Goal: Information Seeking & Learning: Learn about a topic

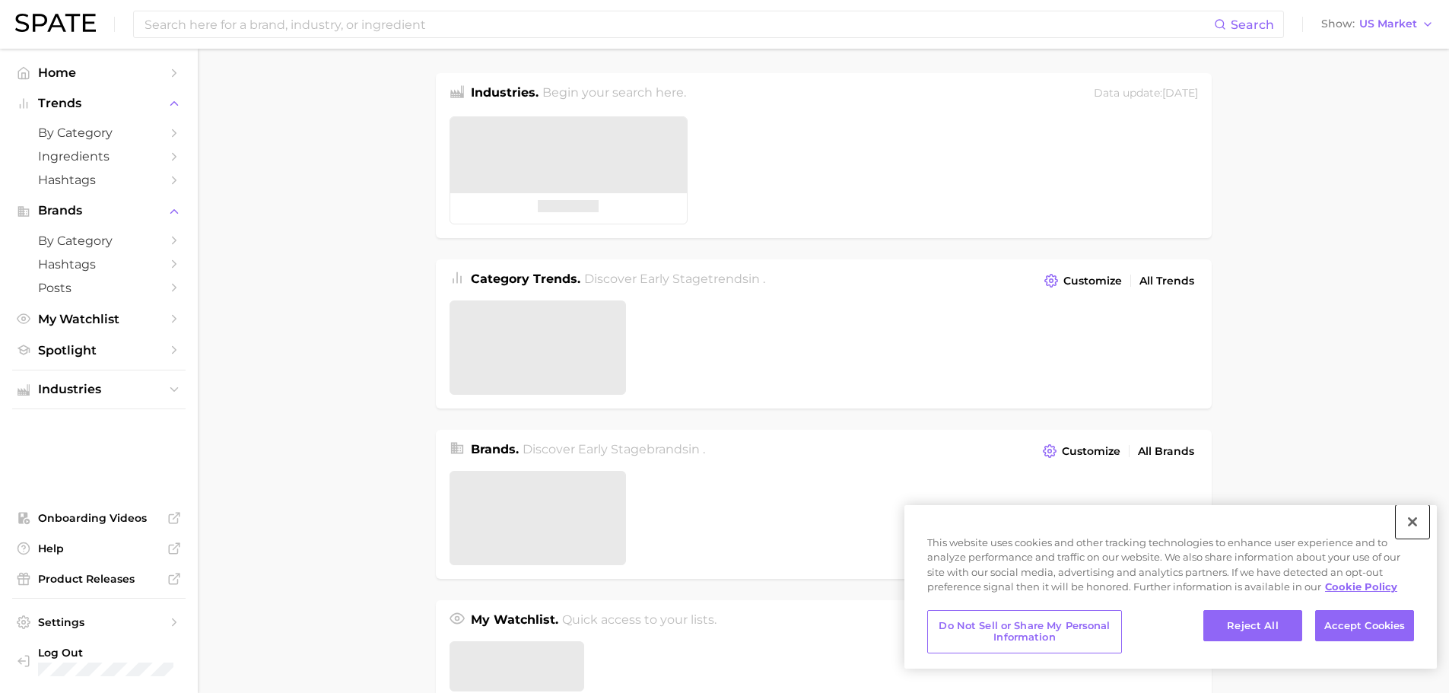
click at [1419, 520] on button "Close" at bounding box center [1412, 521] width 33 height 33
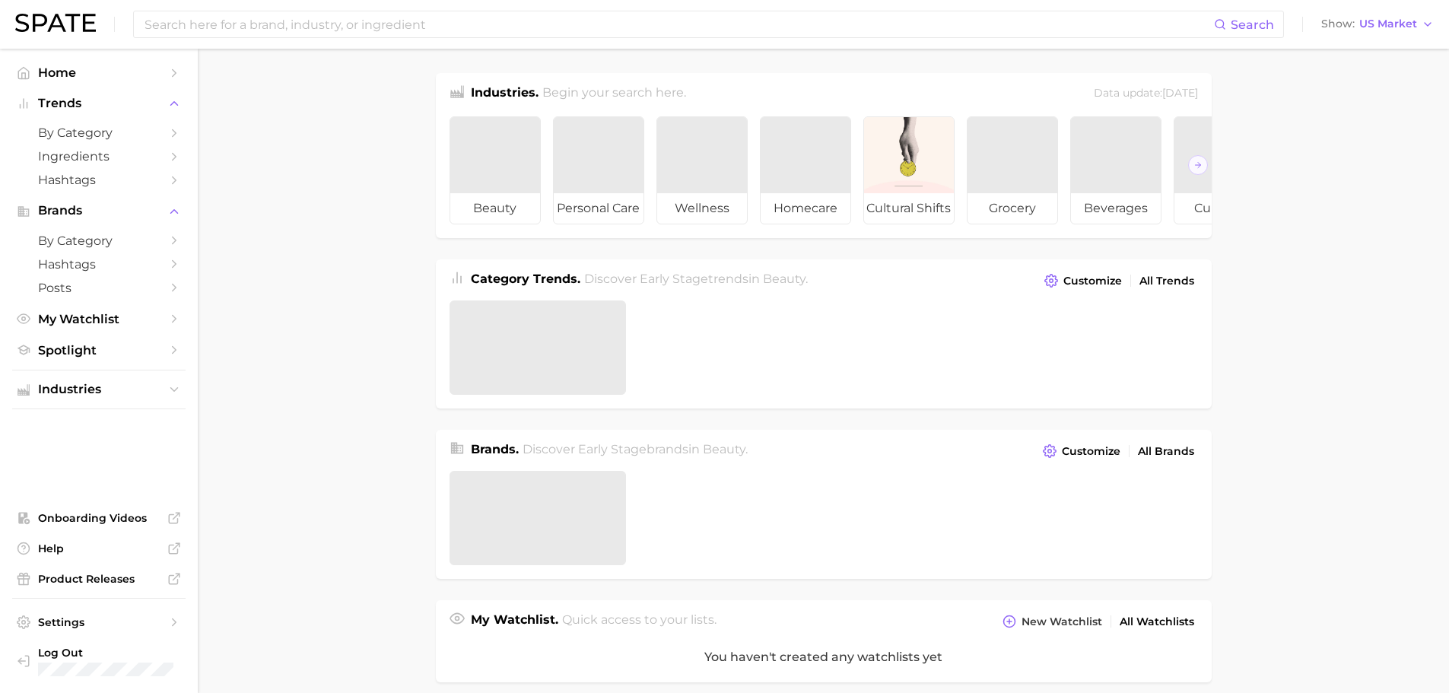
click at [1314, 452] on main "Industries. Begin your search here. Data update: [DATE] beauty personal care we…" at bounding box center [823, 636] width 1251 height 1174
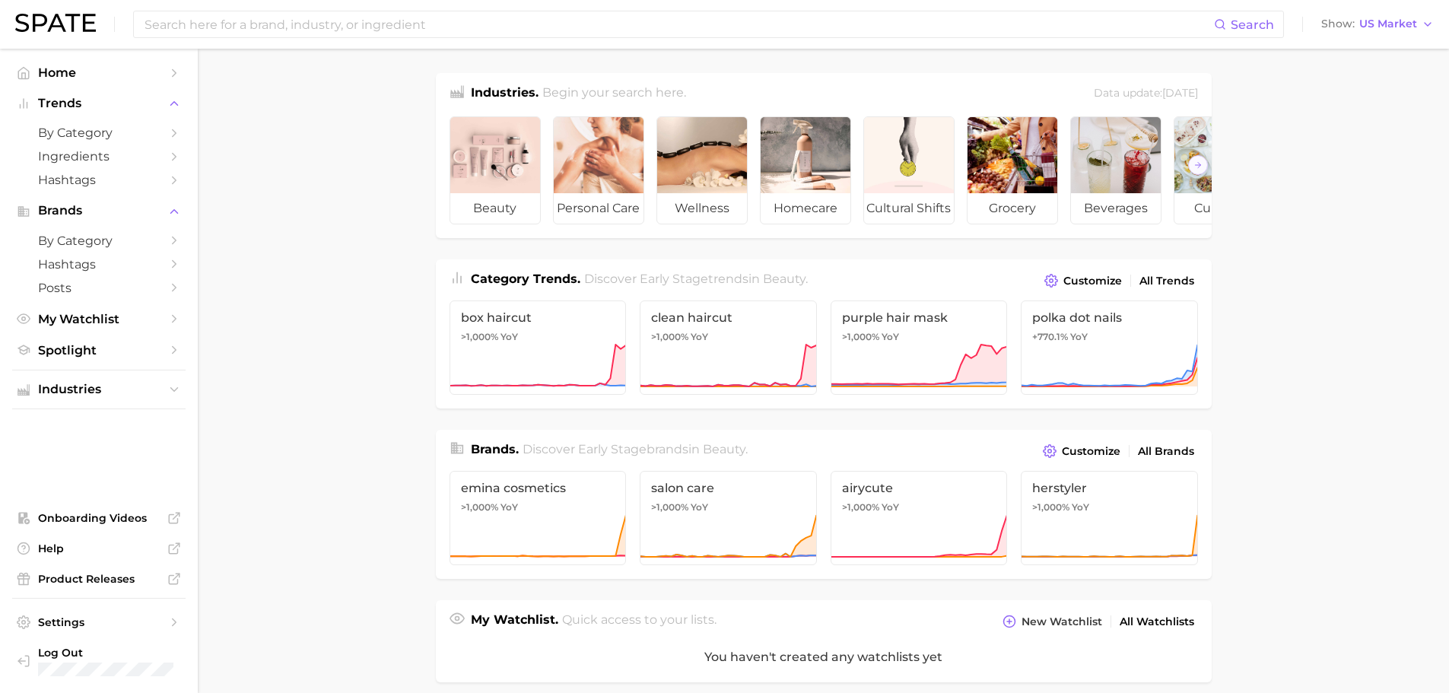
click at [288, 373] on main "Industries. Begin your search here. Data update: [DATE] beauty personal care we…" at bounding box center [823, 631] width 1251 height 1165
click at [391, 30] on input at bounding box center [678, 24] width 1071 height 26
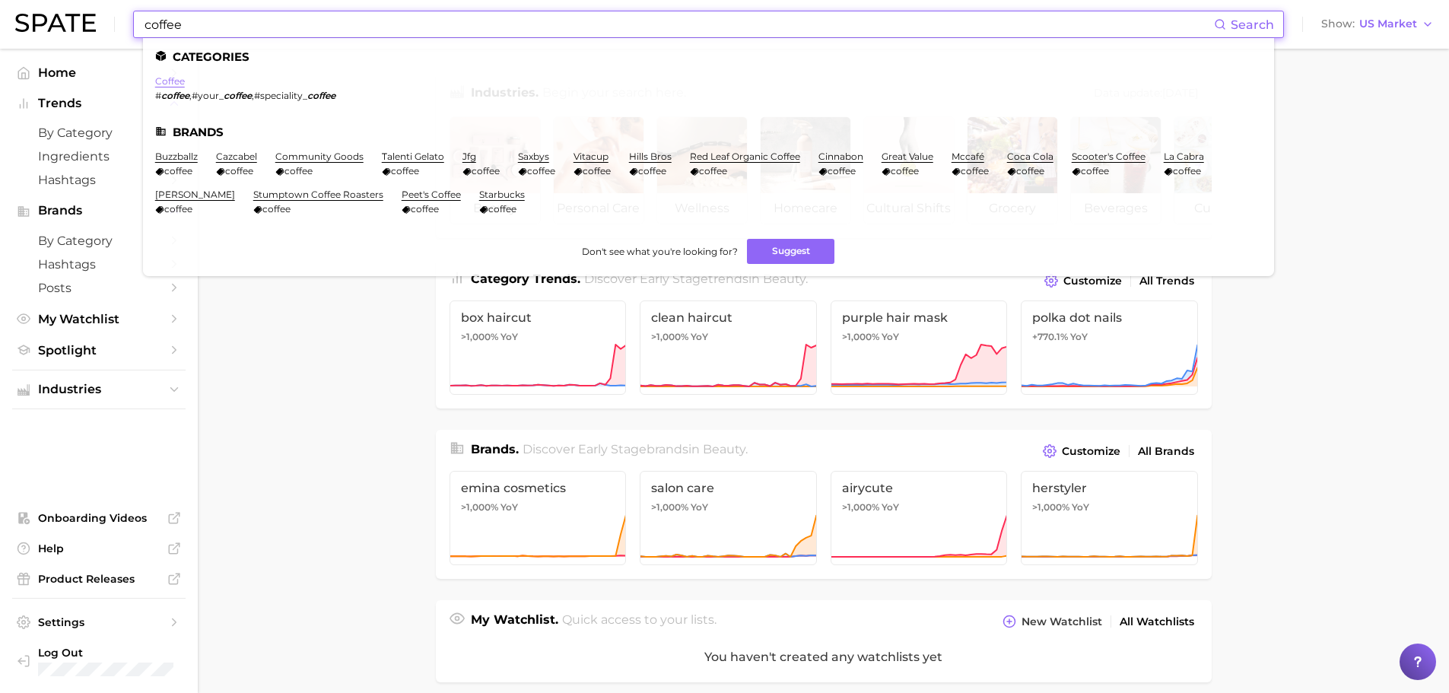
type input "coffee"
click at [161, 77] on link "coffee" at bounding box center [170, 80] width 30 height 11
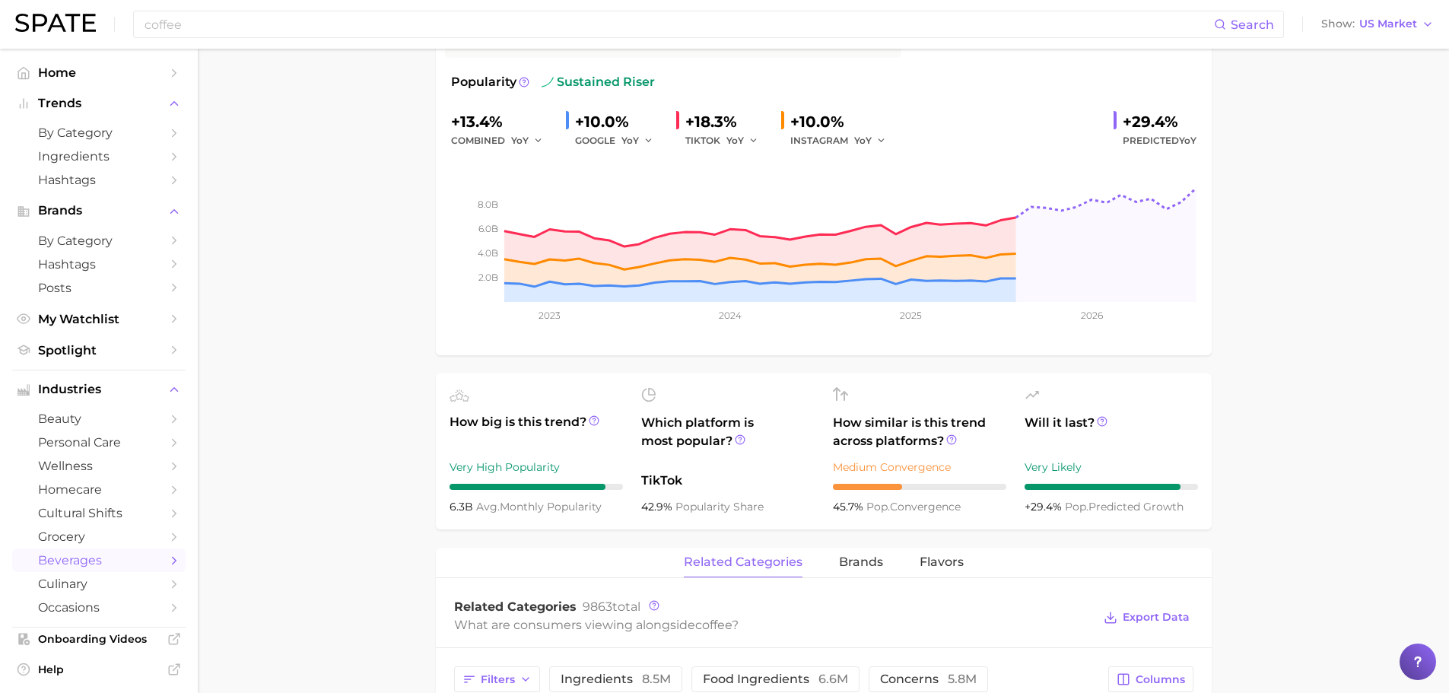
scroll to position [304, 0]
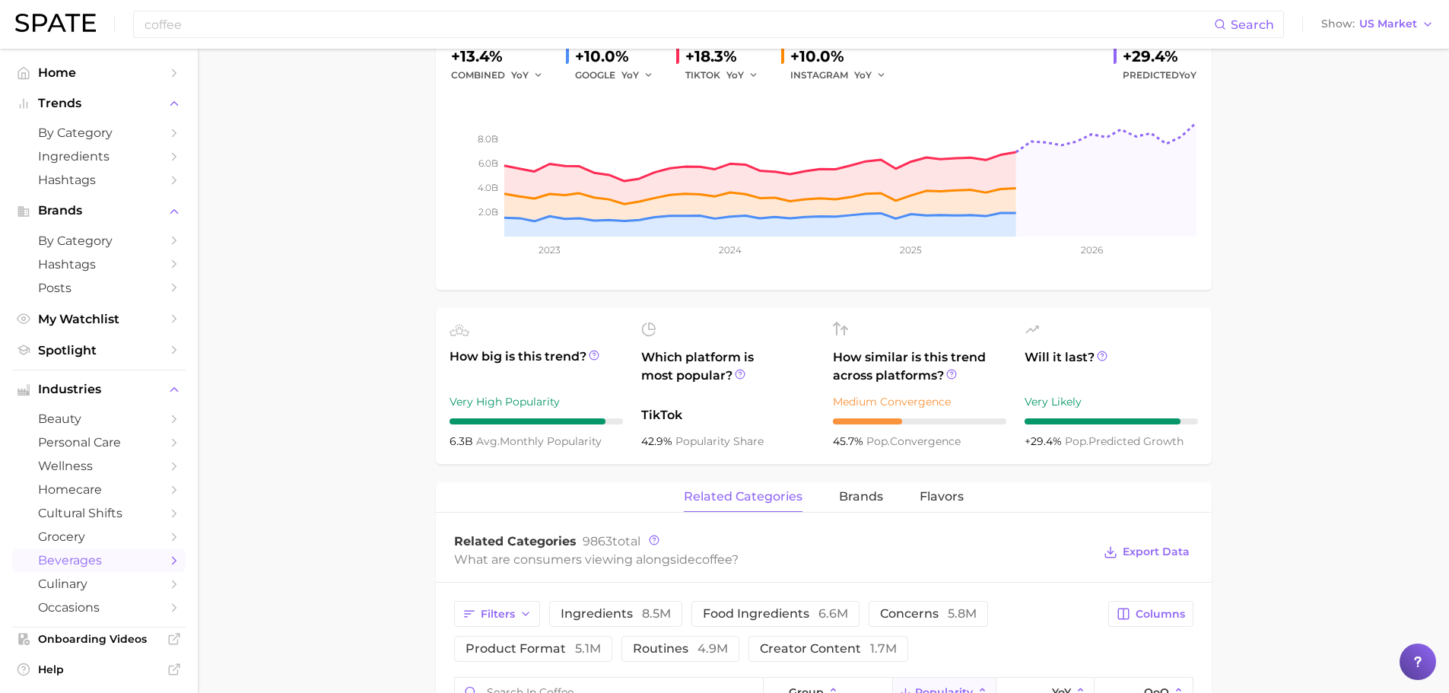
click at [1304, 389] on main "1. coffees 2. coffee varieties & beans 3. coffee varieties 4. coffee Overview G…" at bounding box center [823, 604] width 1251 height 1720
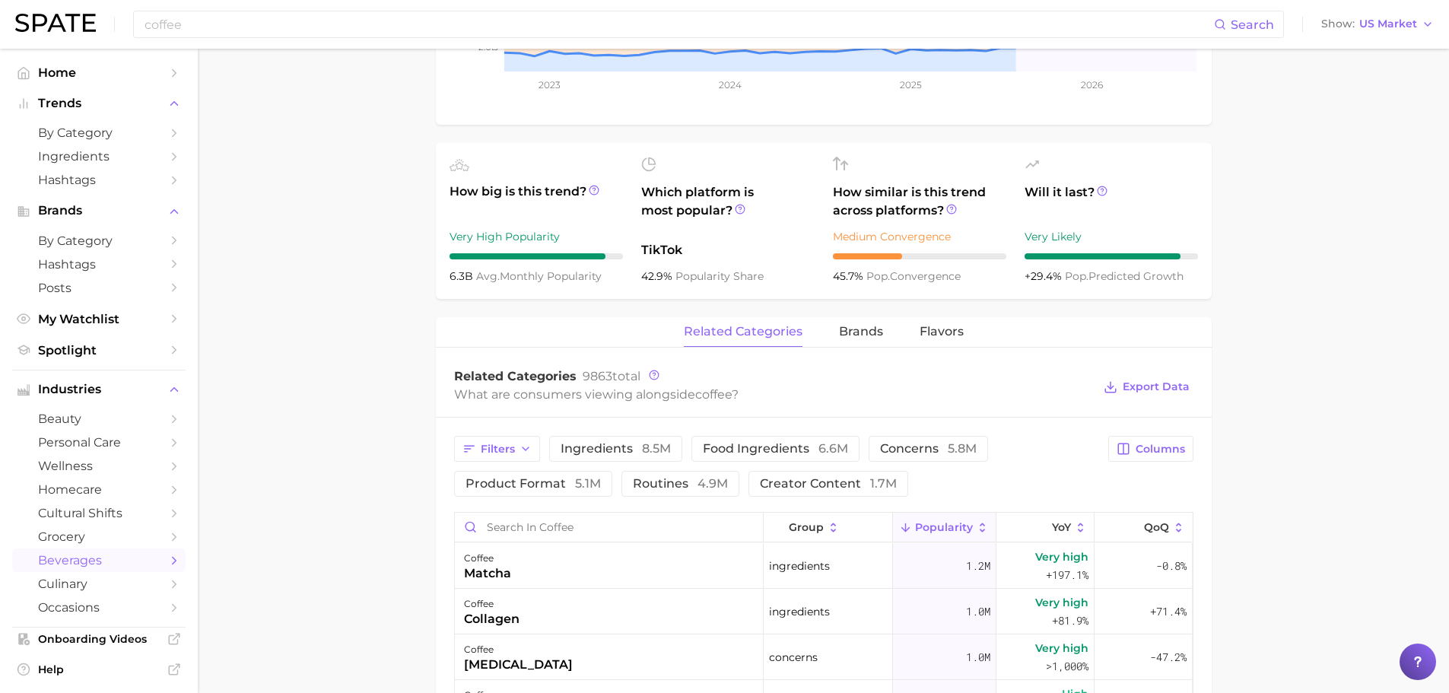
scroll to position [685, 0]
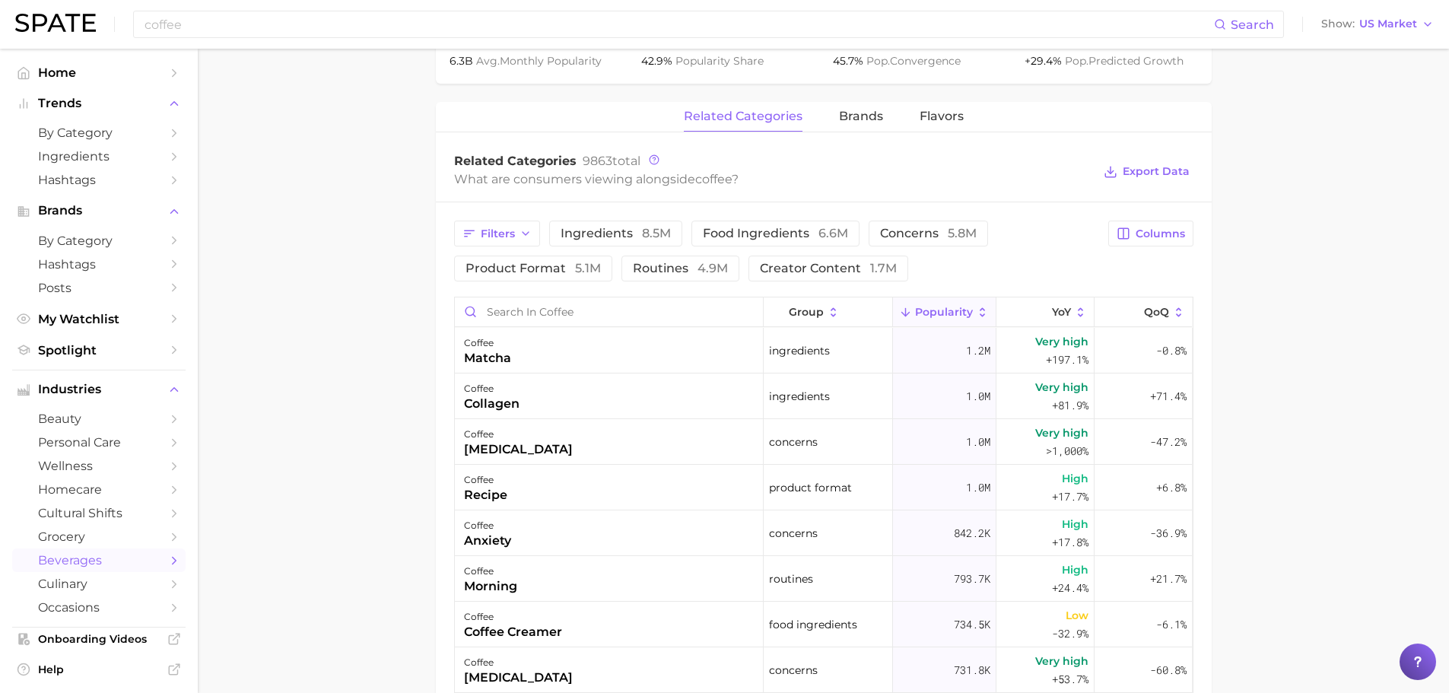
click at [1303, 389] on main "1. coffees 2. coffee varieties & beans 3. coffee varieties 4. coffee Overview G…" at bounding box center [823, 224] width 1251 height 1720
click at [865, 115] on span "brands" at bounding box center [861, 117] width 44 height 14
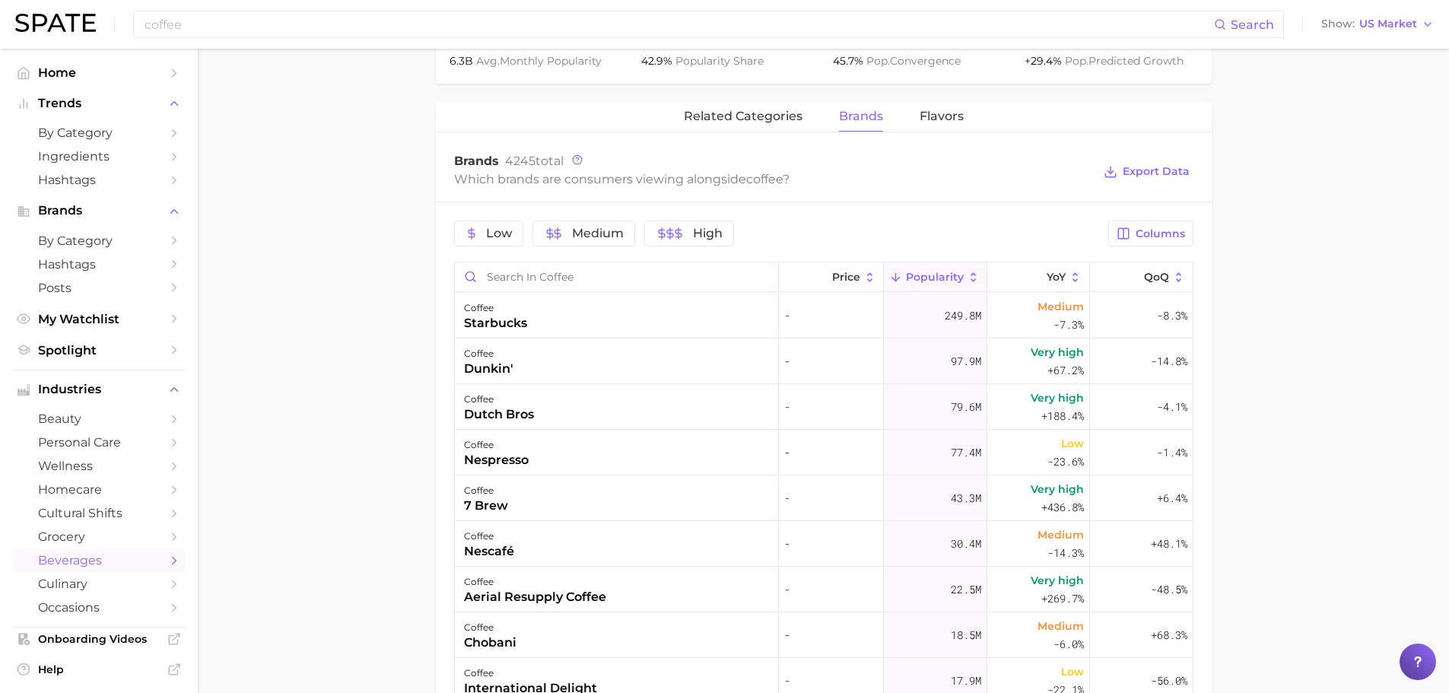
click at [1308, 328] on main "1. coffees 2. coffee varieties & beans 3. coffee varieties 4. coffee Overview G…" at bounding box center [823, 206] width 1251 height 1685
click at [1047, 274] on span "YoY" at bounding box center [1056, 277] width 19 height 12
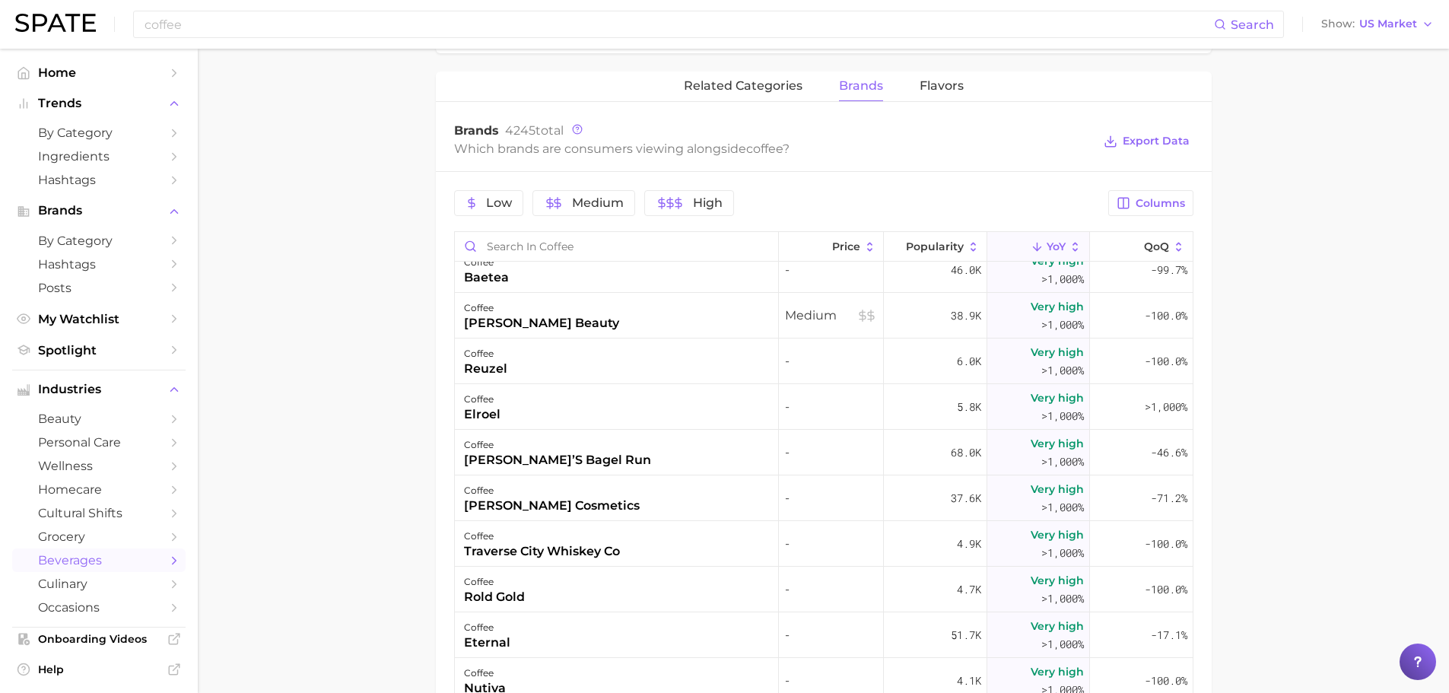
scroll to position [609, 0]
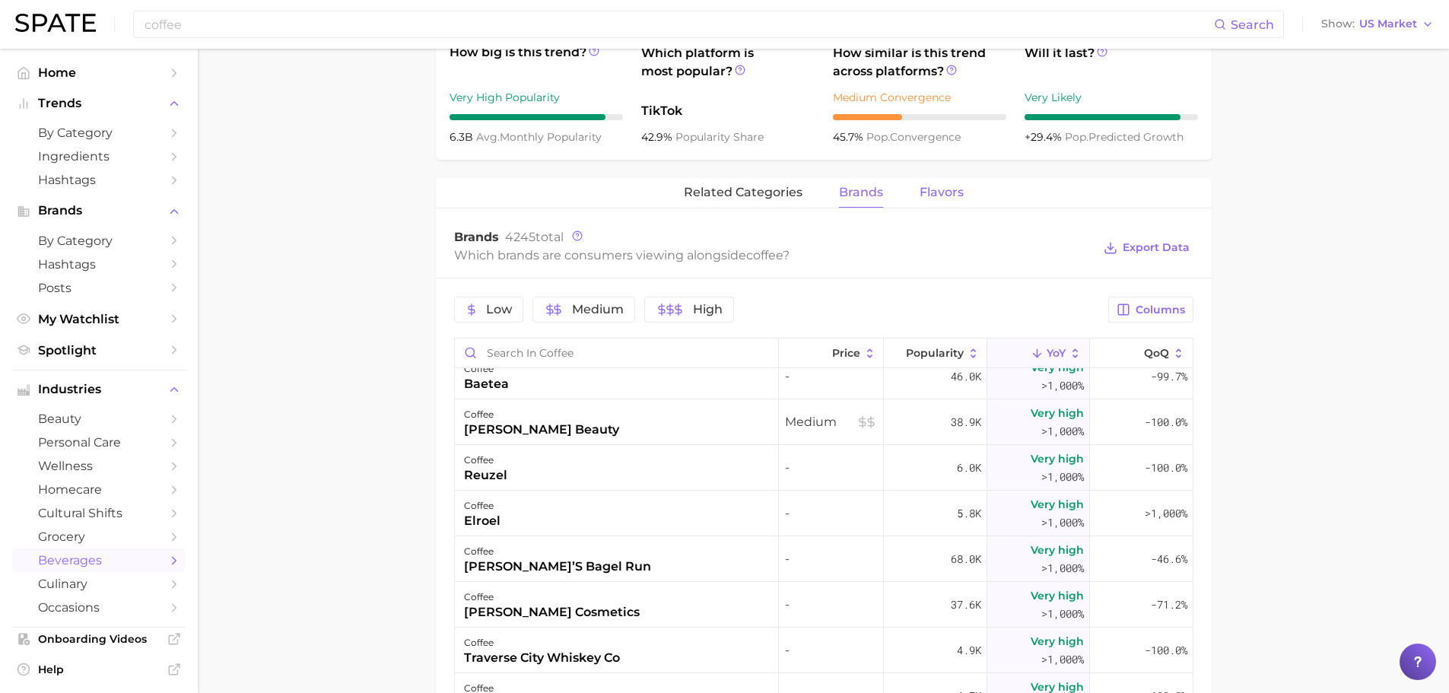
click at [942, 183] on button "Flavors" at bounding box center [942, 193] width 44 height 30
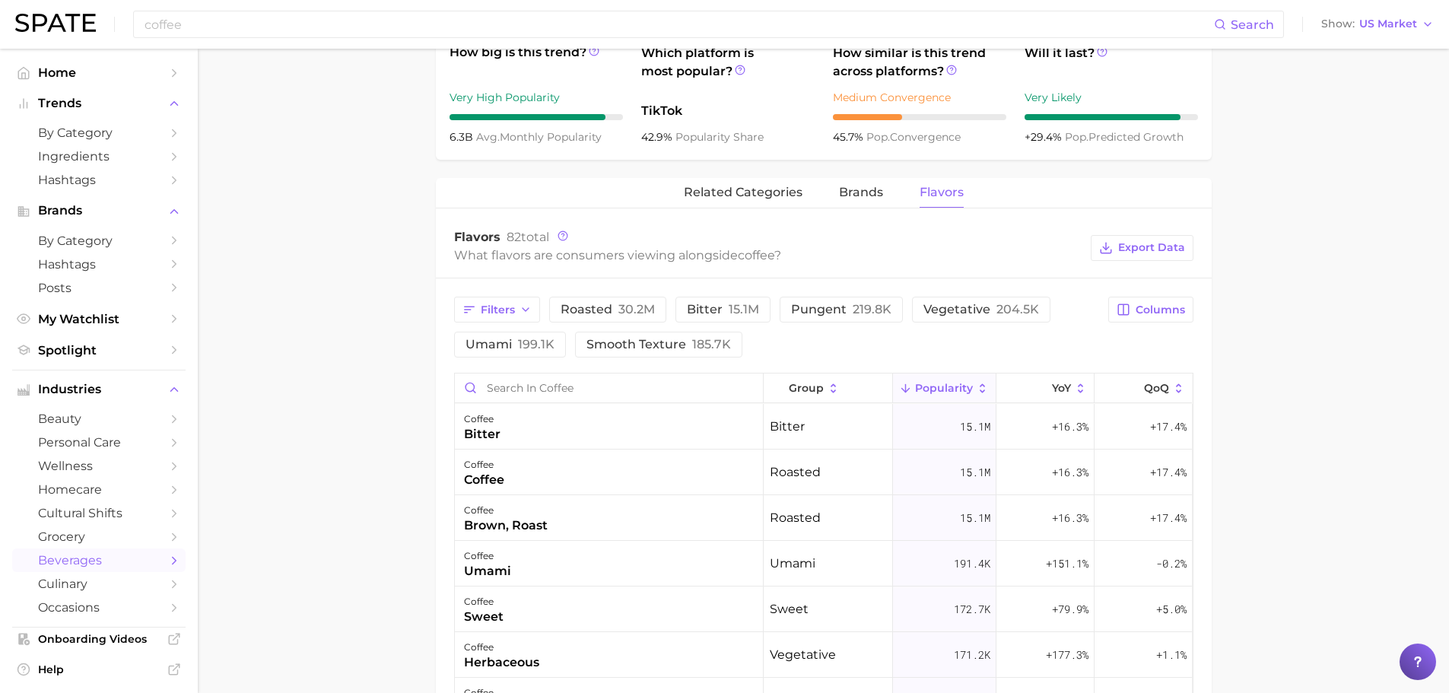
click at [1282, 361] on main "1. coffees 2. coffee varieties & beans 3. coffee varieties 4. coffee Overview G…" at bounding box center [823, 300] width 1251 height 1720
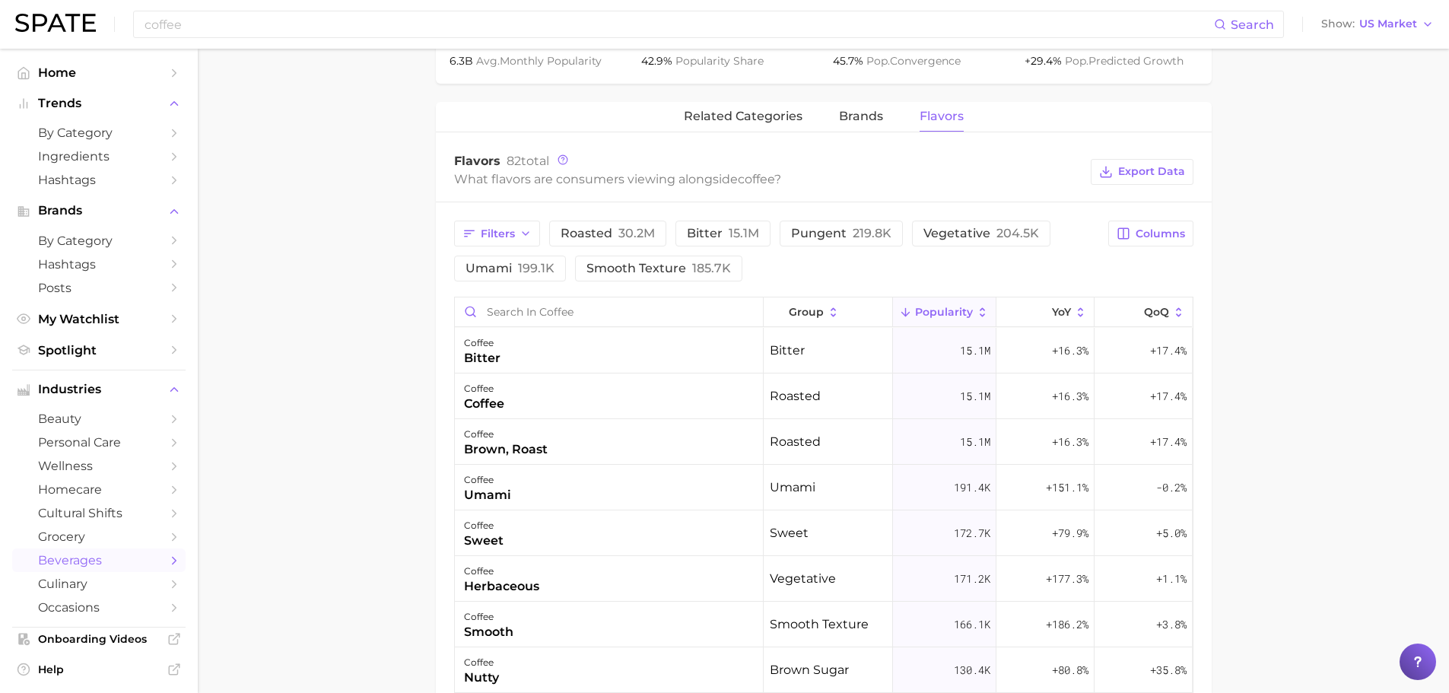
scroll to position [761, 0]
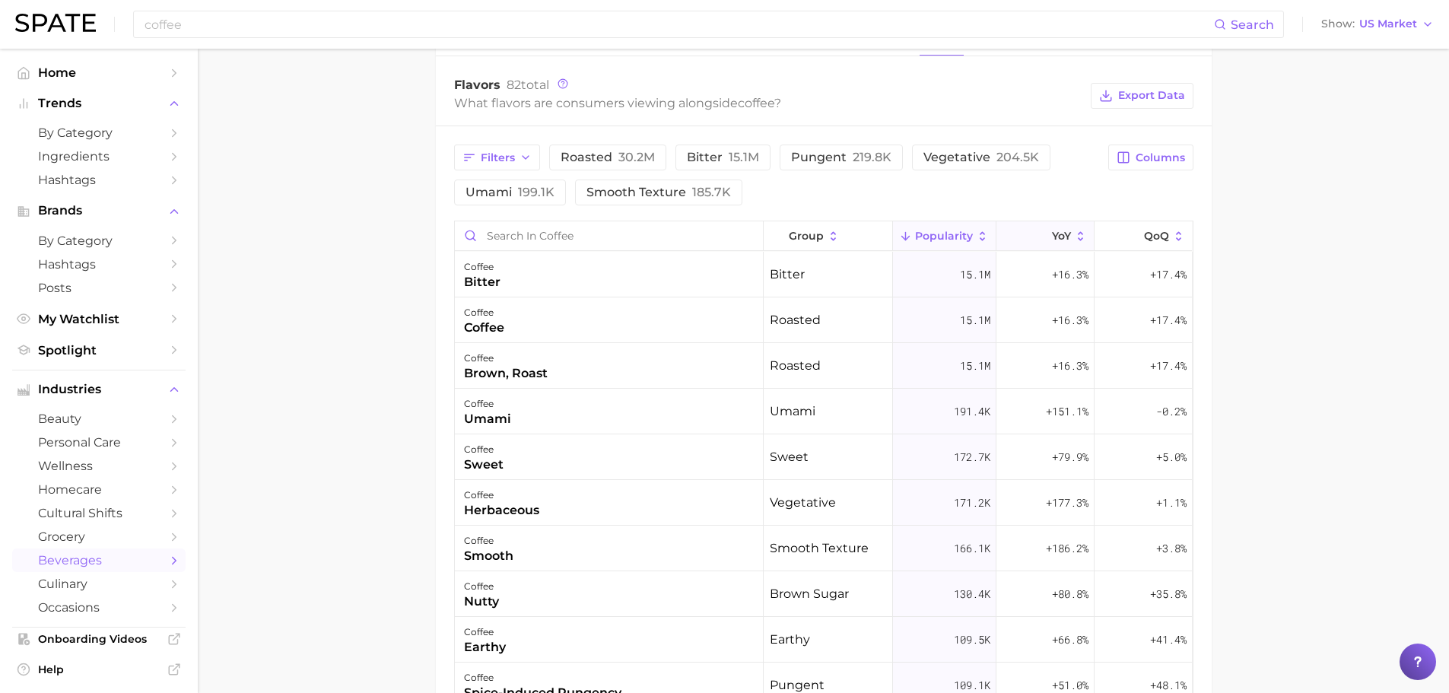
click at [1053, 230] on span "YoY" at bounding box center [1061, 236] width 19 height 12
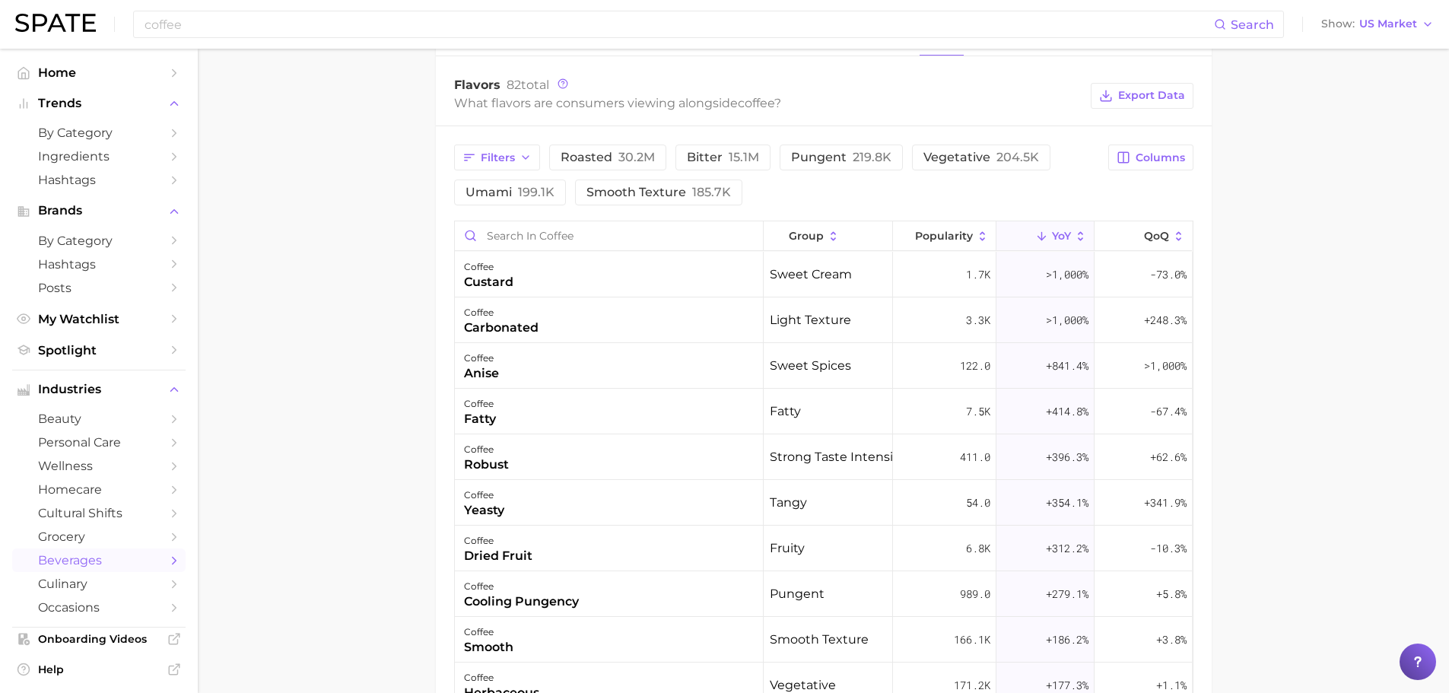
click at [1313, 382] on main "1. coffees 2. coffee varieties & beans 3. coffee varieties 4. coffee Overview G…" at bounding box center [823, 148] width 1251 height 1720
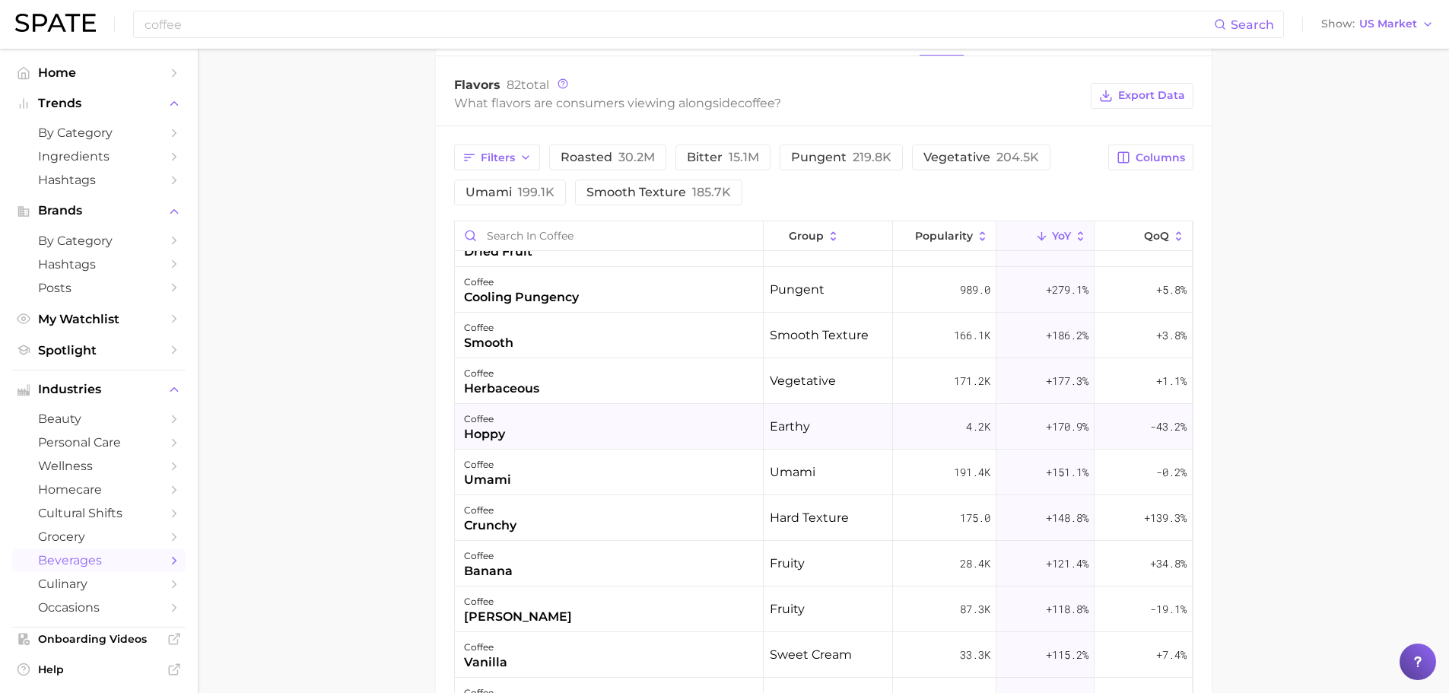
scroll to position [380, 0]
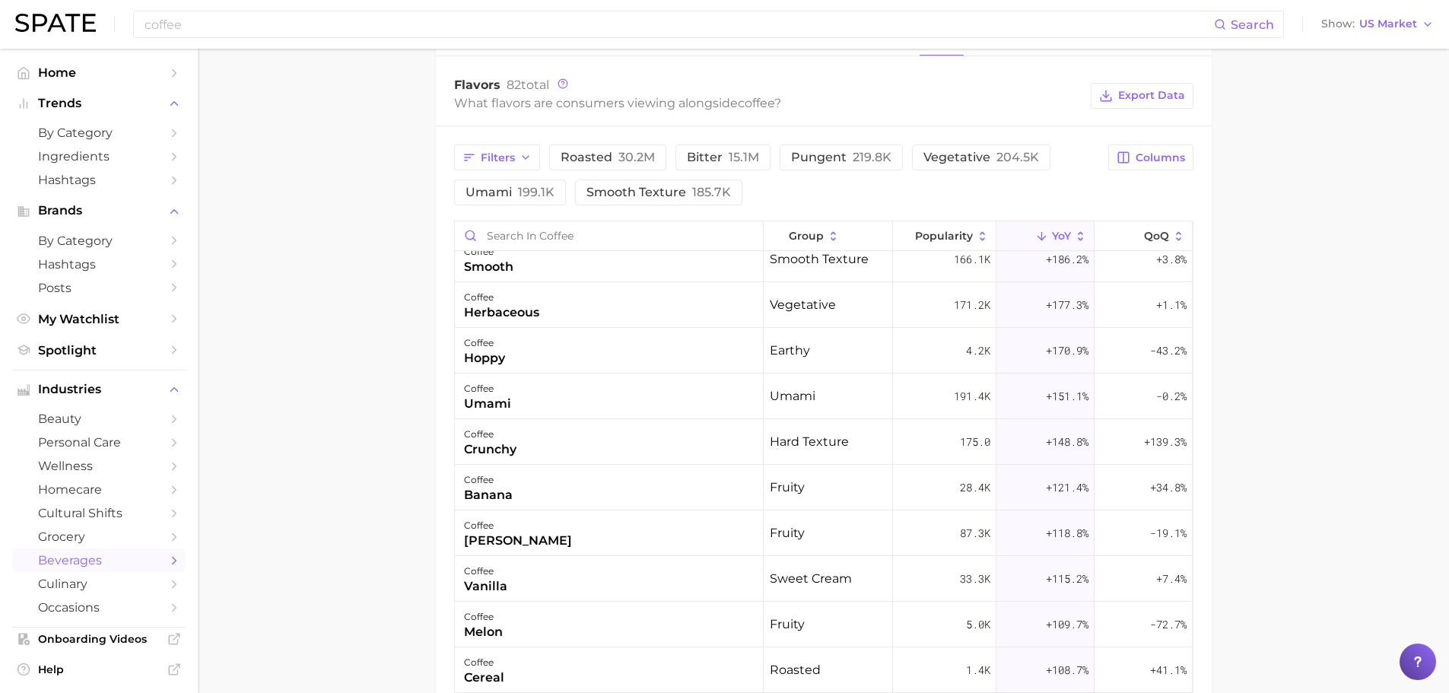
click at [1330, 380] on main "1. coffees 2. coffee varieties & beans 3. coffee varieties 4. coffee Overview G…" at bounding box center [823, 148] width 1251 height 1720
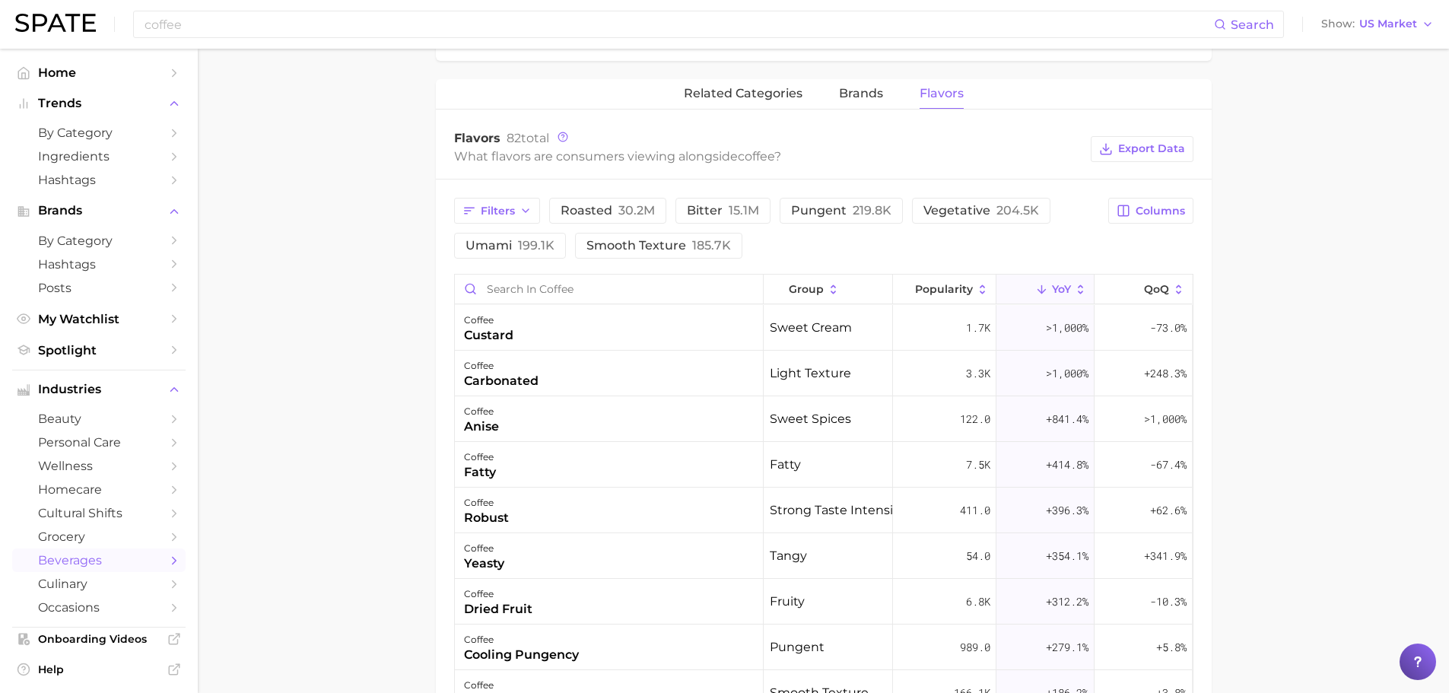
scroll to position [609, 0]
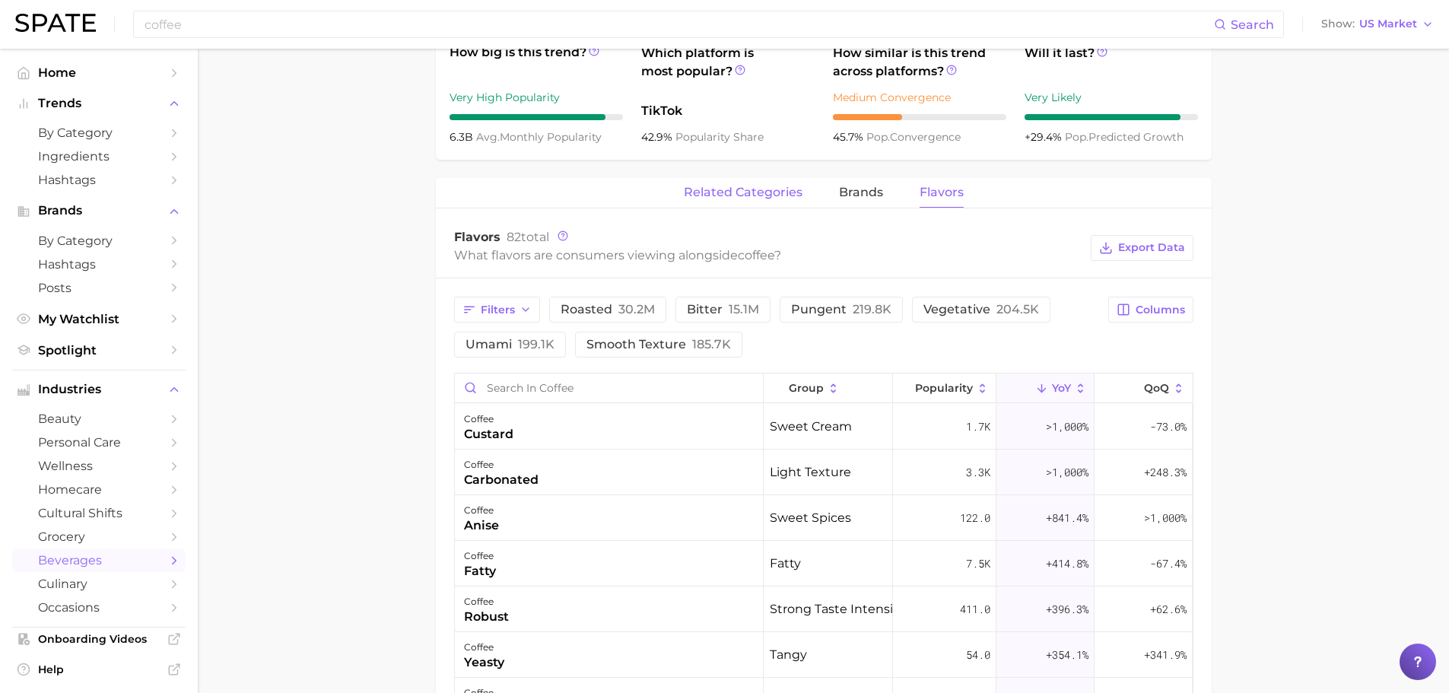
click at [755, 199] on span "related categories" at bounding box center [743, 193] width 119 height 14
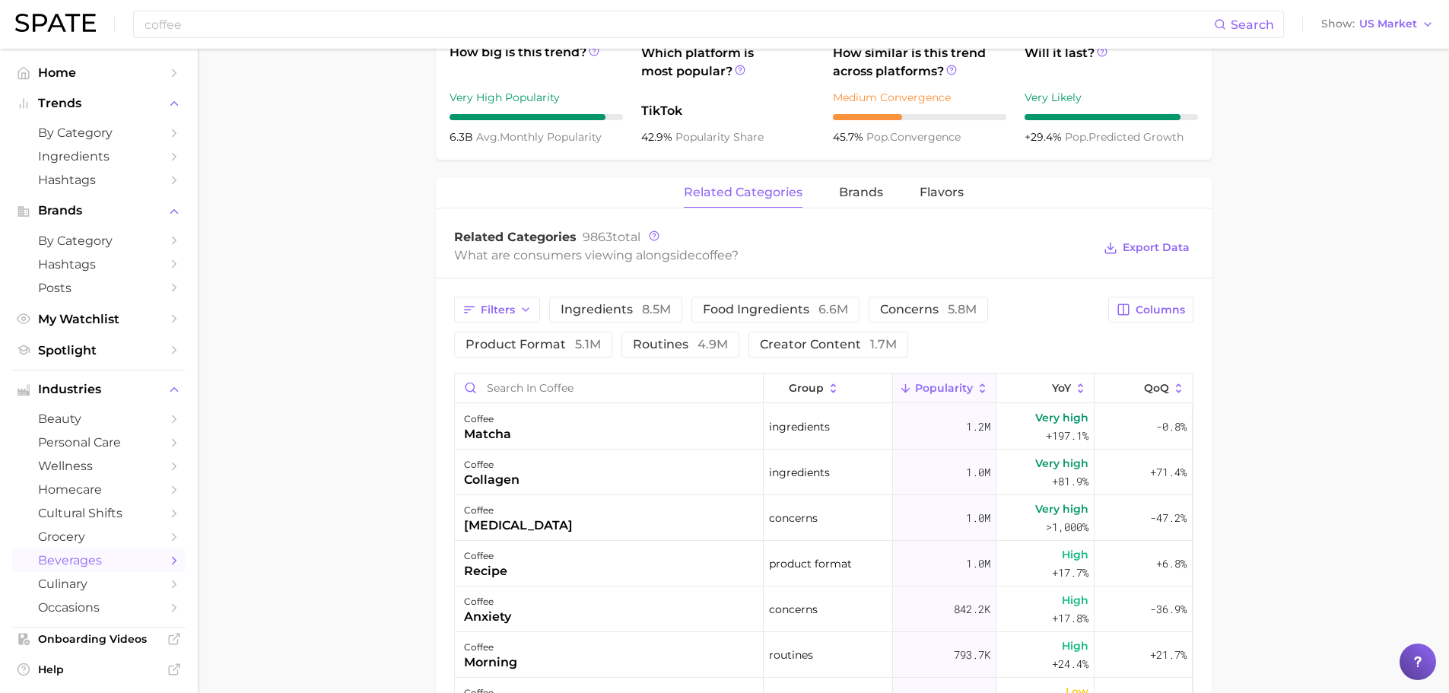
click at [1314, 418] on main "1. coffees 2. coffee varieties & beans 3. coffee varieties 4. coffee Overview G…" at bounding box center [823, 300] width 1251 height 1720
click at [1025, 323] on div "Filters ingredients 8.5m food ingredients 6.6m concerns 5.8m product format 5.1…" at bounding box center [777, 327] width 646 height 61
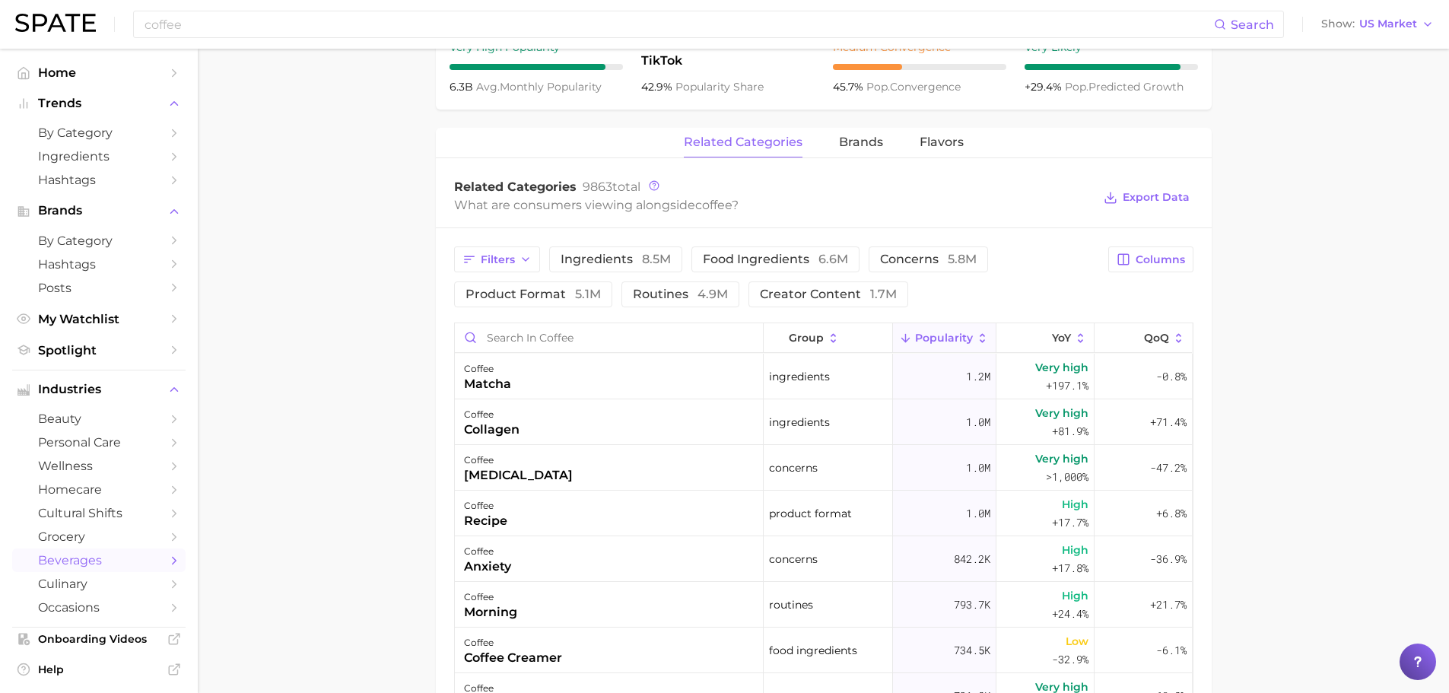
scroll to position [685, 0]
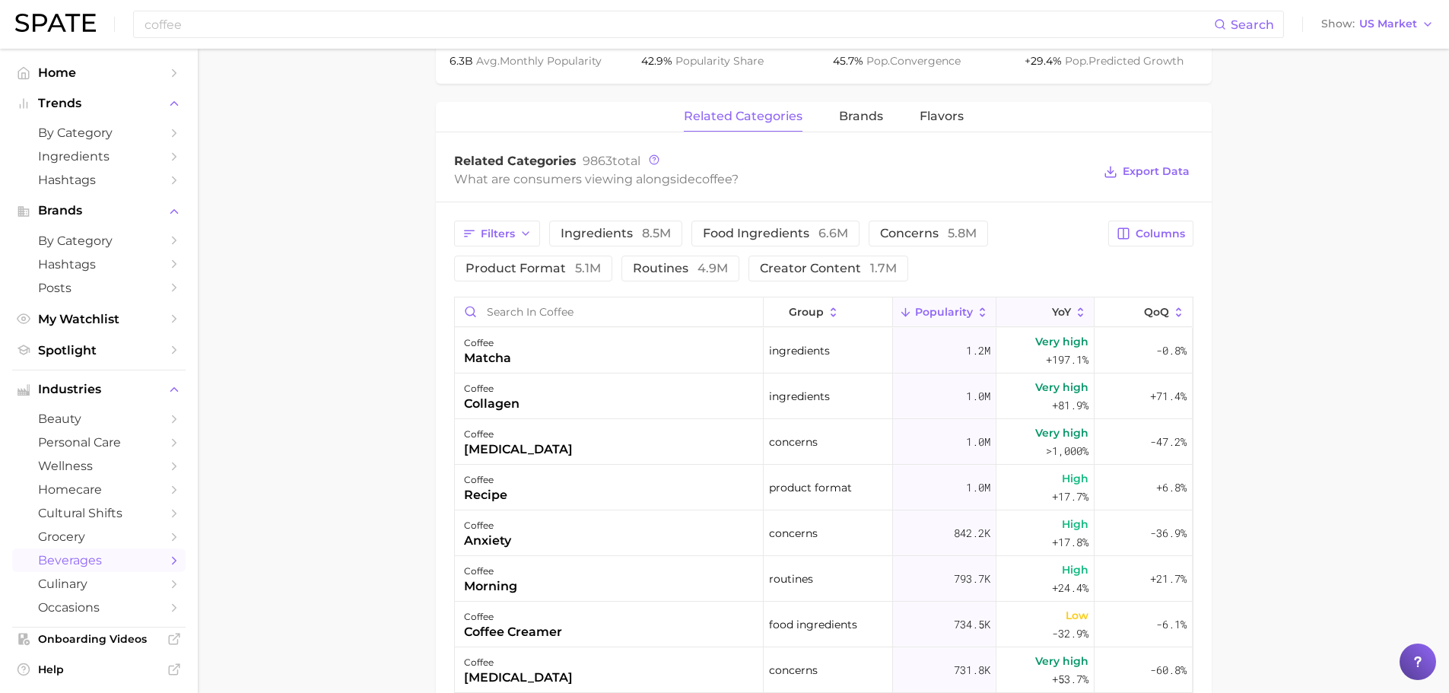
click at [1051, 323] on button "YoY" at bounding box center [1045, 312] width 98 height 30
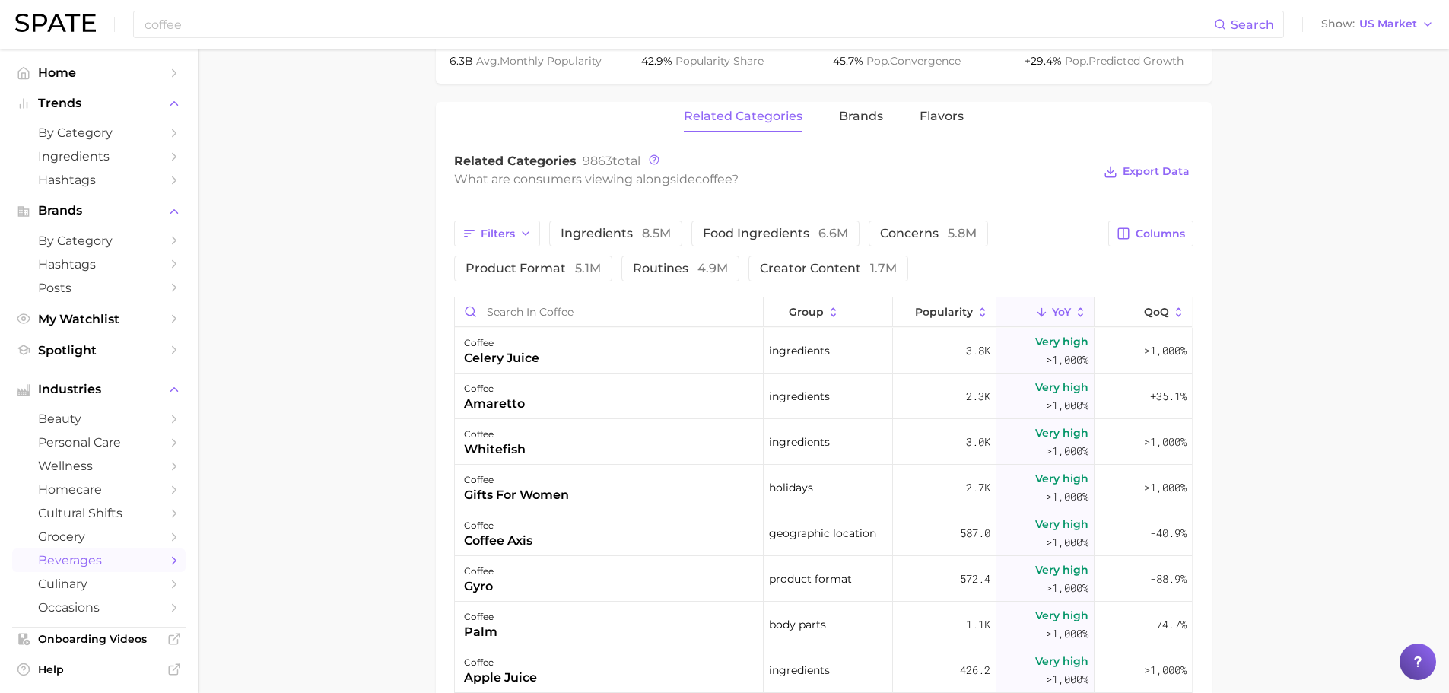
click at [1315, 447] on main "1. coffees 2. coffee varieties & beans 3. coffee varieties 4. coffee Overview G…" at bounding box center [823, 224] width 1251 height 1720
click at [655, 161] on icon at bounding box center [654, 159] width 11 height 11
click at [657, 164] on circle at bounding box center [654, 159] width 9 height 9
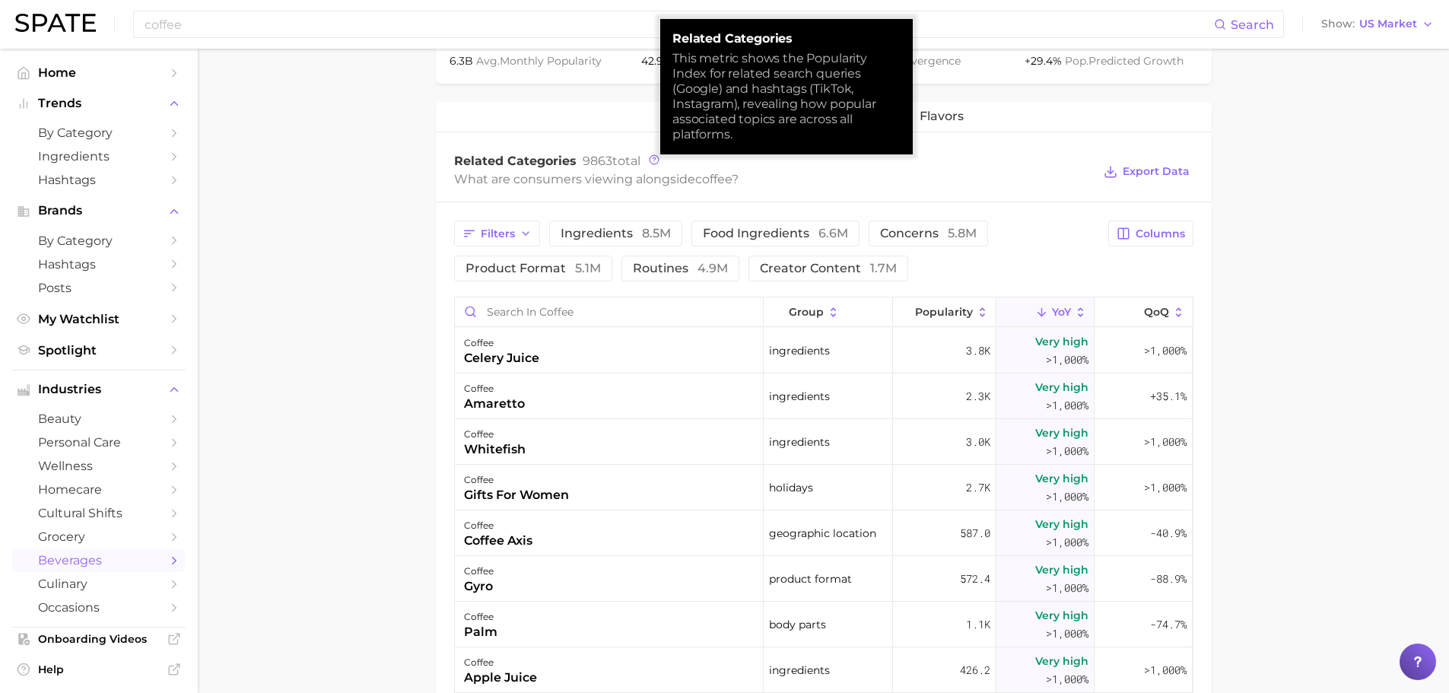
click at [361, 383] on main "1. coffees 2. coffee varieties & beans 3. coffee varieties 4. coffee Overview G…" at bounding box center [823, 224] width 1251 height 1720
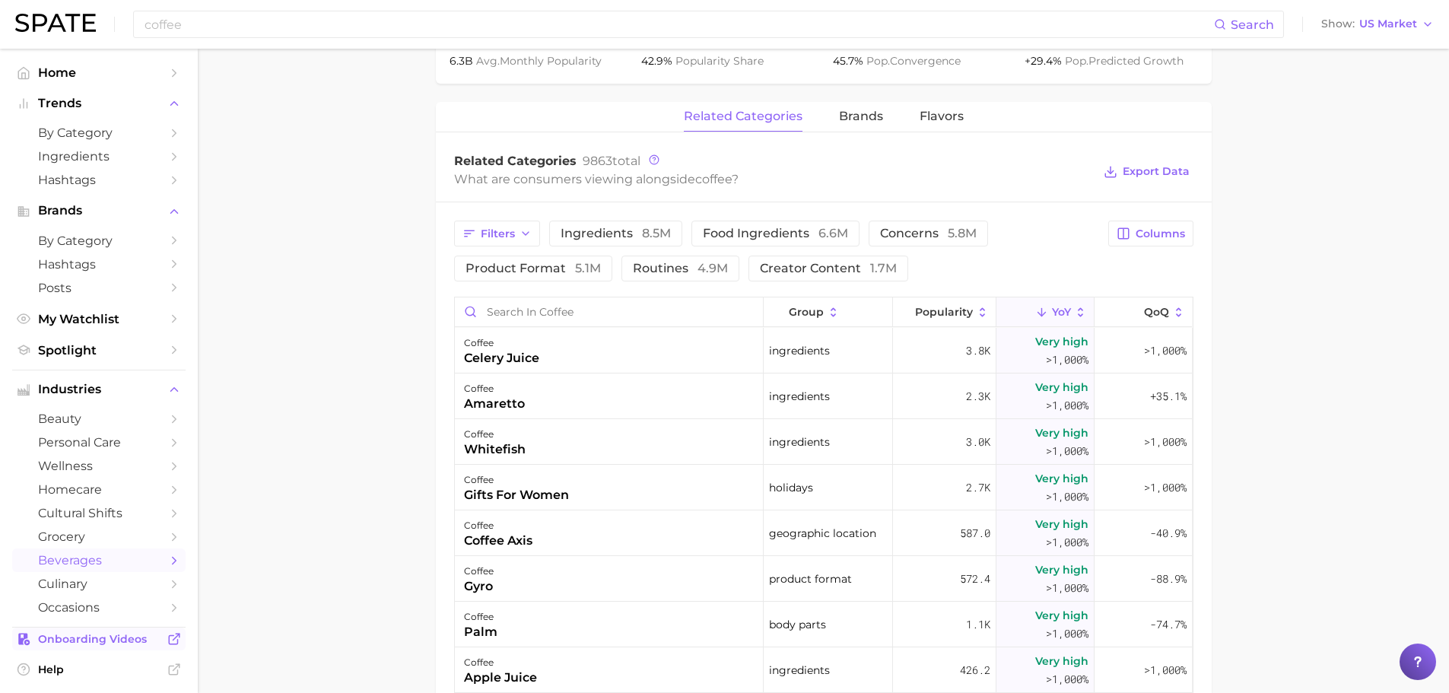
click at [93, 635] on span "Onboarding Videos" at bounding box center [99, 639] width 122 height 14
click at [1257, 307] on main "1. coffees 2. coffee varieties & beans 3. coffee varieties 4. coffee Overview G…" at bounding box center [823, 224] width 1251 height 1720
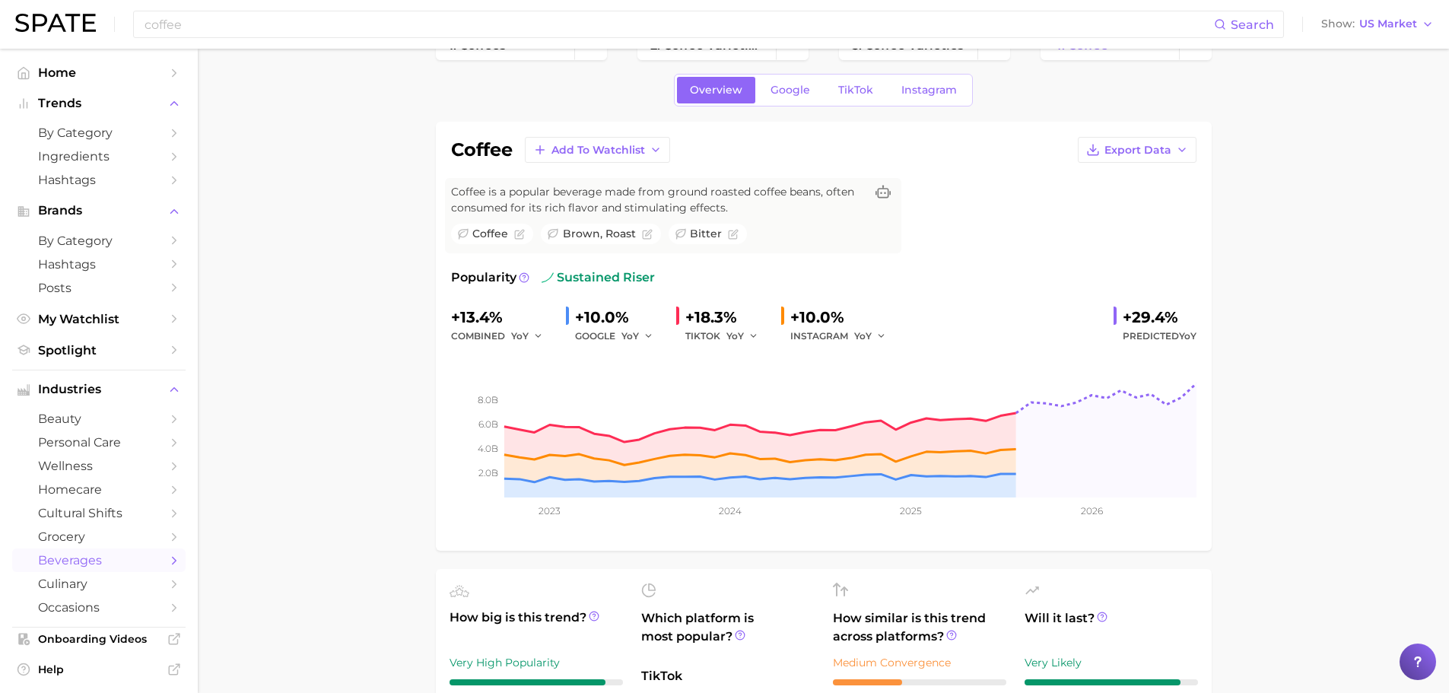
scroll to position [0, 0]
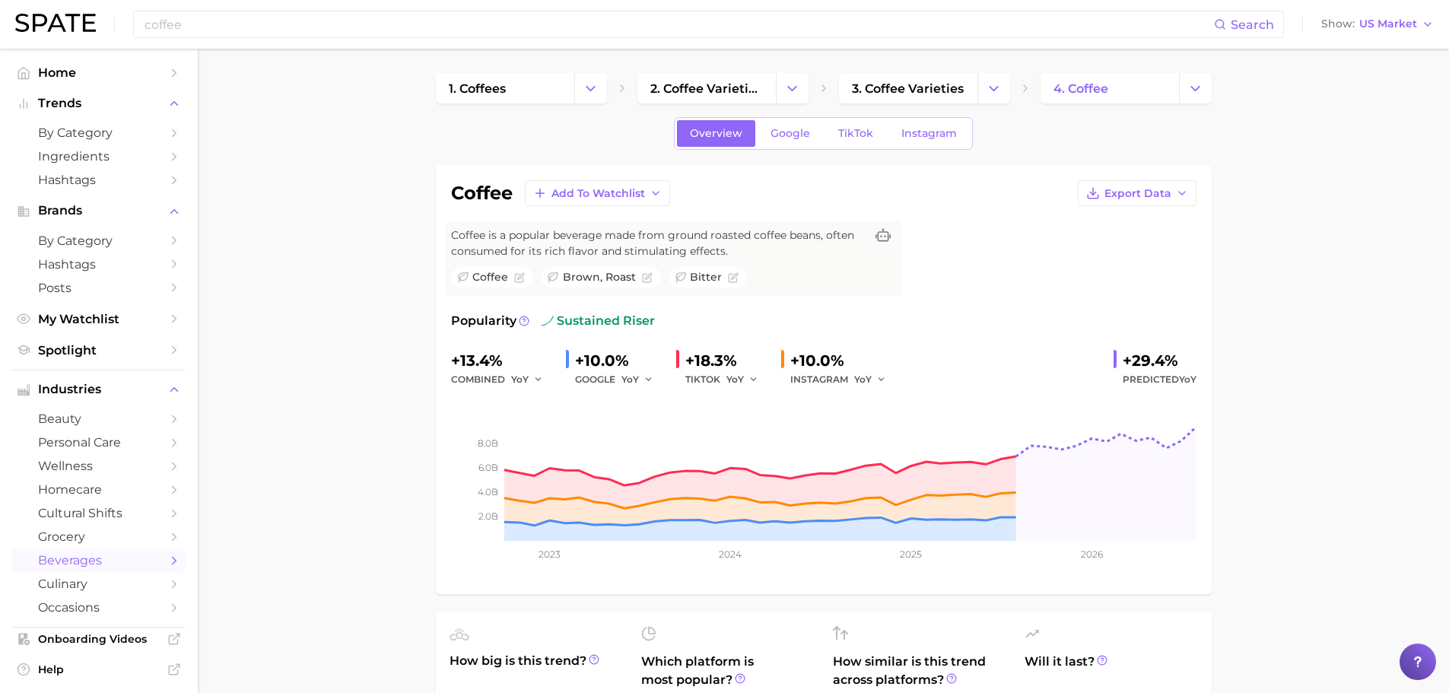
click at [844, 168] on div "coffee Add to Watchlist Export Data Coffee is a popular beverage made from grou…" at bounding box center [824, 379] width 776 height 429
click at [463, 87] on span "1. coffees" at bounding box center [477, 88] width 57 height 14
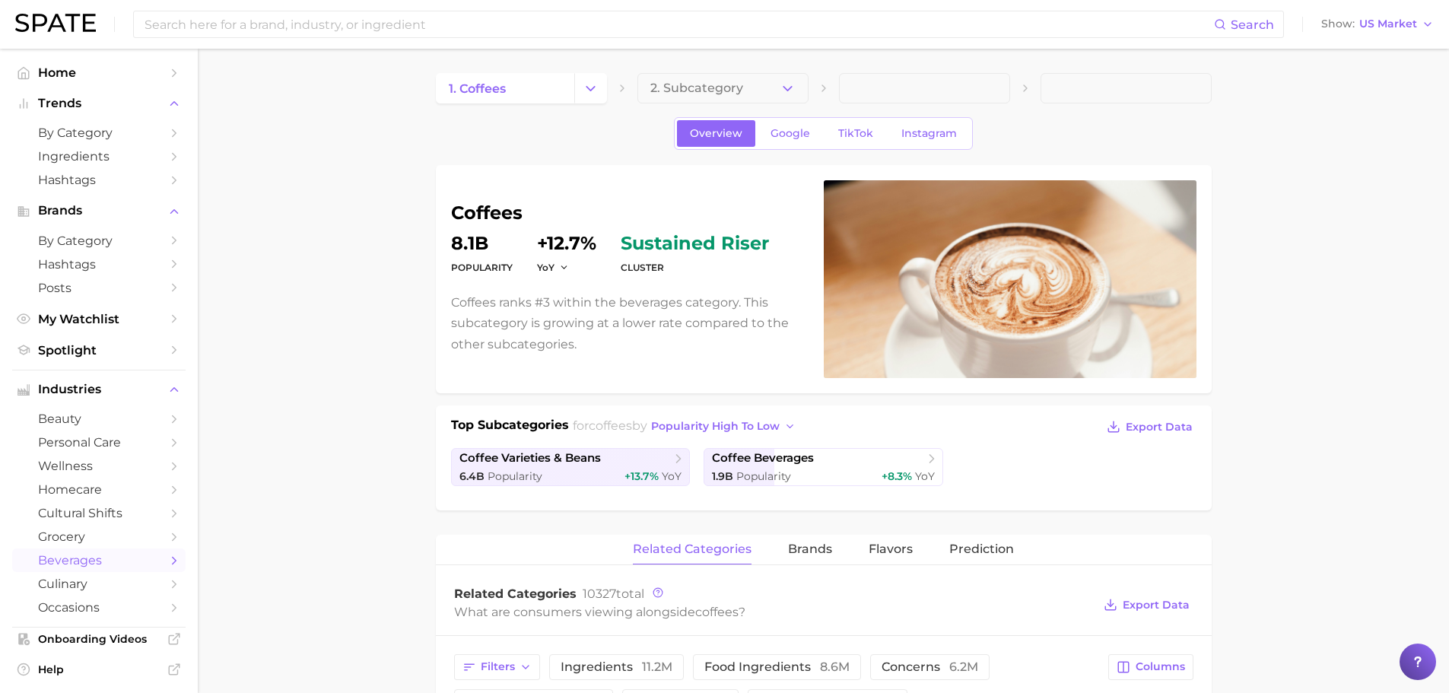
click at [517, 377] on div "coffees Popularity 8.1b YoY +12.7% cluster sustained riser Coffees ranks #3 wit…" at bounding box center [823, 279] width 745 height 198
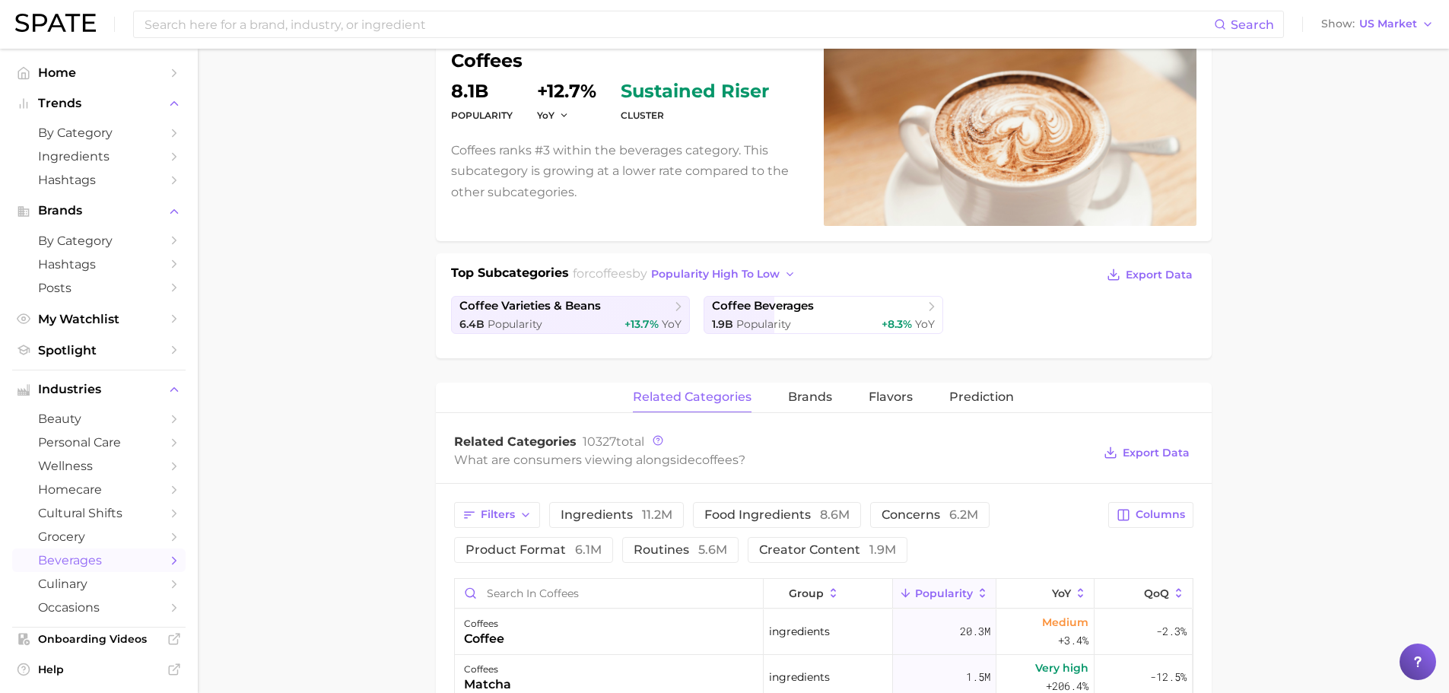
click at [291, 550] on main "1. coffees 2. Subcategory Overview Google TikTok Instagram coffees Popularity 8…" at bounding box center [823, 631] width 1251 height 1469
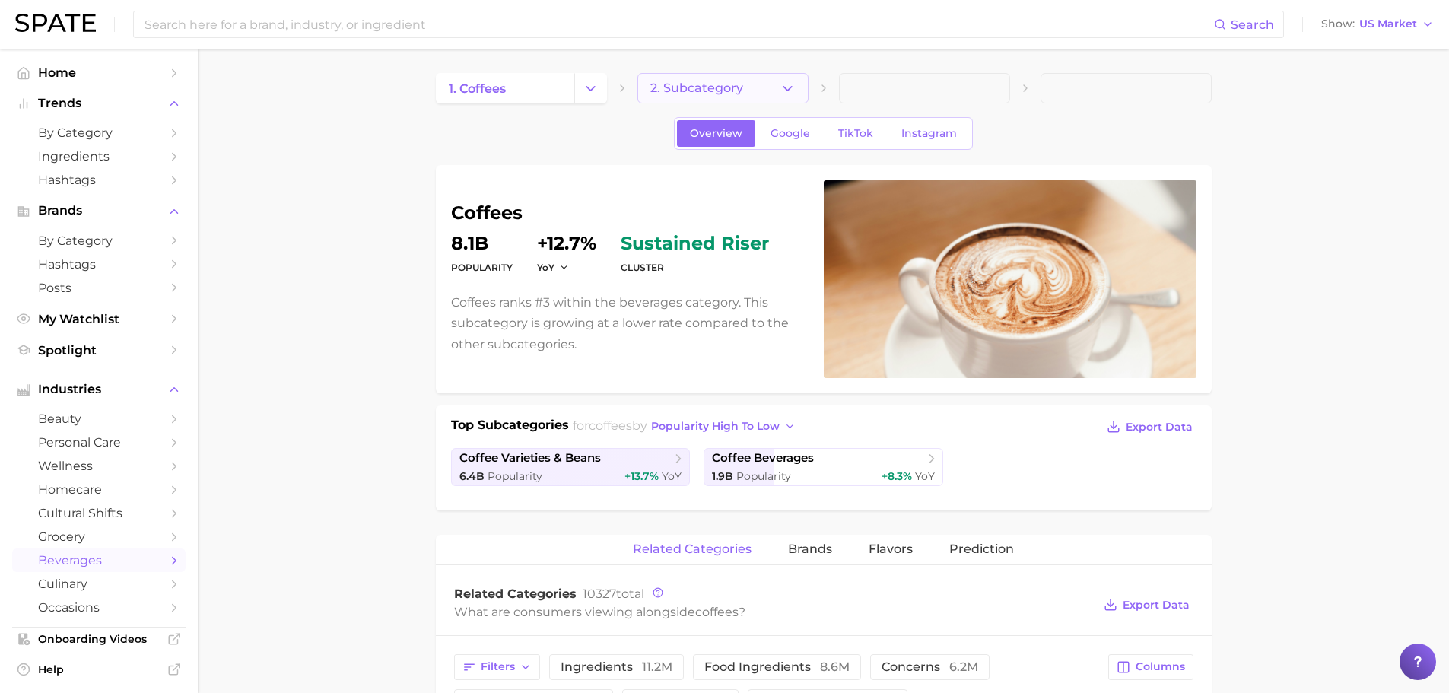
click at [787, 87] on icon "button" at bounding box center [788, 89] width 16 height 16
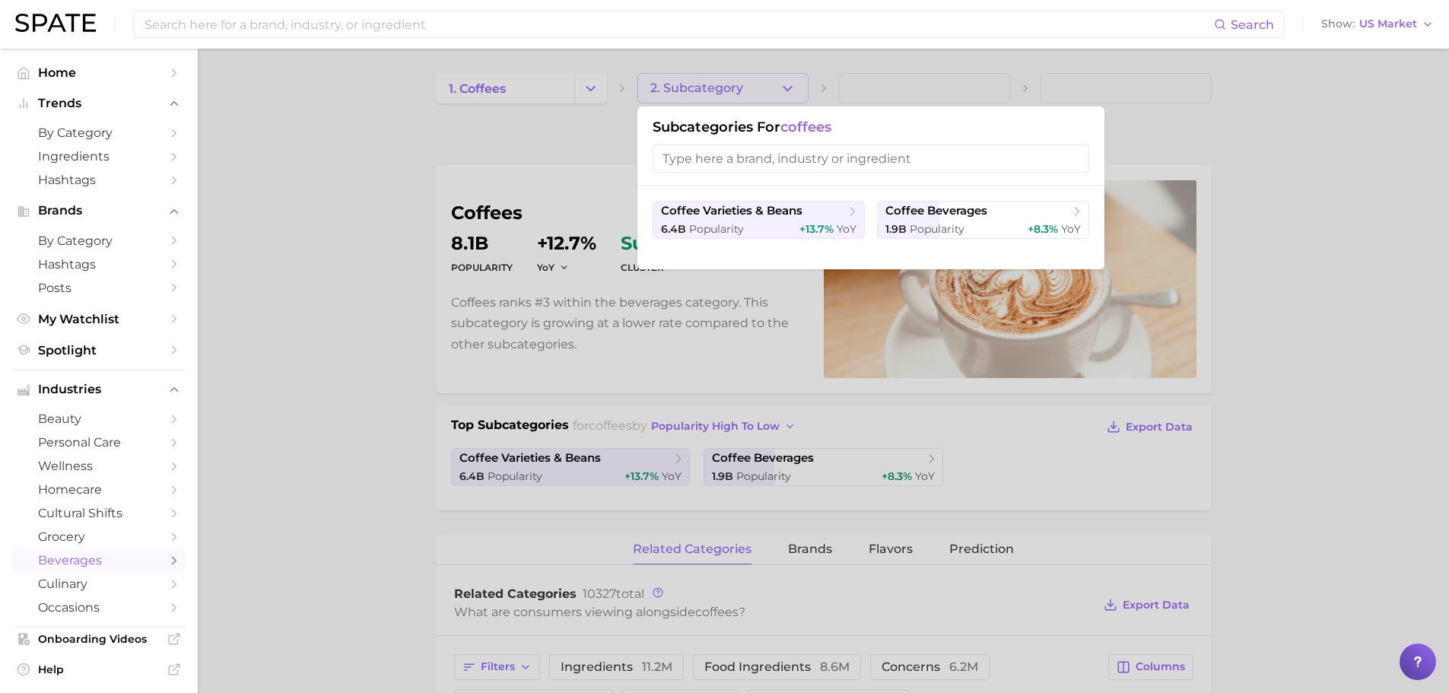
click at [797, 160] on input "search" at bounding box center [871, 159] width 437 height 28
type input "b"
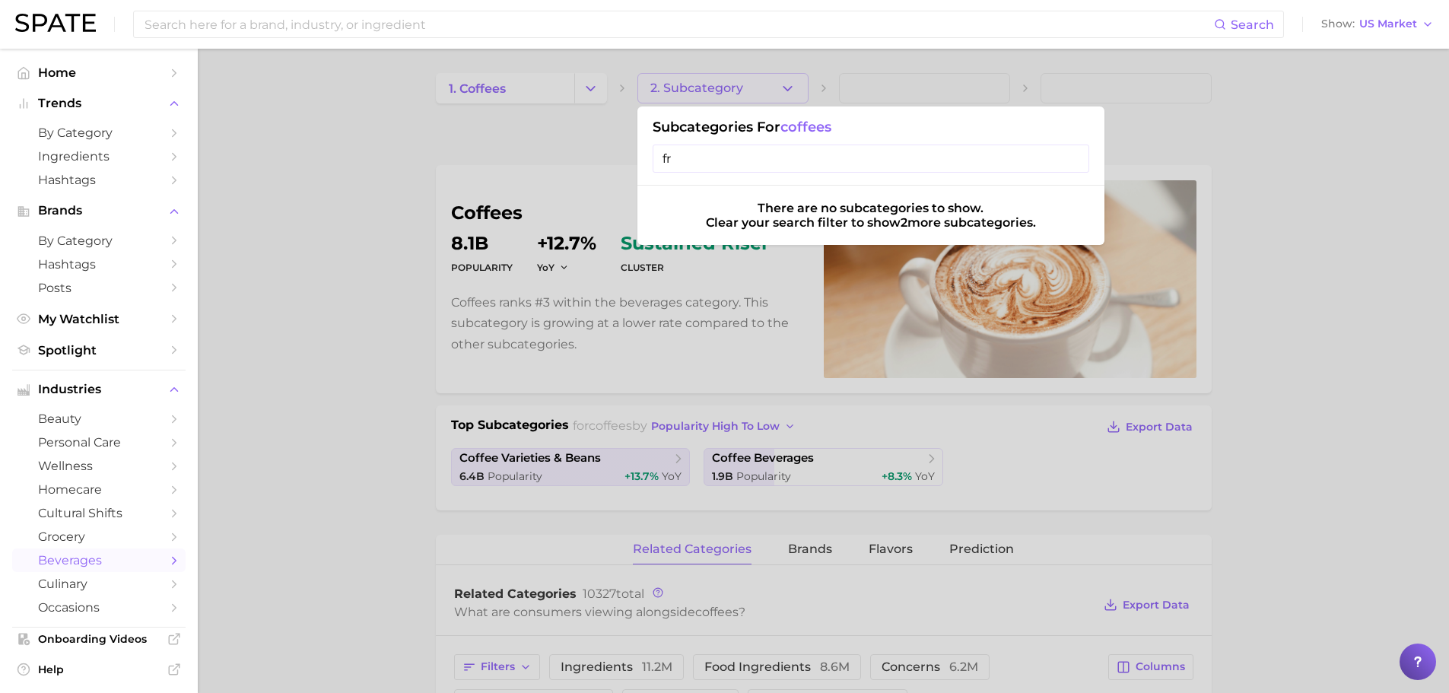
type input "f"
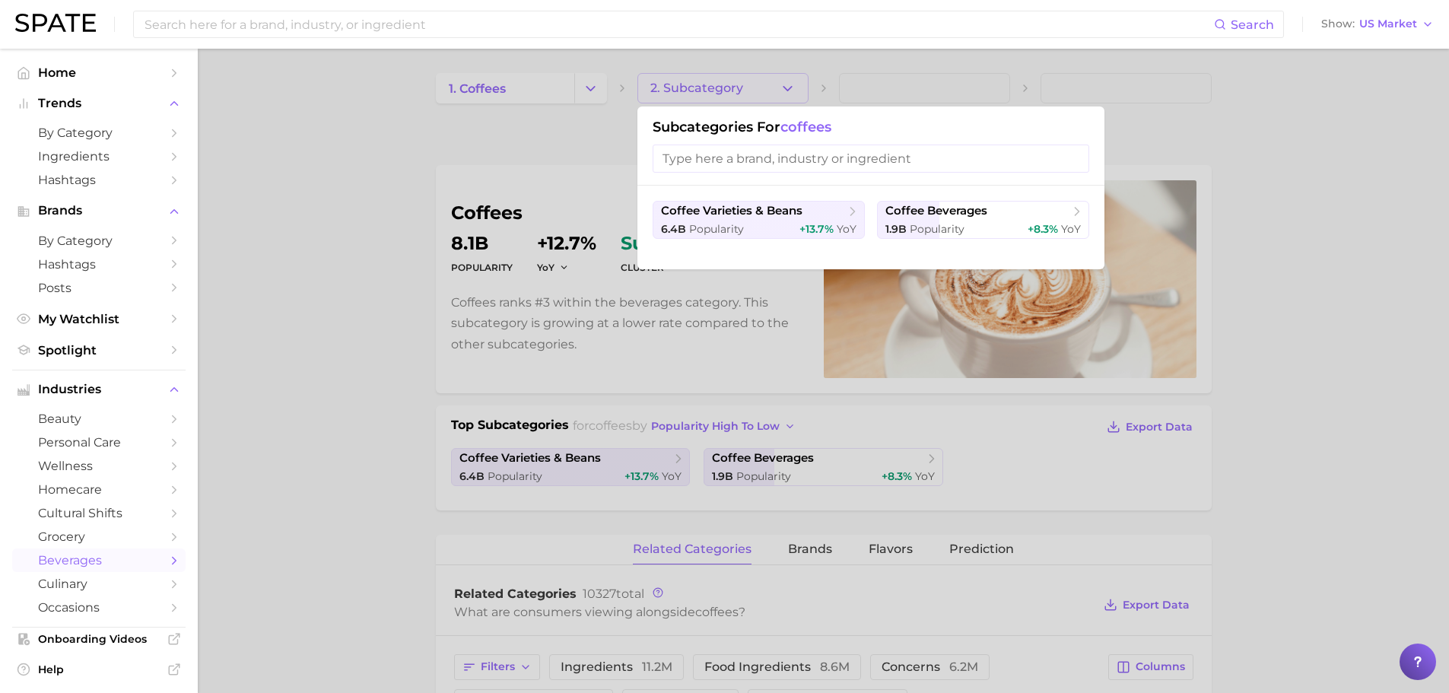
click at [360, 181] on div at bounding box center [724, 346] width 1449 height 693
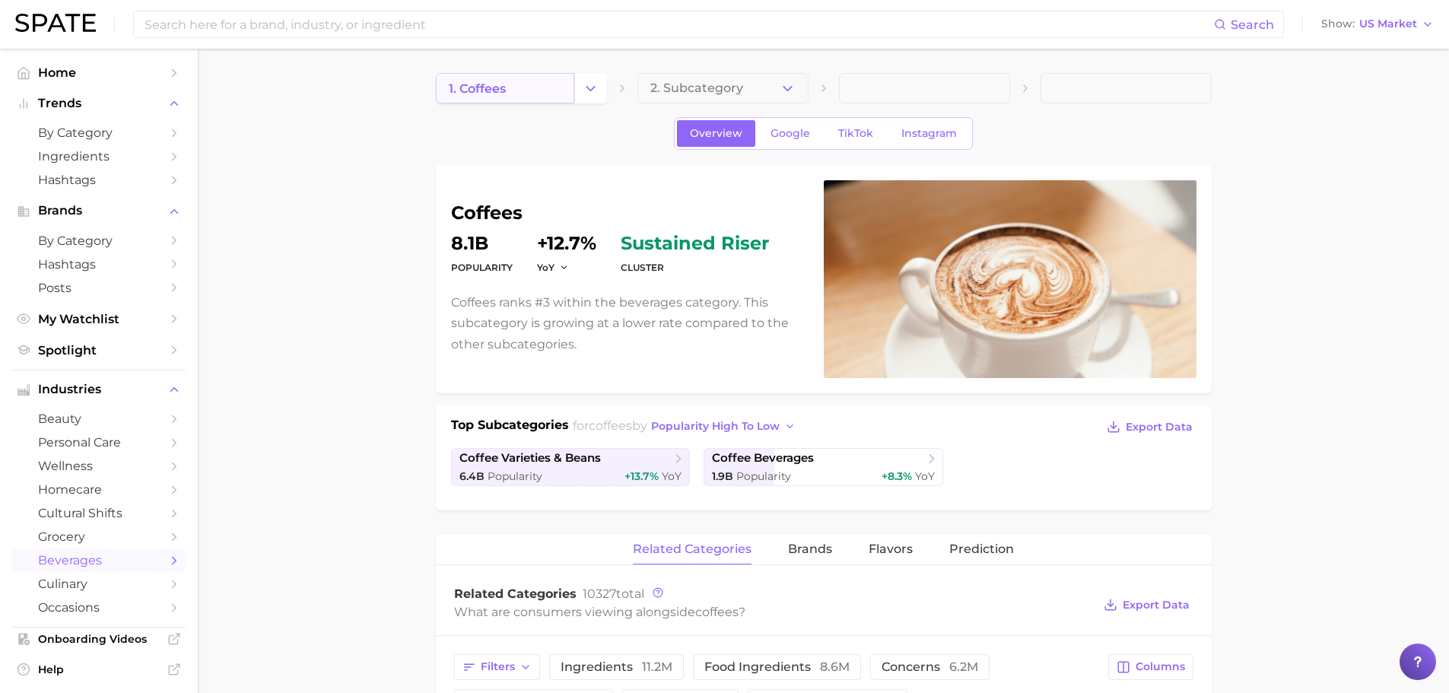
click at [551, 93] on link "1. coffees" at bounding box center [505, 88] width 138 height 30
click at [587, 86] on icon "Change Category" at bounding box center [591, 89] width 16 height 16
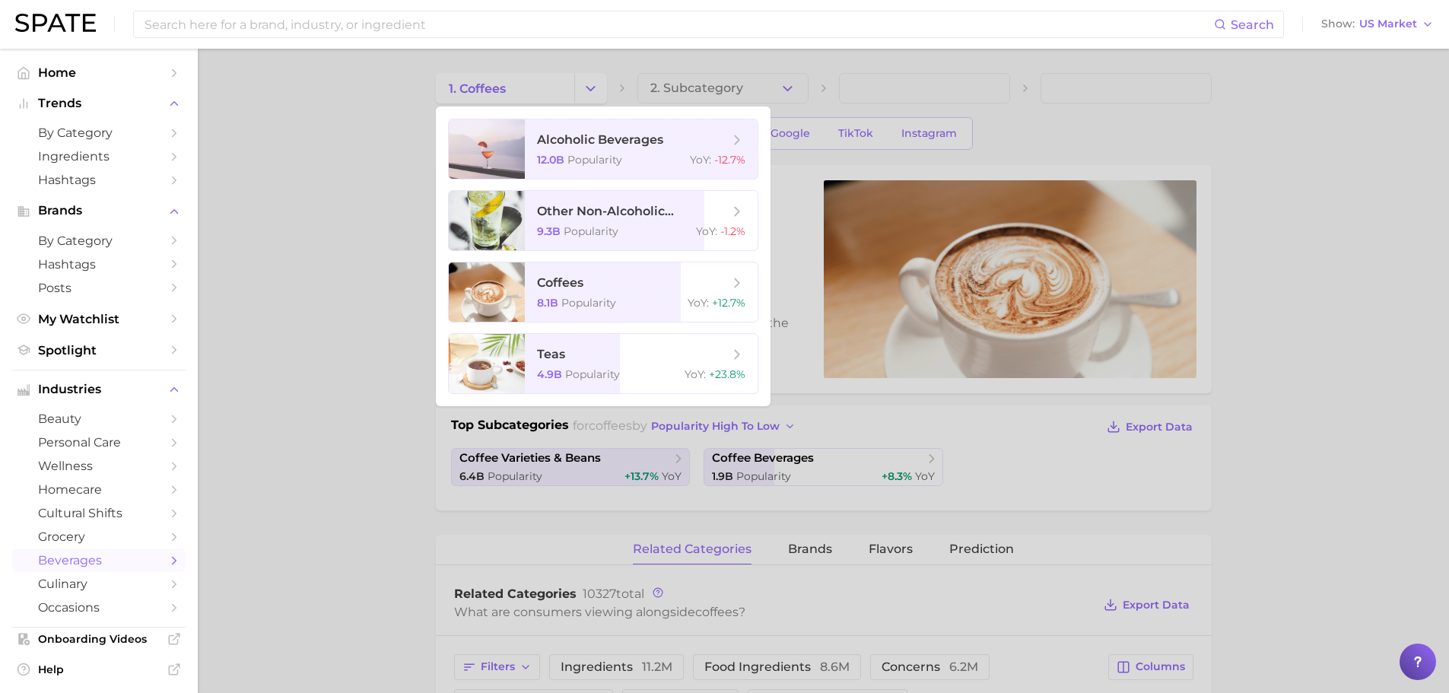
click at [1320, 326] on div at bounding box center [724, 346] width 1449 height 693
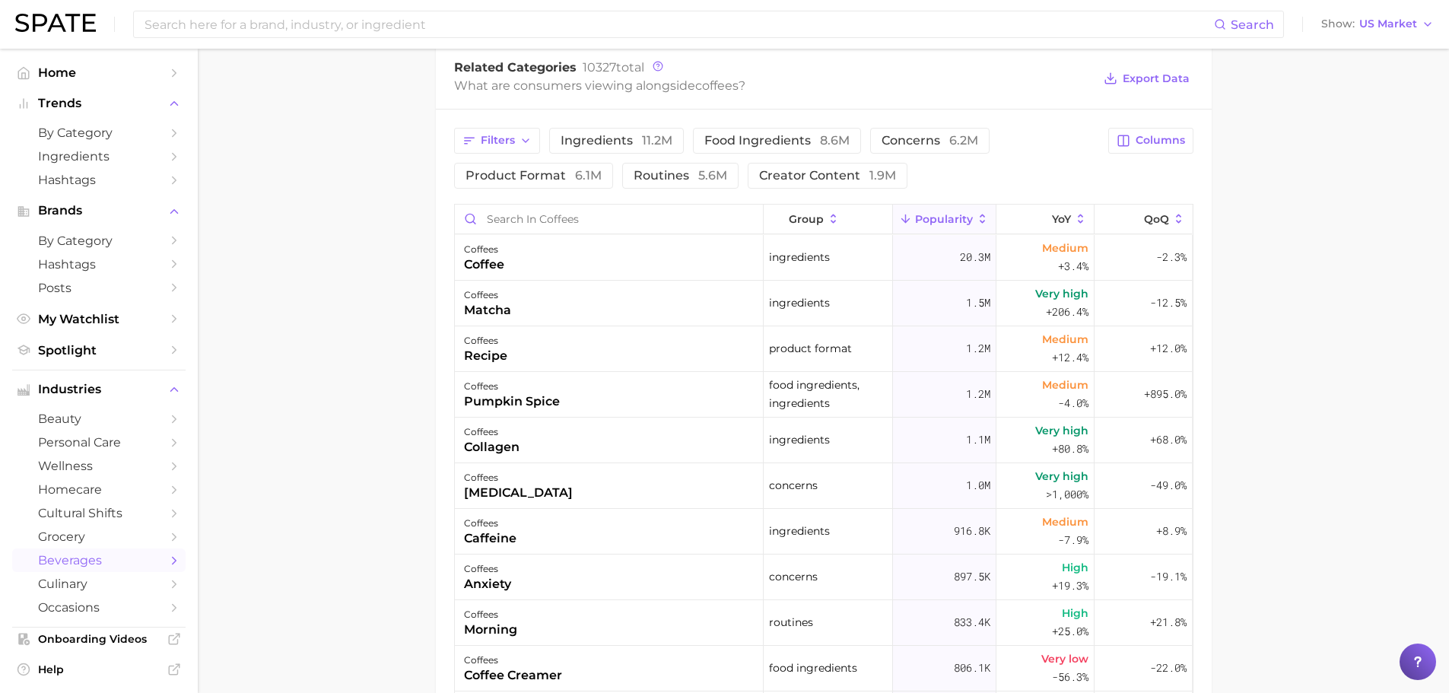
scroll to position [532, 0]
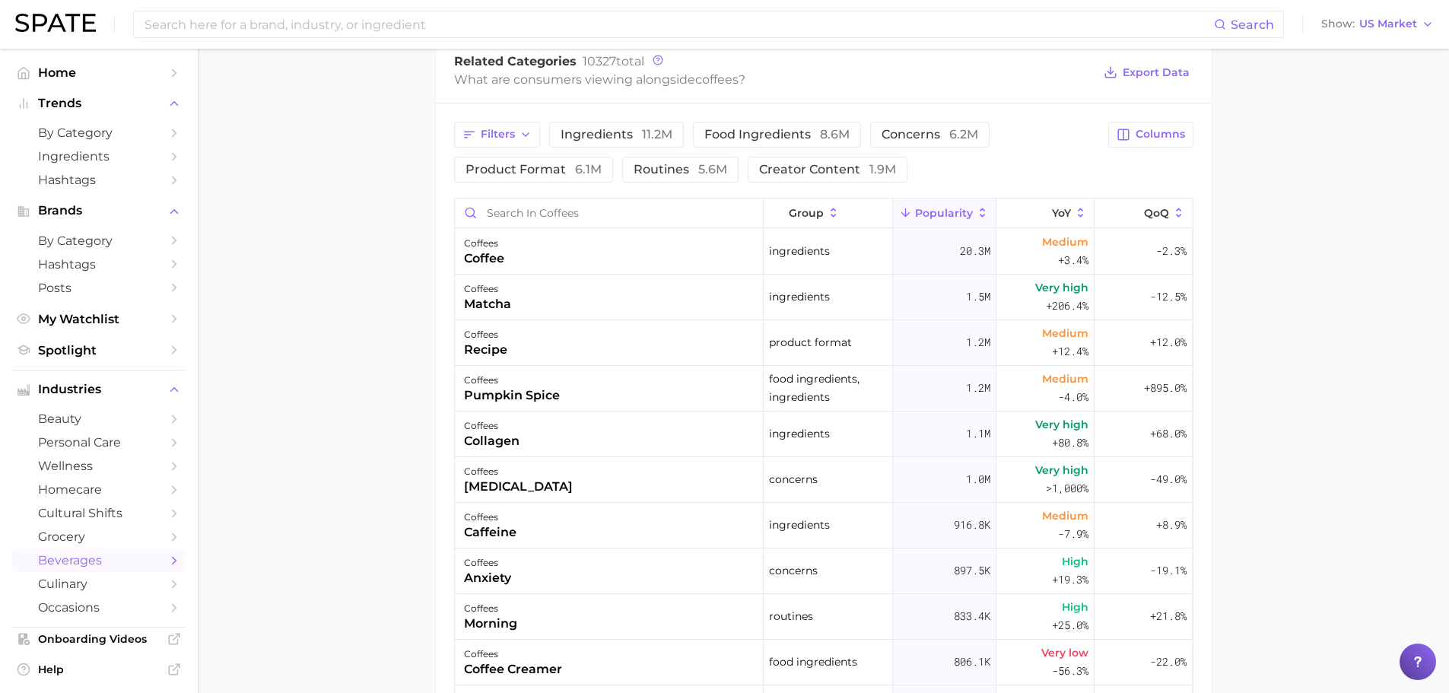
click at [1330, 328] on main "1. coffees 2. Subcategory Overview Google TikTok Instagram coffees Popularity 8…" at bounding box center [823, 250] width 1251 height 1469
click at [836, 207] on button "group" at bounding box center [828, 214] width 129 height 30
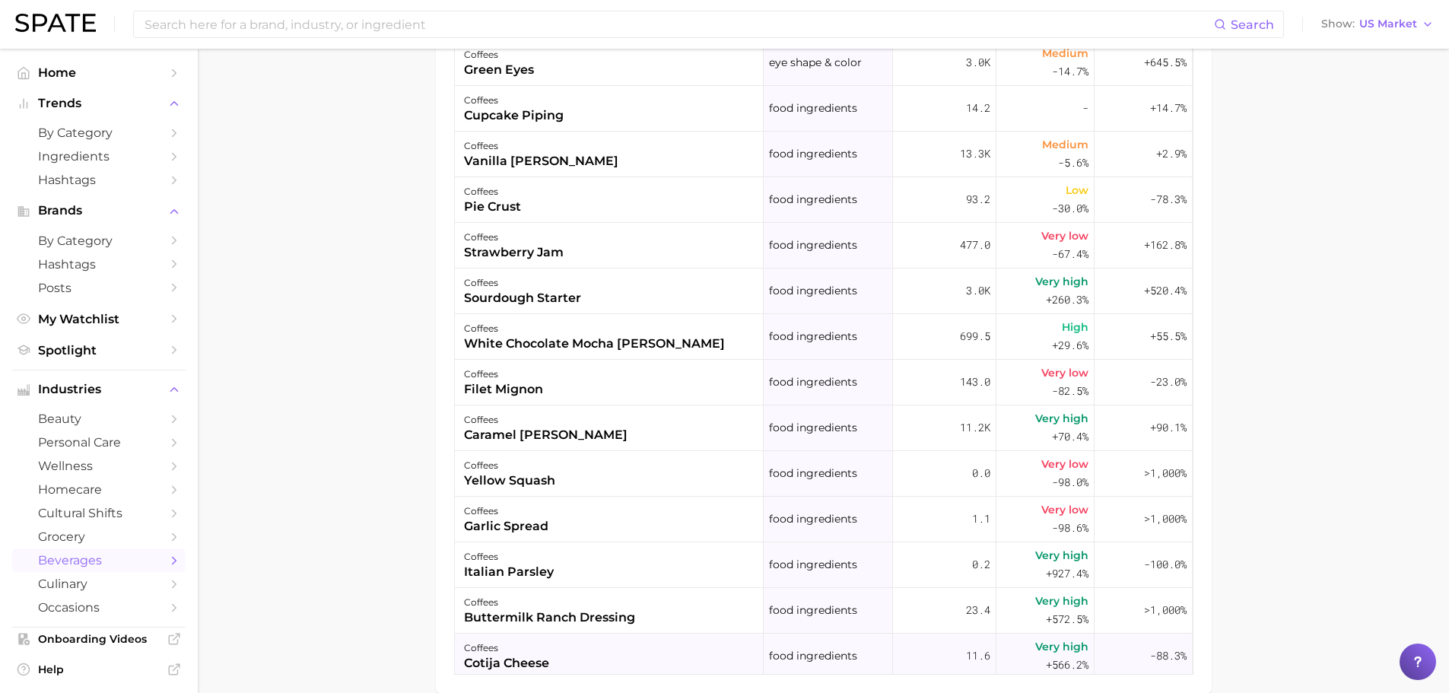
scroll to position [137000, 0]
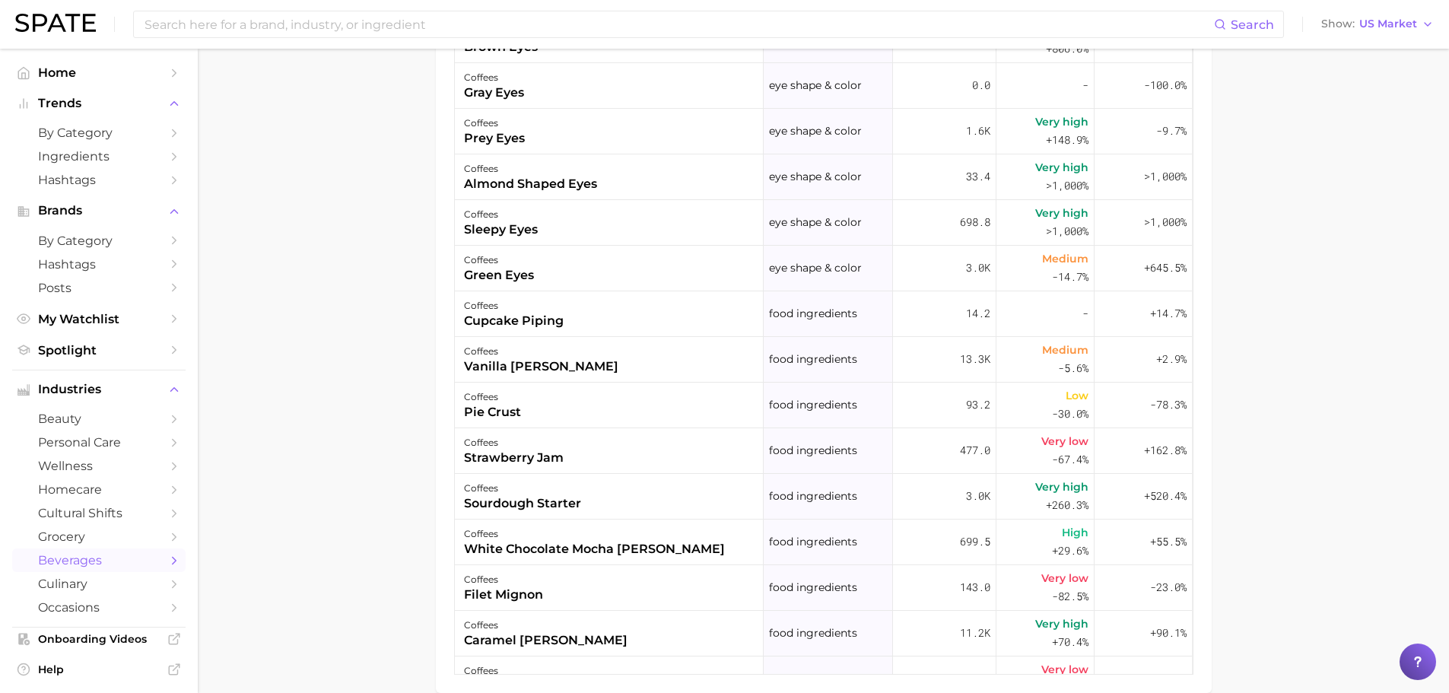
click at [1246, 492] on main "1. coffees 2. Subcategory Overview Google TikTok Instagram coffees Popularity 8…" at bounding box center [823, 34] width 1251 height 1469
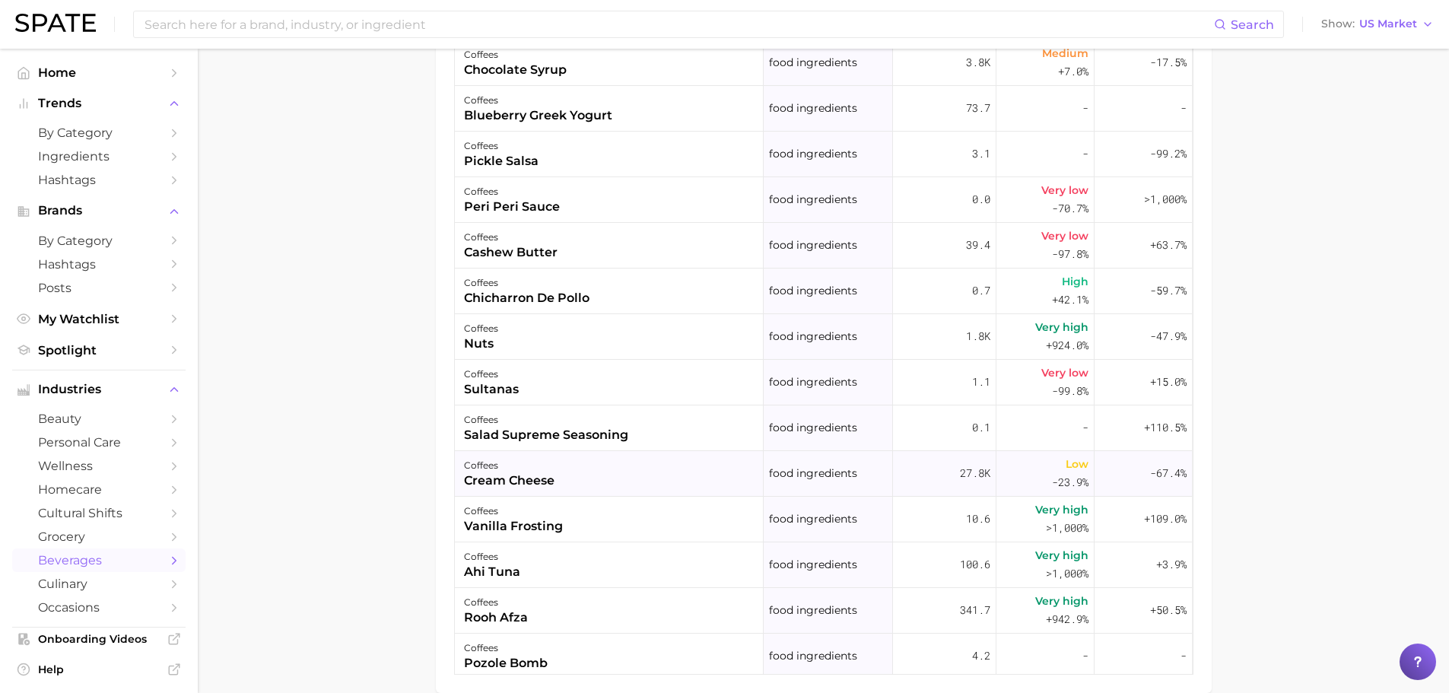
scroll to position [146356, 0]
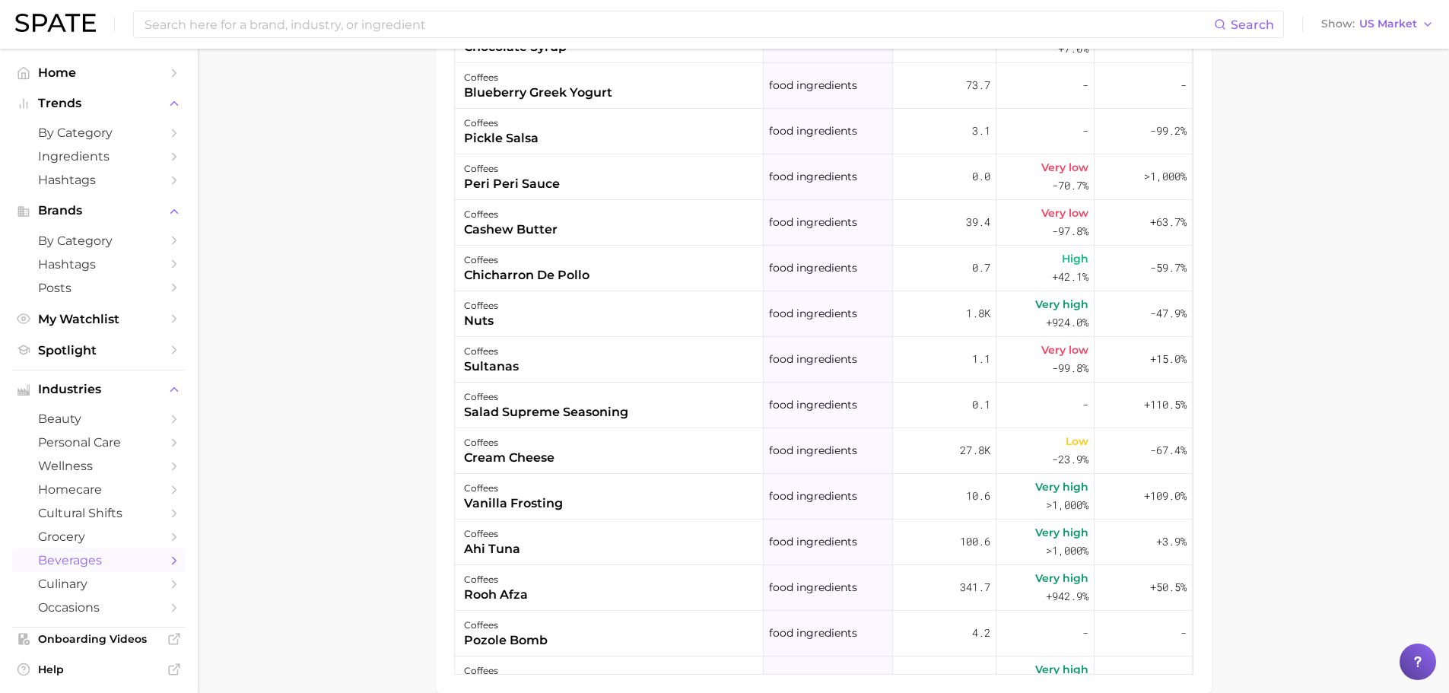
click at [1280, 459] on main "1. coffees 2. Subcategory Overview Google TikTok Instagram coffees Popularity 8…" at bounding box center [823, 34] width 1251 height 1469
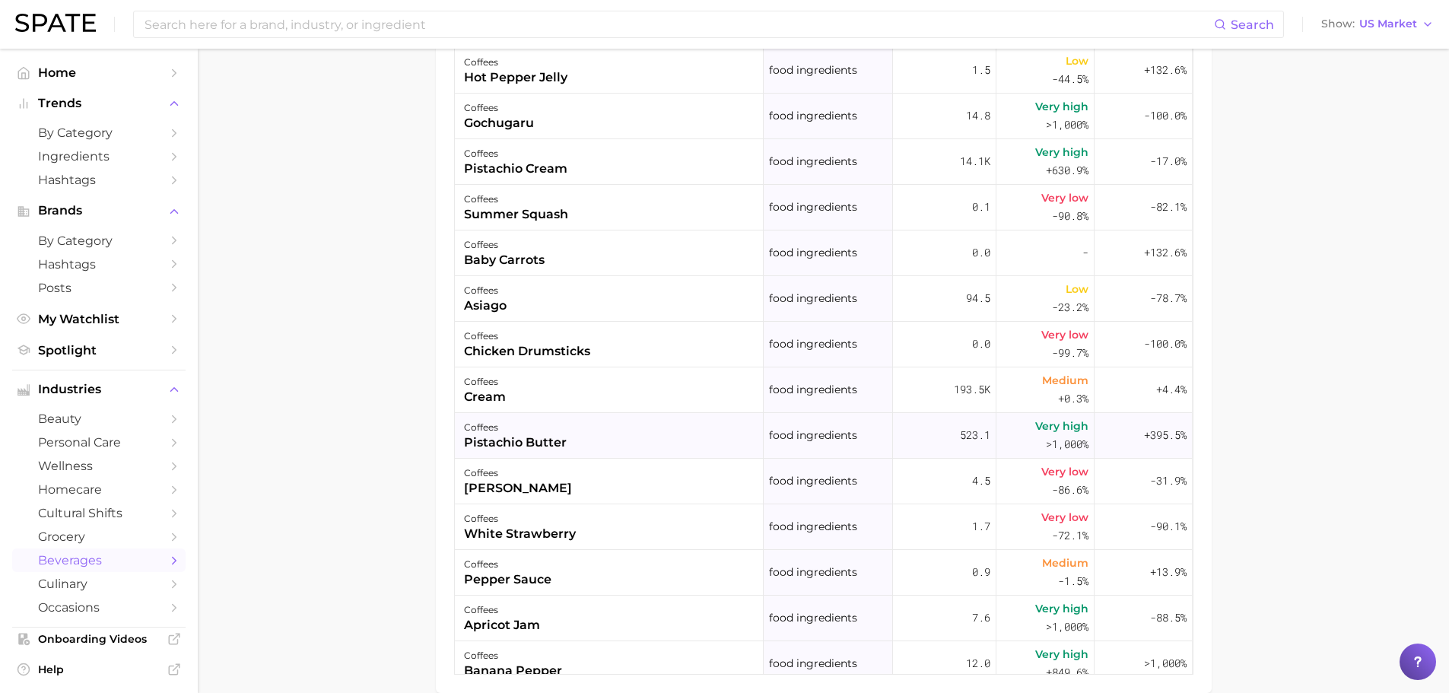
scroll to position [147725, 0]
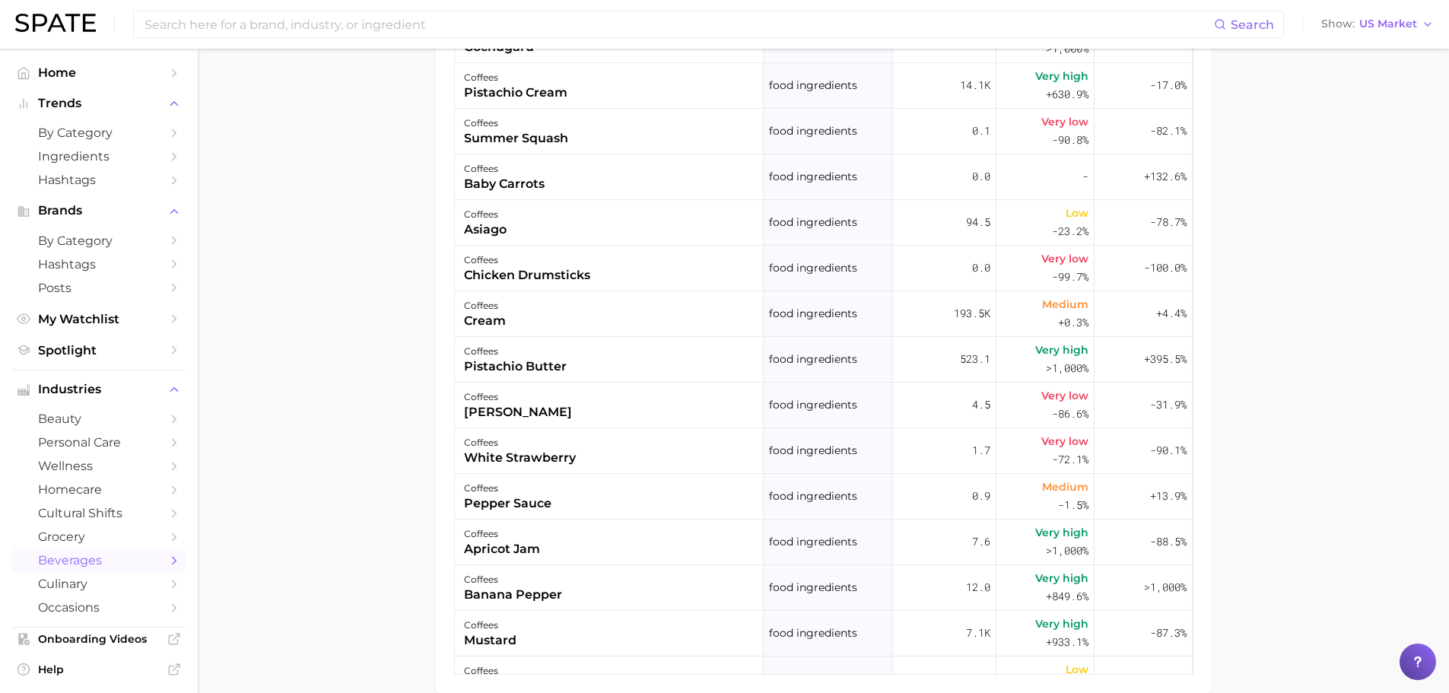
click at [1244, 308] on main "1. coffees 2. Subcategory Overview Google TikTok Instagram coffees Popularity 8…" at bounding box center [823, 34] width 1251 height 1469
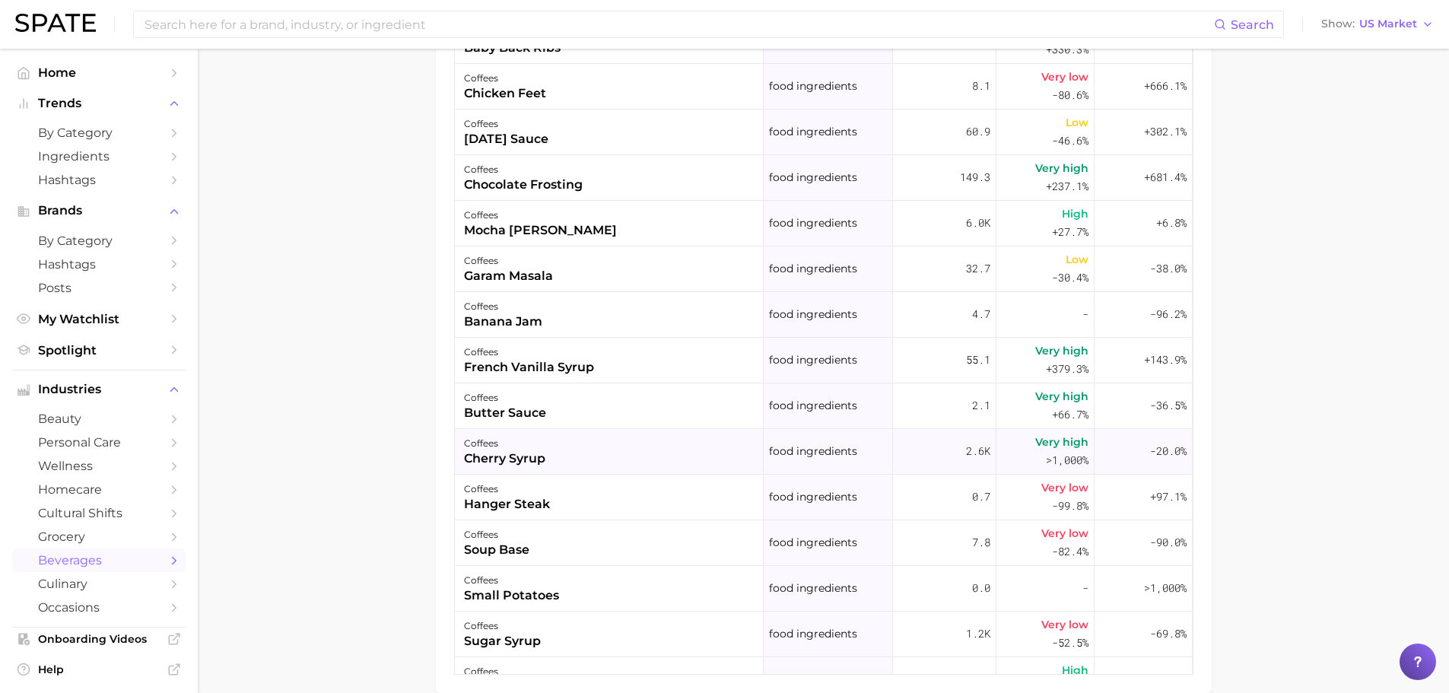
scroll to position [150007, 0]
drag, startPoint x: 1253, startPoint y: 389, endPoint x: 1275, endPoint y: 384, distance: 22.5
click at [1254, 389] on main "1. coffees 2. Subcategory Overview Google TikTok Instagram coffees Popularity 8…" at bounding box center [823, 34] width 1251 height 1469
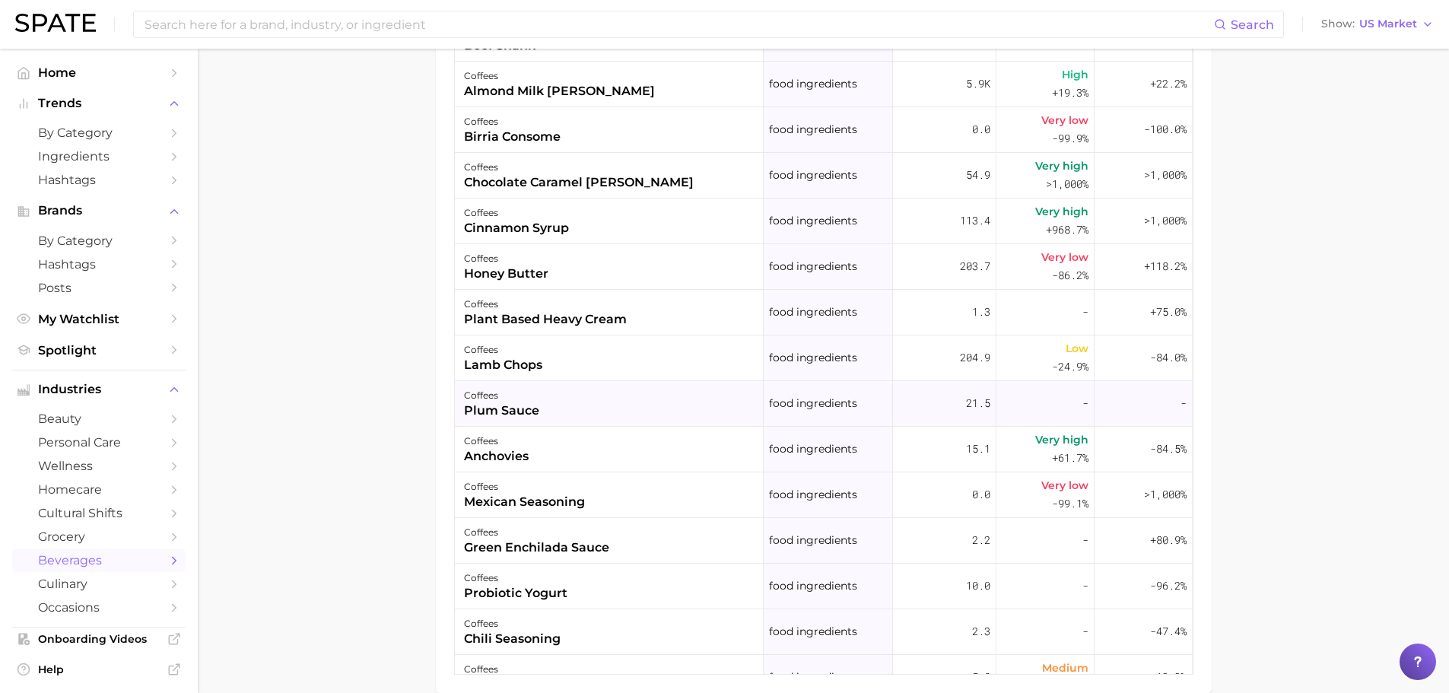
scroll to position [173966, 0]
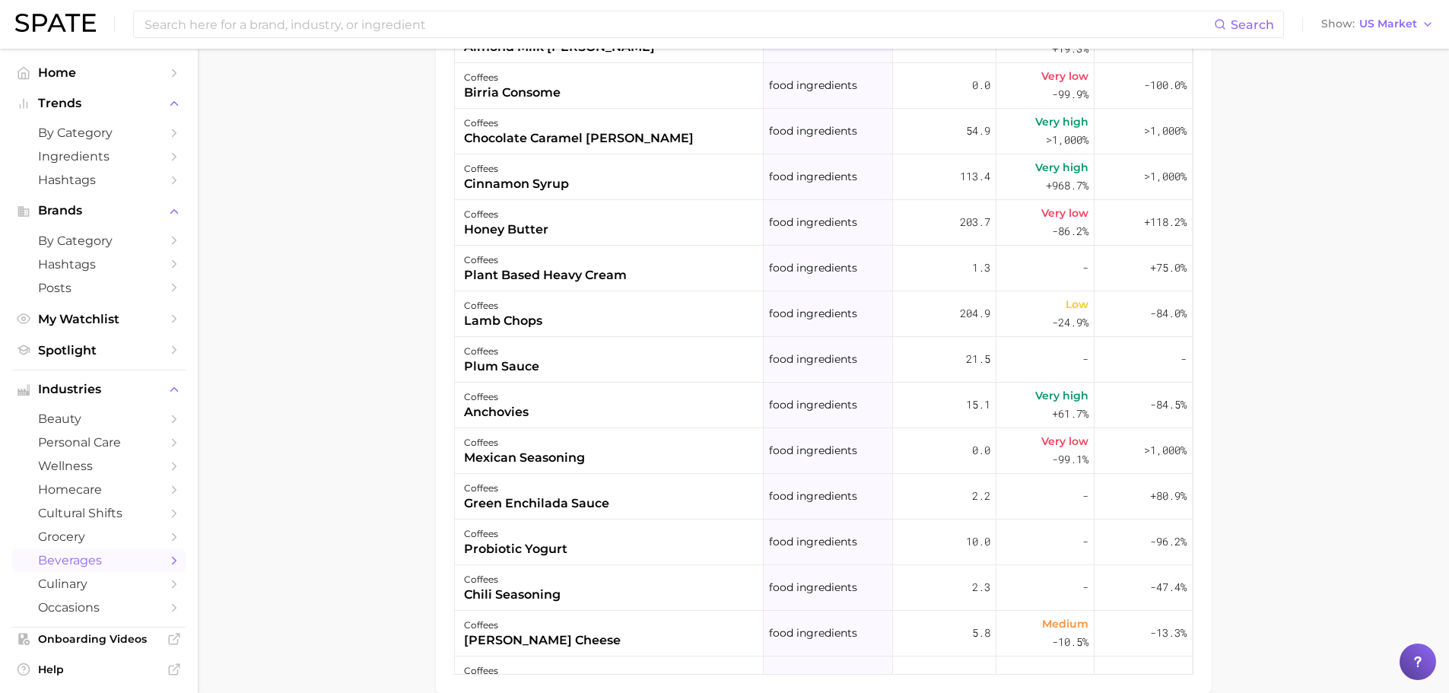
click at [1327, 459] on main "1. coffees 2. Subcategory Overview Google TikTok Instagram coffees Popularity 8…" at bounding box center [823, 34] width 1251 height 1469
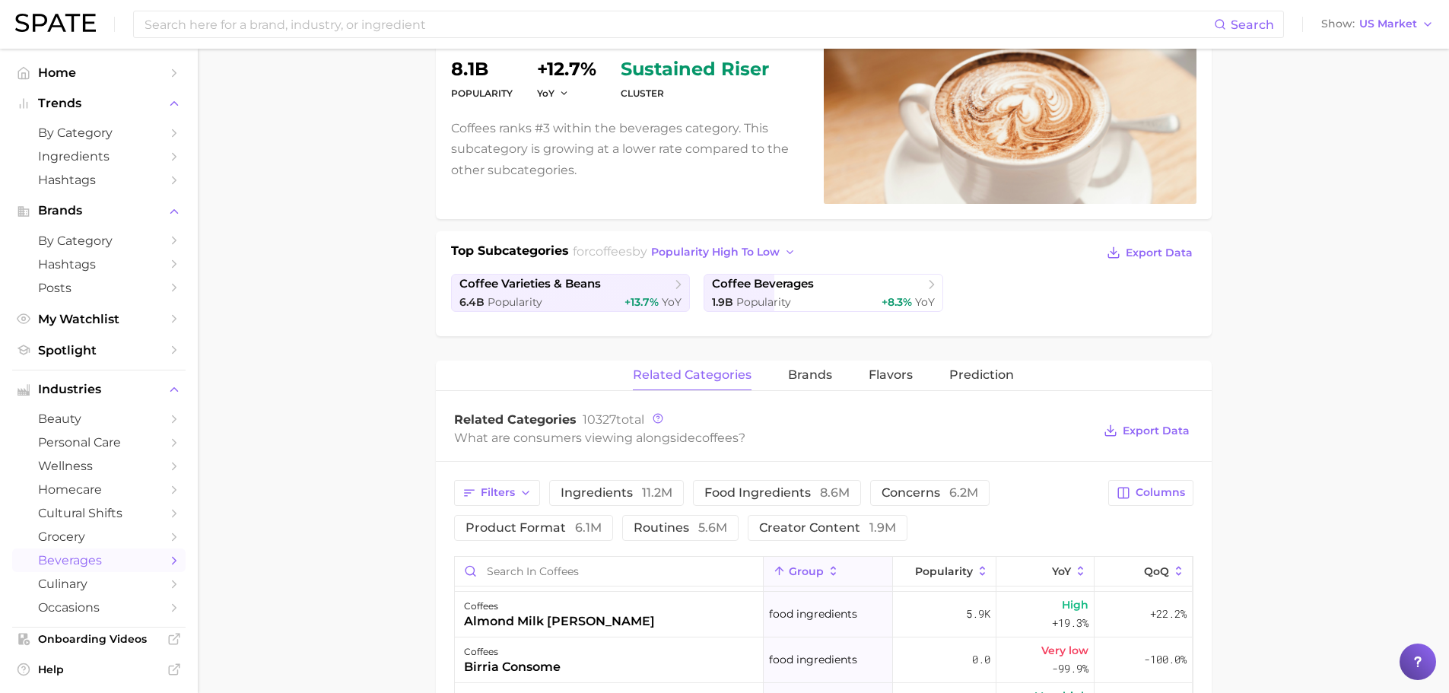
scroll to position [170, 0]
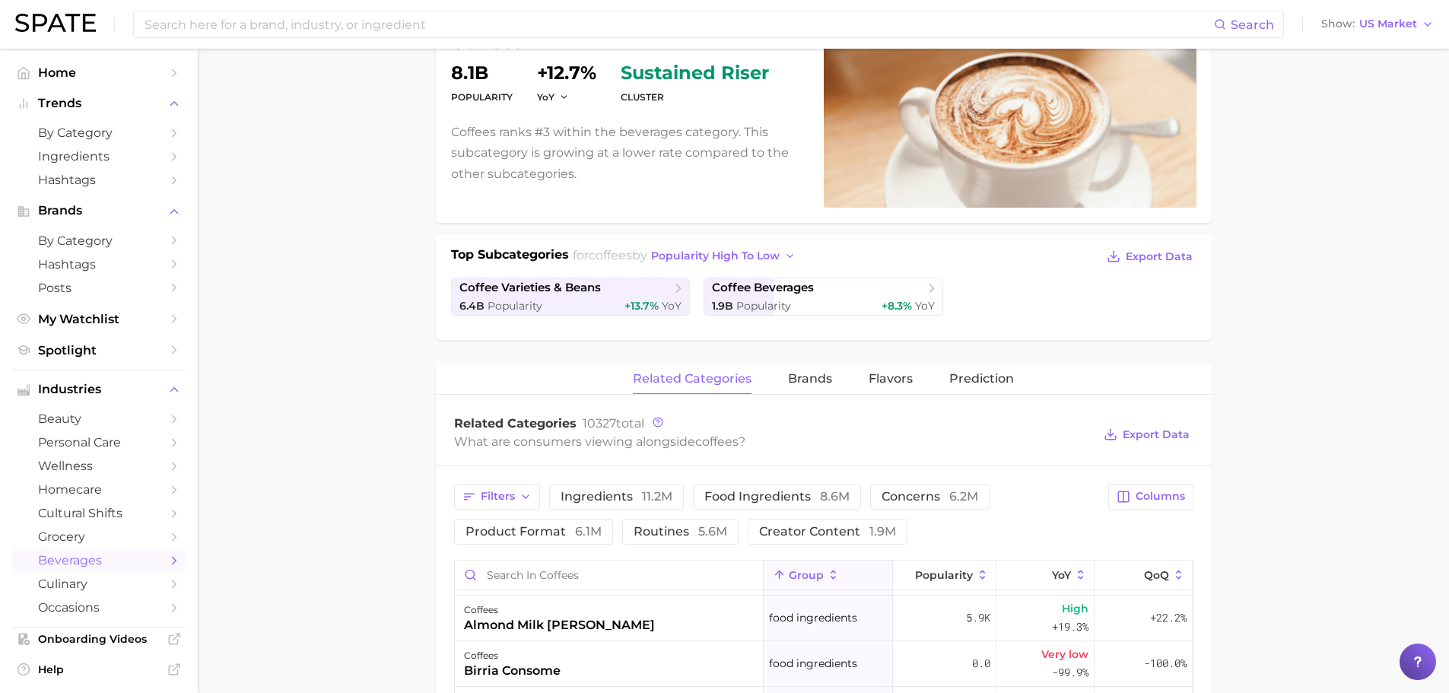
click at [1314, 422] on main "1. coffees 2. Subcategory Overview Google TikTok Instagram coffees Popularity 8…" at bounding box center [823, 612] width 1251 height 1469
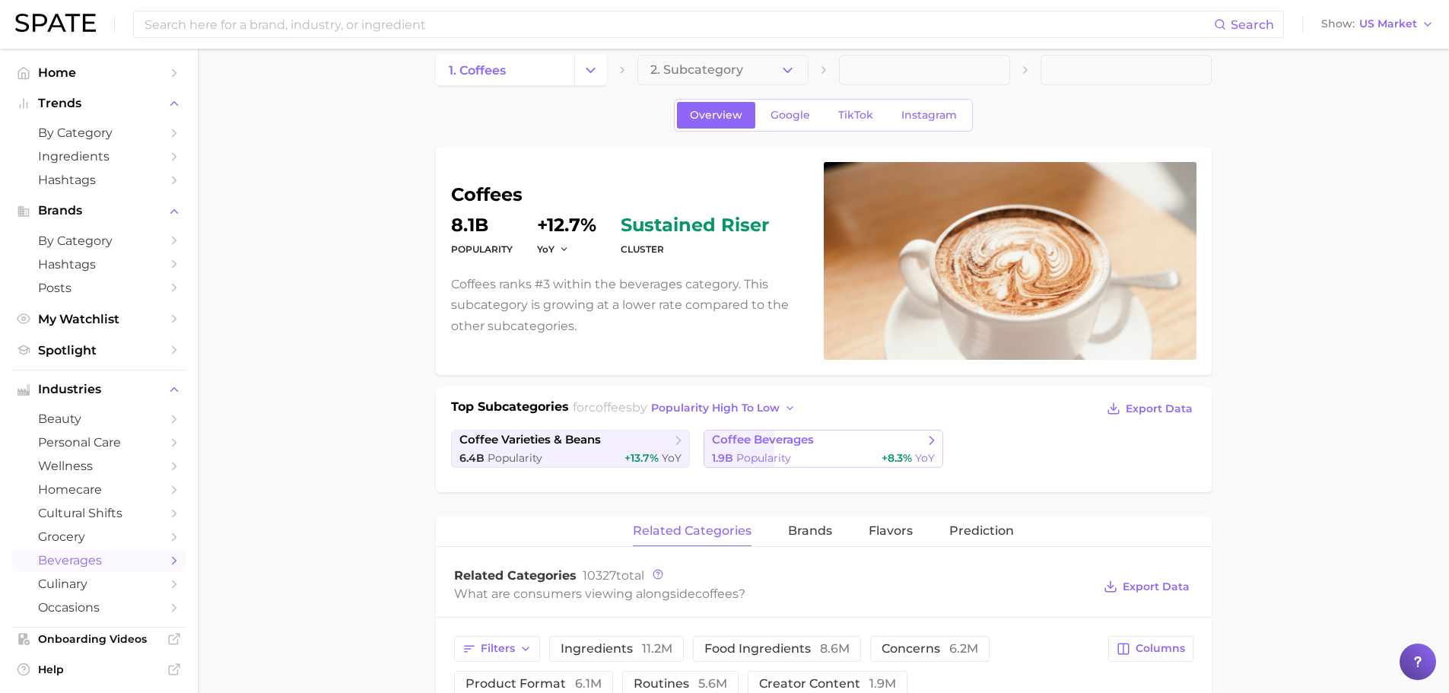
click at [838, 457] on div "1.9b Popularity +8.3% YoY" at bounding box center [823, 458] width 223 height 14
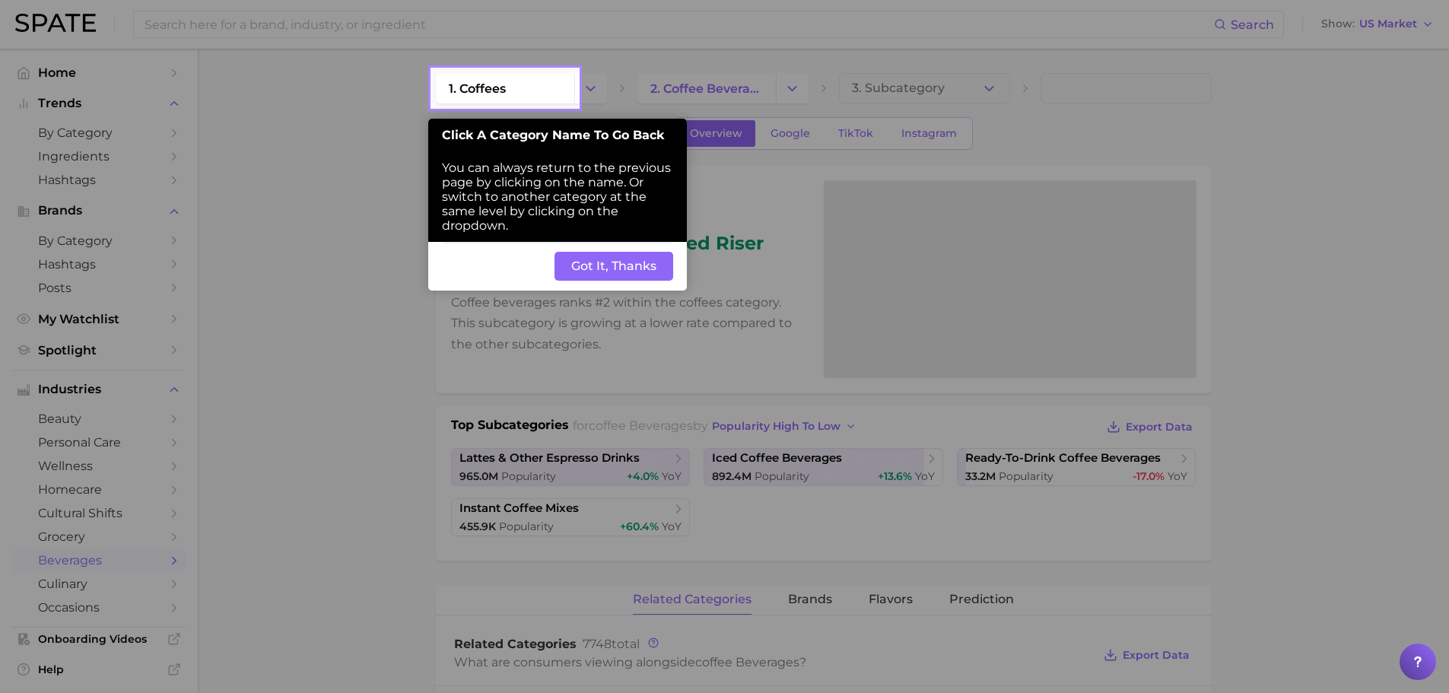
click at [658, 262] on button "Got It, Thanks" at bounding box center [613, 266] width 119 height 29
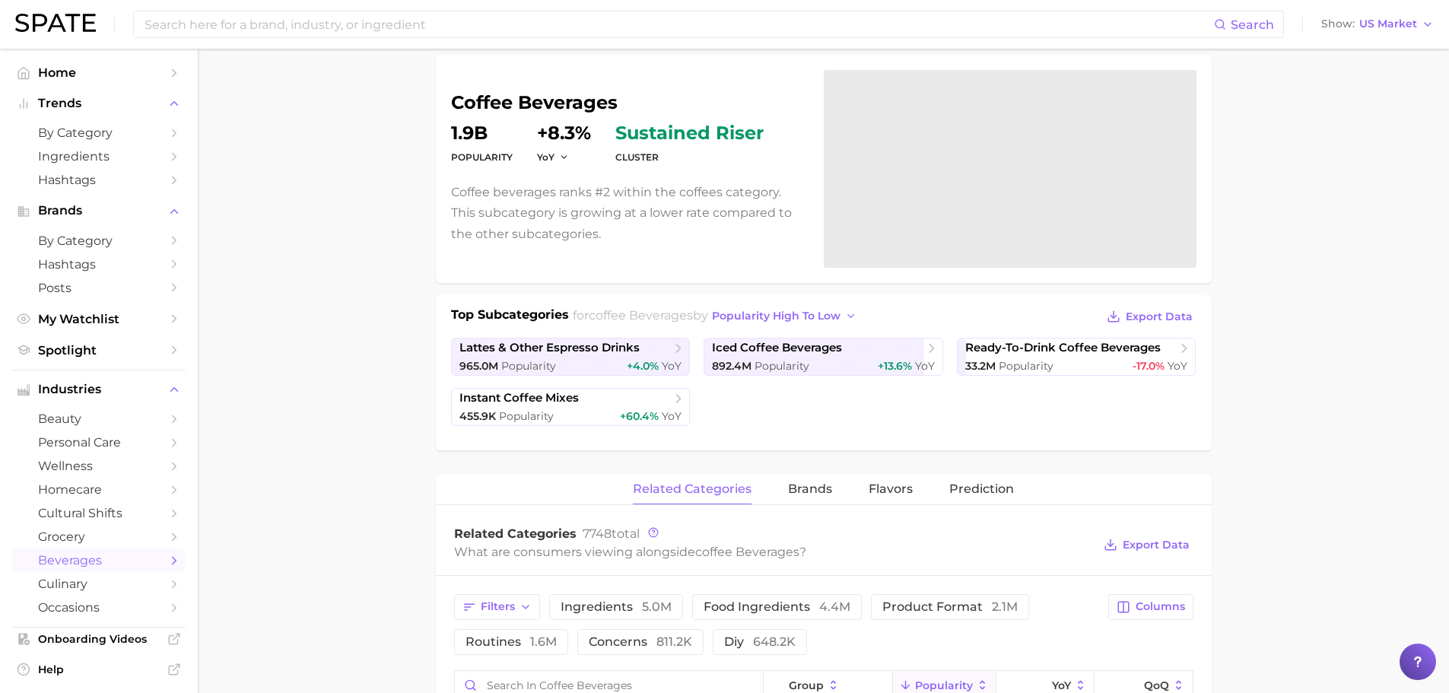
scroll to position [152, 0]
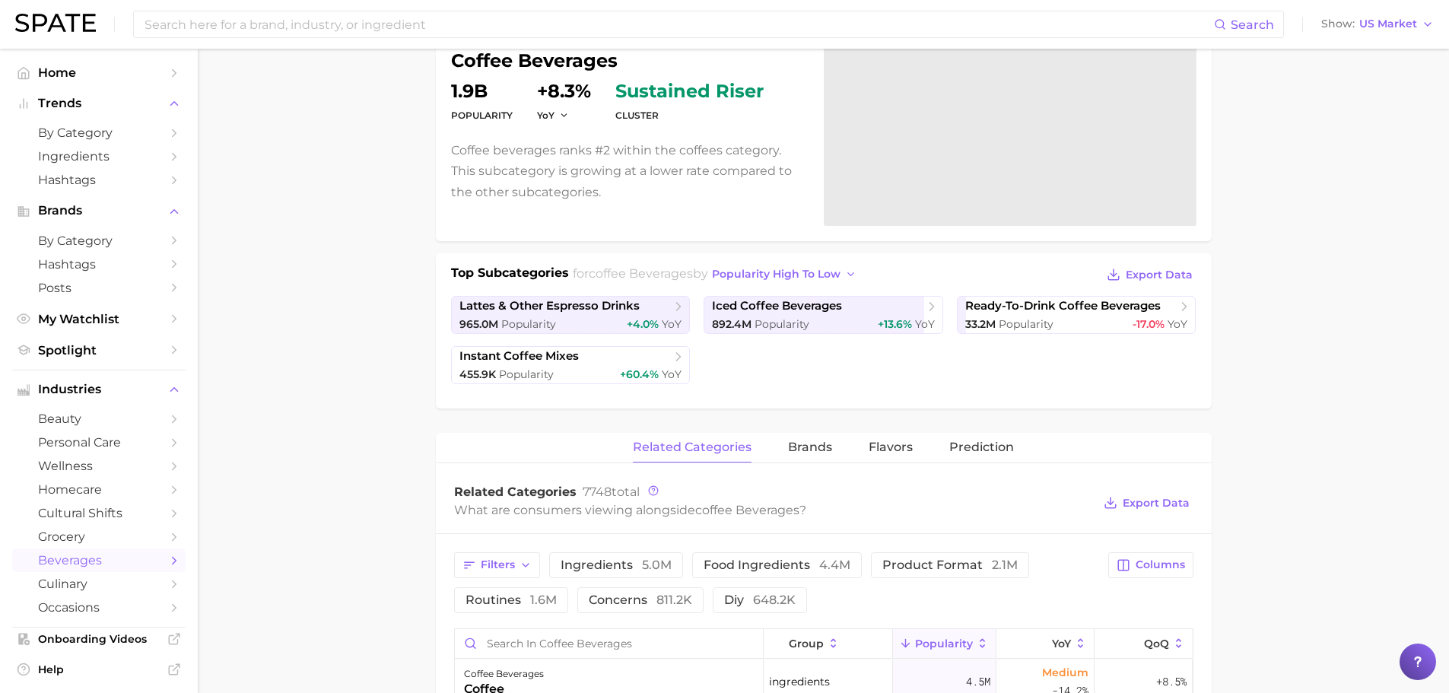
click at [1295, 402] on main "1. coffees 2. coffee beverages 3. Subcategory Overview Google TikTok Instagram …" at bounding box center [823, 656] width 1251 height 1519
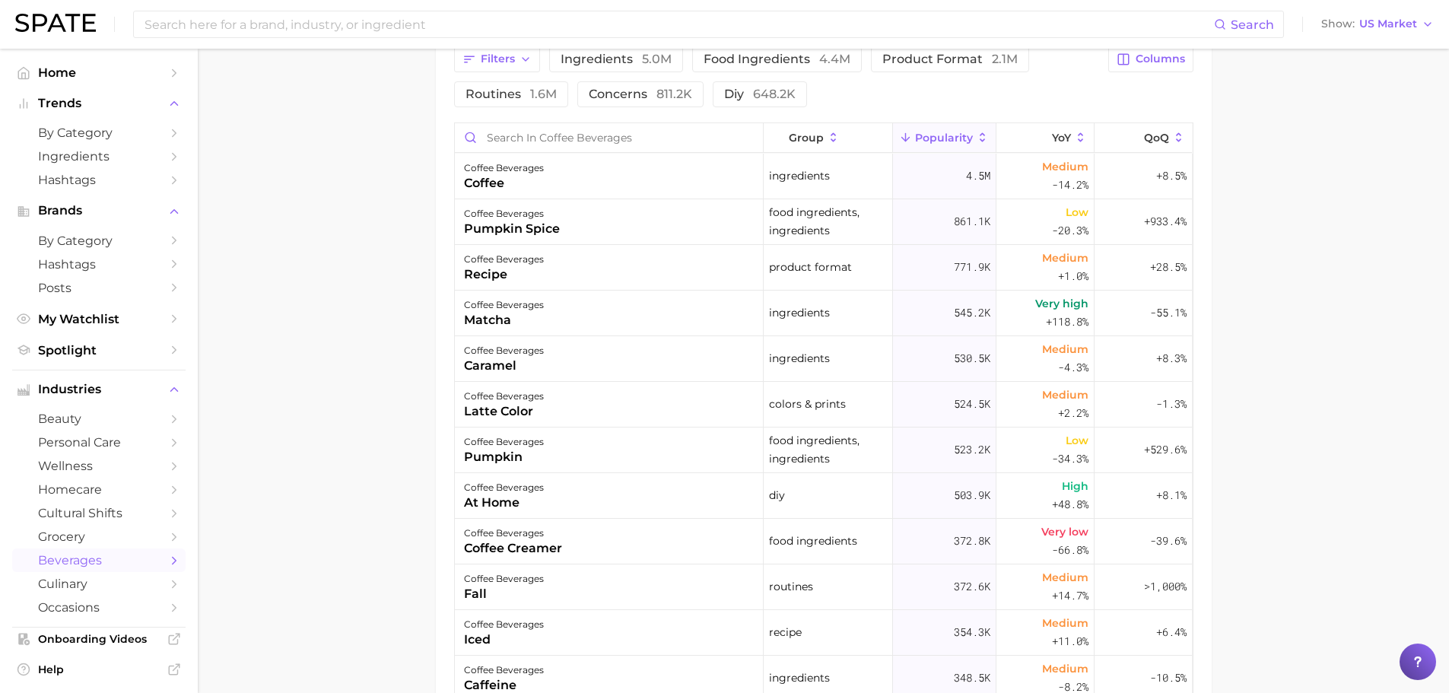
scroll to position [685, 0]
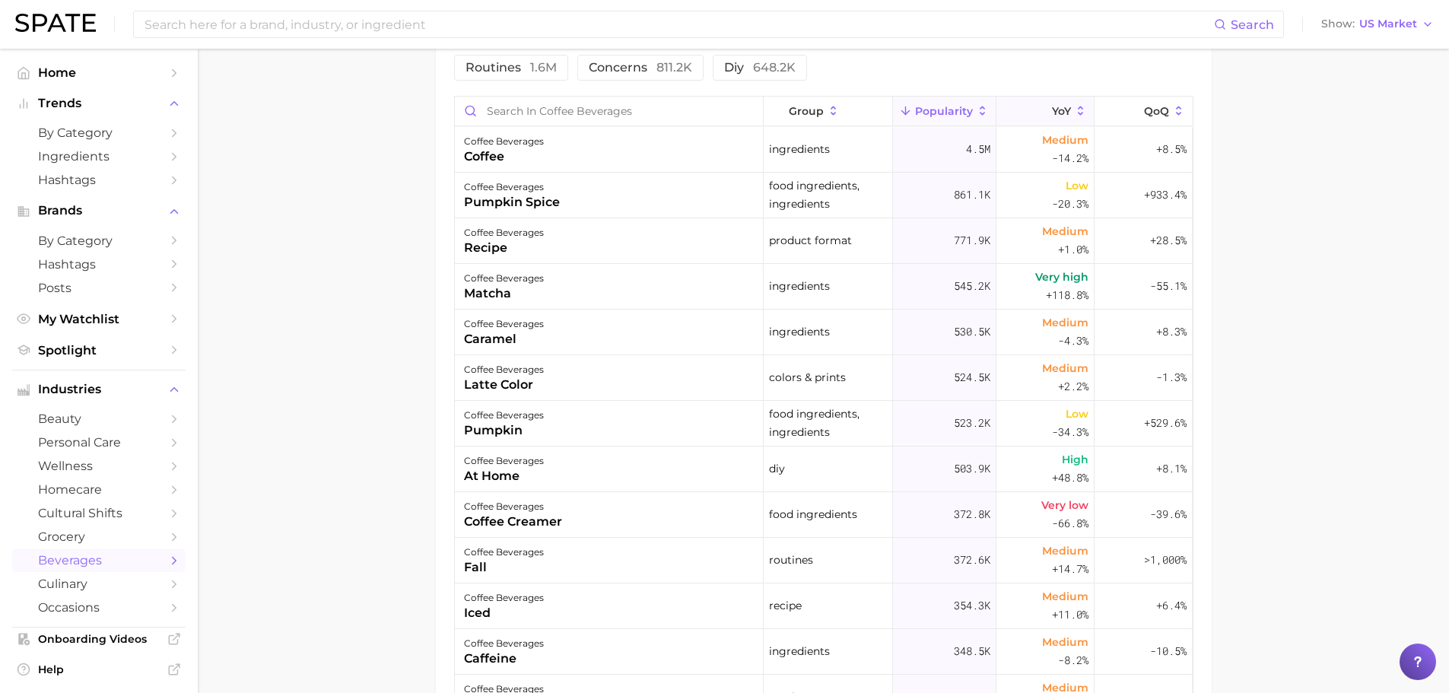
click at [1074, 112] on icon at bounding box center [1081, 111] width 14 height 14
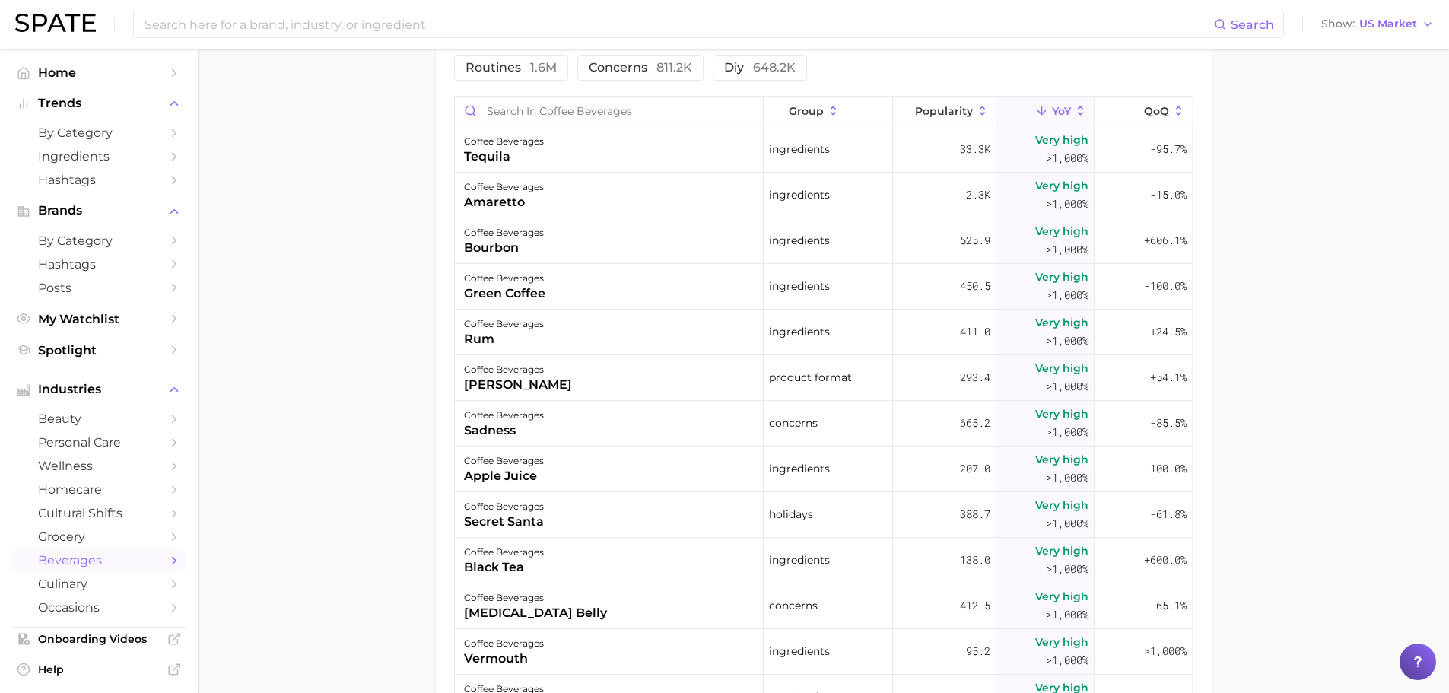
click at [1325, 447] on main "1. coffees 2. coffee beverages 3. Subcategory Overview Google TikTok Instagram …" at bounding box center [823, 123] width 1251 height 1519
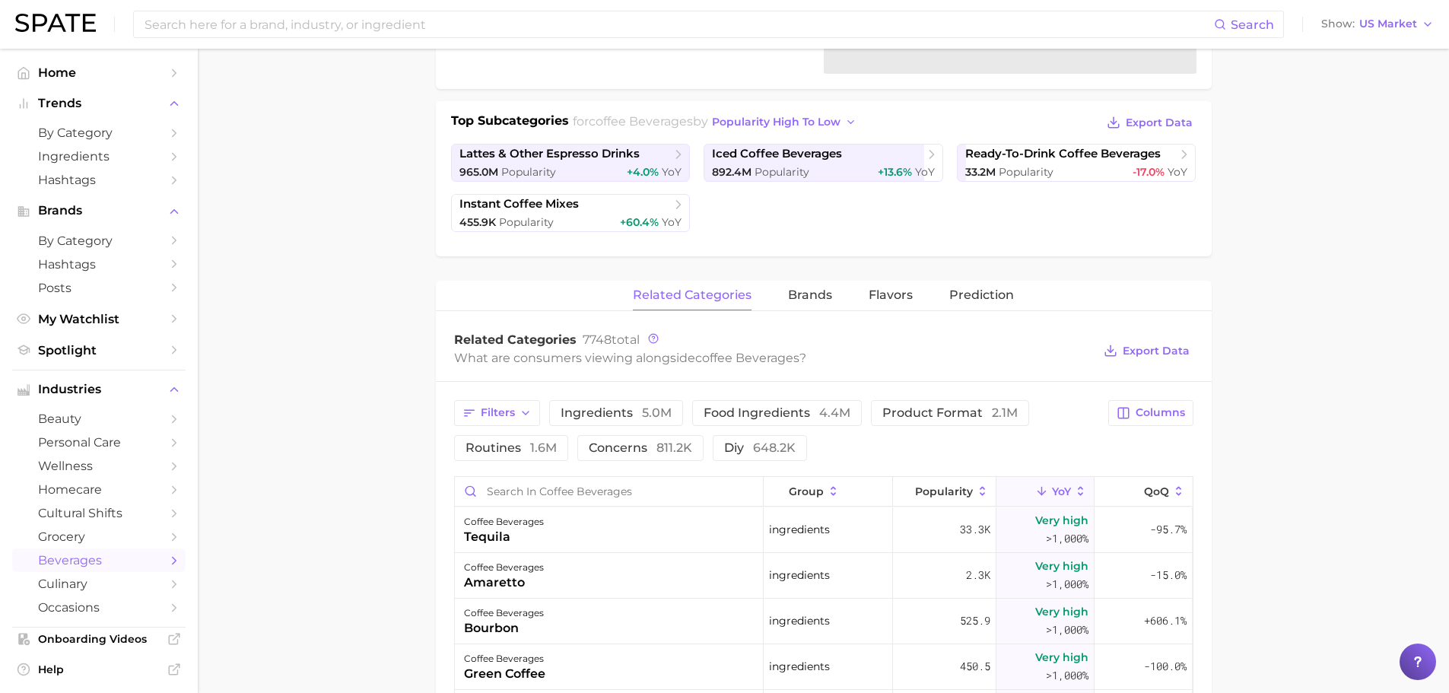
click at [1317, 440] on main "1. coffees 2. coffee beverages 3. Subcategory Overview Google TikTok Instagram …" at bounding box center [823, 503] width 1251 height 1519
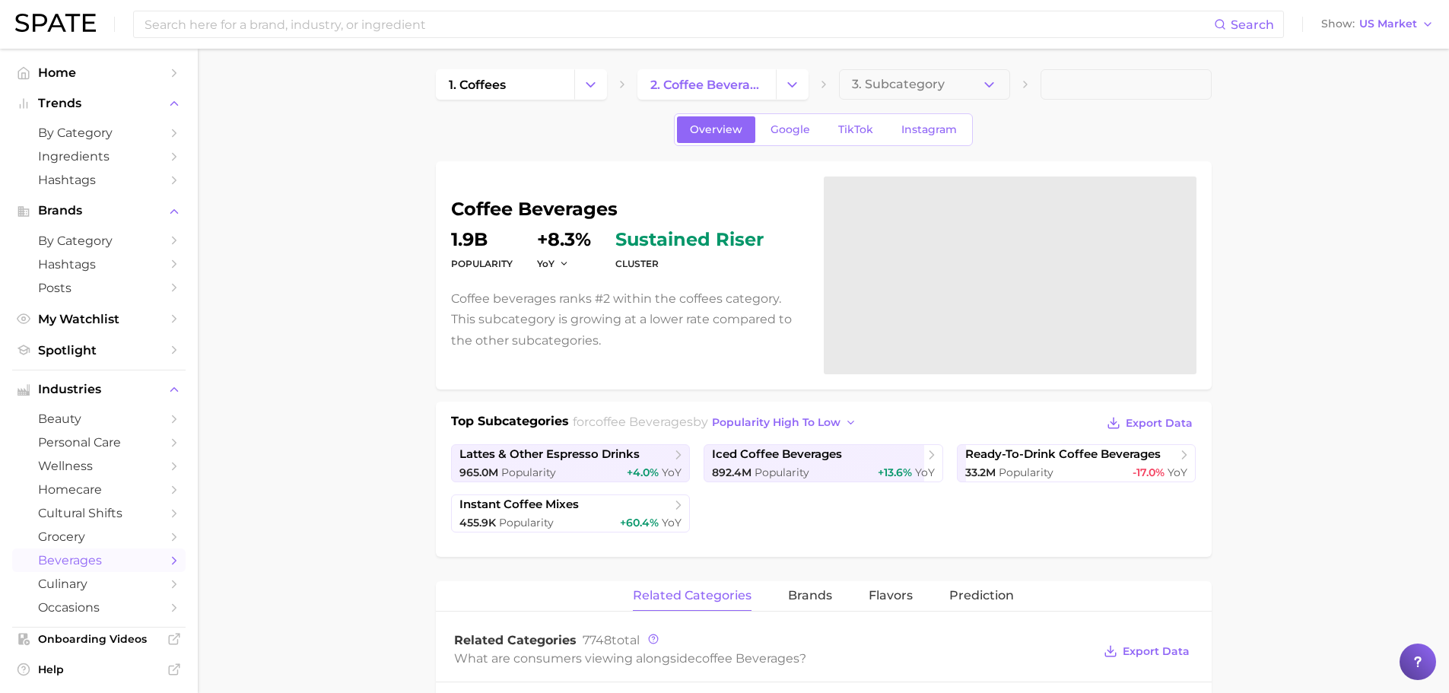
scroll to position [0, 0]
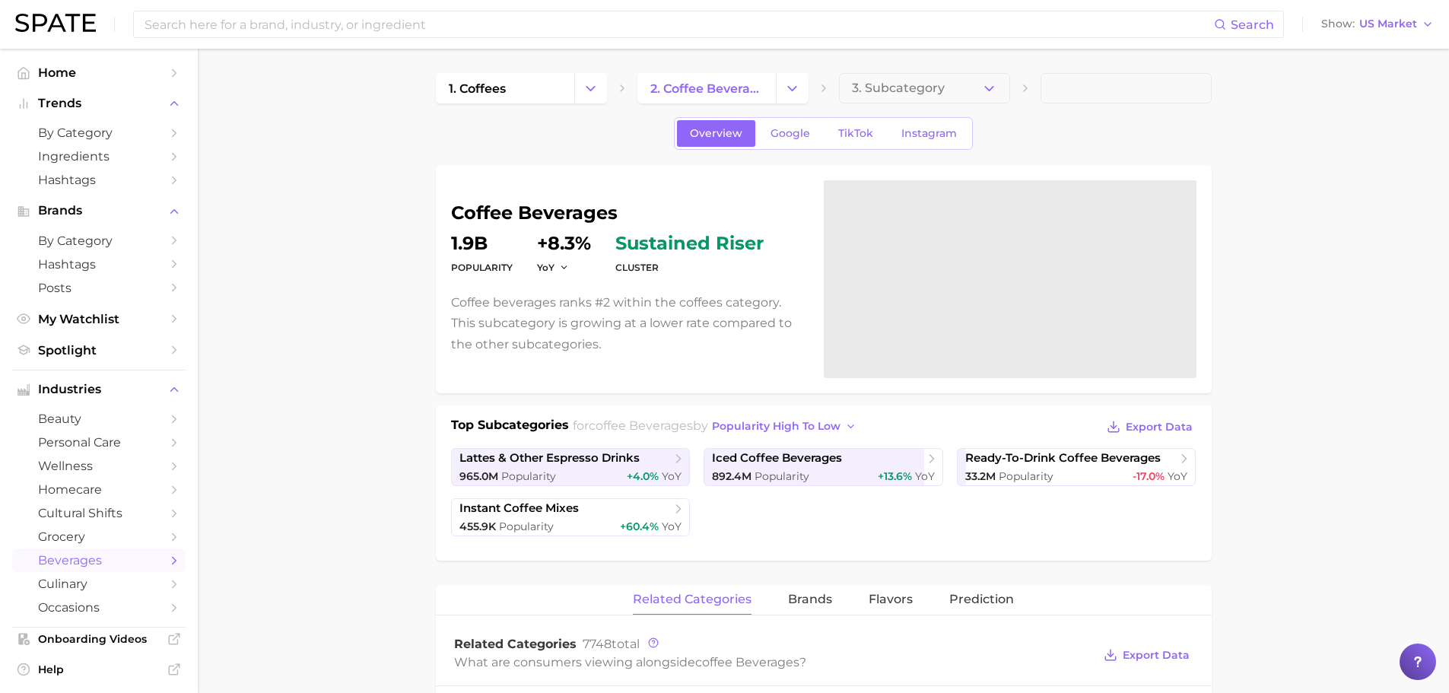
click at [833, 128] on link "TikTok" at bounding box center [855, 133] width 61 height 27
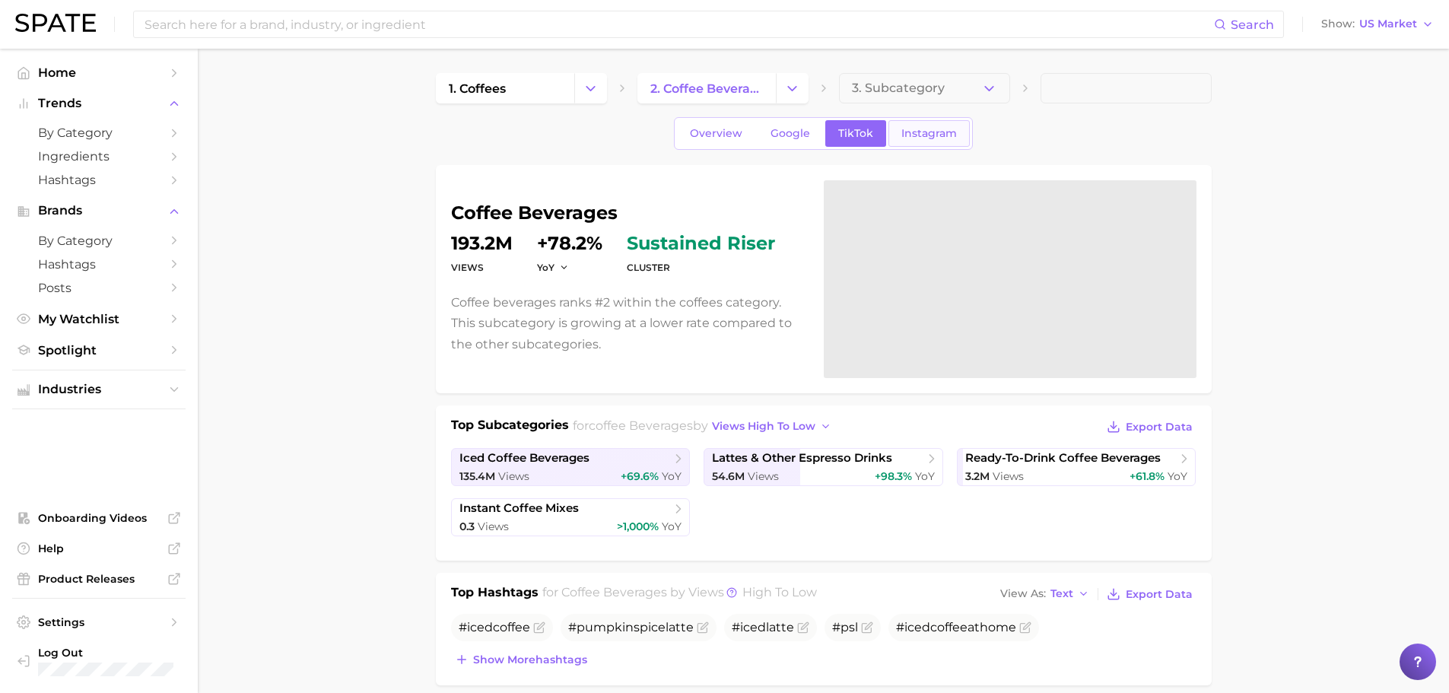
click at [955, 135] on span "Instagram" at bounding box center [929, 133] width 56 height 13
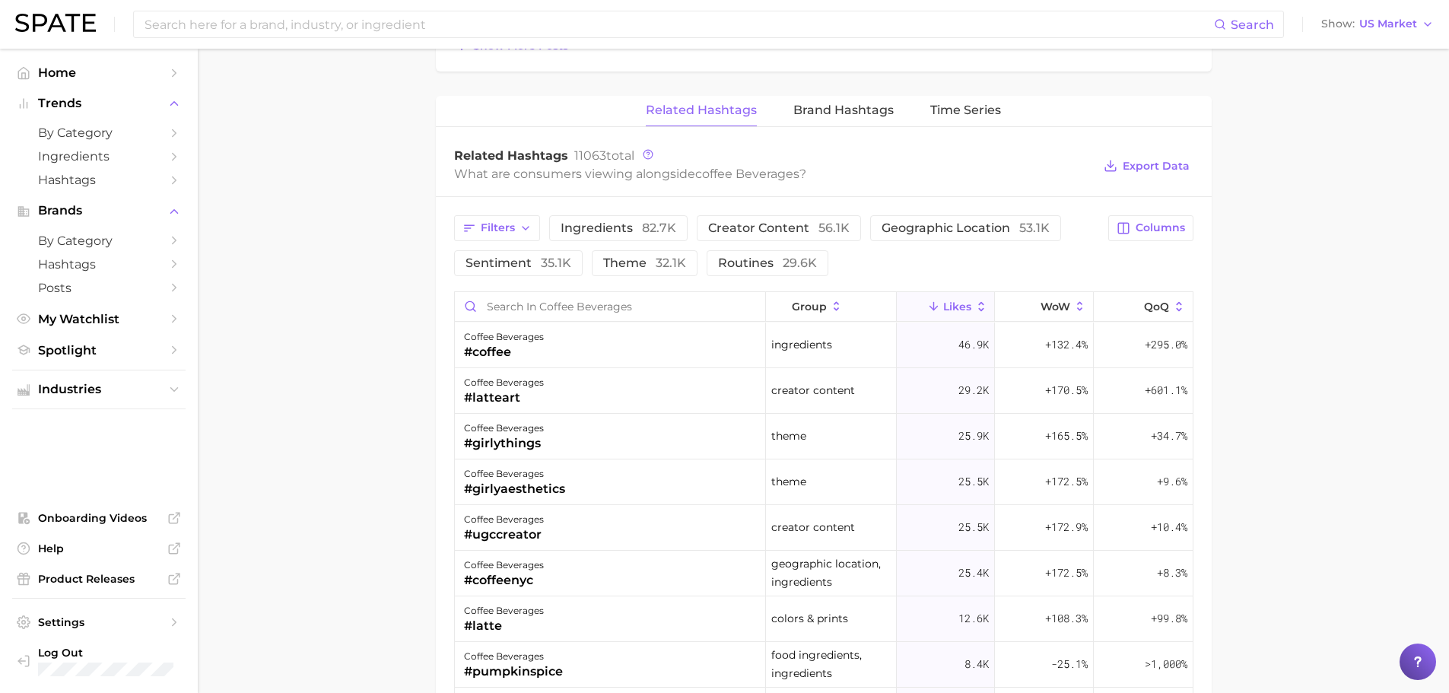
scroll to position [1035, 0]
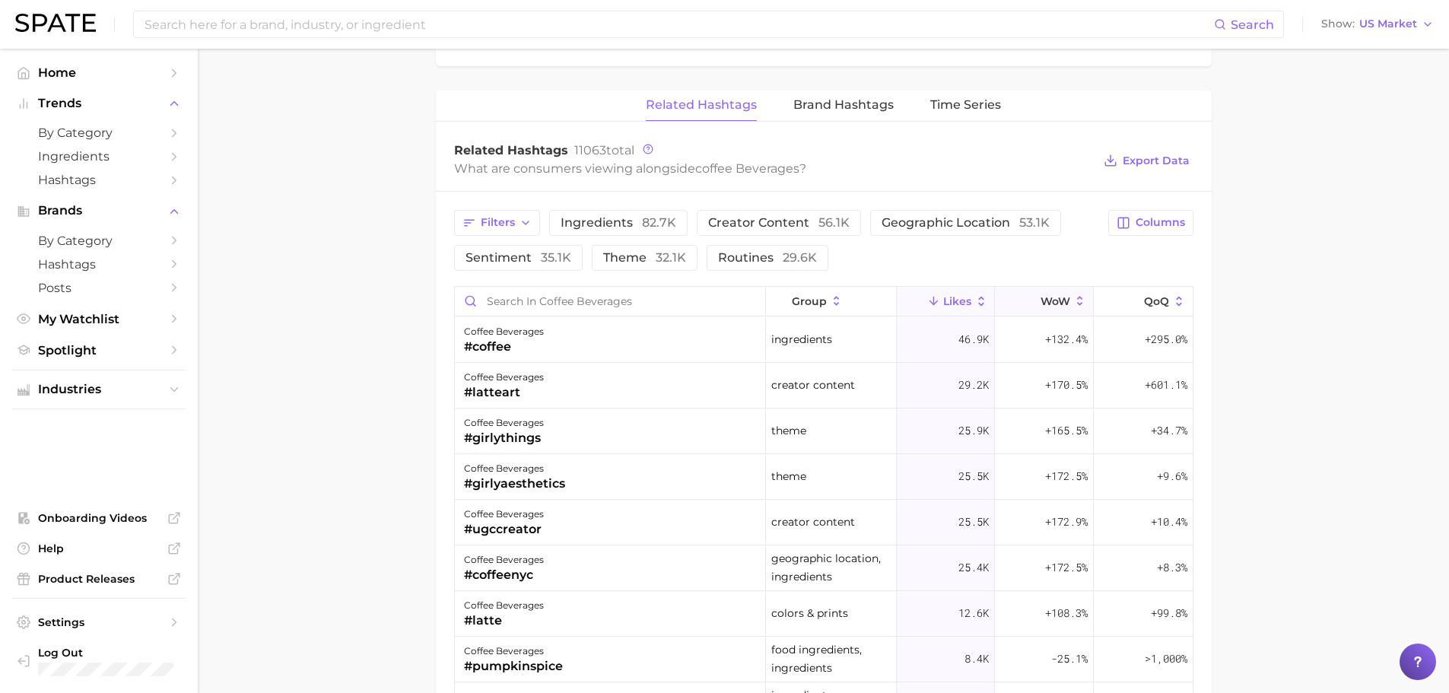
click at [1037, 290] on button "WoW" at bounding box center [1044, 302] width 99 height 30
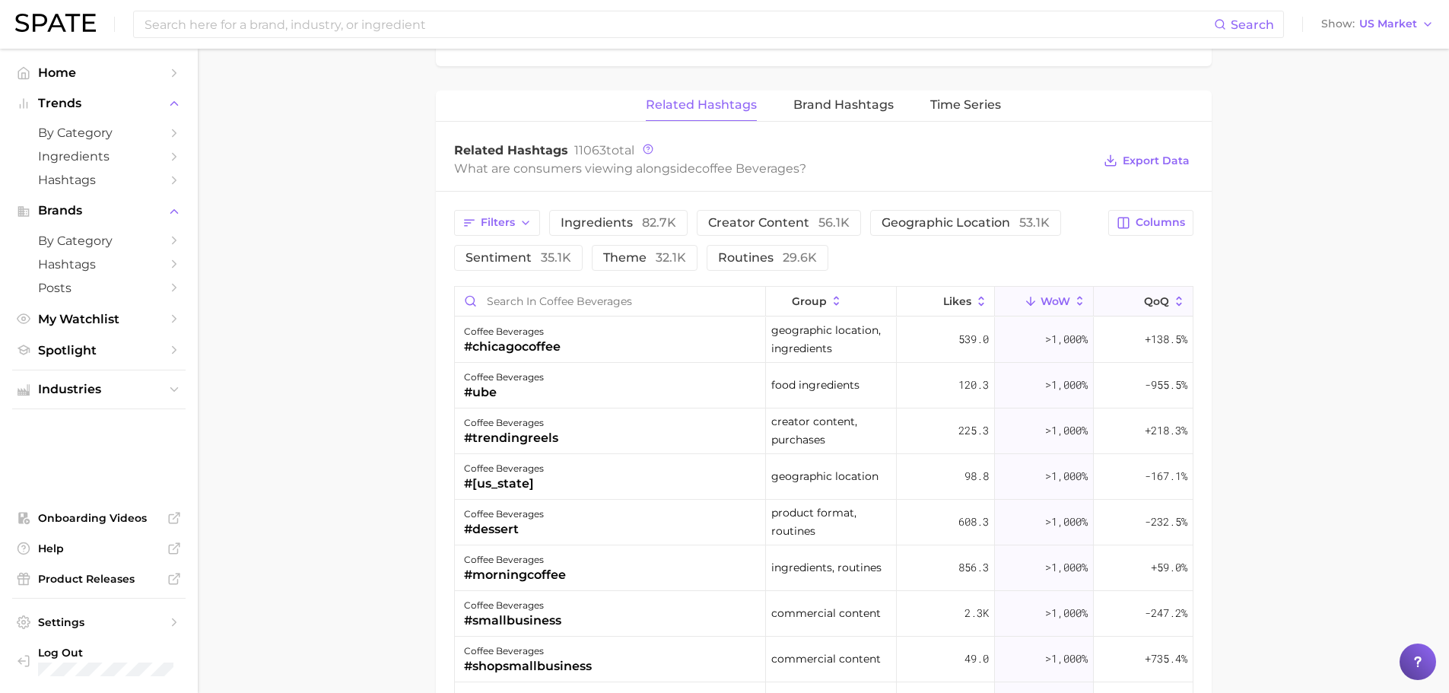
click at [1172, 305] on icon at bounding box center [1179, 301] width 14 height 14
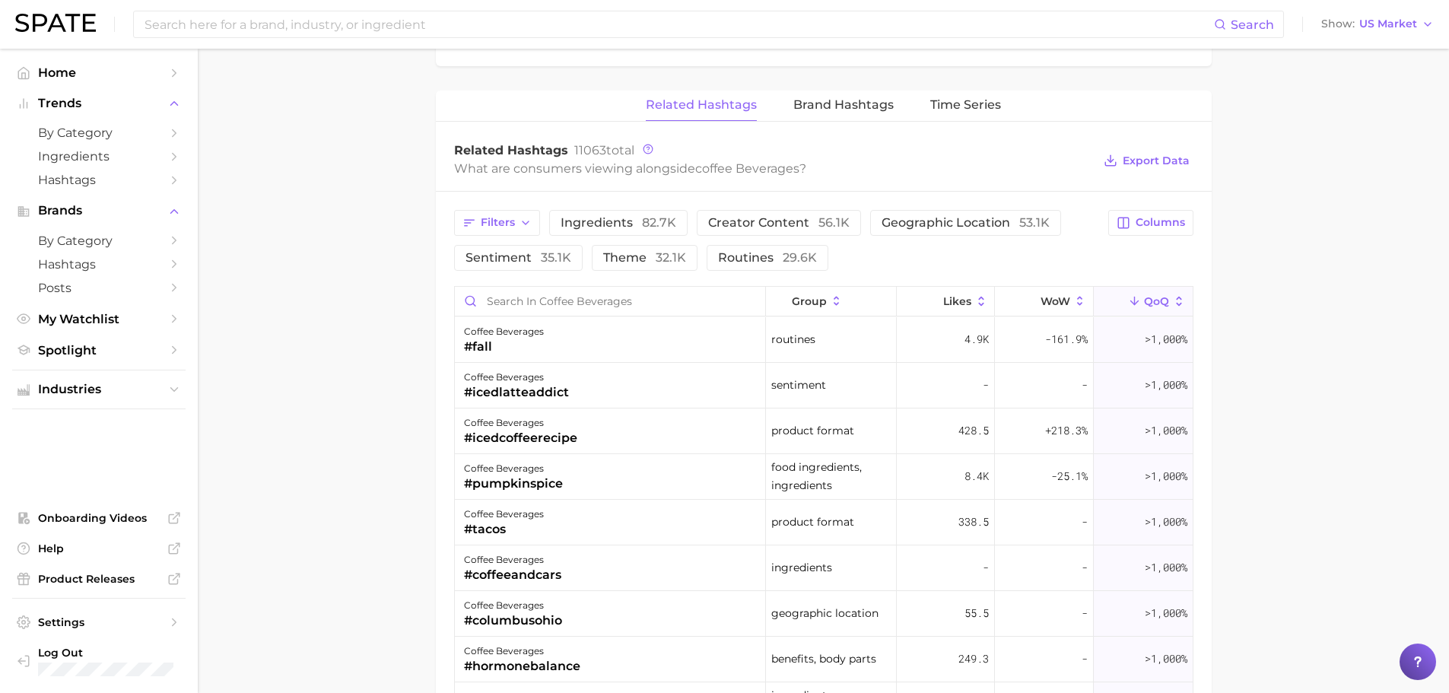
click at [1309, 384] on main "1. coffees 2. coffee beverages 3. Subcategory Overview Google TikTok Instagram …" at bounding box center [823, 43] width 1251 height 2060
click at [1305, 380] on main "1. coffees 2. coffee beverages 3. Subcategory Overview Google TikTok Instagram …" at bounding box center [823, 43] width 1251 height 2060
click at [1304, 380] on main "1. coffees 2. coffee beverages 3. Subcategory Overview Google TikTok Instagram …" at bounding box center [823, 43] width 1251 height 2060
click at [1303, 380] on main "1. coffees 2. coffee beverages 3. Subcategory Overview Google TikTok Instagram …" at bounding box center [823, 43] width 1251 height 2060
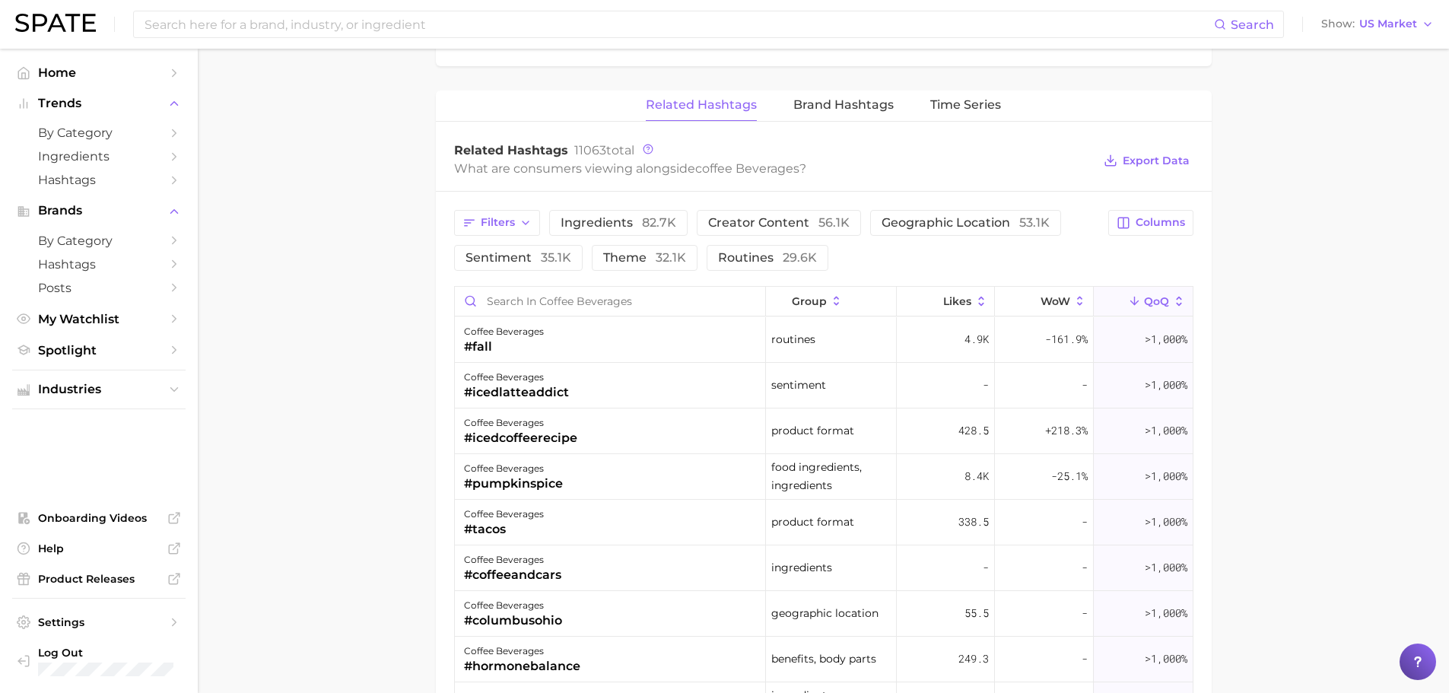
click at [1303, 380] on main "1. coffees 2. coffee beverages 3. Subcategory Overview Google TikTok Instagram …" at bounding box center [823, 43] width 1251 height 2060
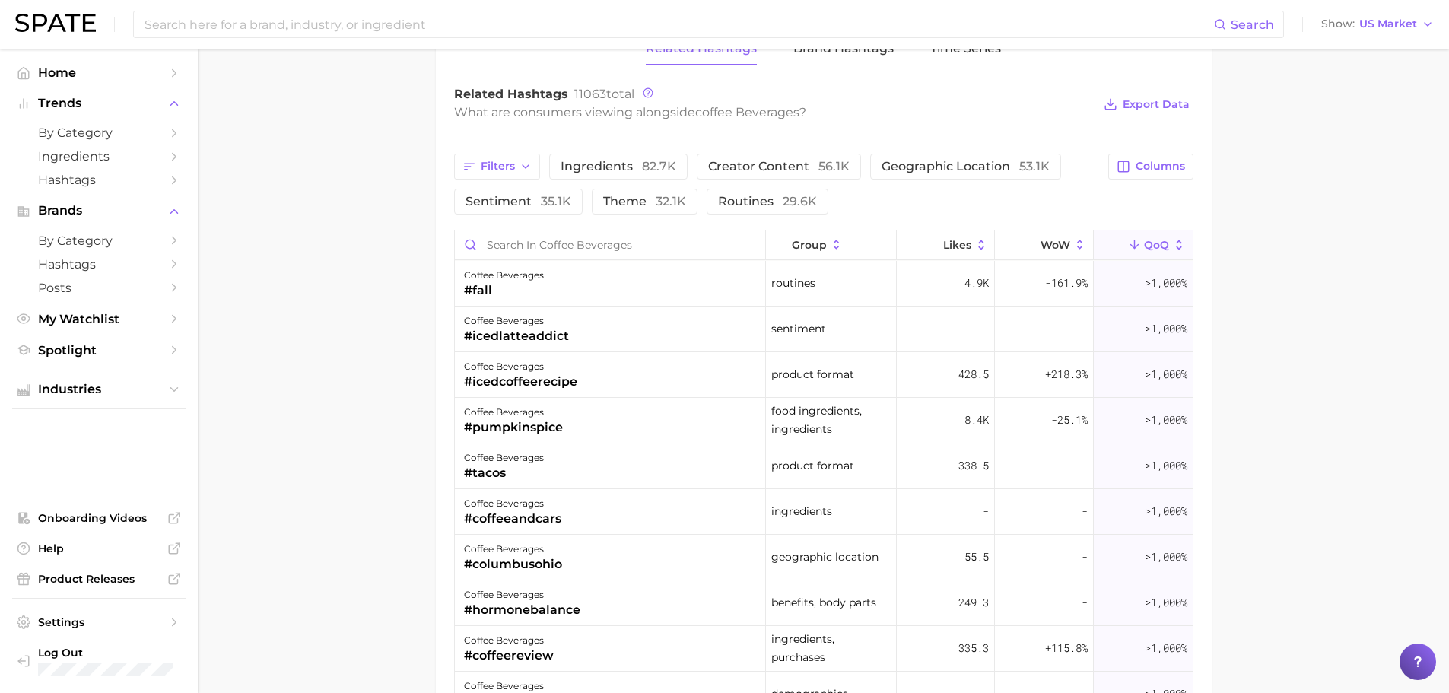
scroll to position [1111, 0]
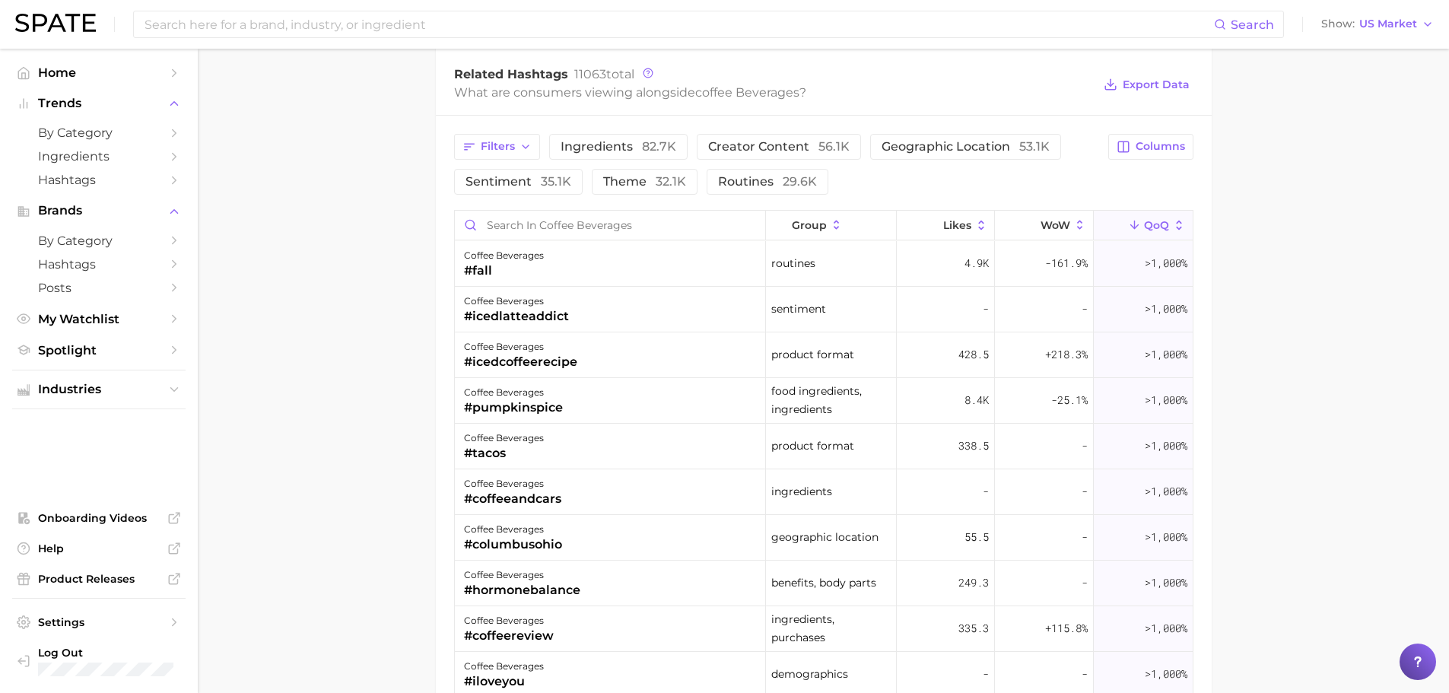
click at [846, 220] on button "group" at bounding box center [831, 226] width 131 height 30
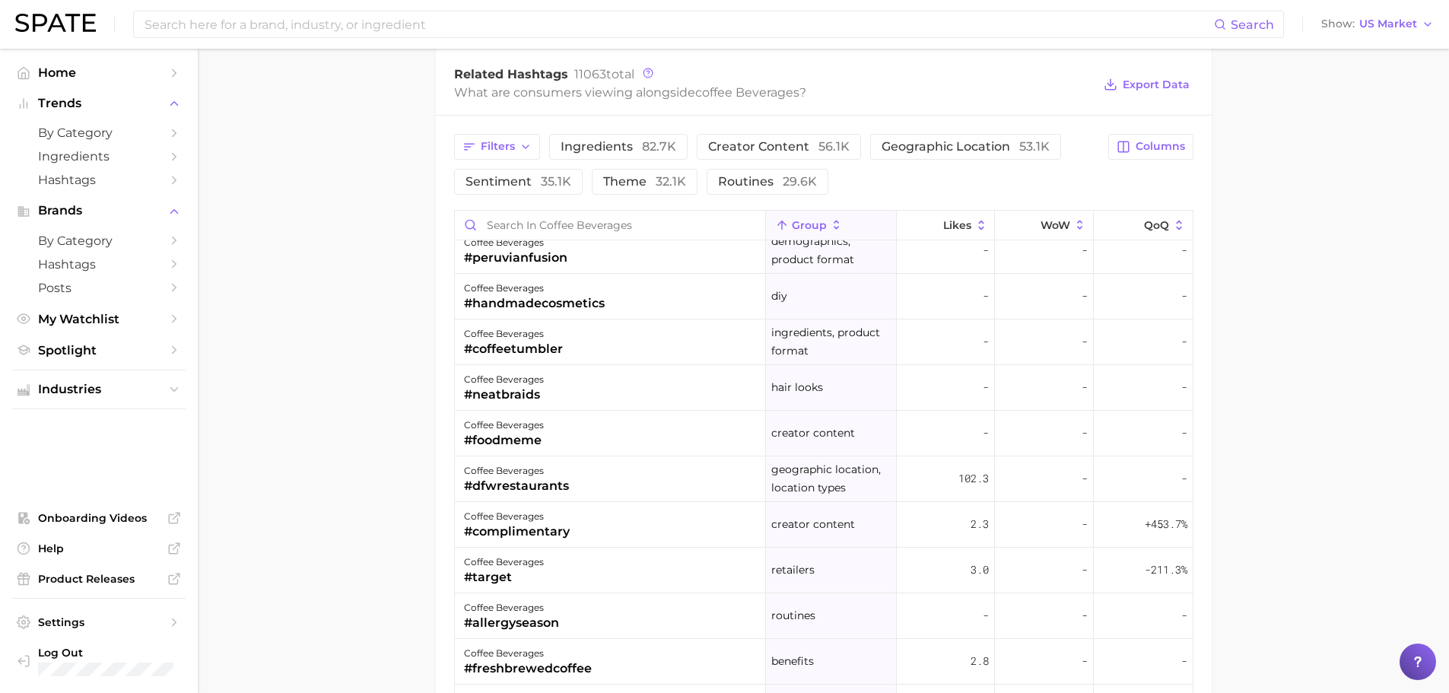
scroll to position [0, 0]
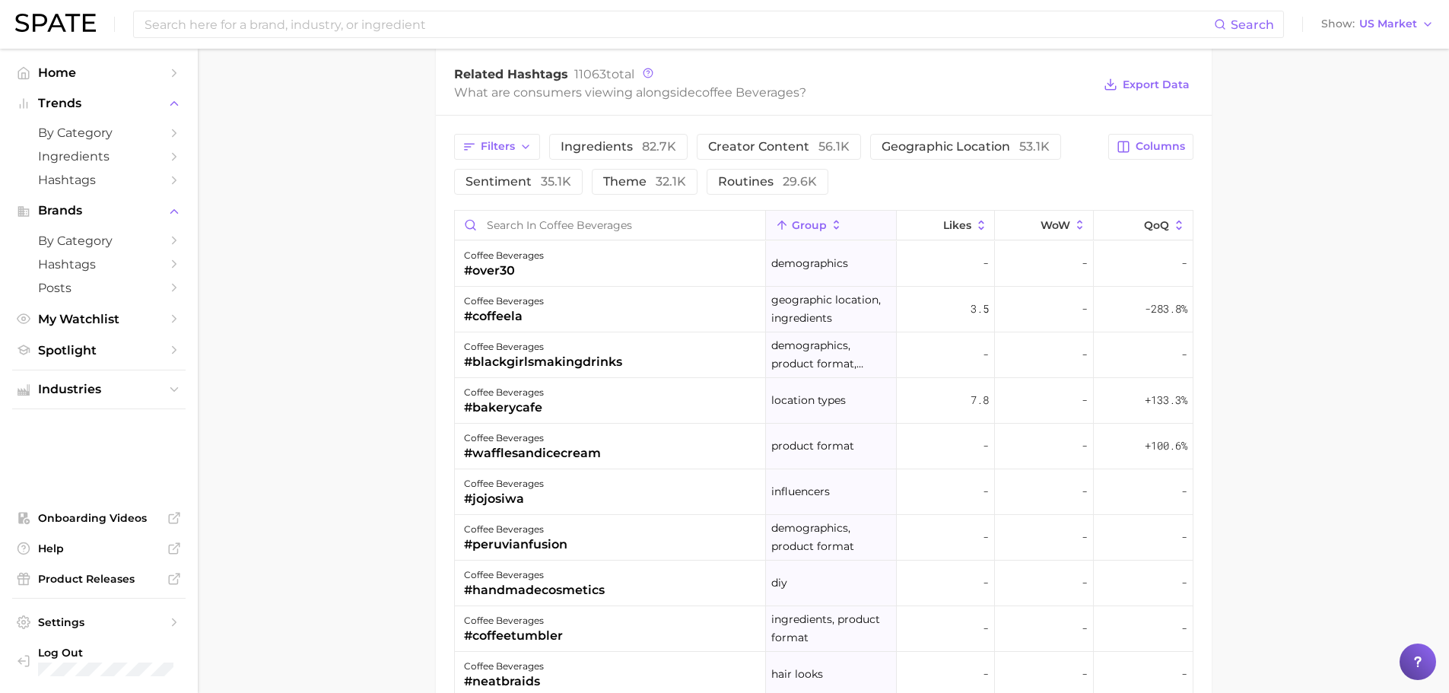
click at [849, 211] on button "group" at bounding box center [831, 226] width 131 height 30
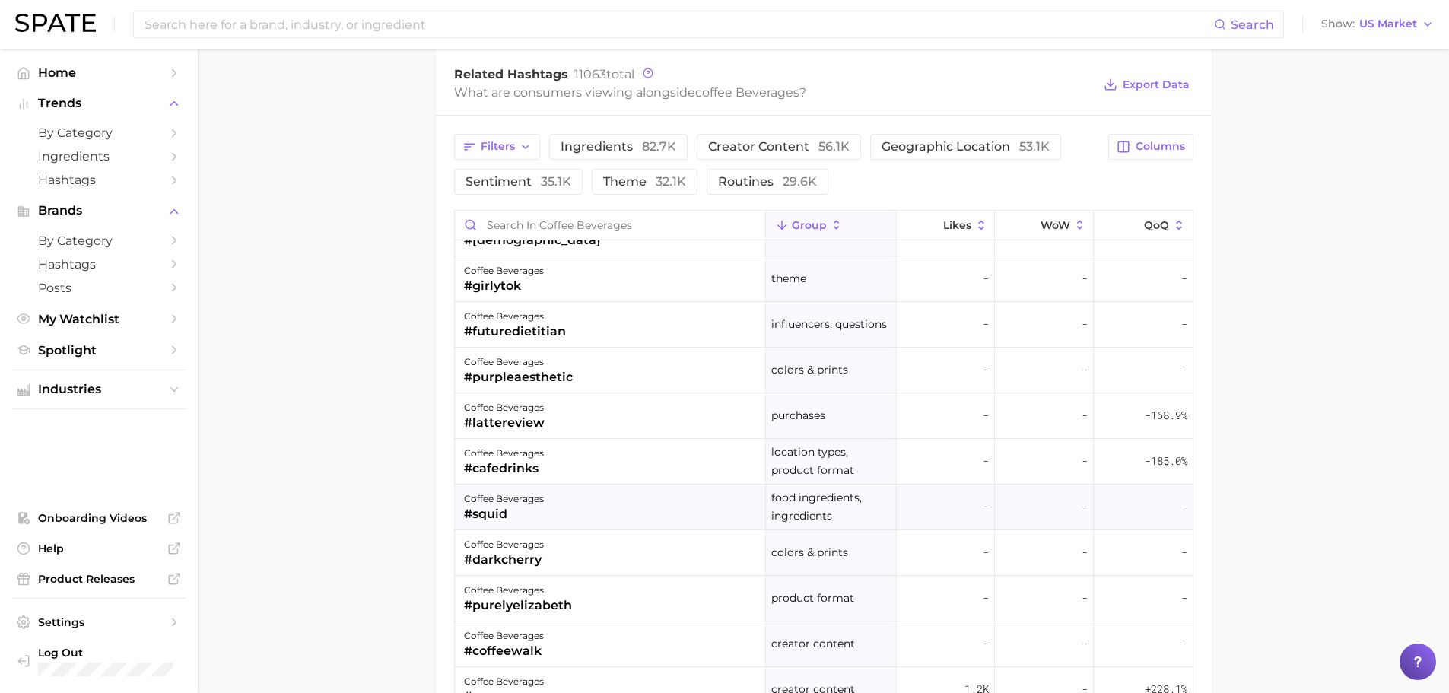
scroll to position [2662, 0]
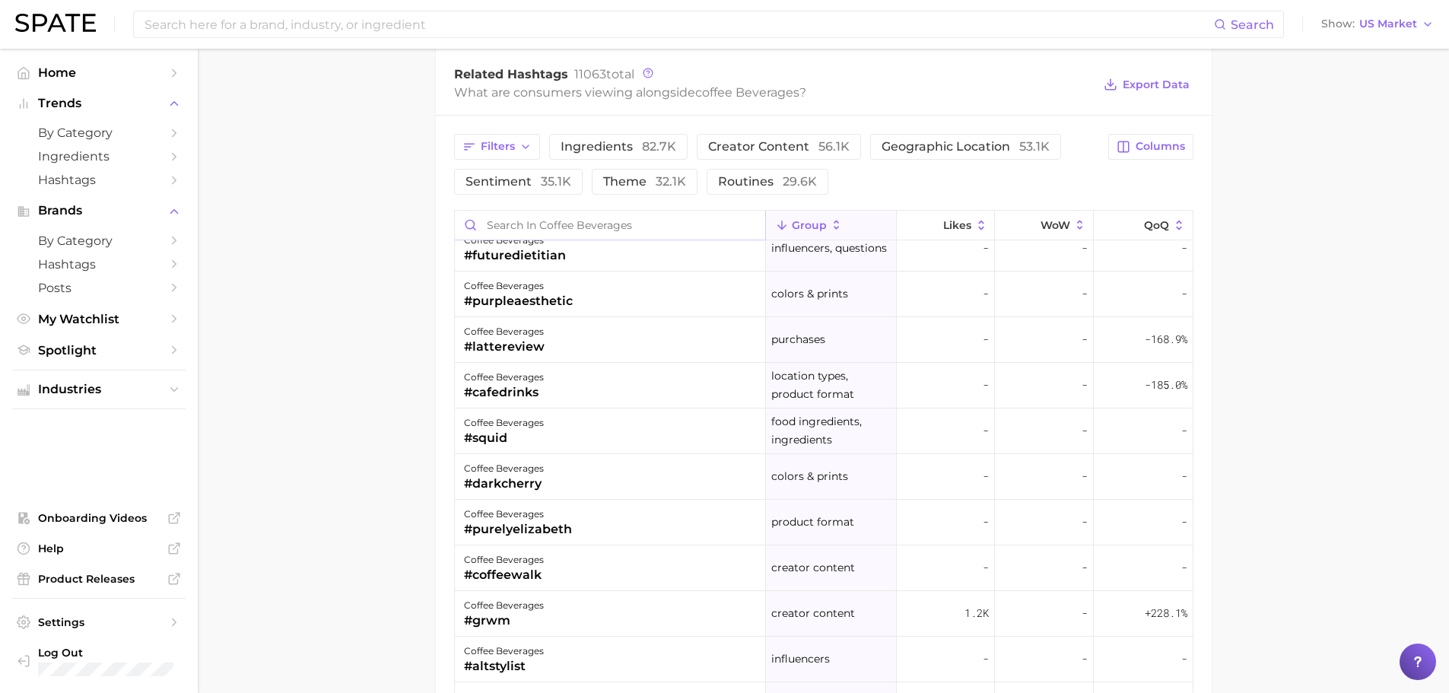
click at [593, 221] on input "Search in coffee beverages" at bounding box center [610, 225] width 311 height 29
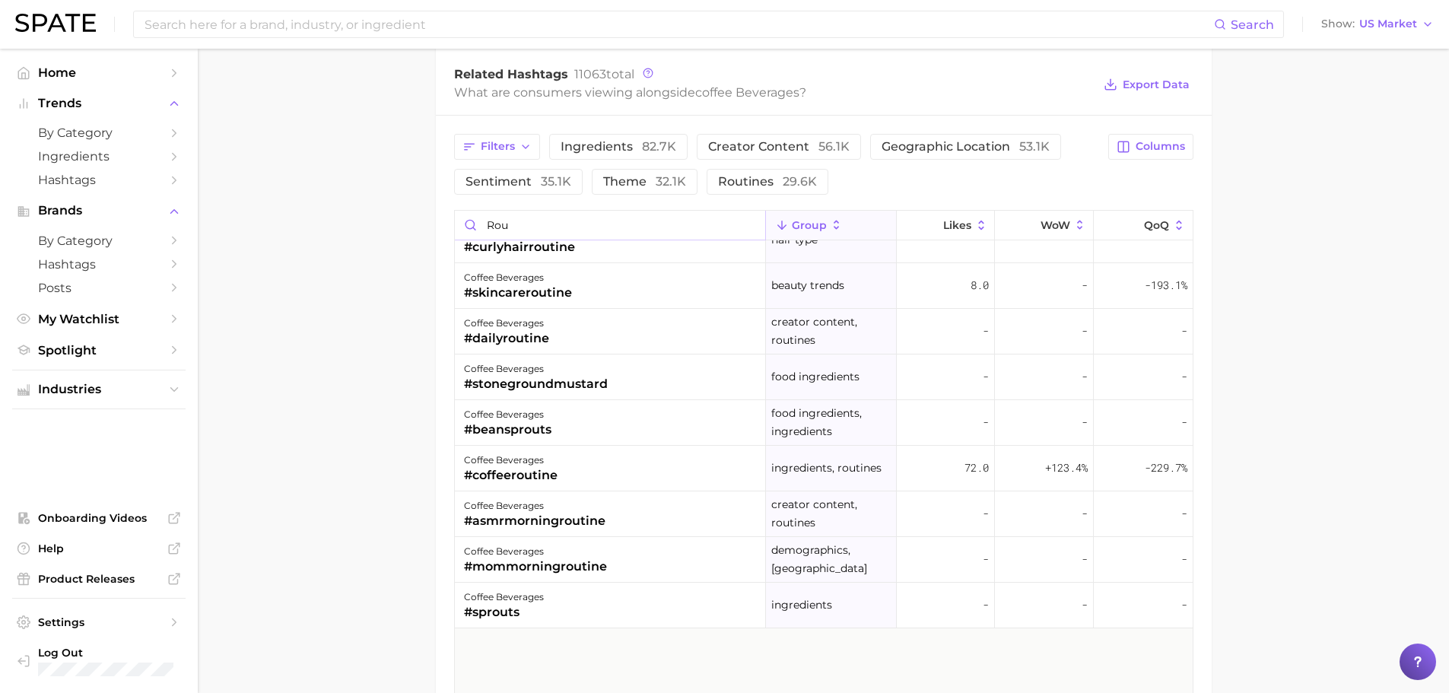
scroll to position [0, 0]
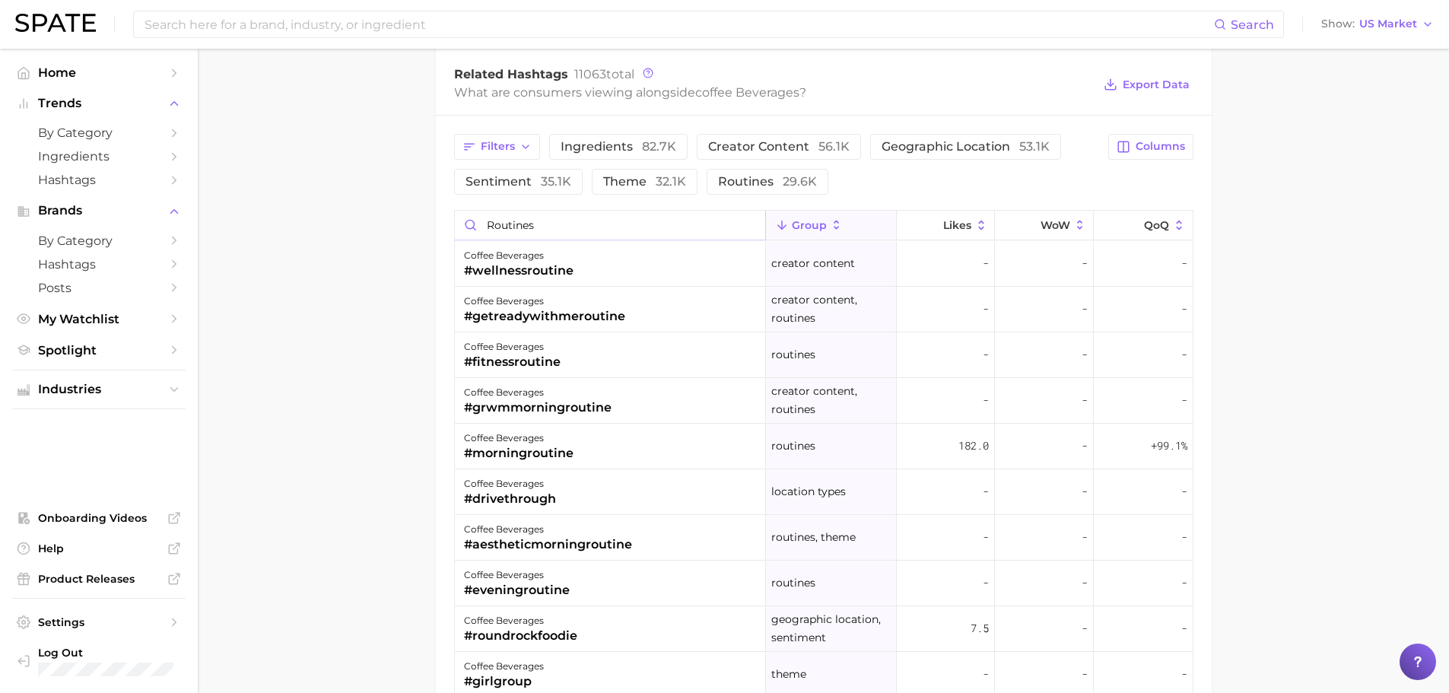
type input "routines"
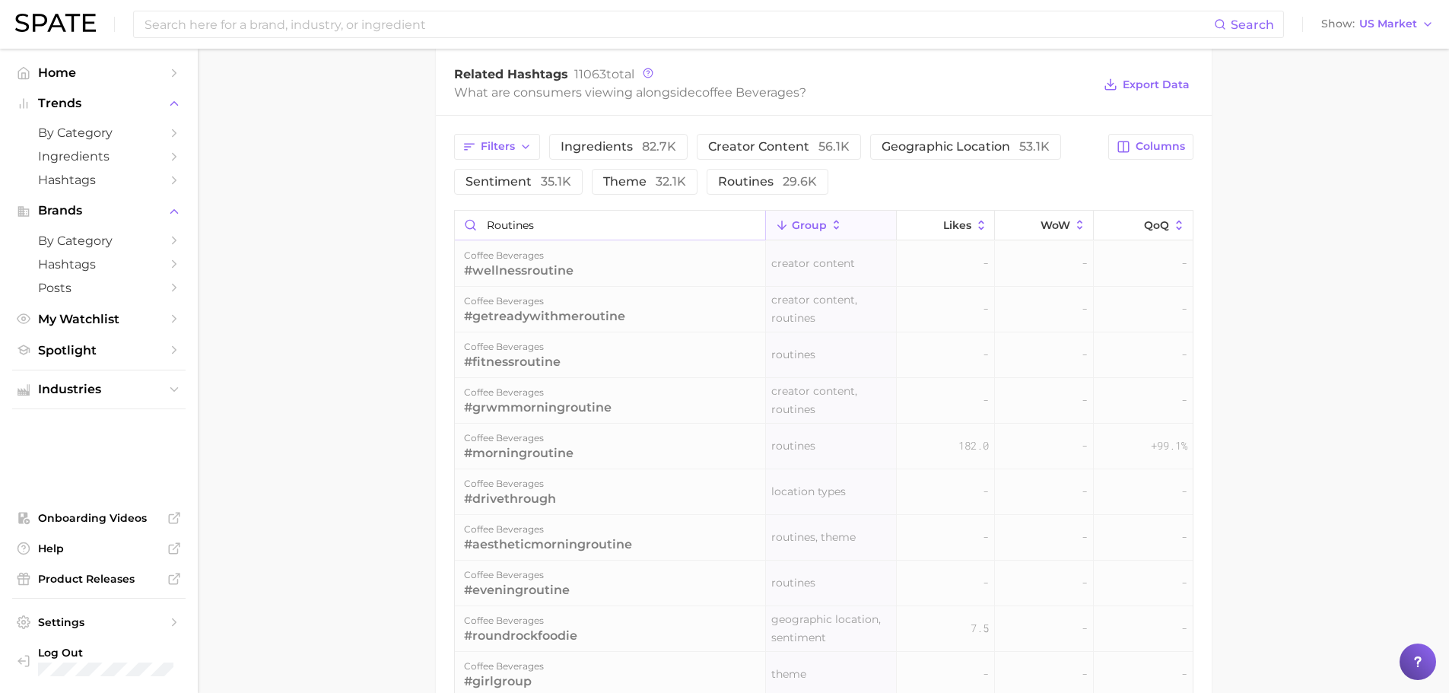
scroll to position [1104, 0]
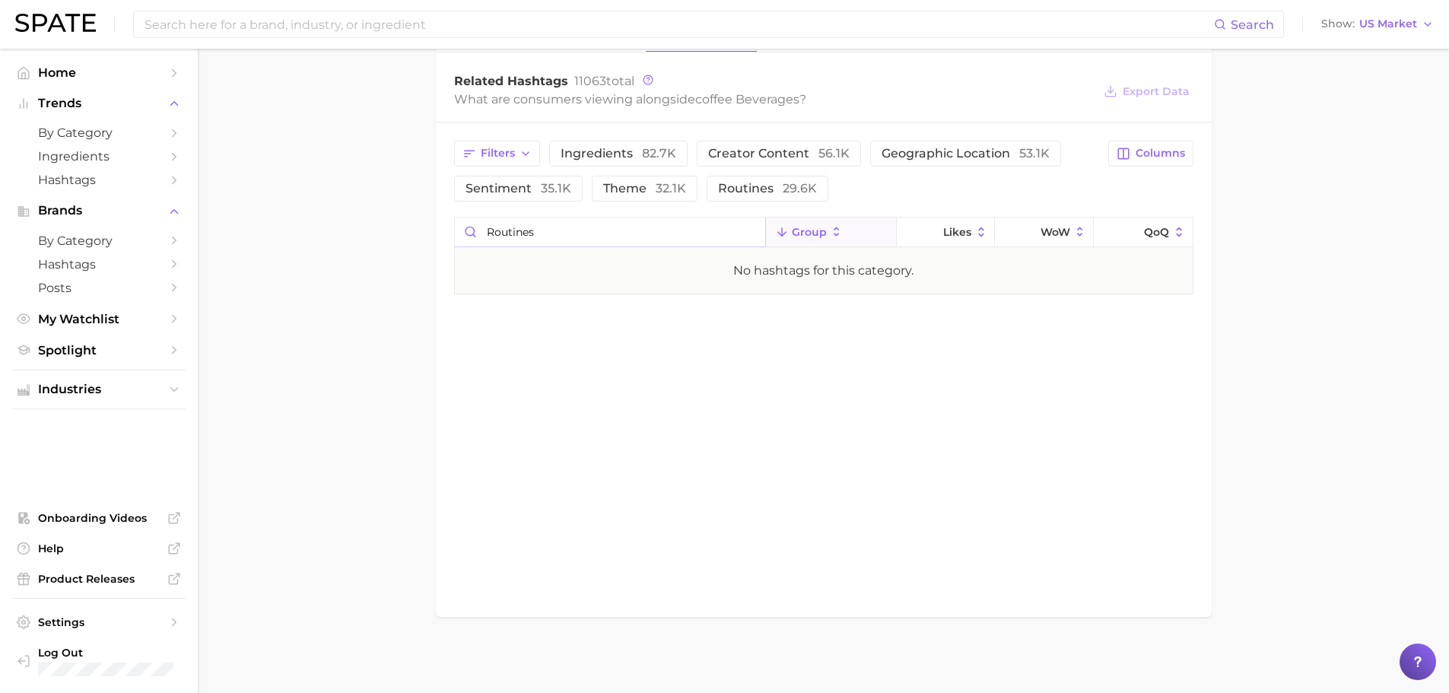
click at [743, 230] on input "routines" at bounding box center [610, 232] width 311 height 29
click at [747, 232] on input "routines" at bounding box center [610, 232] width 311 height 29
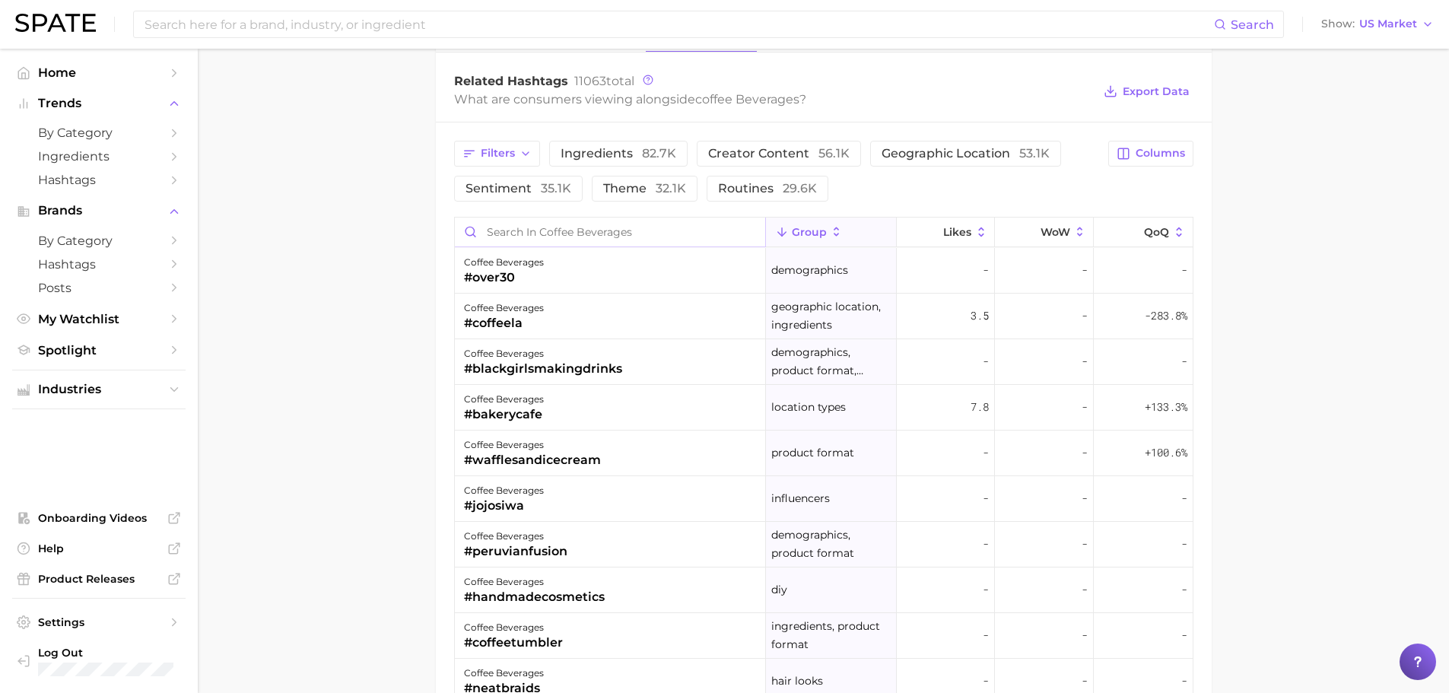
scroll to position [1111, 0]
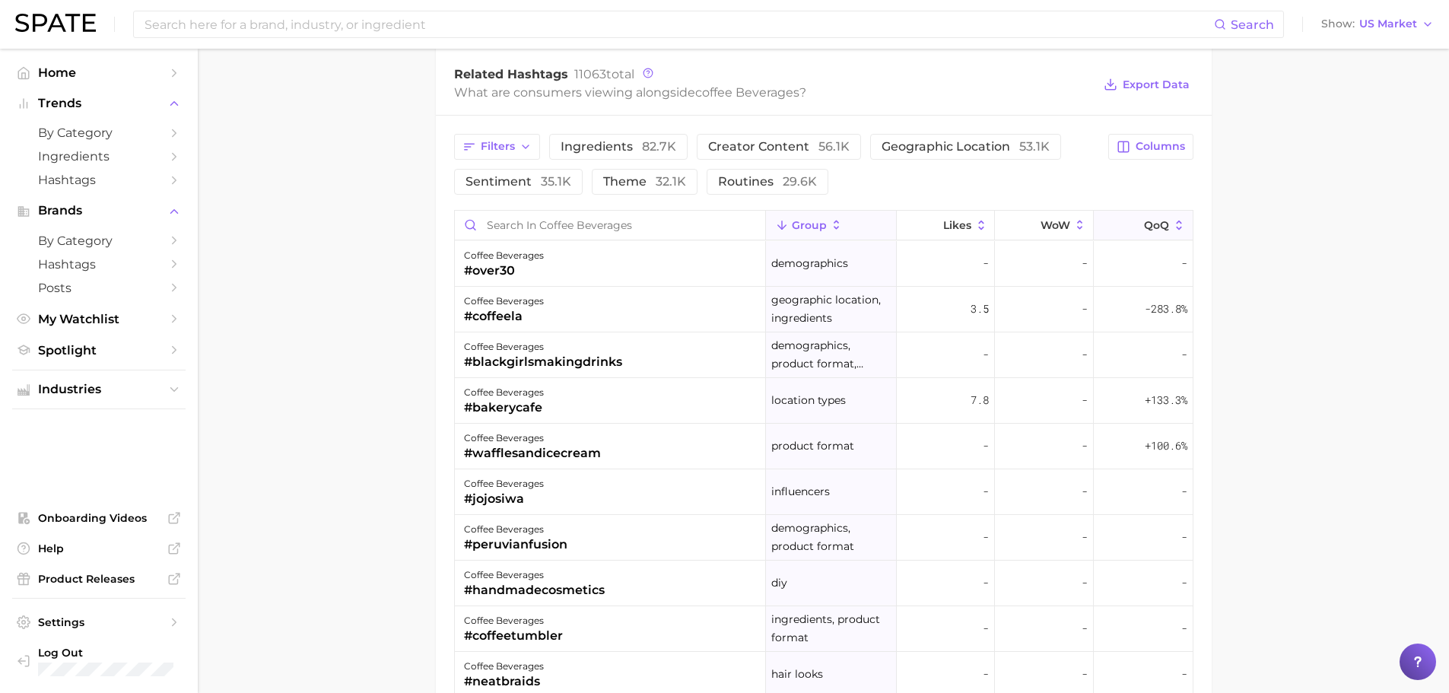
click at [1129, 228] on icon at bounding box center [1135, 225] width 14 height 14
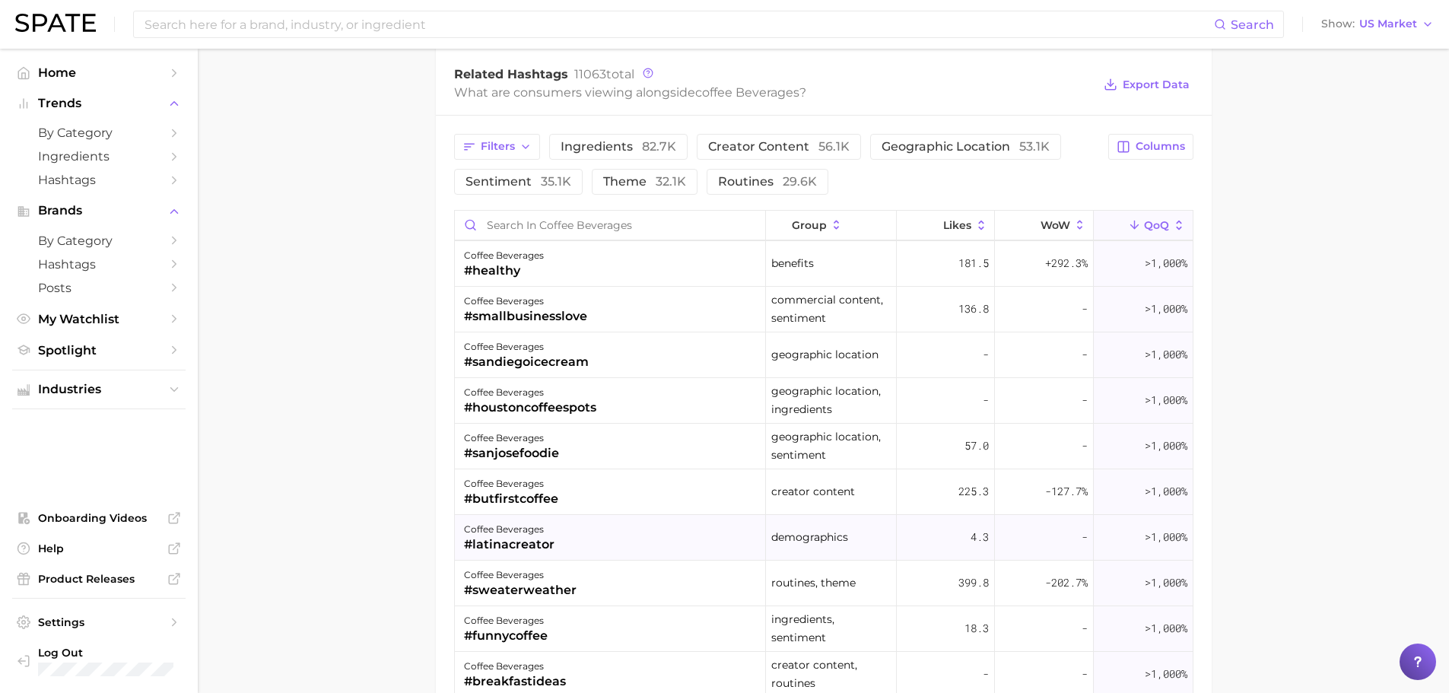
scroll to position [2358, 0]
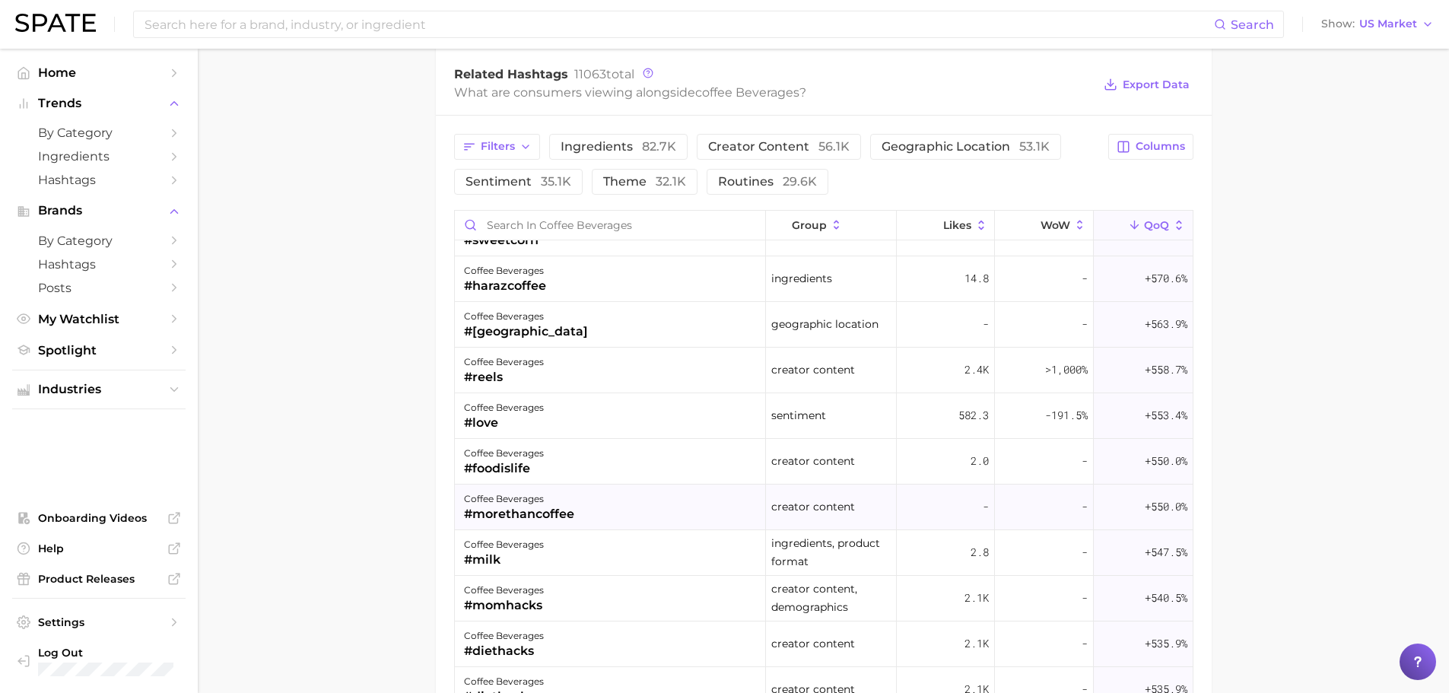
scroll to position [11333, 0]
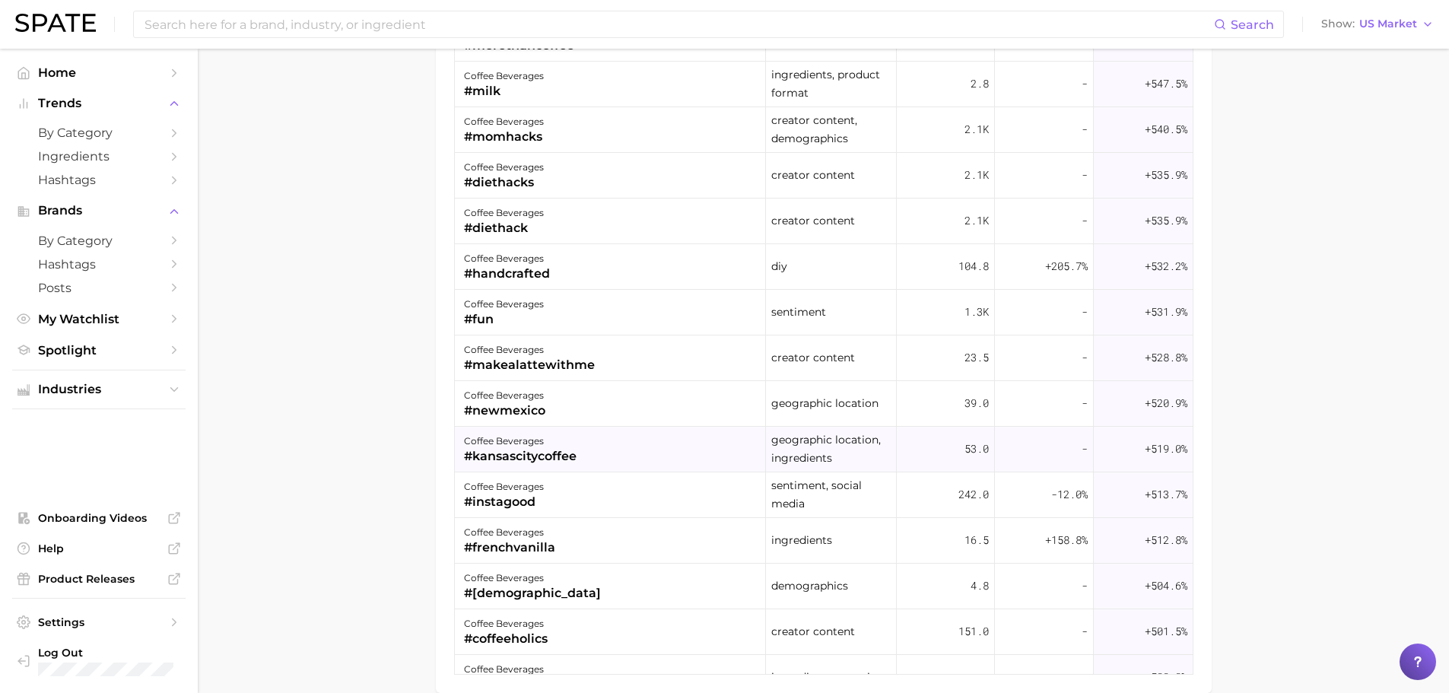
scroll to position [11638, 0]
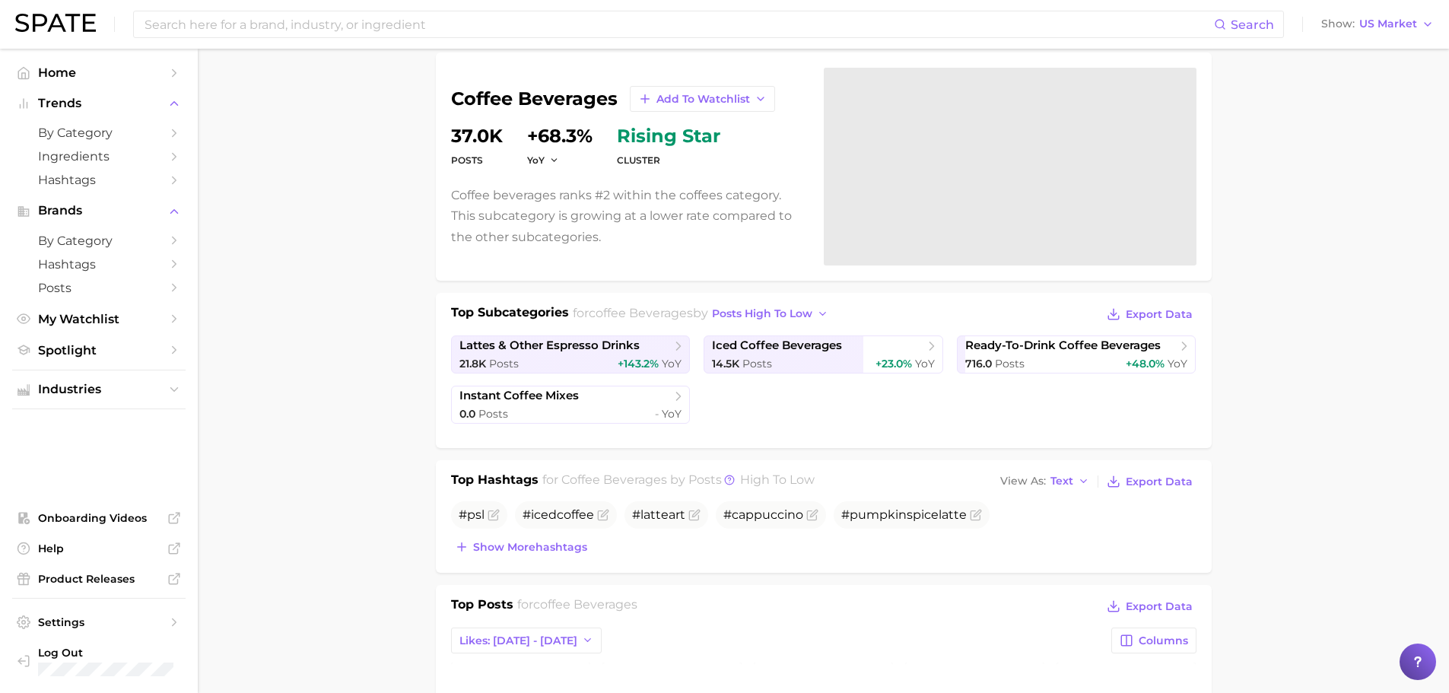
scroll to position [0, 0]
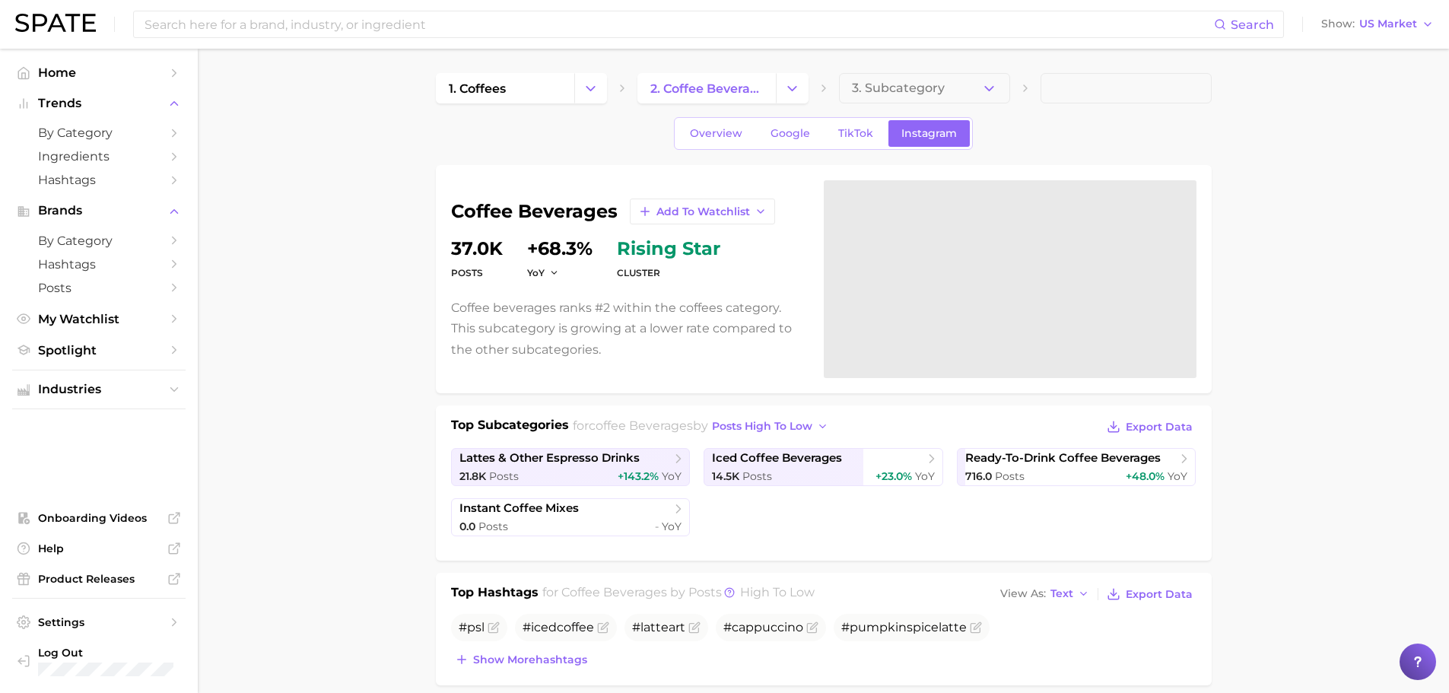
click at [579, 22] on input at bounding box center [678, 24] width 1071 height 26
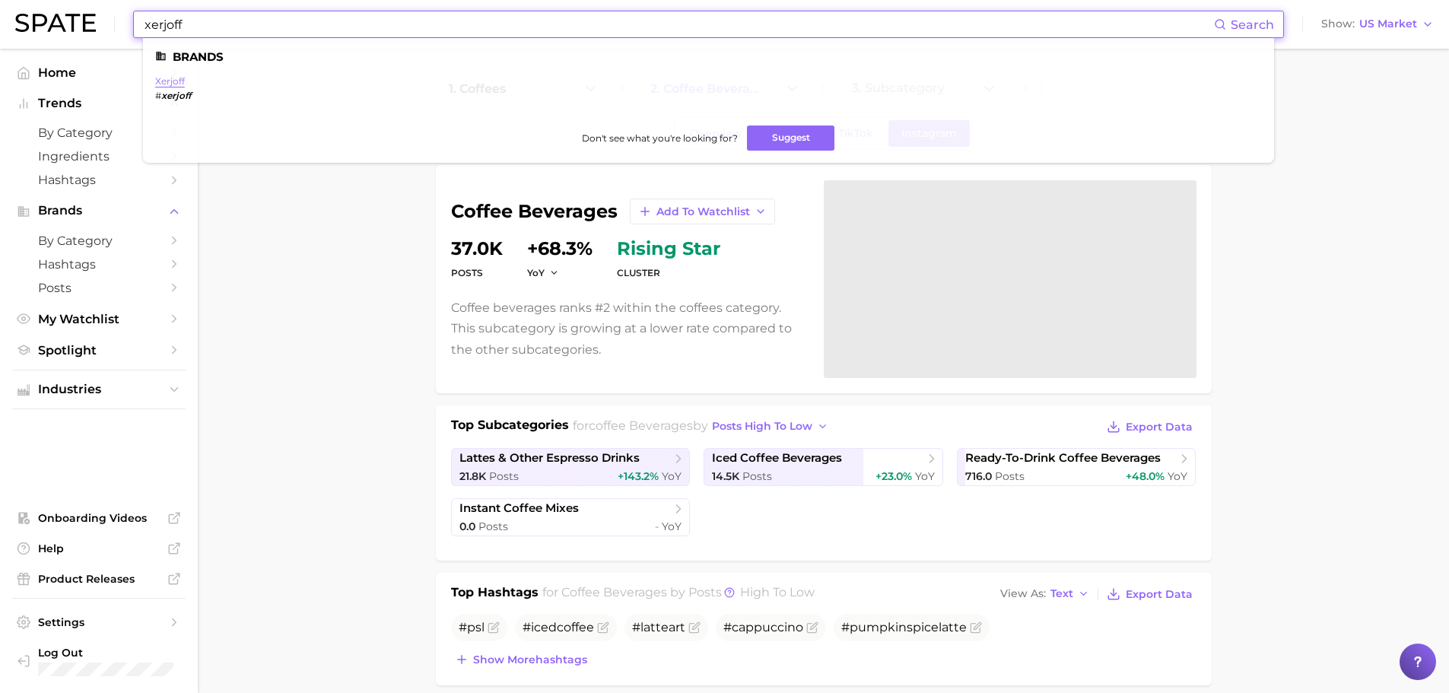
type input "xerjoff"
click at [178, 78] on link "xerjoff" at bounding box center [170, 80] width 30 height 11
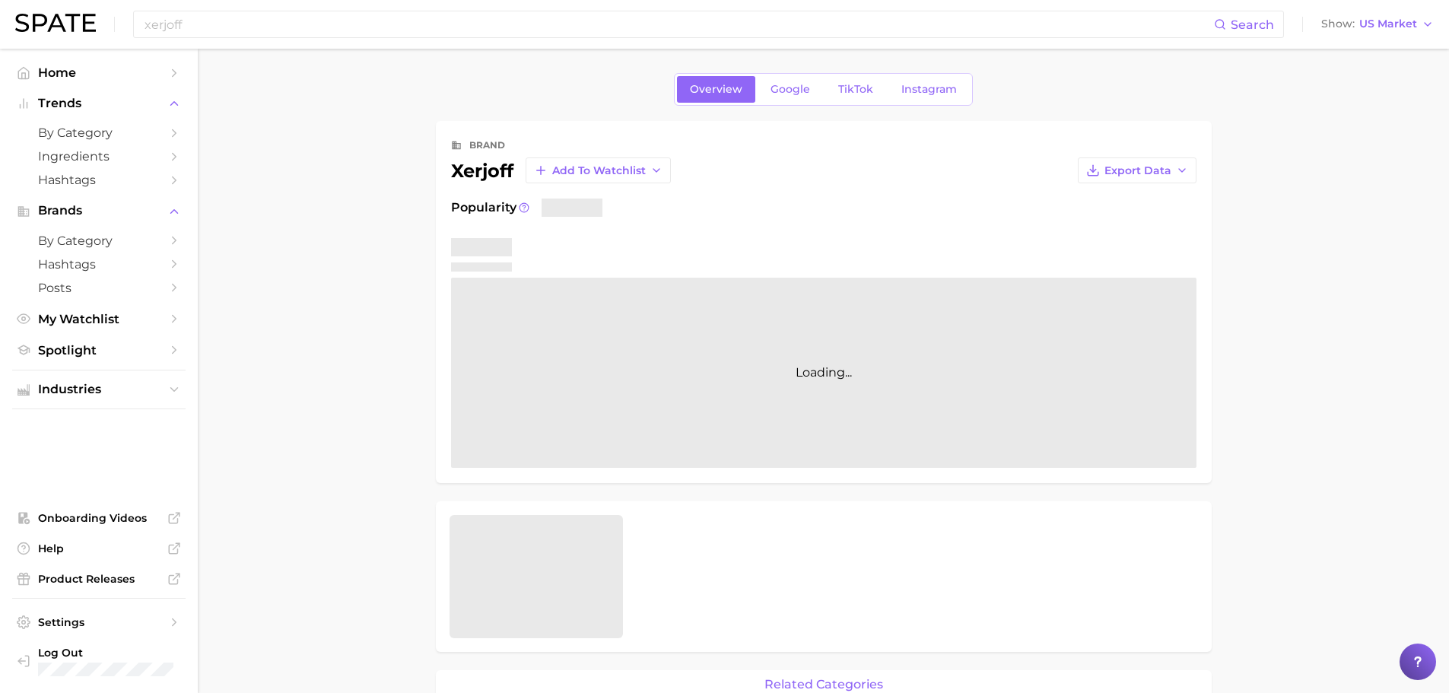
click at [1374, 392] on main "Overview Google TikTok Instagram brand xerjoff Add to Watchlist Export Data Pop…" at bounding box center [823, 695] width 1251 height 1293
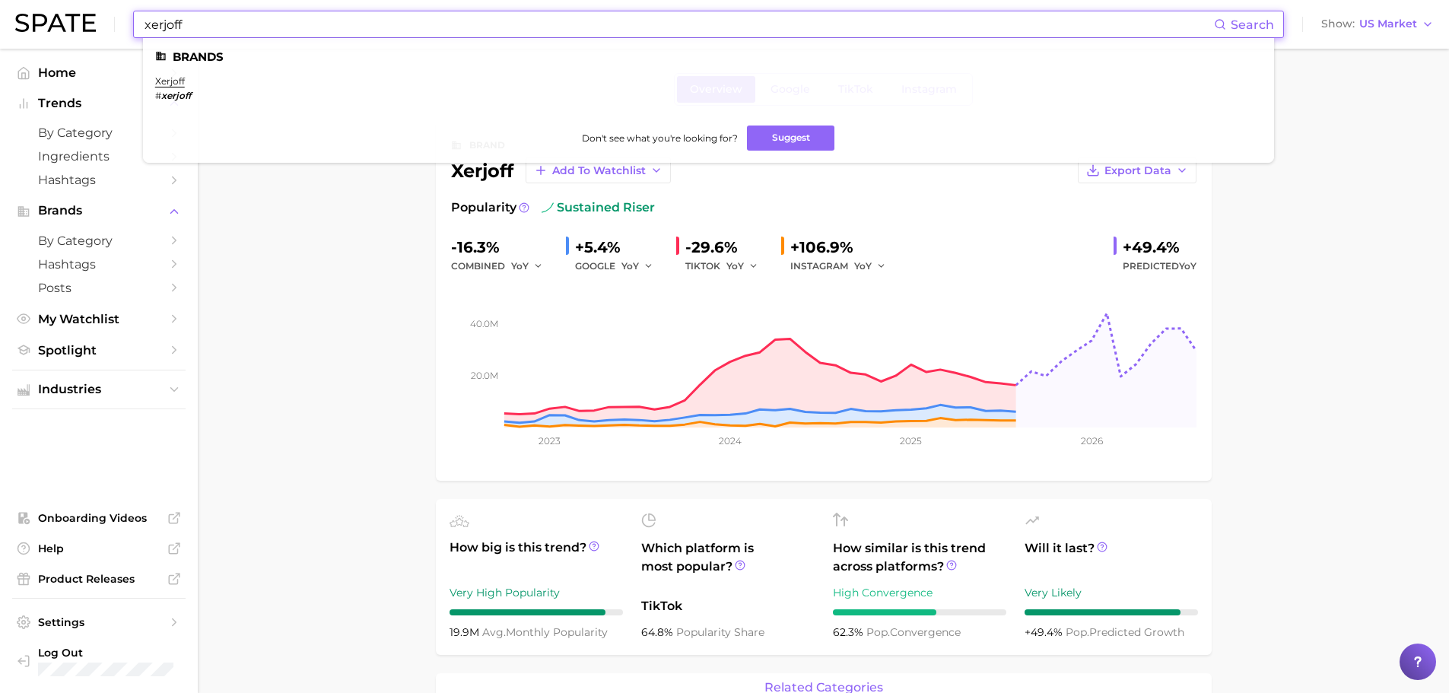
click at [214, 18] on input "xerjoff" at bounding box center [678, 24] width 1071 height 26
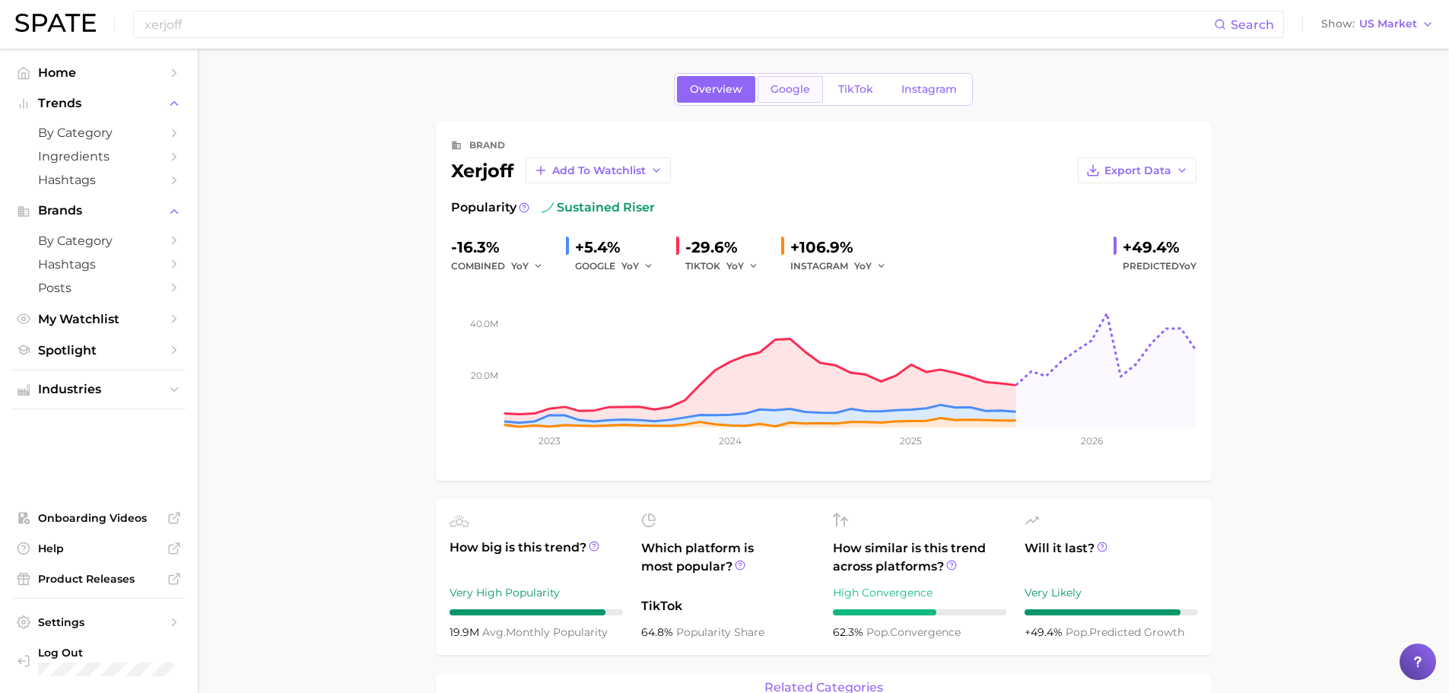
click at [774, 89] on span "Google" at bounding box center [791, 89] width 40 height 13
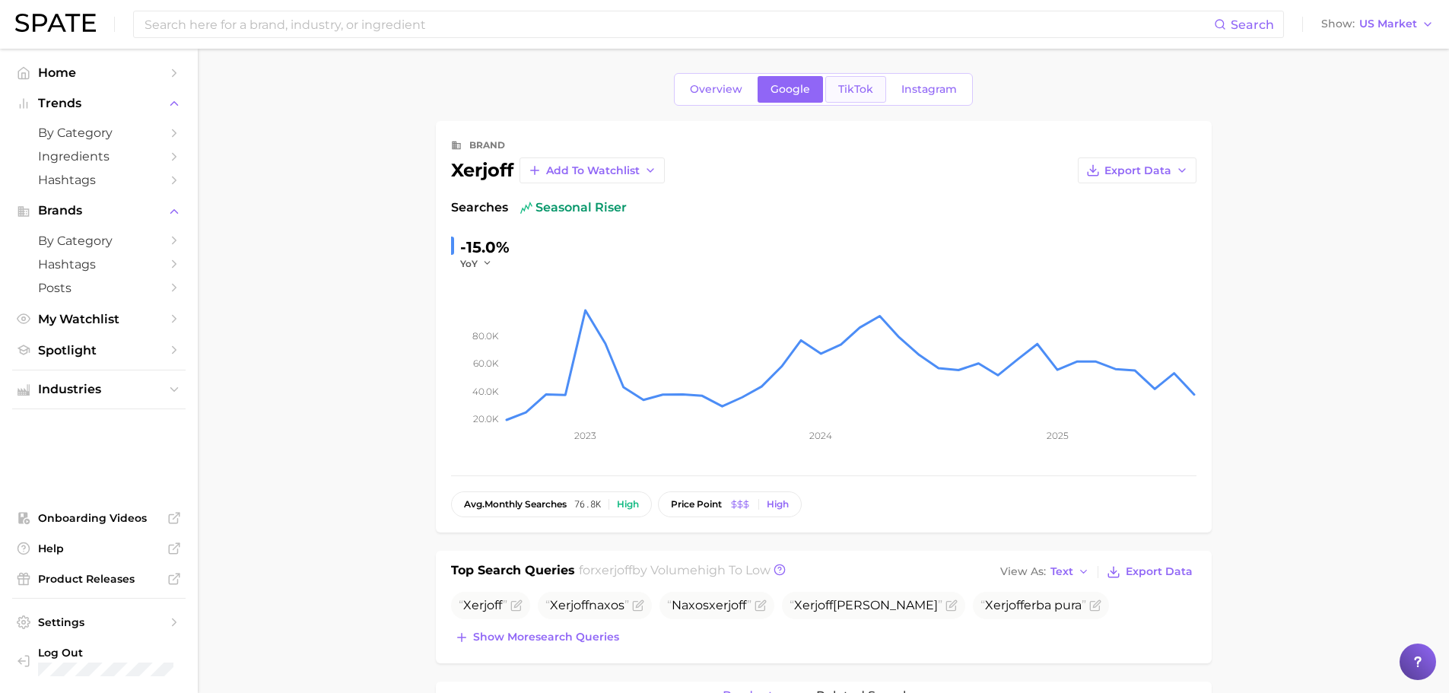
click at [844, 90] on span "TikTok" at bounding box center [855, 89] width 35 height 13
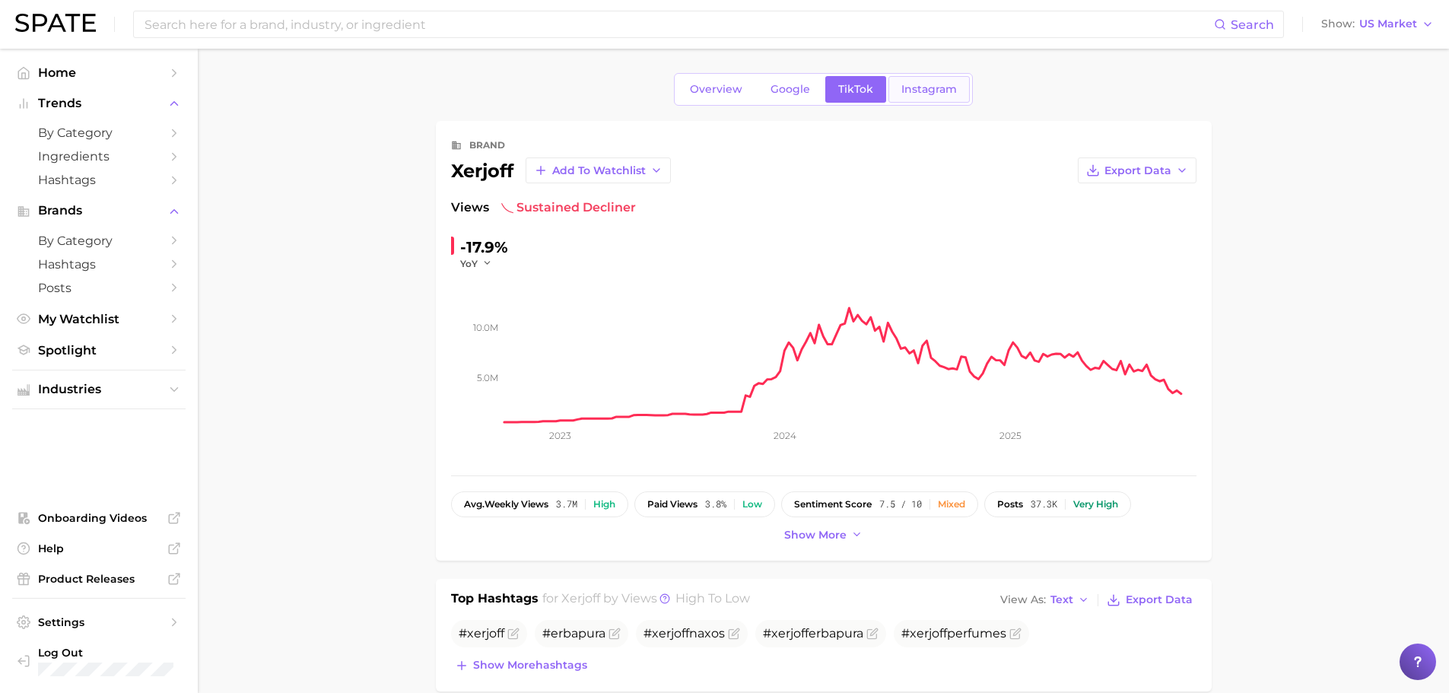
click at [926, 90] on span "Instagram" at bounding box center [929, 89] width 56 height 13
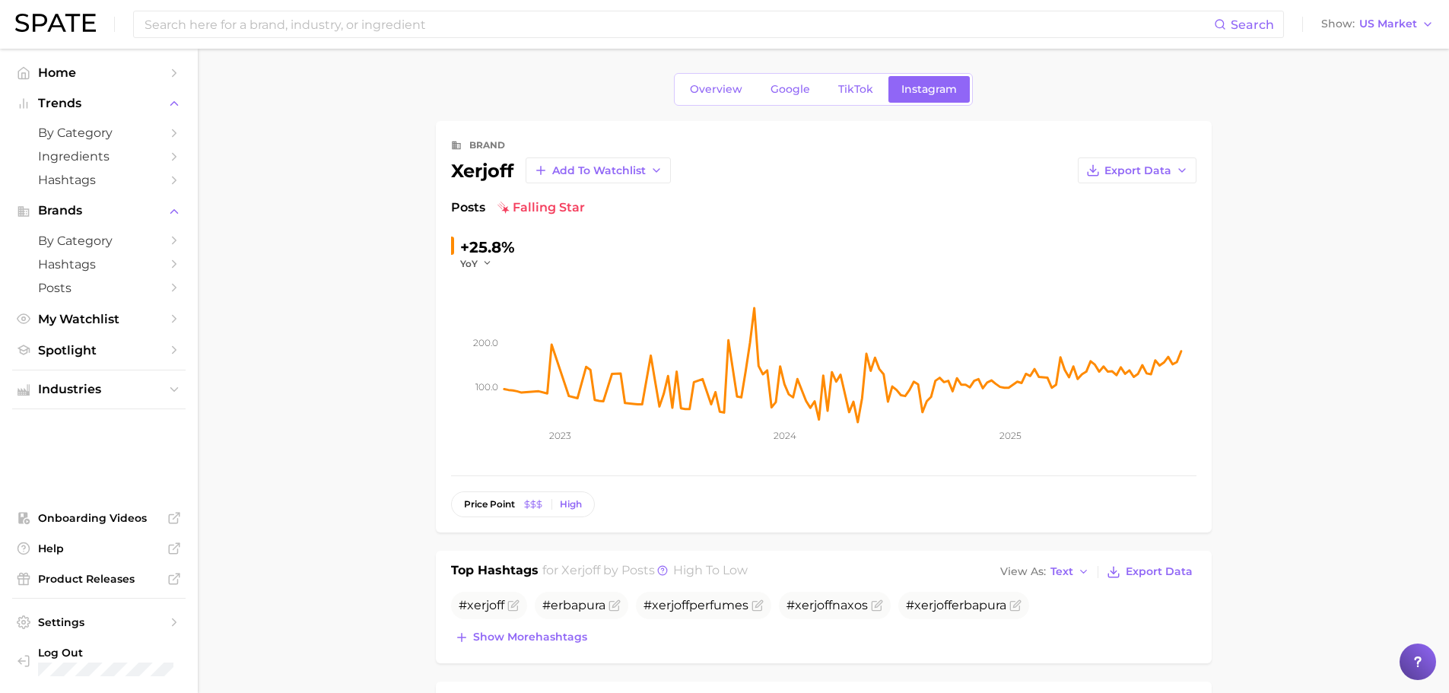
click at [736, 91] on span "Overview" at bounding box center [716, 89] width 52 height 13
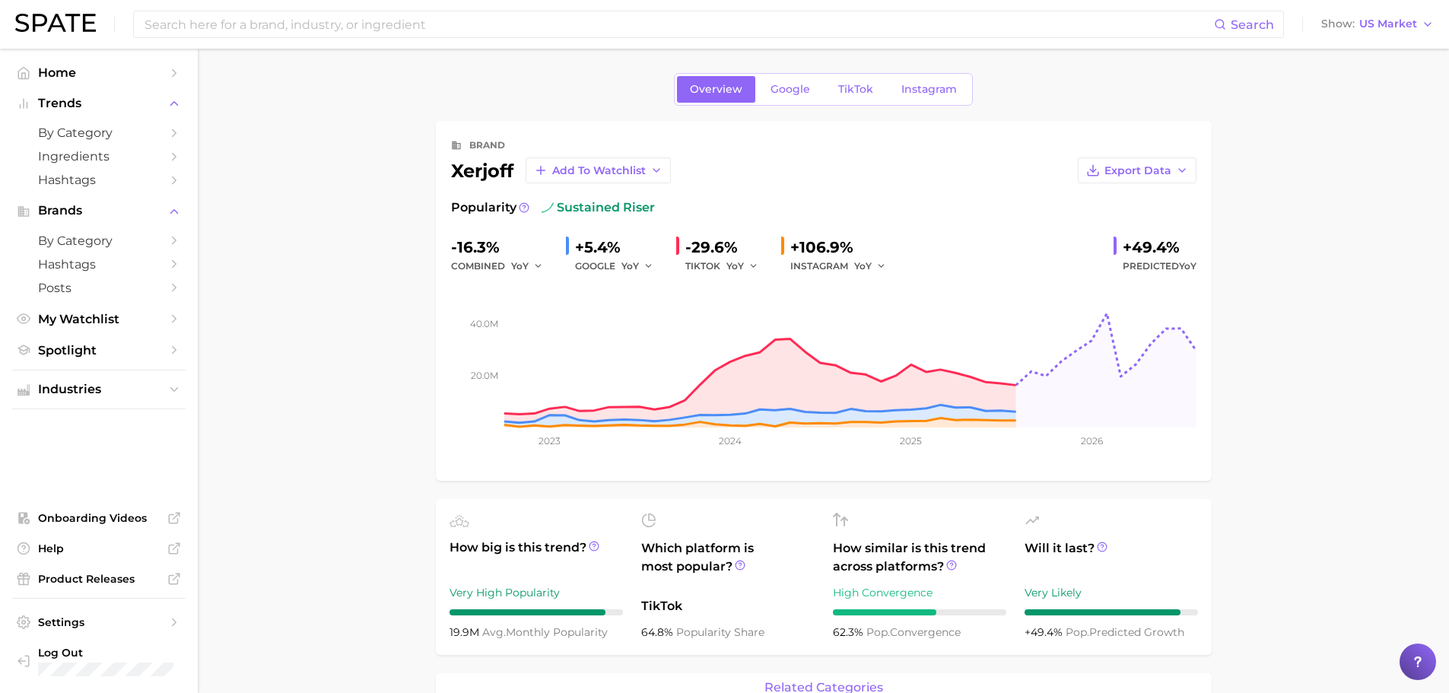
click at [252, 33] on input at bounding box center [678, 24] width 1071 height 26
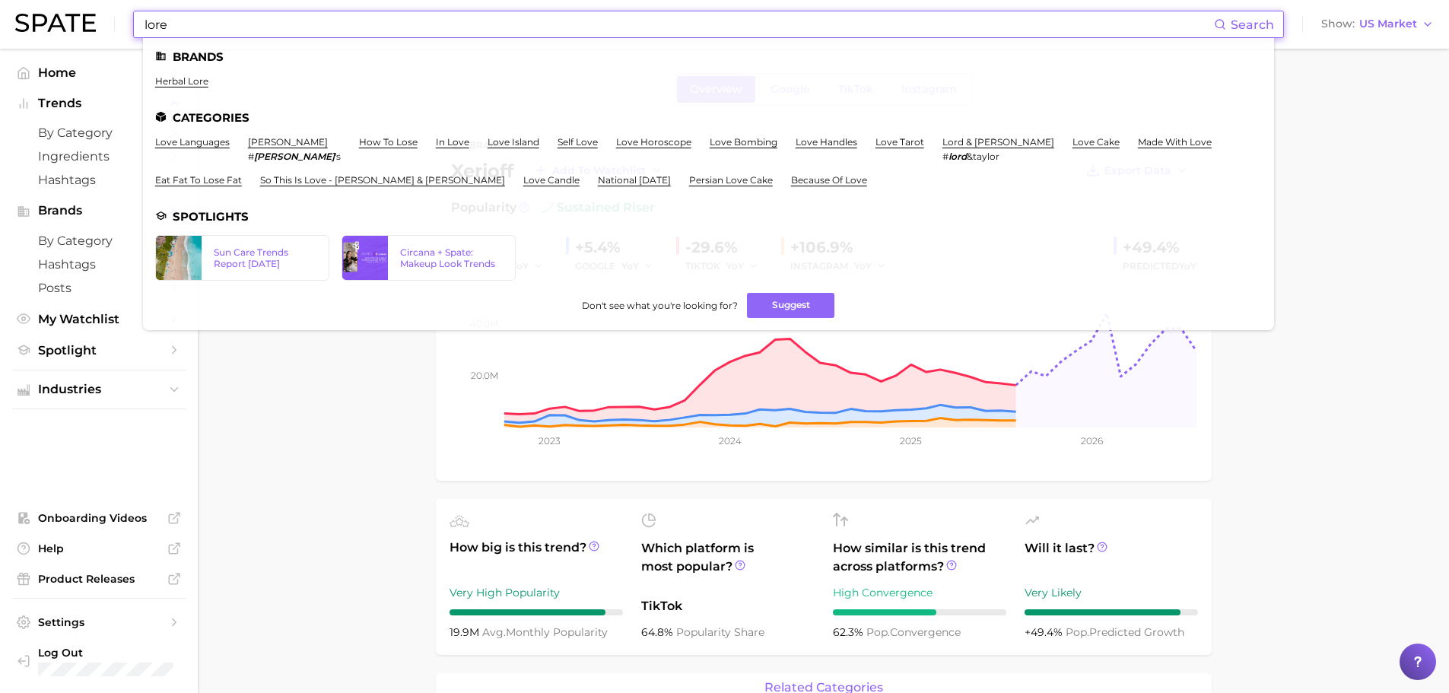
drag, startPoint x: 272, startPoint y: 38, endPoint x: 254, endPoint y: 34, distance: 17.9
click at [269, 34] on div "lore Search Brands herbal lore Categories love languages [PERSON_NAME] # [PERSO…" at bounding box center [708, 24] width 1151 height 27
drag, startPoint x: 239, startPoint y: 29, endPoint x: 137, endPoint y: -1, distance: 106.2
click at [137, 0] on html "lore Search Brands herbal lore Categories love languages [PERSON_NAME] # [PERSO…" at bounding box center [724, 346] width 1449 height 693
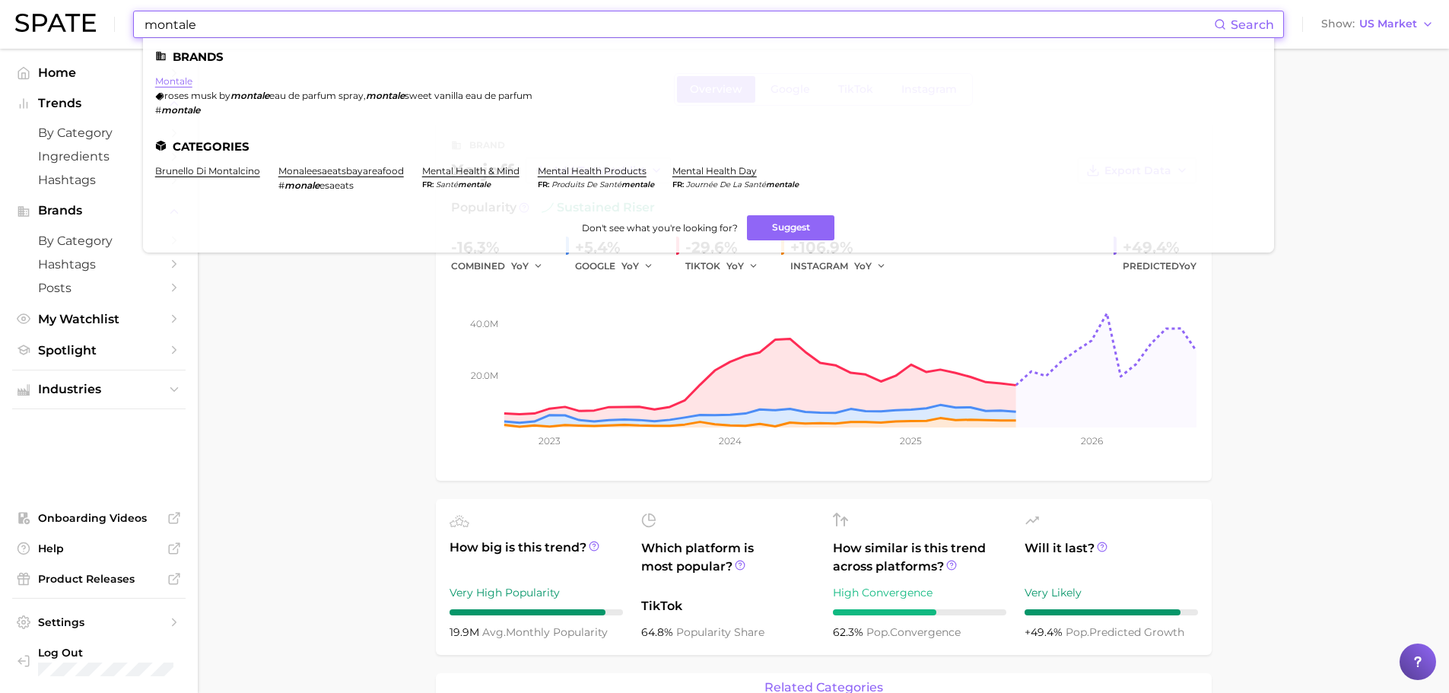
type input "montale"
click at [190, 77] on link "montale" at bounding box center [173, 80] width 37 height 11
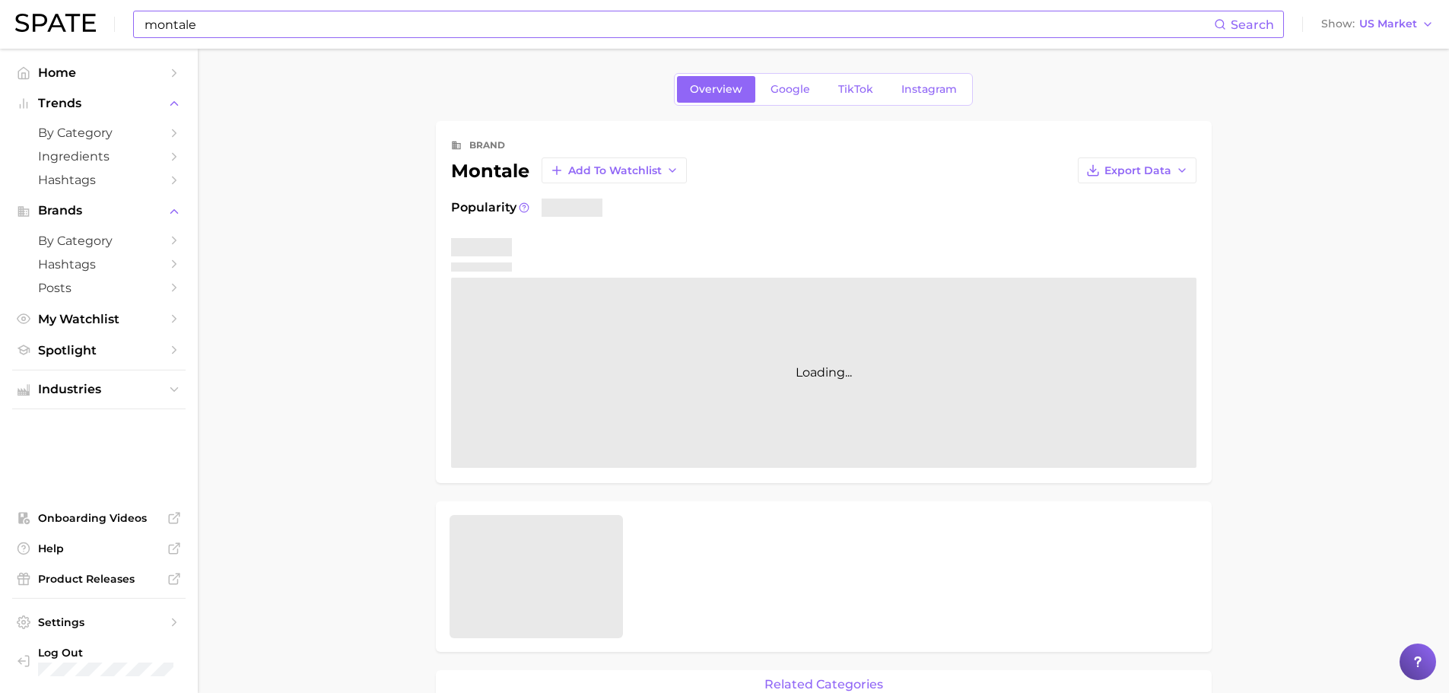
click at [351, 376] on main "Overview Google TikTok Instagram brand montale Add to Watchlist Export Data Pop…" at bounding box center [823, 695] width 1251 height 1293
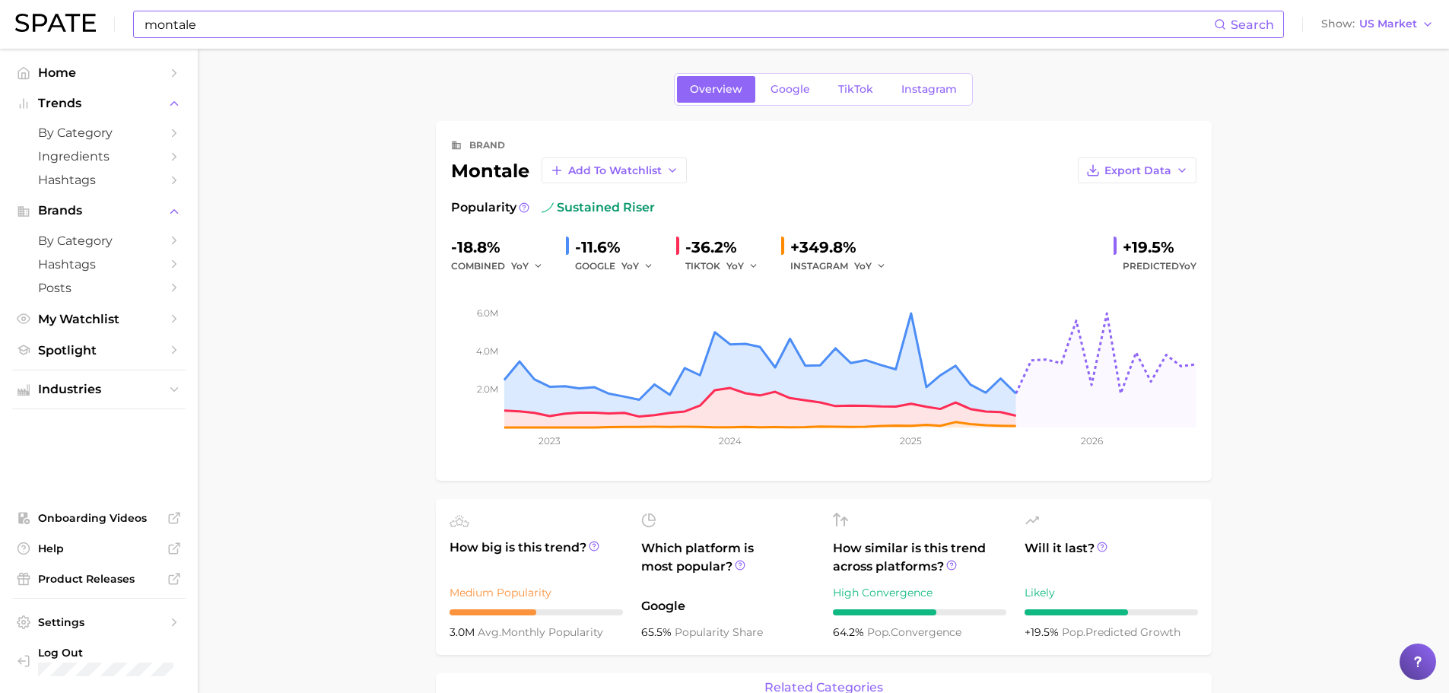
click at [1326, 396] on main "Overview Google TikTok Instagram brand montale Add to Watchlist Export Data Pop…" at bounding box center [823, 697] width 1251 height 1296
click at [799, 94] on span "Google" at bounding box center [791, 89] width 40 height 13
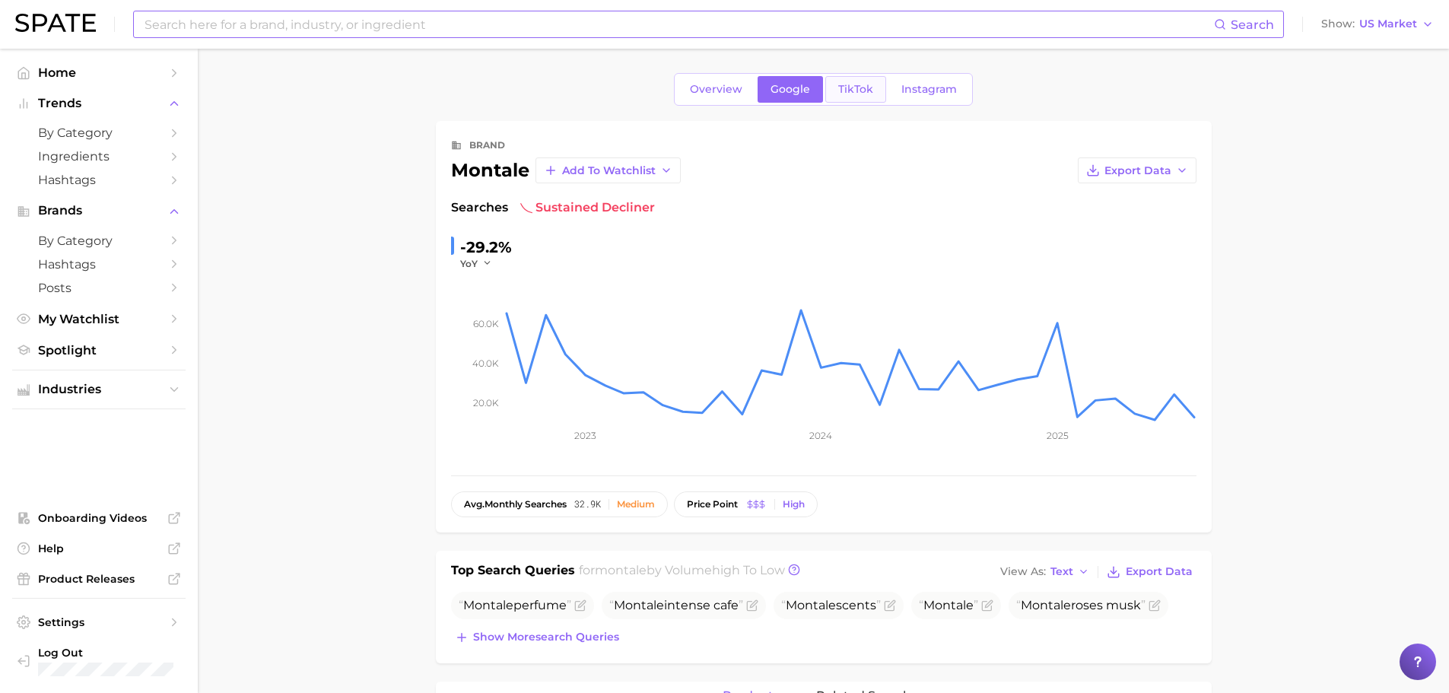
click at [844, 95] on span "TikTok" at bounding box center [855, 89] width 35 height 13
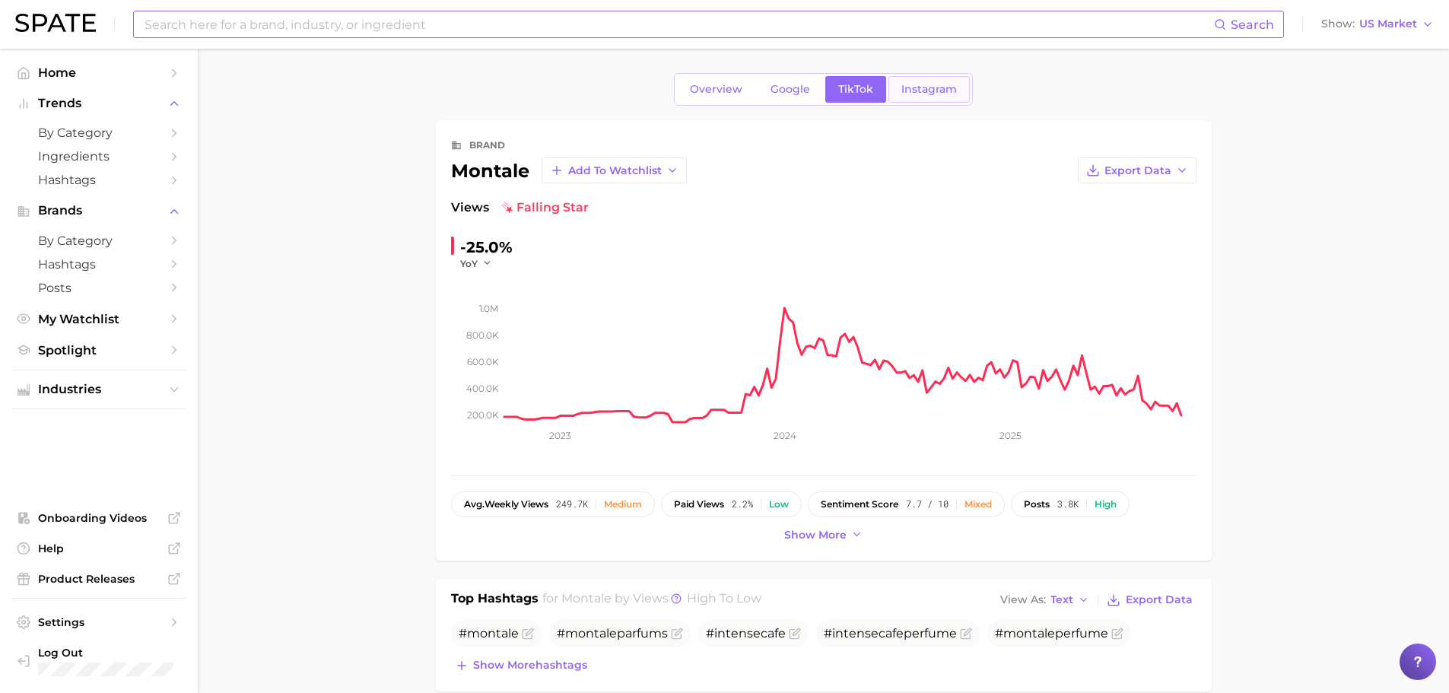
click at [933, 94] on span "Instagram" at bounding box center [929, 89] width 56 height 13
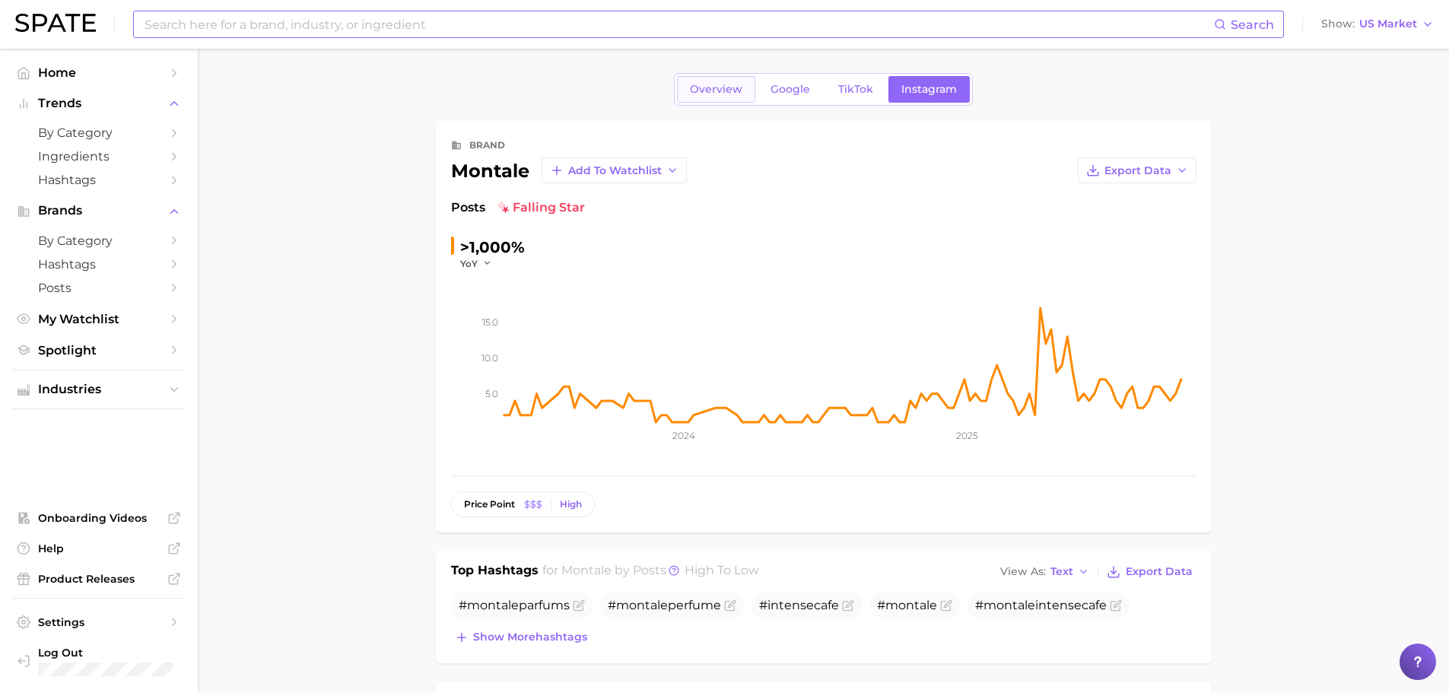
click at [709, 89] on span "Overview" at bounding box center [716, 89] width 52 height 13
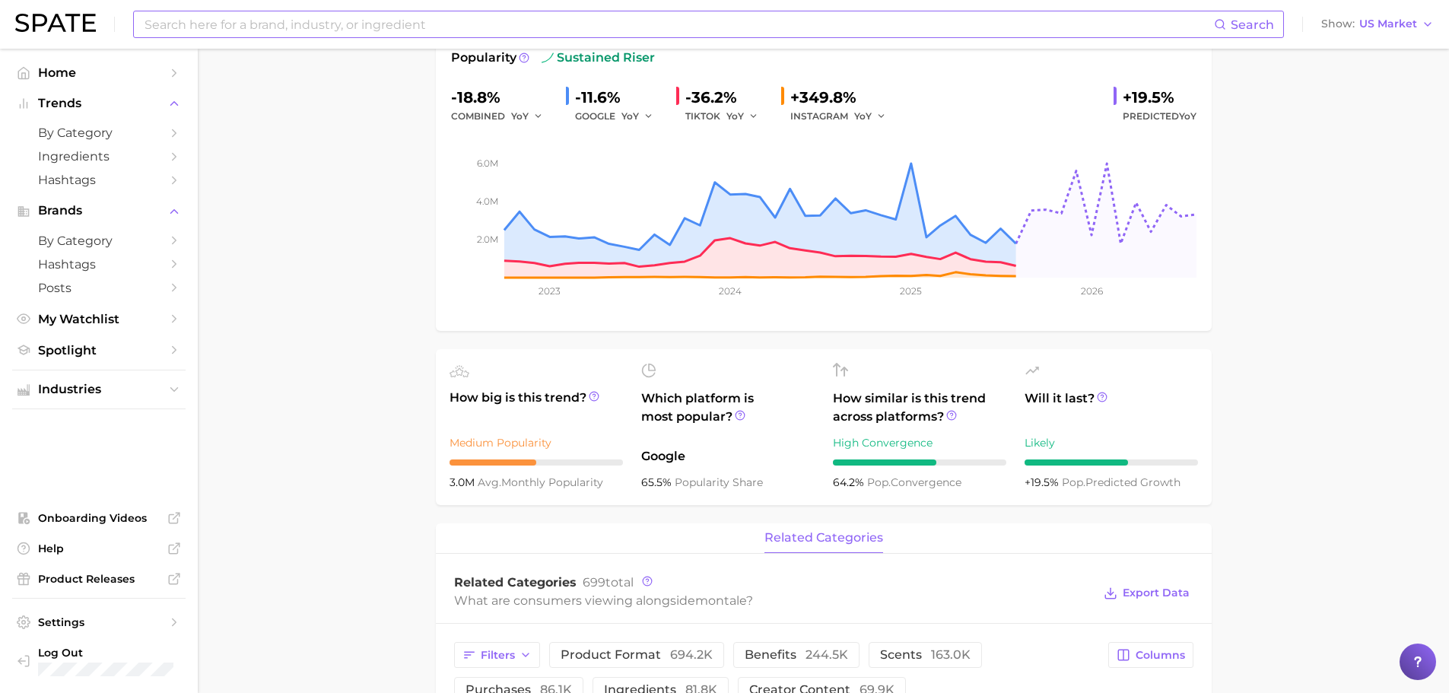
scroll to position [532, 0]
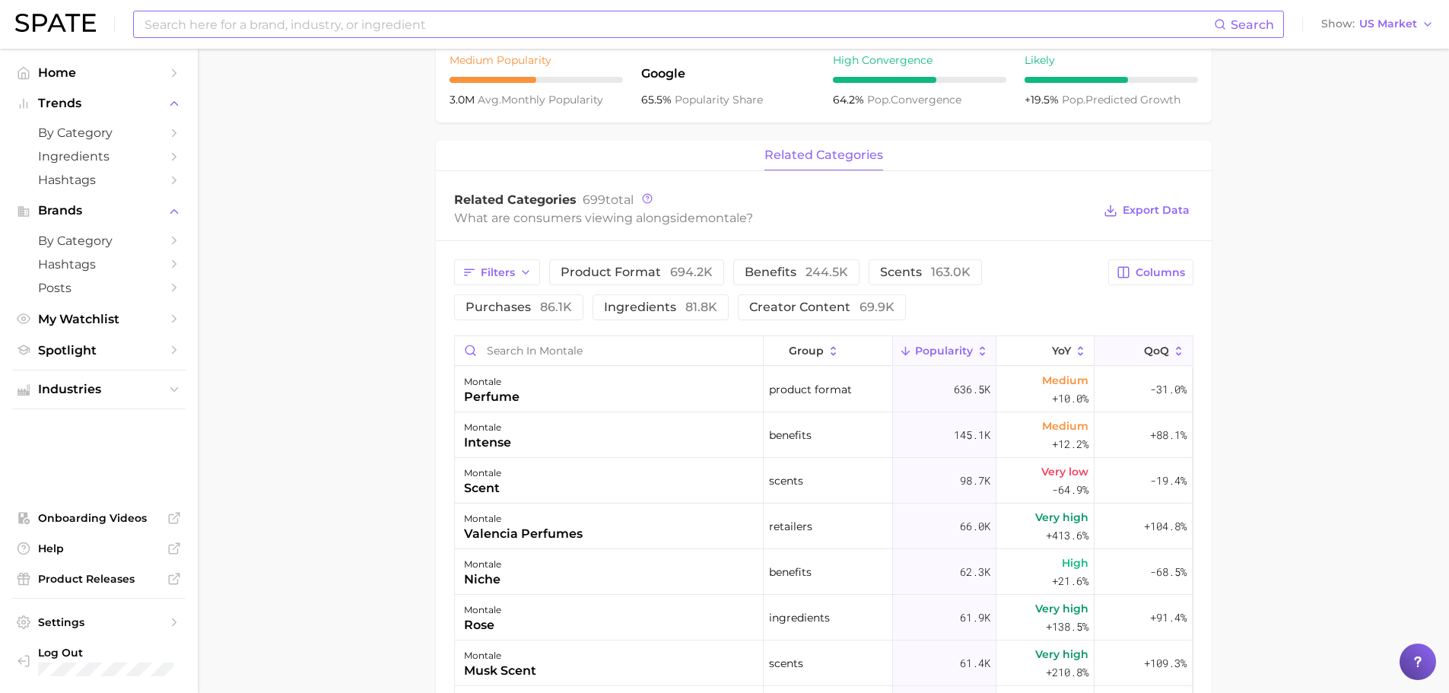
click at [1144, 347] on span "QoQ" at bounding box center [1156, 351] width 25 height 12
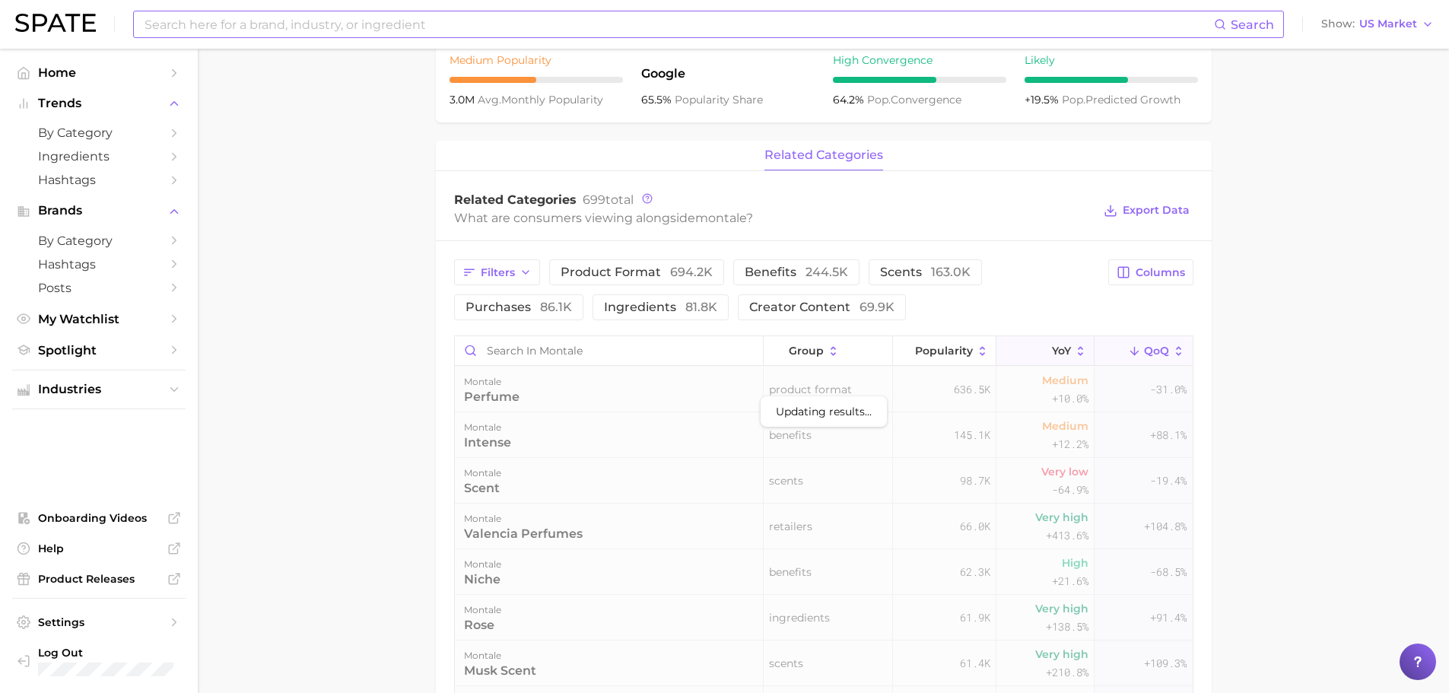
click at [1052, 348] on span "YoY" at bounding box center [1061, 351] width 19 height 12
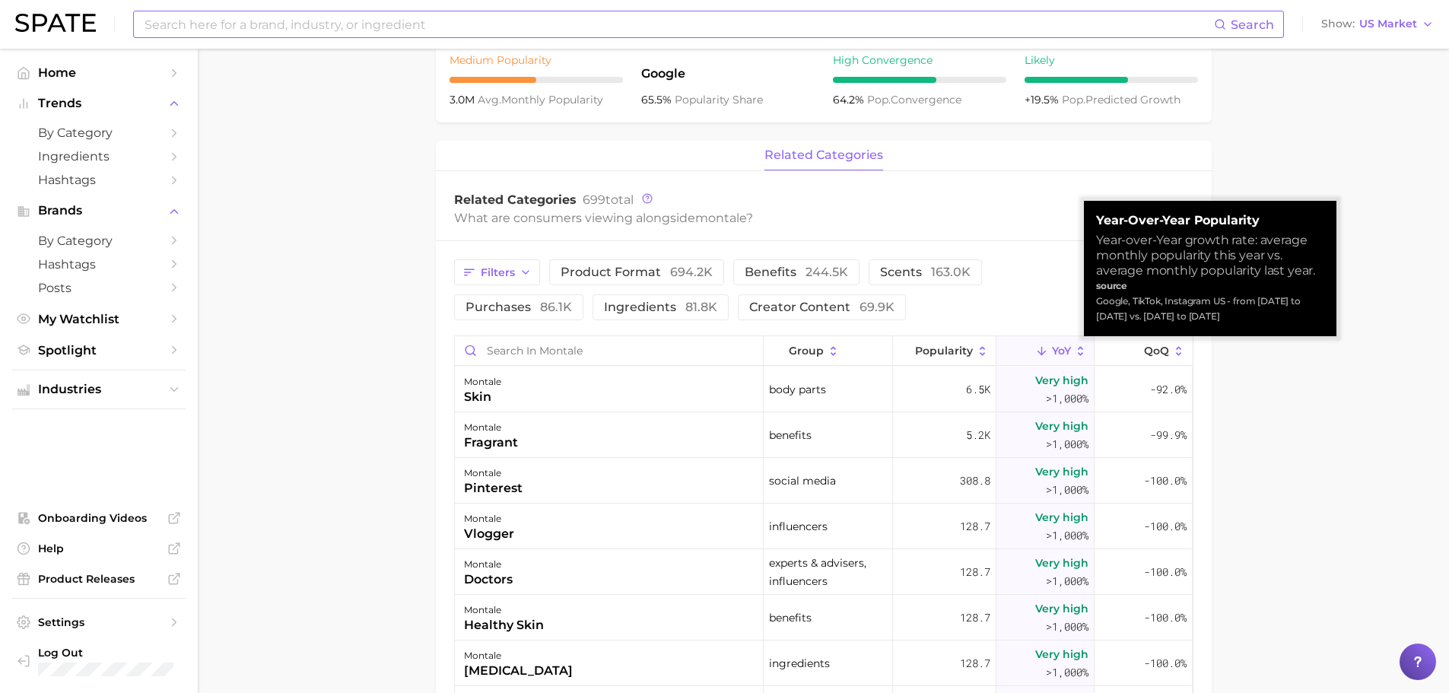
click at [1370, 425] on main "Overview Google TikTok Instagram brand montale Add to Watchlist Export Data Pop…" at bounding box center [823, 319] width 1251 height 1606
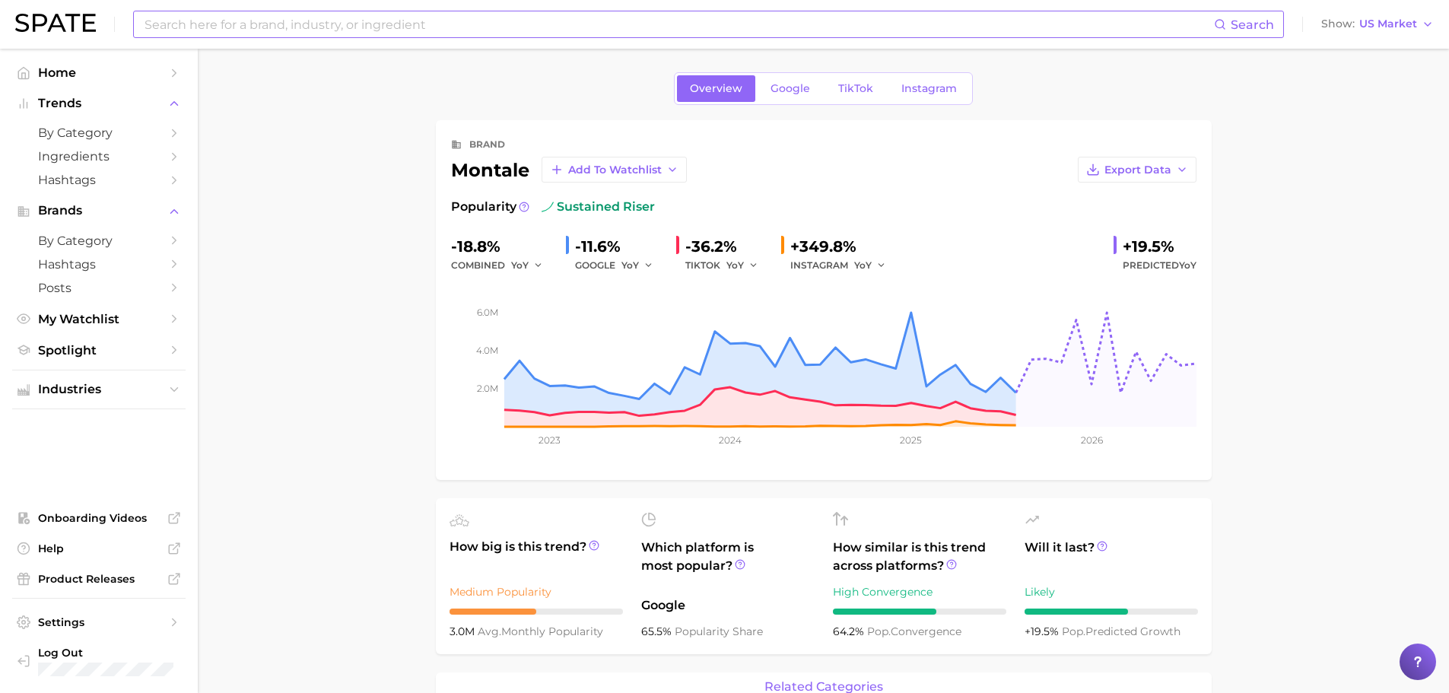
scroll to position [0, 0]
click at [437, 27] on input at bounding box center [678, 24] width 1071 height 26
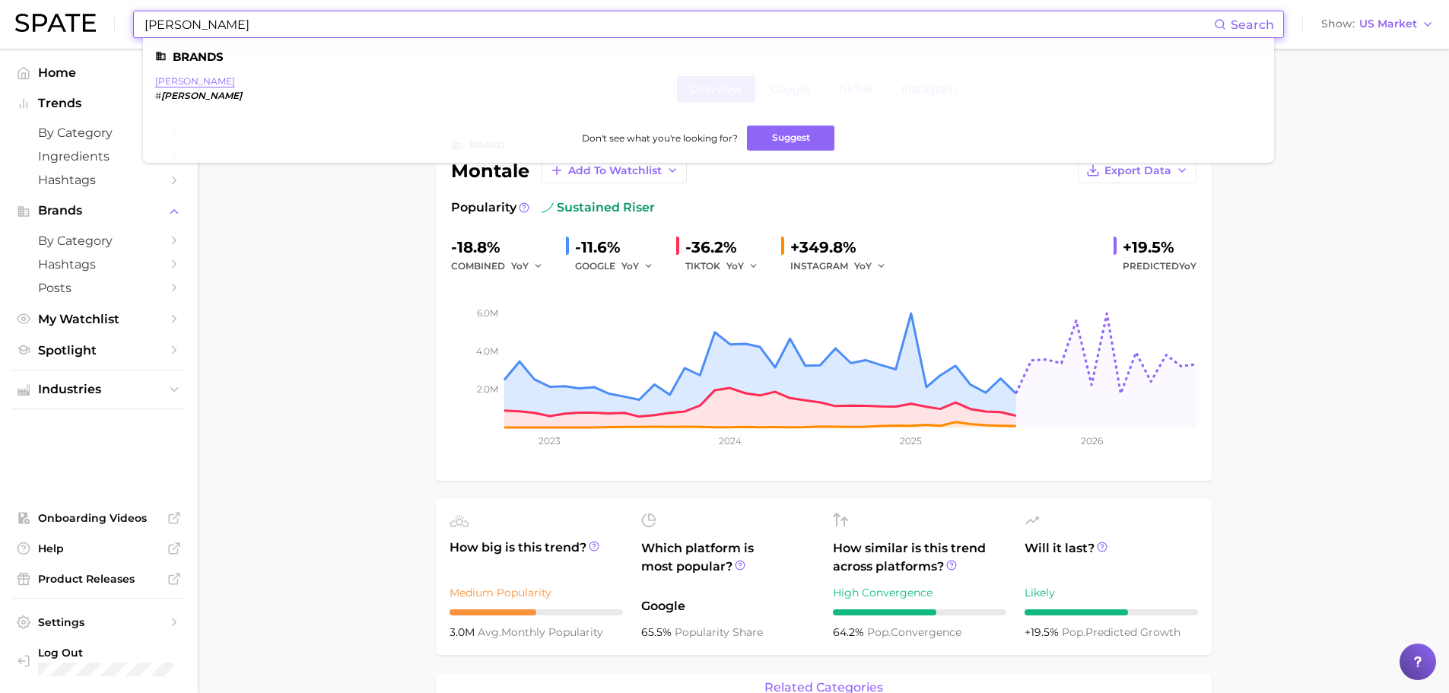
click at [167, 86] on link "[PERSON_NAME]" at bounding box center [195, 80] width 80 height 11
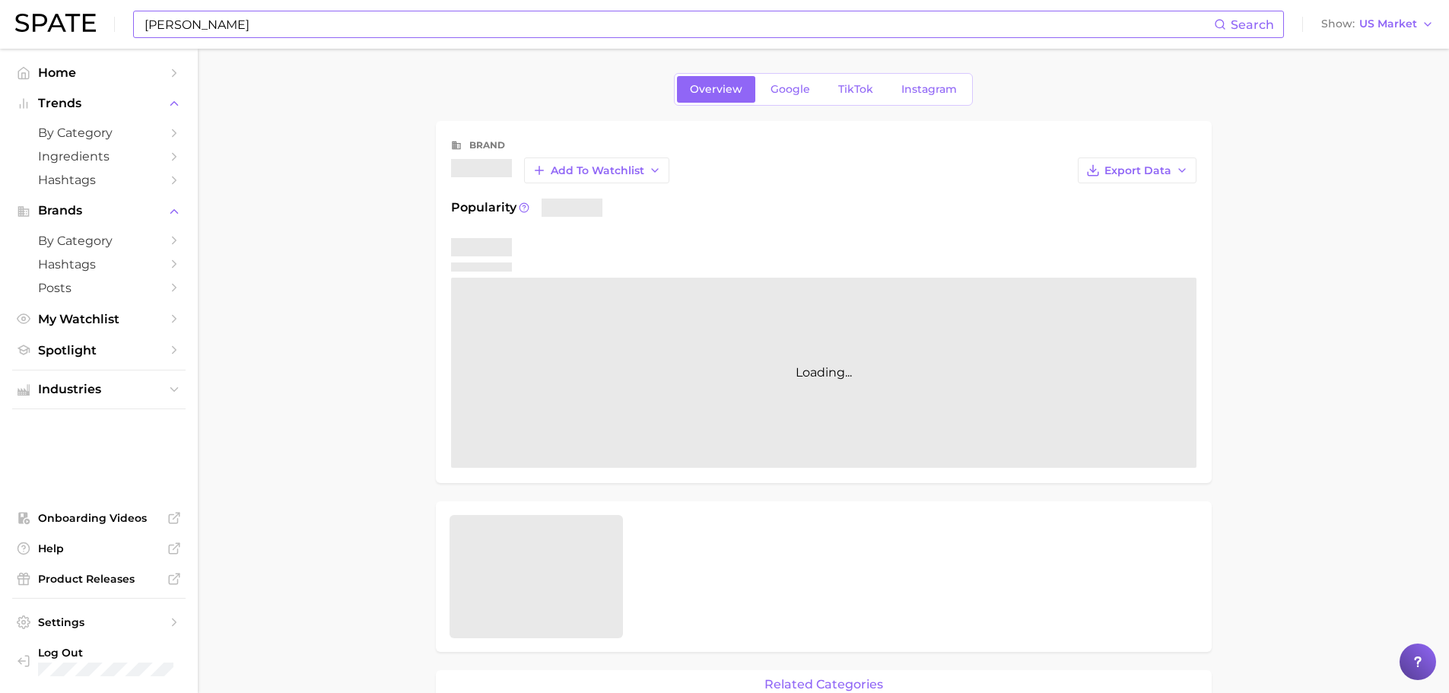
click at [379, 373] on main "Overview Google TikTok Instagram brand Add to Watchlist Export Data Popularity …" at bounding box center [823, 695] width 1251 height 1293
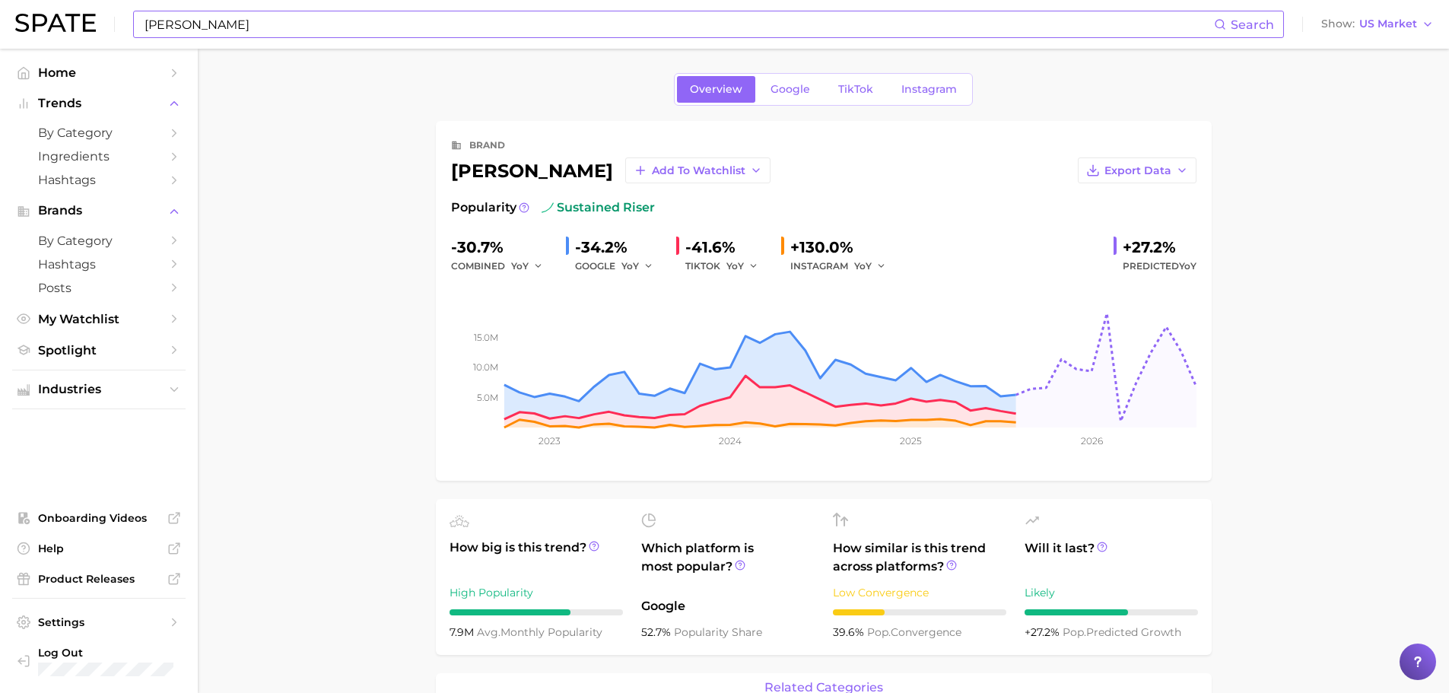
click at [1293, 386] on main "Overview Google TikTok Instagram brand [PERSON_NAME] Add to Watchlist Export Da…" at bounding box center [823, 697] width 1251 height 1296
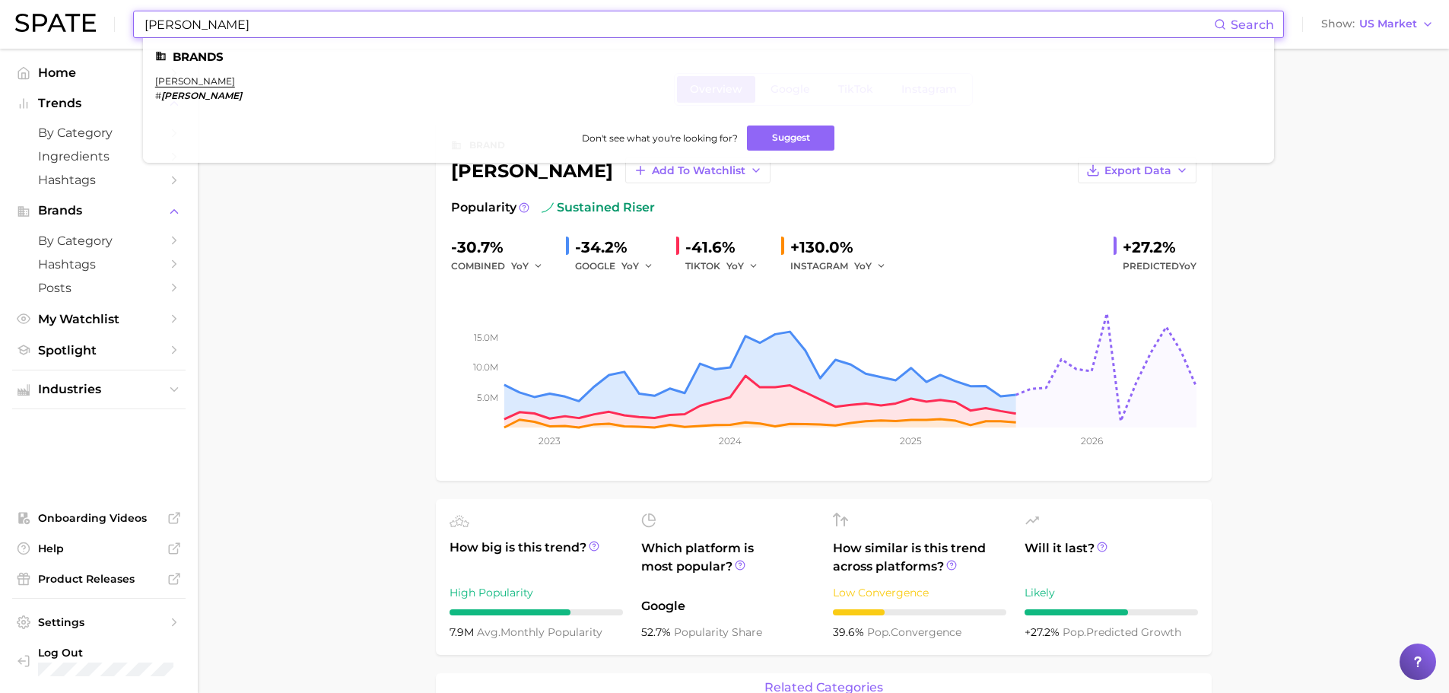
drag, startPoint x: 296, startPoint y: 27, endPoint x: 72, endPoint y: -1, distance: 225.3
click at [72, 0] on html "[PERSON_NAME] Search Brands [PERSON_NAME] # [PERSON_NAME] Don't see what you're…" at bounding box center [724, 346] width 1449 height 693
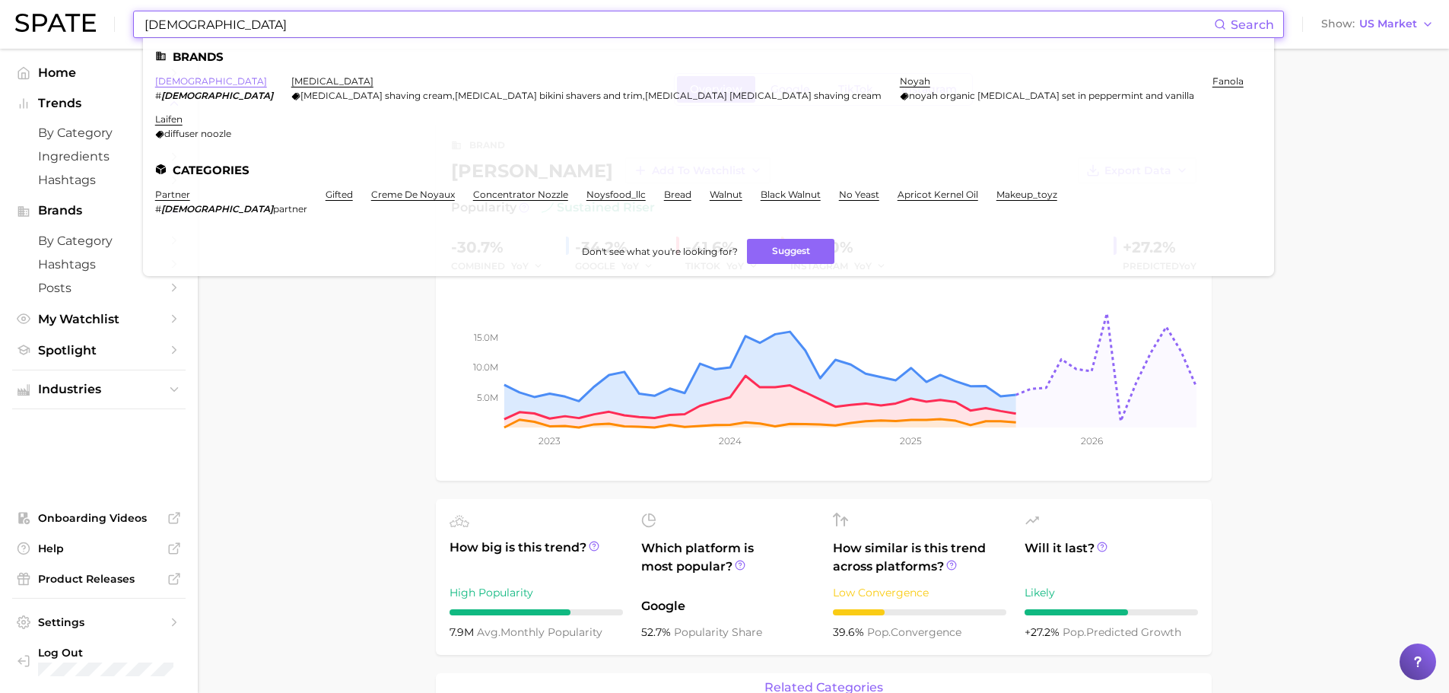
type input "[DEMOGRAPHIC_DATA]"
click at [164, 83] on link "[DEMOGRAPHIC_DATA]" at bounding box center [211, 80] width 112 height 11
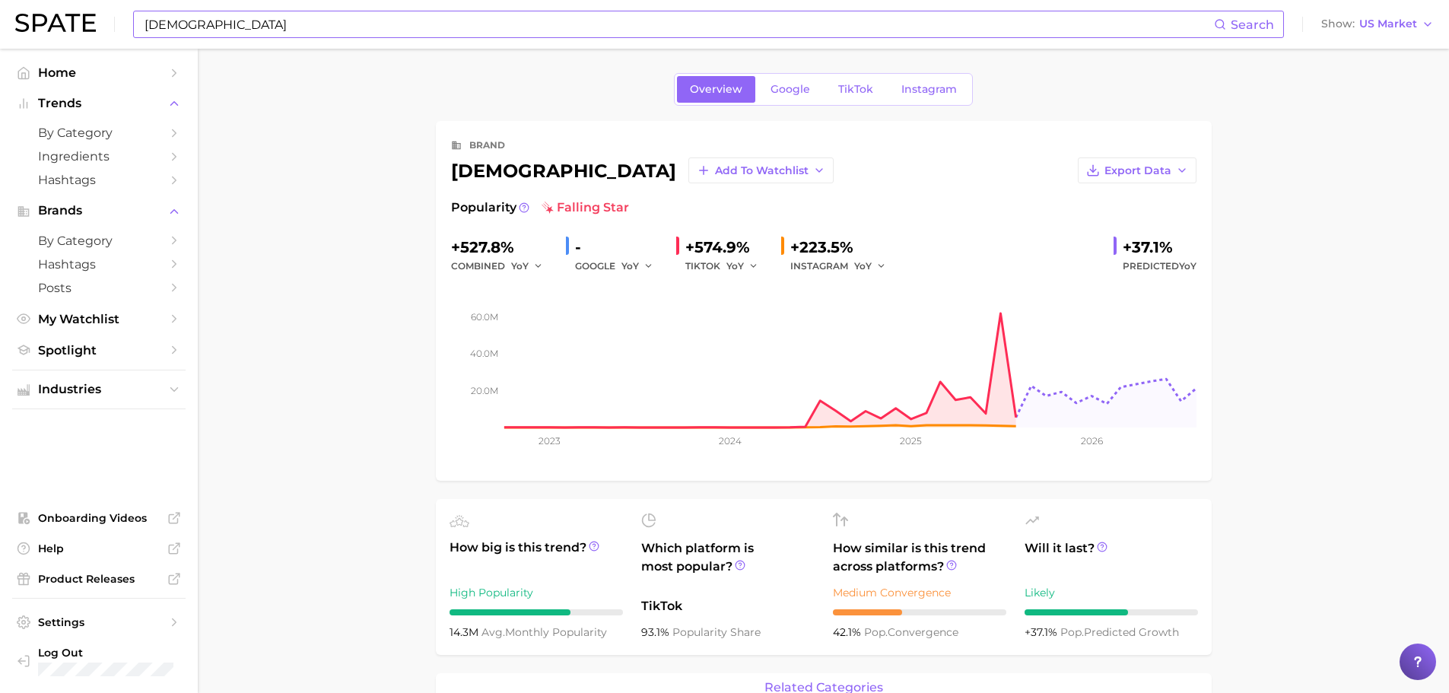
click at [1257, 399] on main "Overview Google TikTok Instagram brand noyz Add to Watchlist Export Data Popula…" at bounding box center [823, 697] width 1251 height 1296
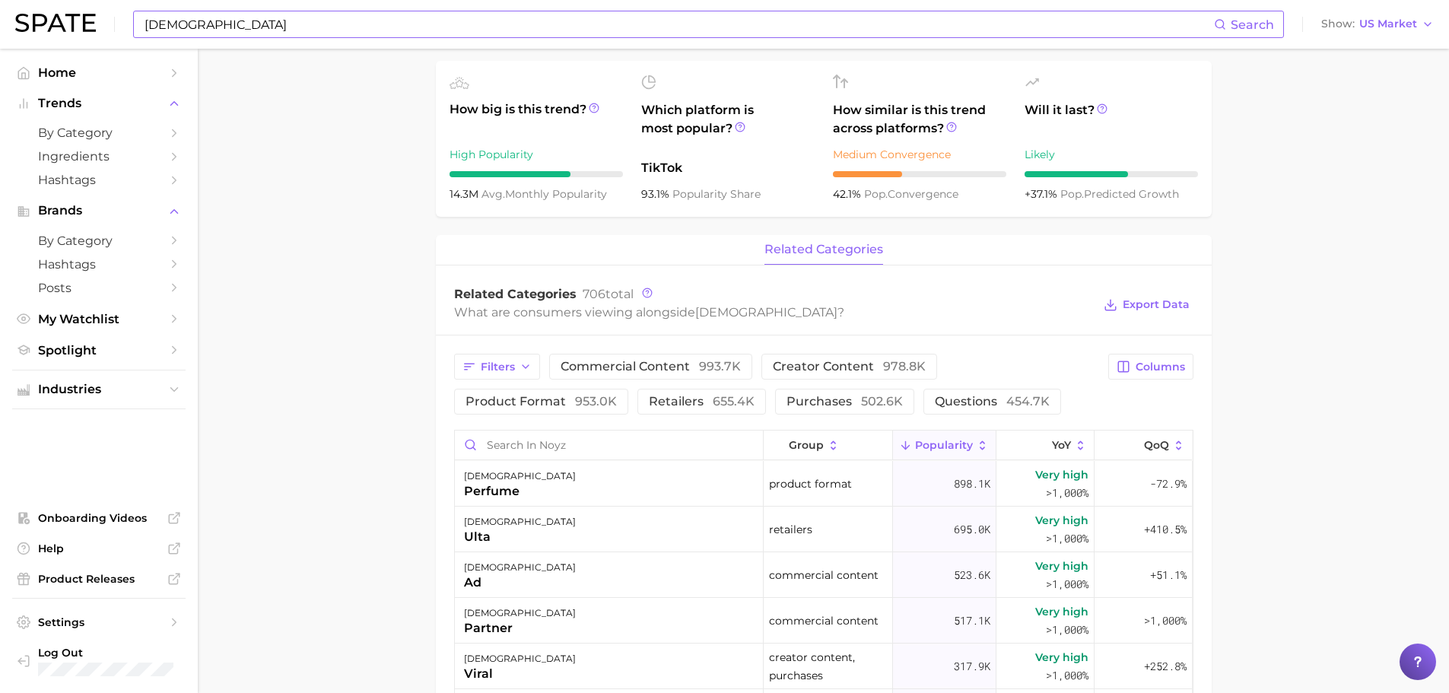
scroll to position [532, 0]
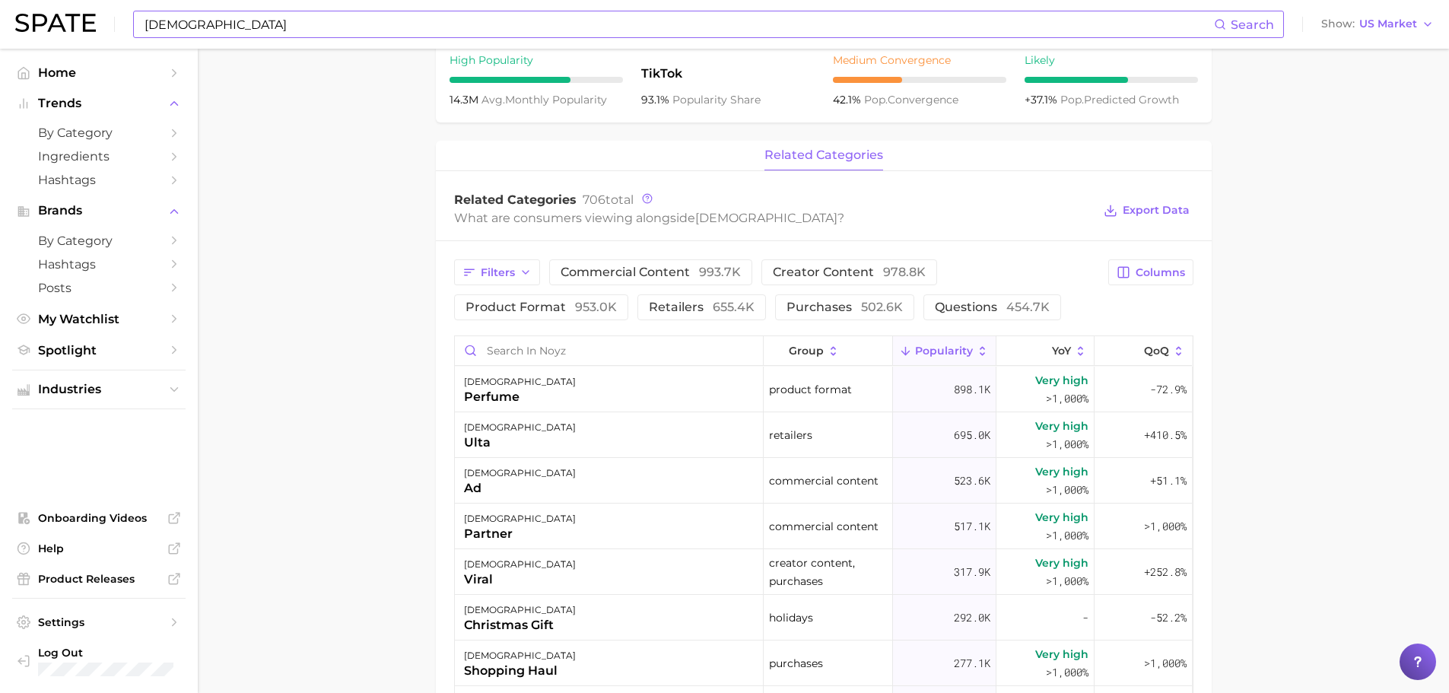
click at [1287, 486] on main "Overview Google TikTok Instagram brand noyz Add to Watchlist Export Data Popula…" at bounding box center [823, 319] width 1251 height 1606
click at [1300, 539] on main "Overview Google TikTok Instagram brand noyz Add to Watchlist Export Data Popula…" at bounding box center [823, 319] width 1251 height 1606
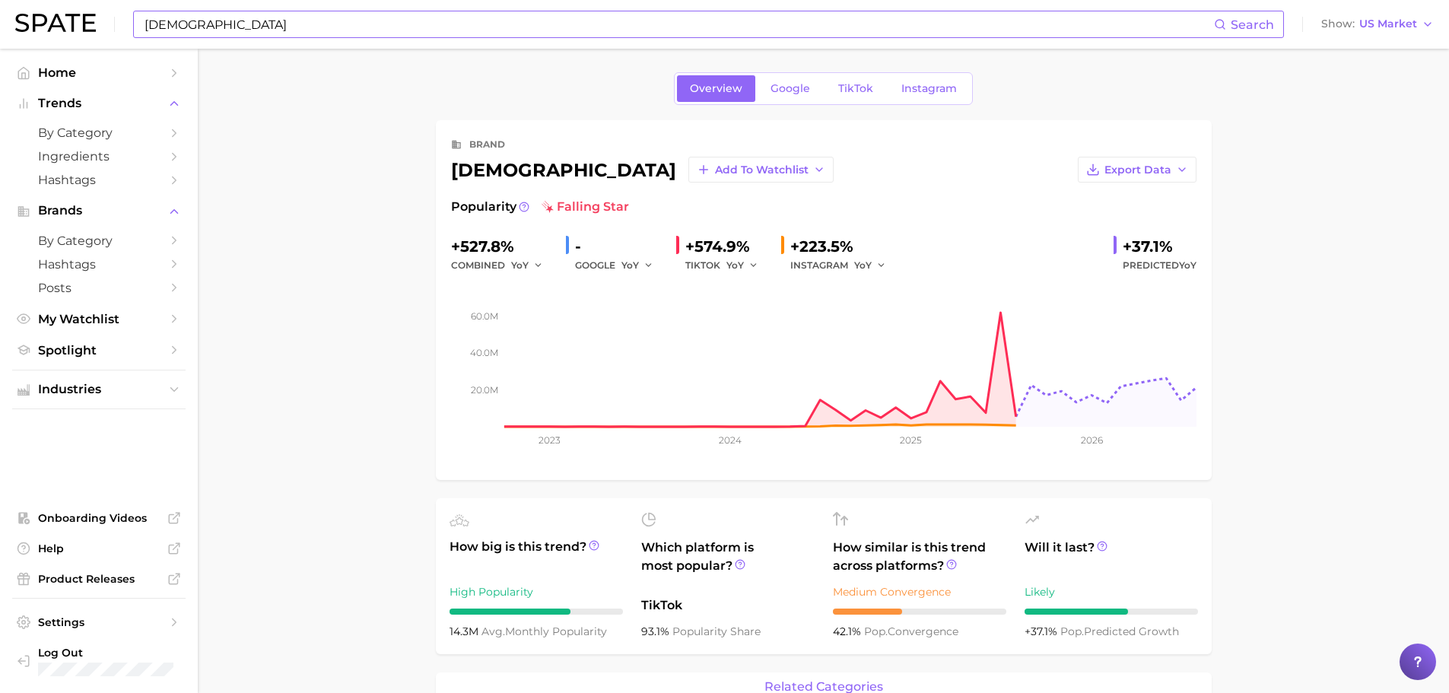
scroll to position [0, 0]
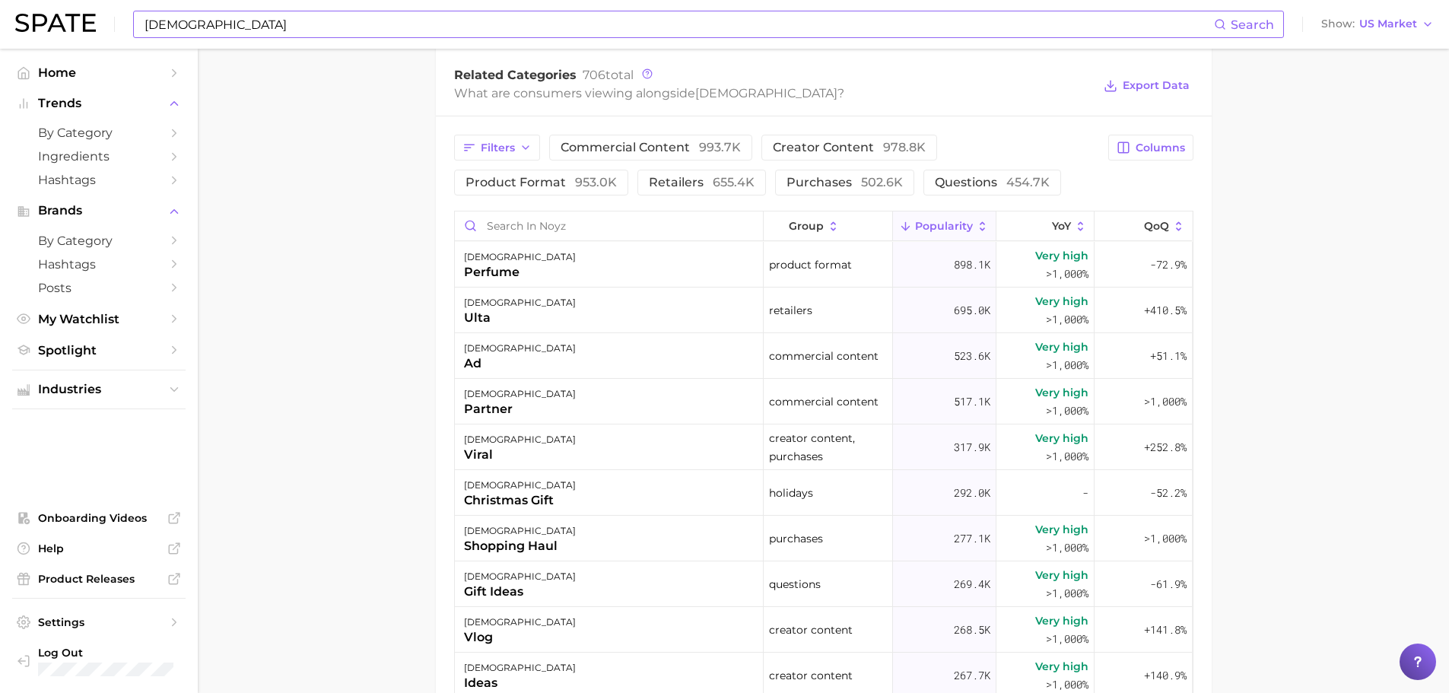
scroll to position [685, 0]
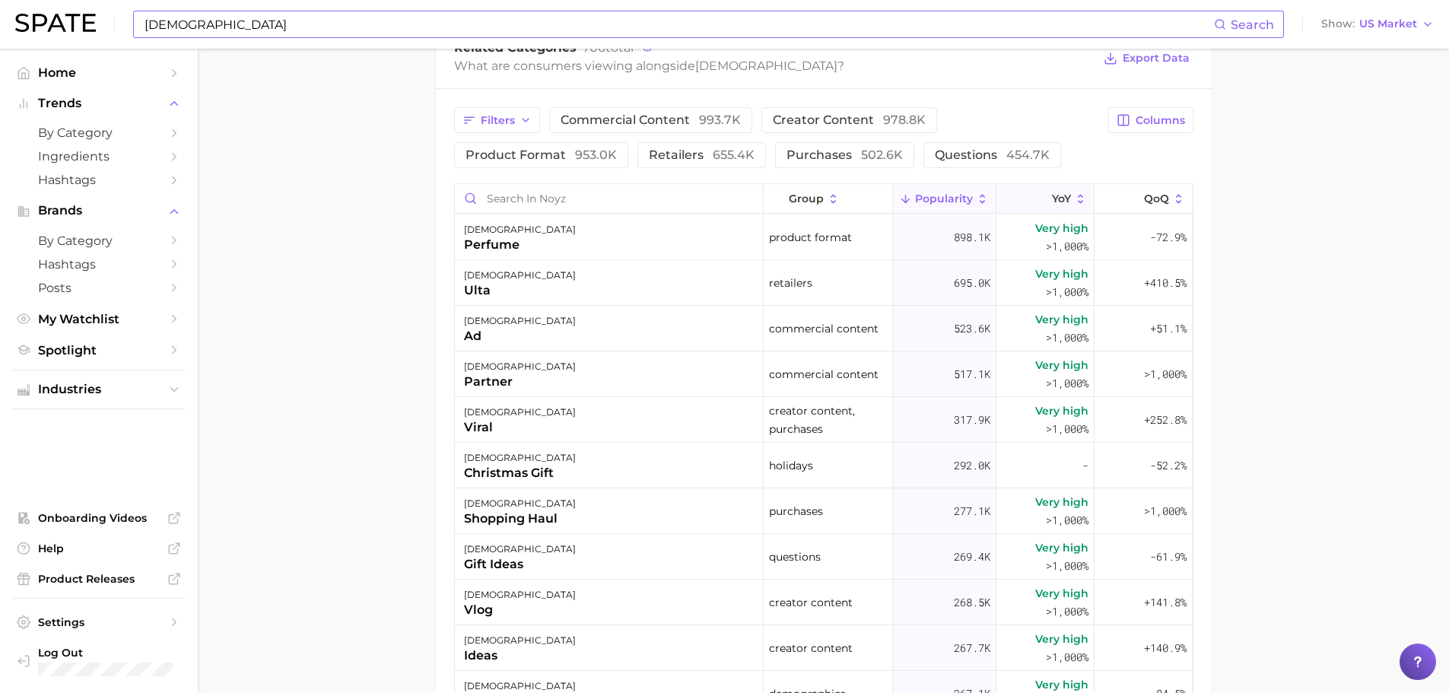
click at [1054, 192] on span "YoY" at bounding box center [1061, 198] width 19 height 12
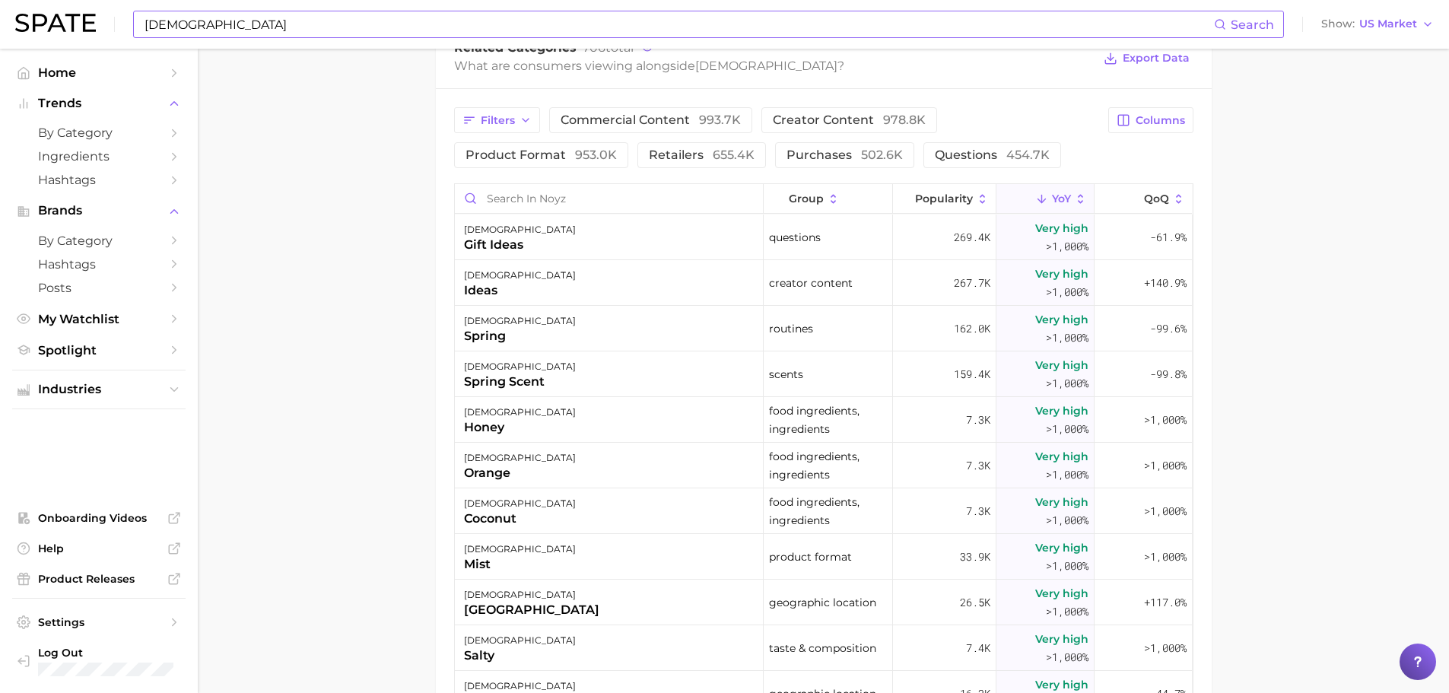
click at [1257, 474] on main "Overview Google TikTok Instagram brand noyz Add to Watchlist Export Data Popula…" at bounding box center [823, 167] width 1251 height 1606
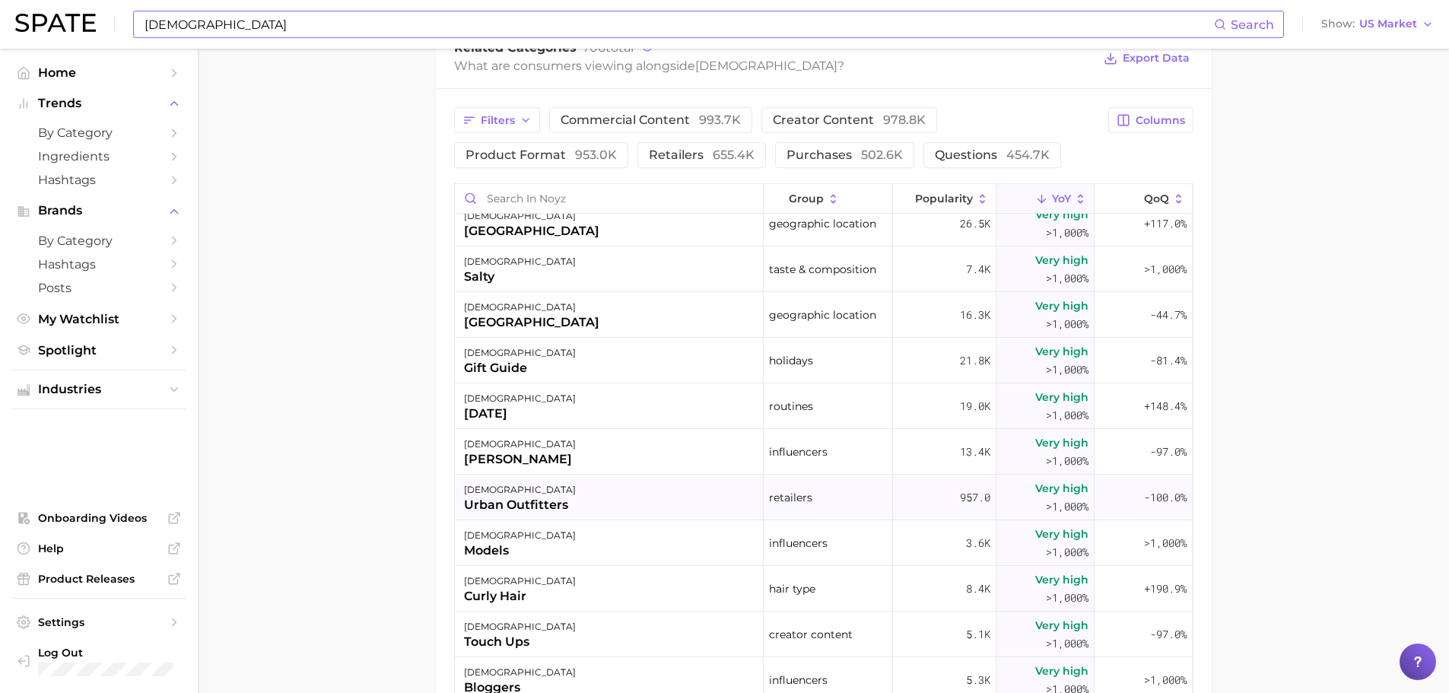
scroll to position [380, 0]
click at [1277, 464] on main "Overview Google TikTok Instagram brand noyz Add to Watchlist Export Data Popula…" at bounding box center [823, 167] width 1251 height 1606
click at [1279, 448] on main "Overview Google TikTok Instagram brand noyz Add to Watchlist Export Data Popula…" at bounding box center [823, 167] width 1251 height 1606
click at [1280, 454] on main "Overview Google TikTok Instagram brand noyz Add to Watchlist Export Data Popula…" at bounding box center [823, 167] width 1251 height 1606
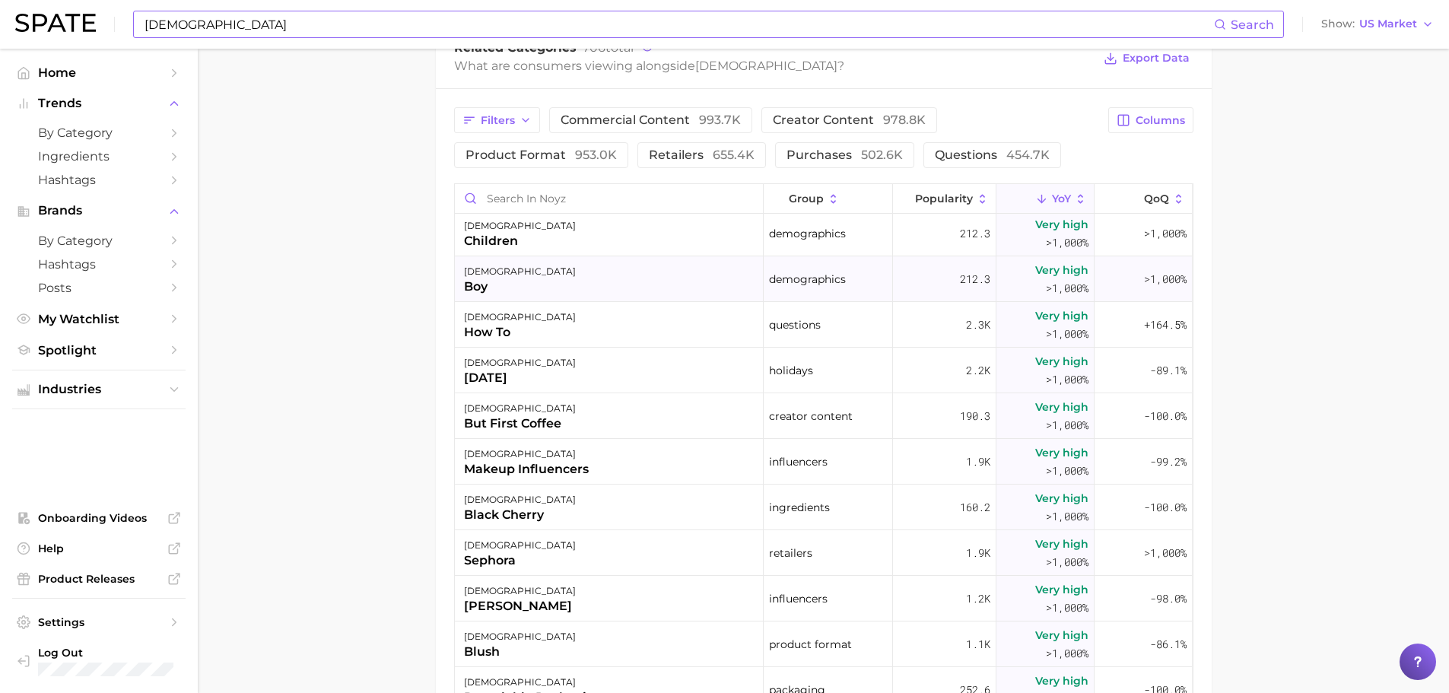
scroll to position [1445, 0]
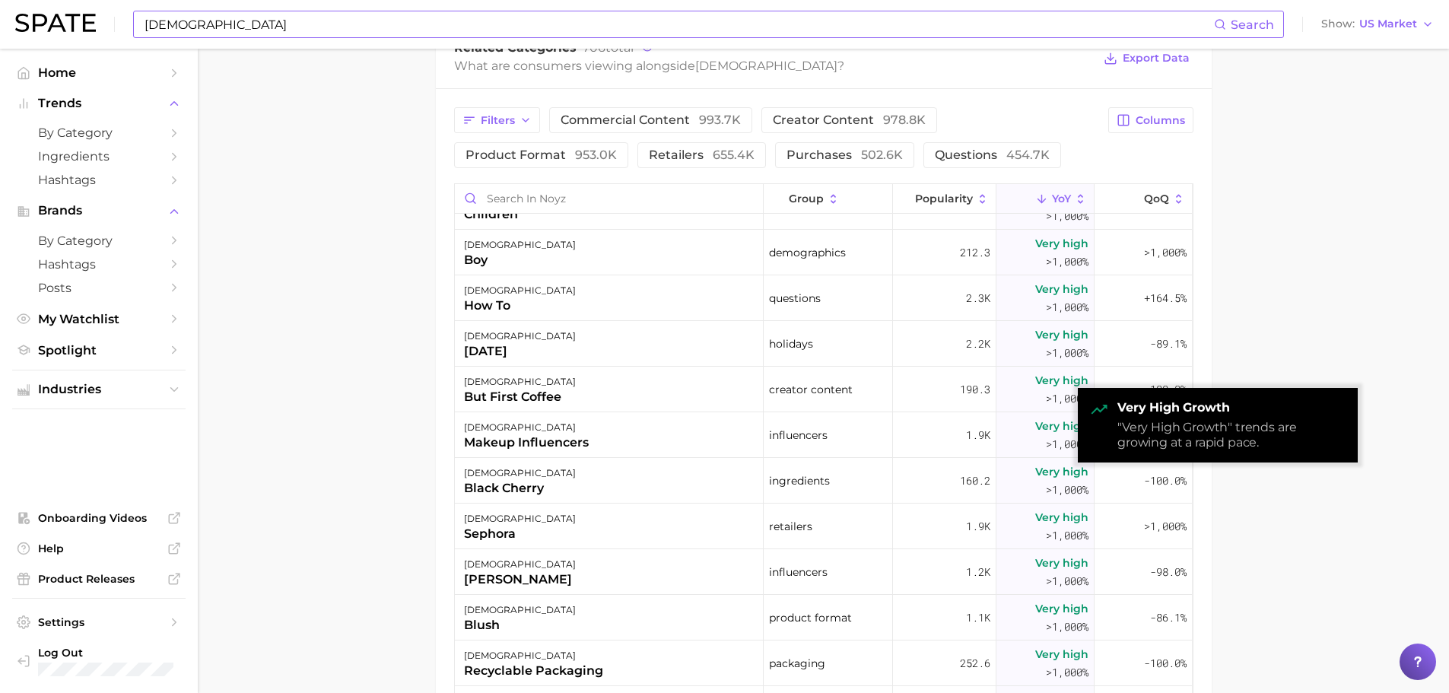
click at [1314, 542] on main "Overview Google TikTok Instagram brand noyz Add to Watchlist Export Data Popula…" at bounding box center [823, 167] width 1251 height 1606
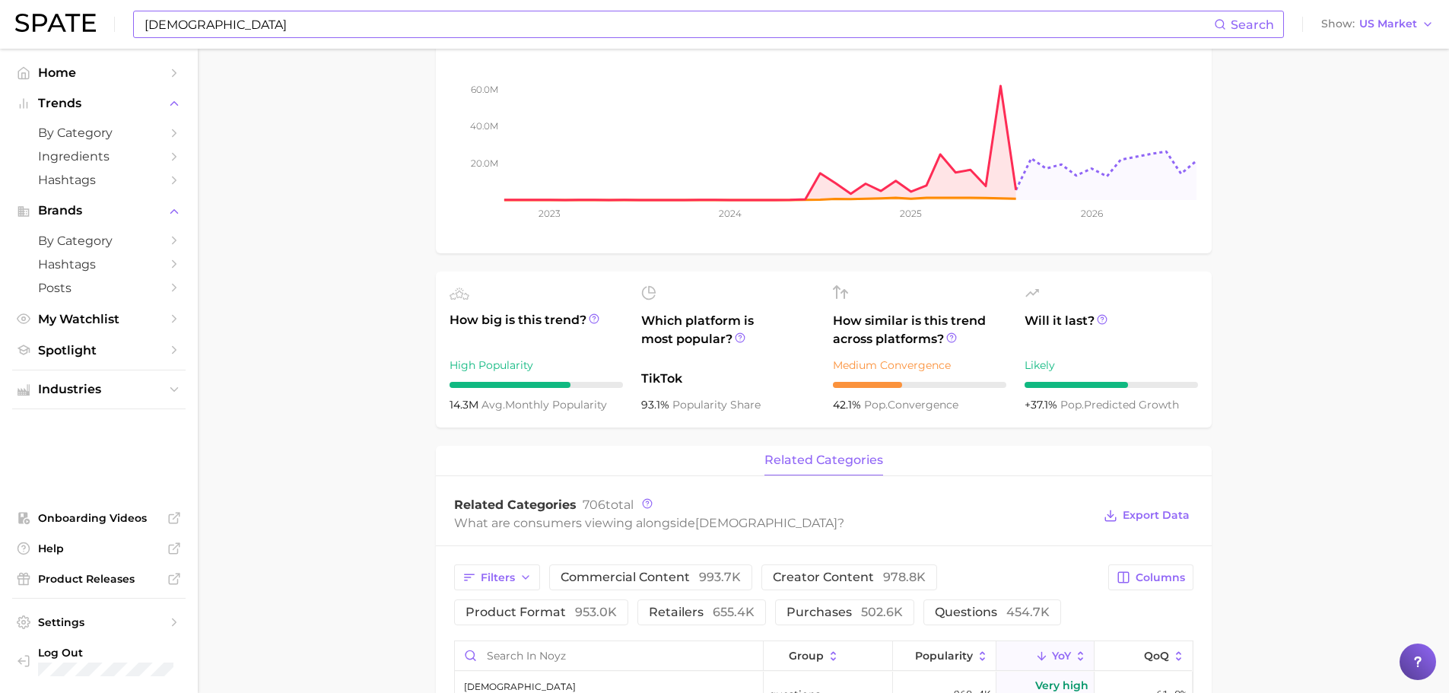
scroll to position [0, 0]
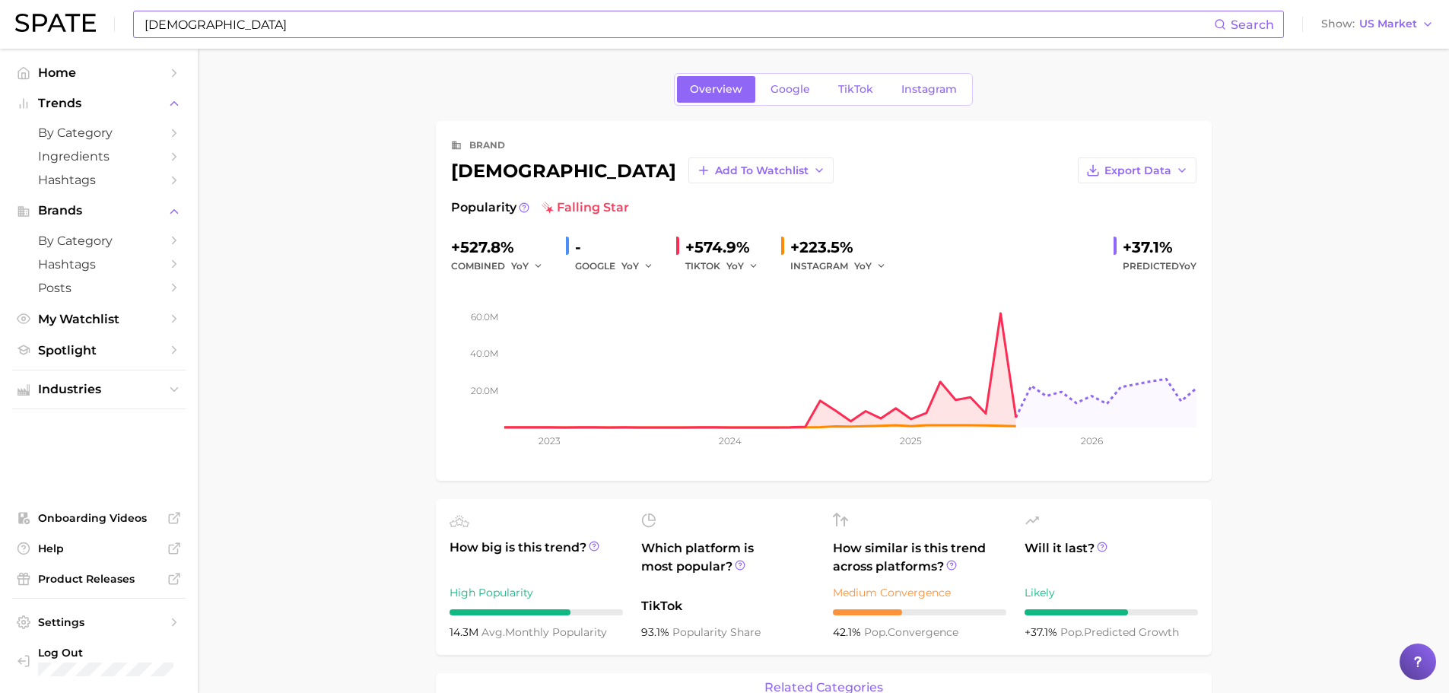
click at [859, 94] on span "TikTok" at bounding box center [855, 89] width 35 height 13
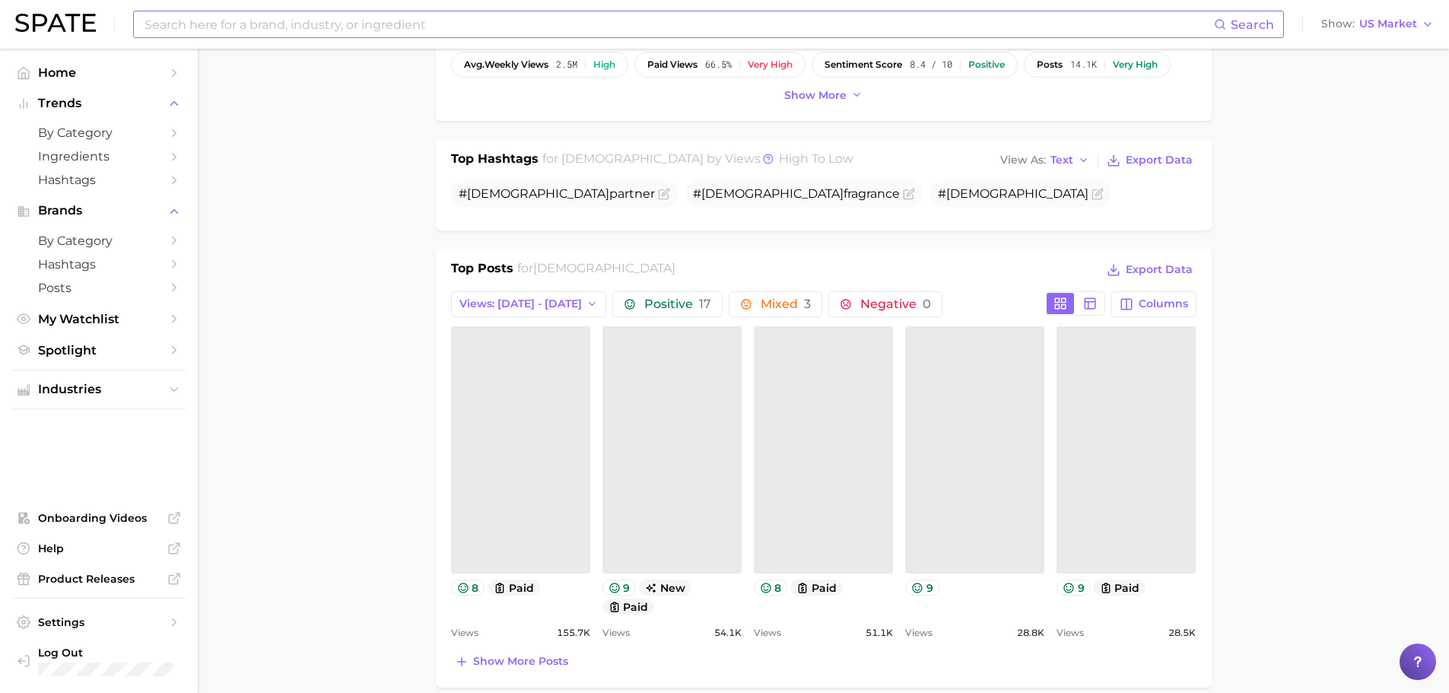
scroll to position [456, 0]
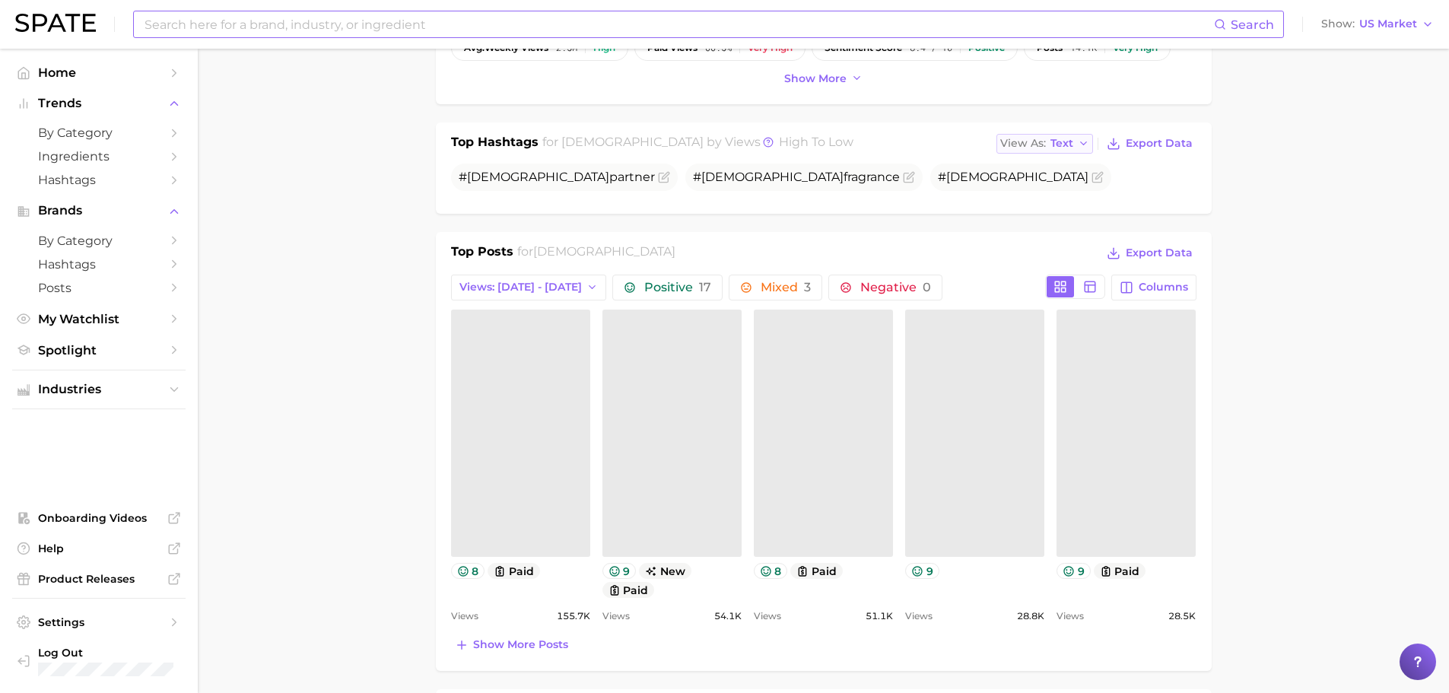
click at [1092, 143] on button "View As Text" at bounding box center [1044, 144] width 97 height 20
click at [1085, 185] on button "Table" at bounding box center [1079, 196] width 167 height 27
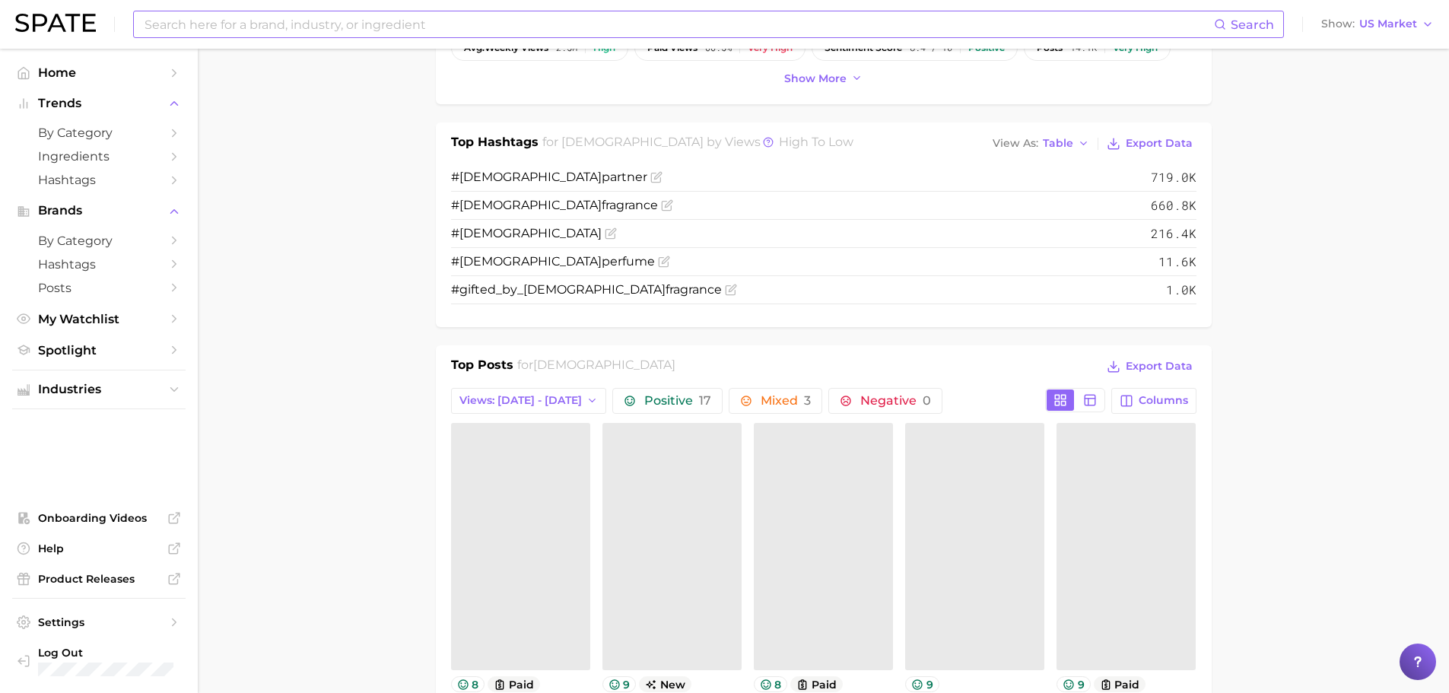
click at [1278, 314] on main "Overview Google TikTok Instagram brand noyz Add to Watchlist Export Data Views …" at bounding box center [823, 688] width 1251 height 2193
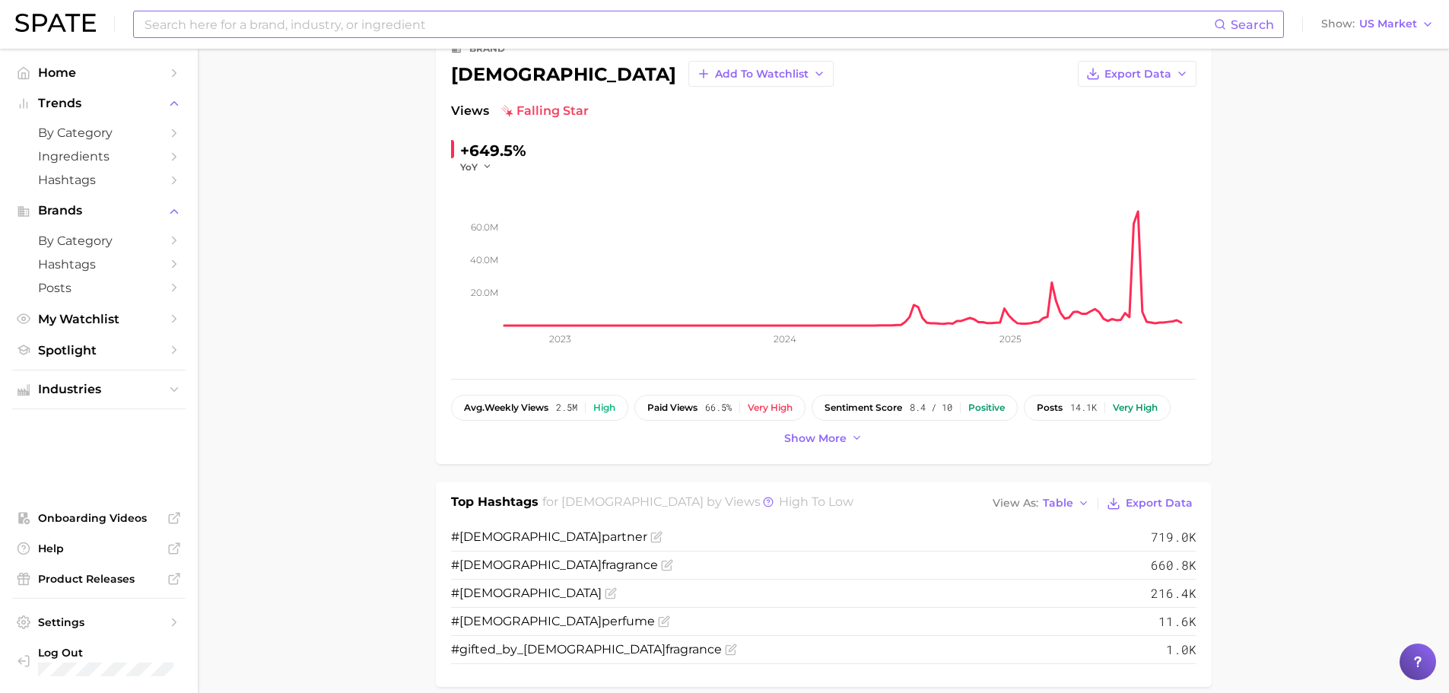
scroll to position [0, 0]
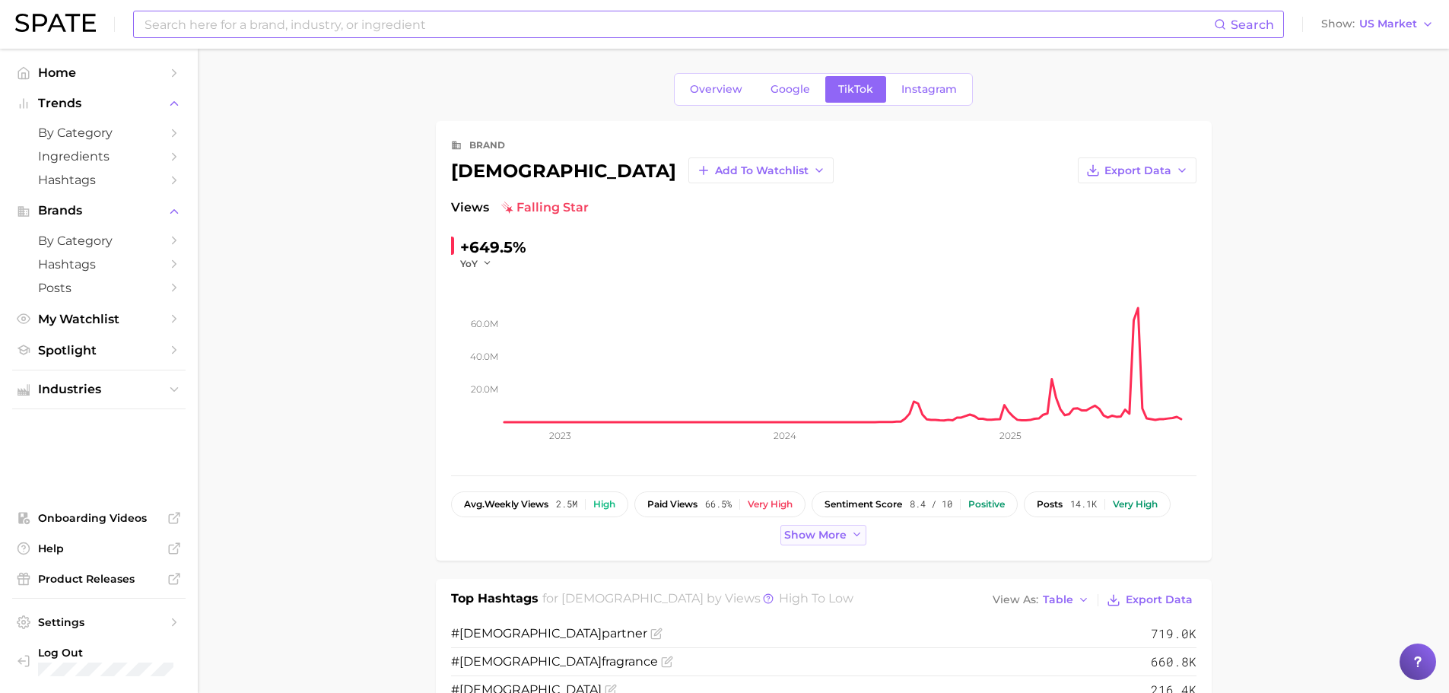
click at [837, 531] on span "Show more" at bounding box center [815, 535] width 62 height 13
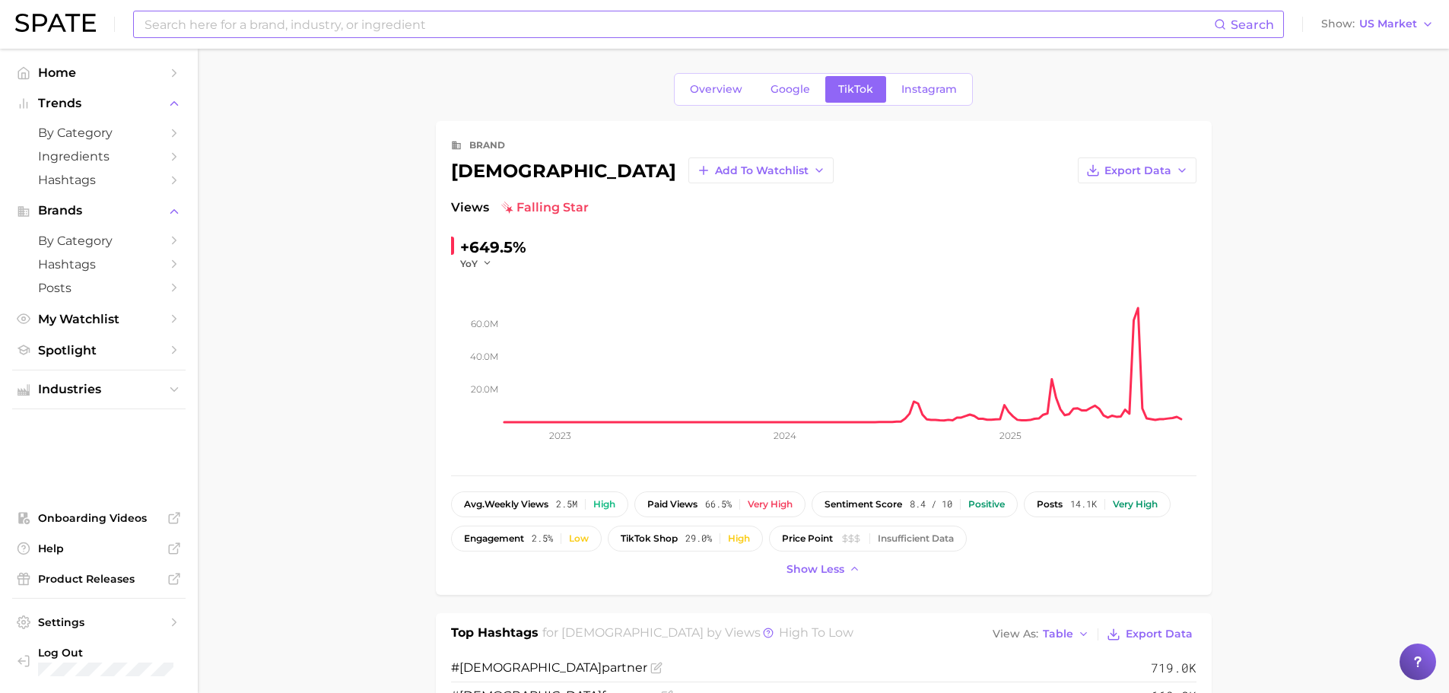
click at [62, 134] on span "by Category" at bounding box center [99, 133] width 122 height 14
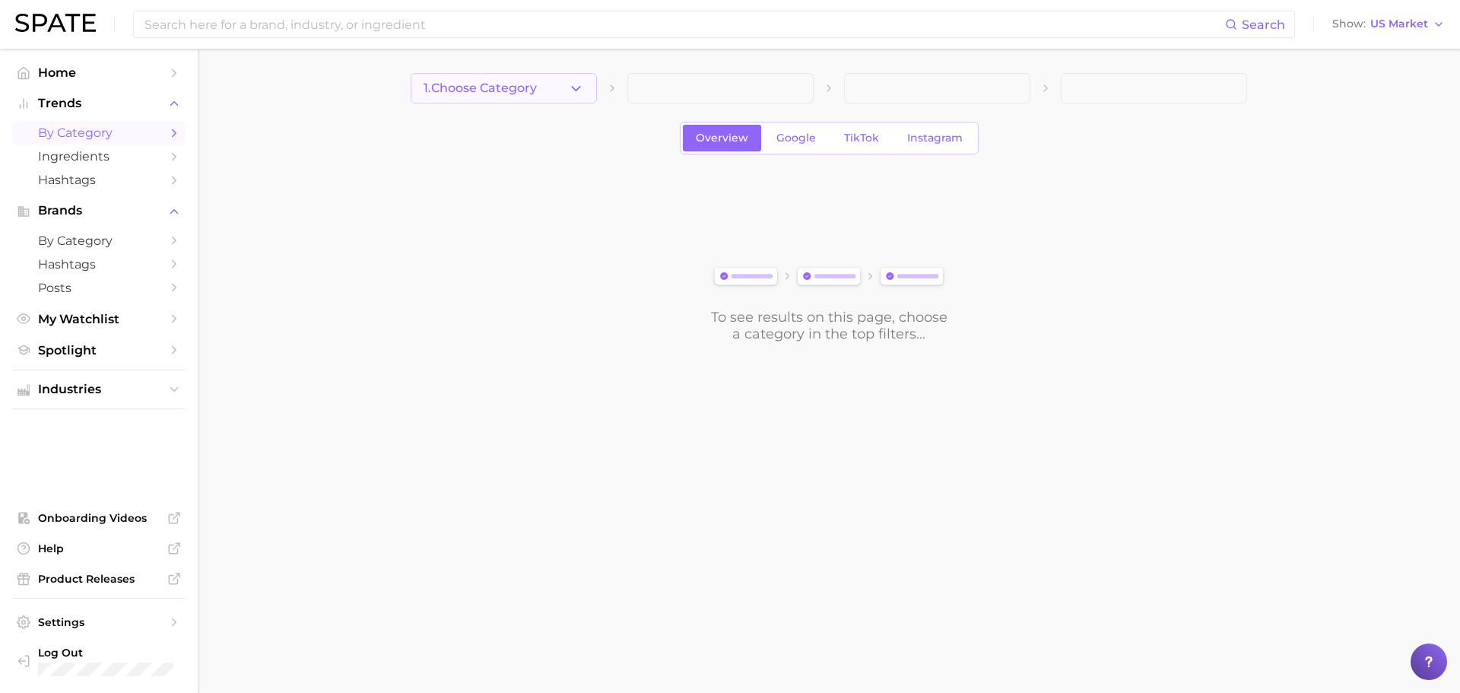
click at [457, 77] on button "1. Choose Category" at bounding box center [504, 88] width 186 height 30
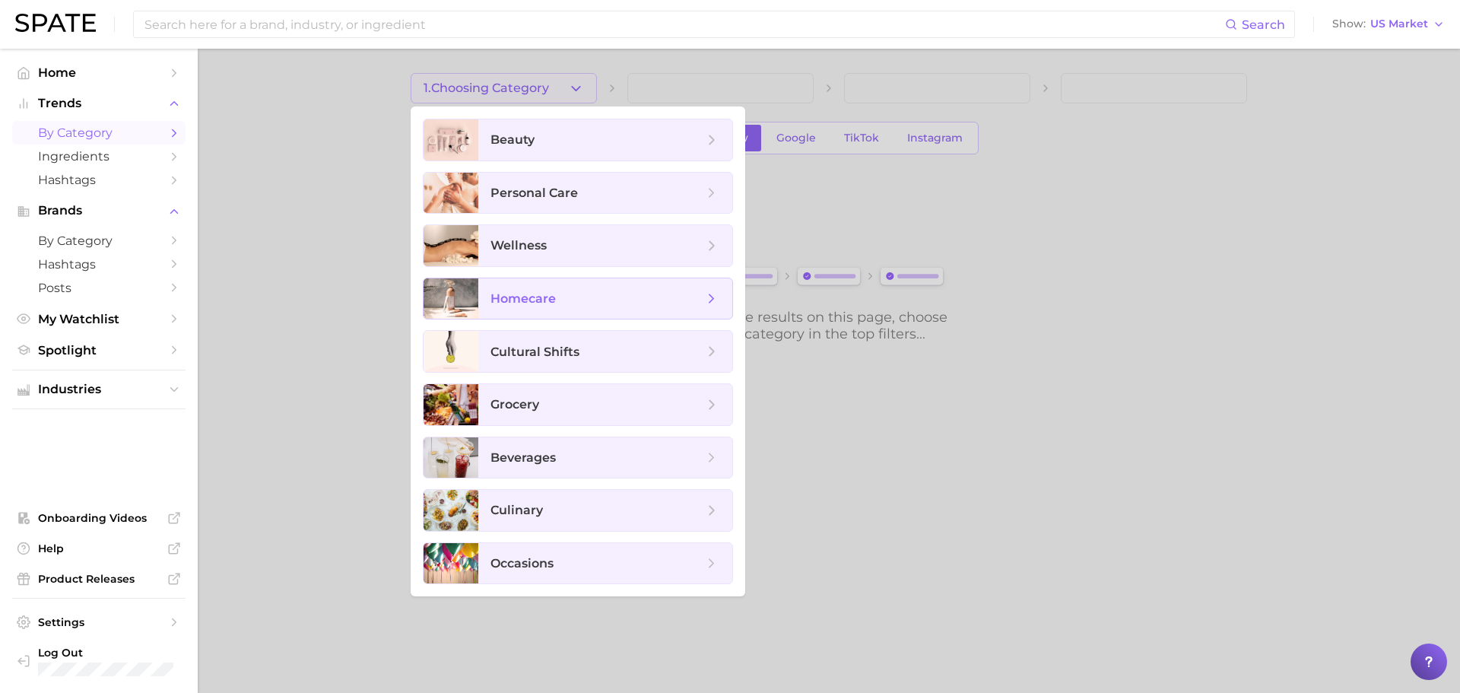
click at [602, 301] on span "homecare" at bounding box center [597, 299] width 213 height 17
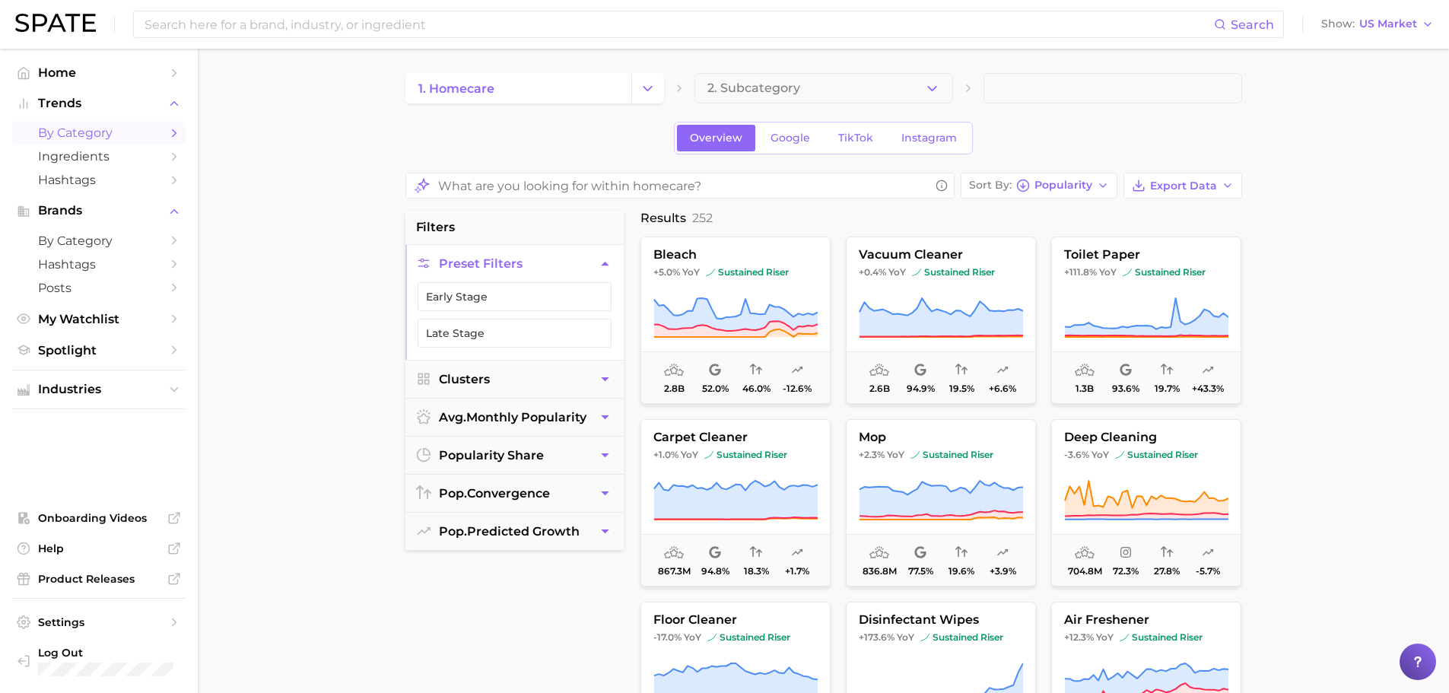
click at [1319, 329] on main "1. homecare 2. Subcategory Overview Google TikTok Instagram Sort By Popularity …" at bounding box center [823, 639] width 1251 height 1180
click at [807, 95] on button "2. Subcategory" at bounding box center [823, 88] width 259 height 30
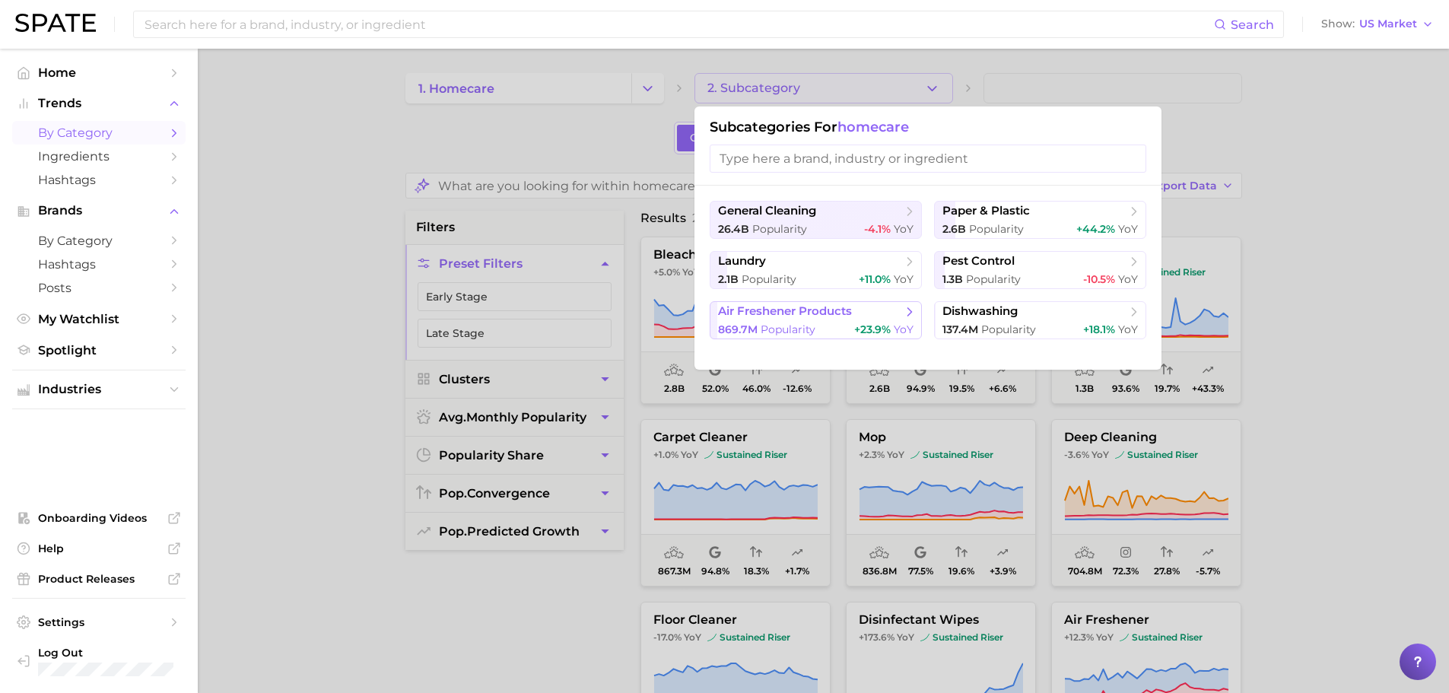
click at [878, 313] on span "air freshener products" at bounding box center [810, 311] width 185 height 15
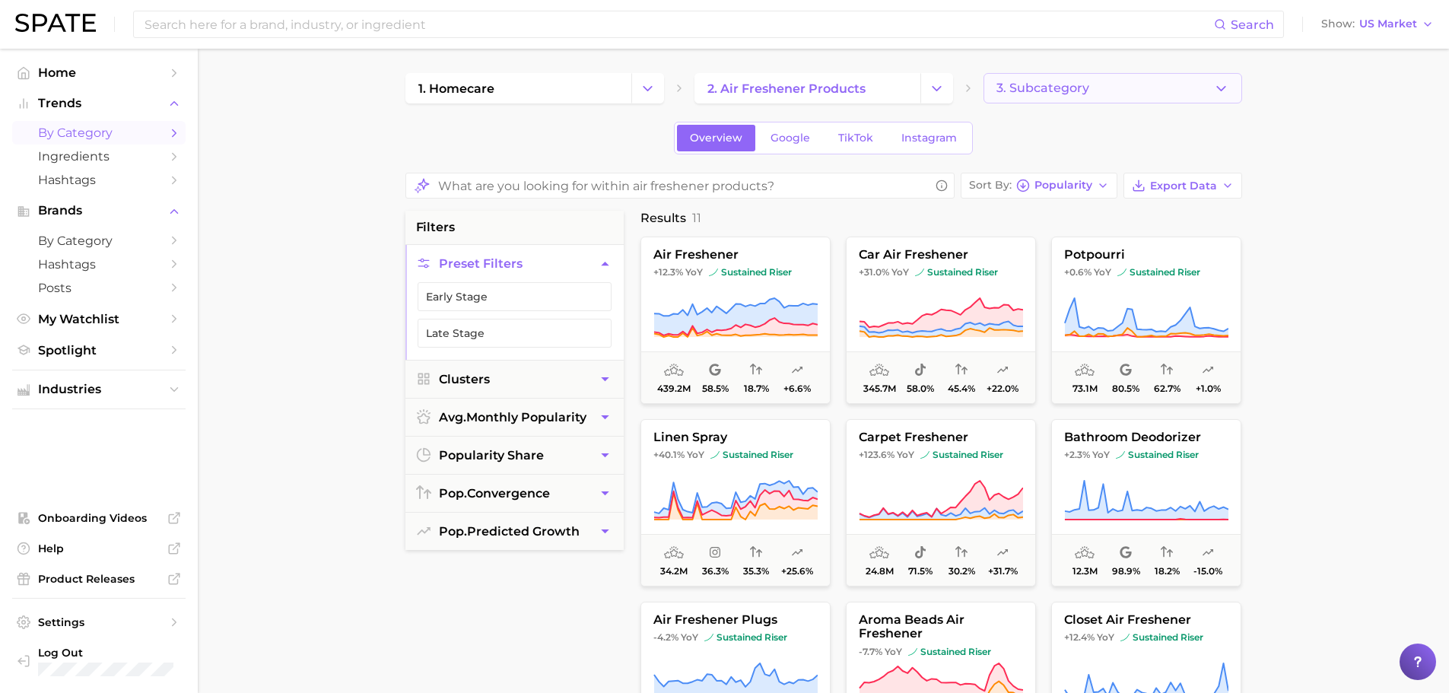
click at [1177, 91] on button "3. Subcategory" at bounding box center [1112, 88] width 259 height 30
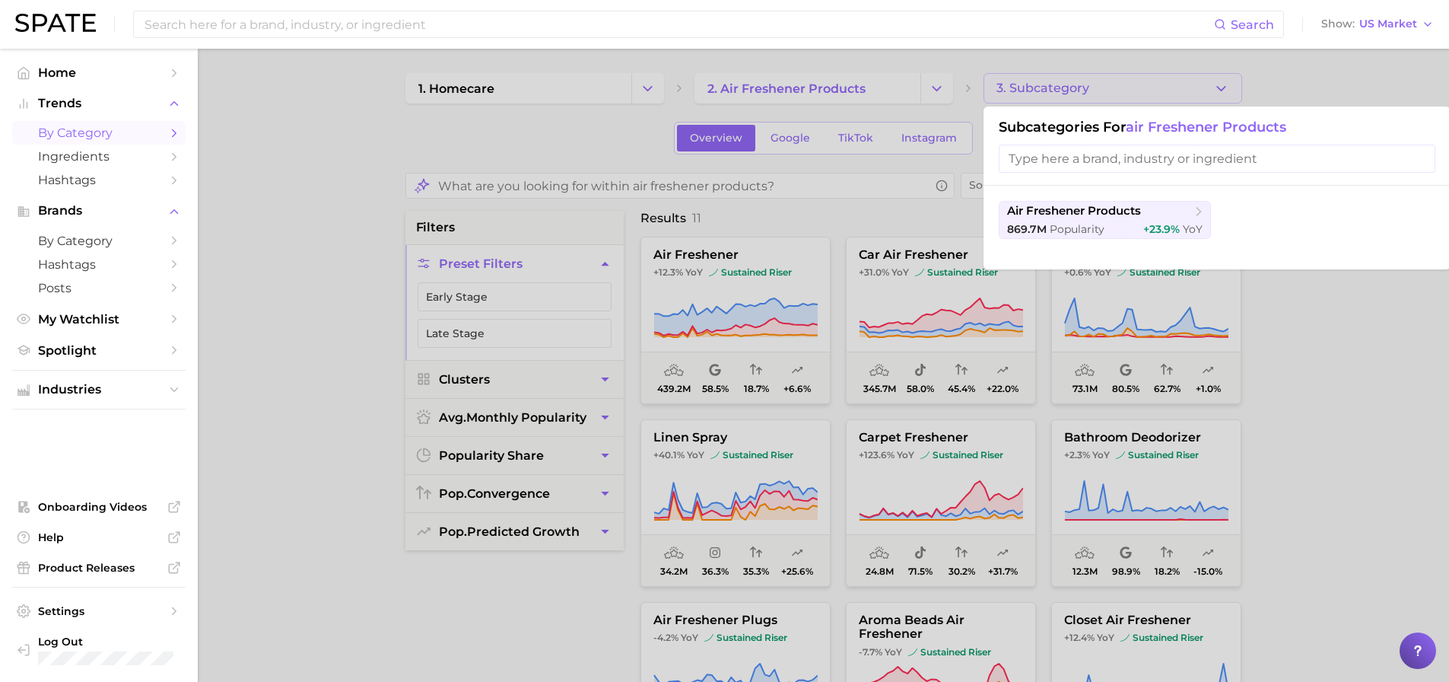
click at [1342, 351] on div at bounding box center [724, 341] width 1449 height 682
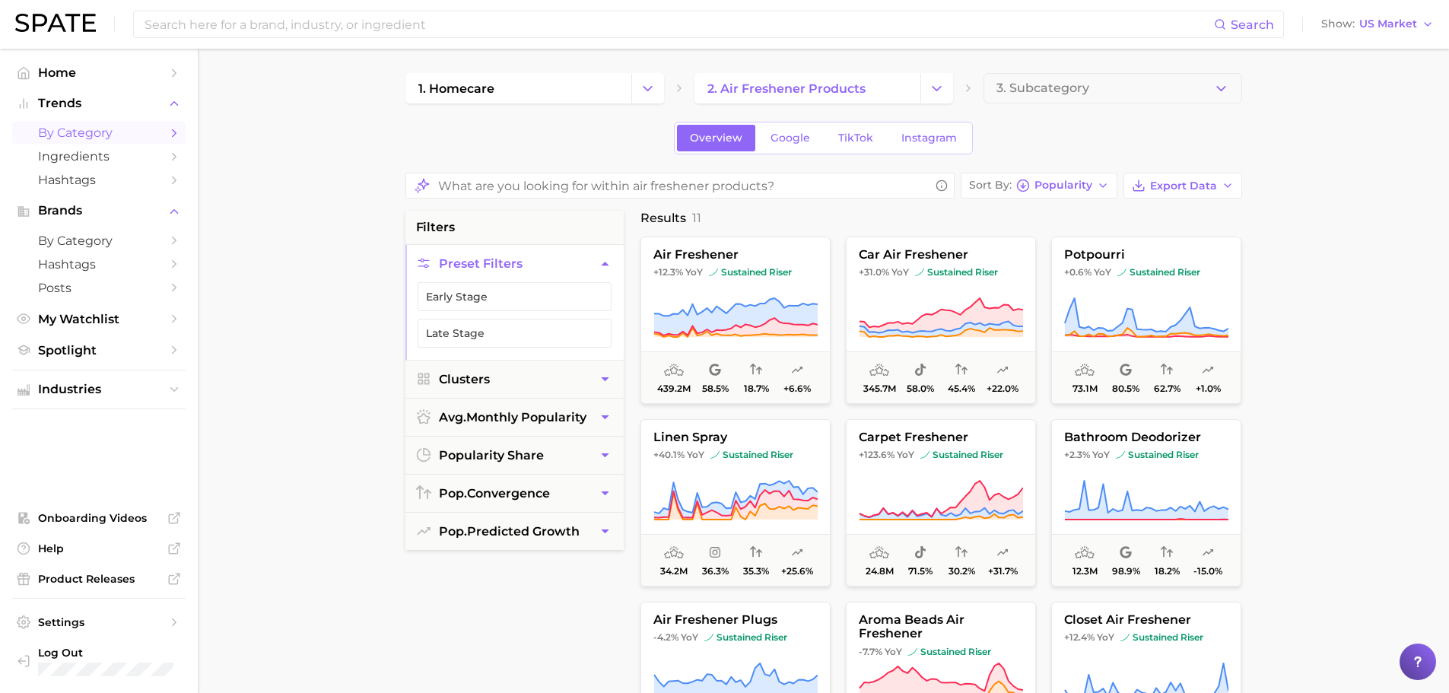
click at [1307, 405] on main "1. homecare 2. air freshener products 3. Subcategory Overview Google TikTok Ins…" at bounding box center [823, 639] width 1251 height 1180
drag, startPoint x: 781, startPoint y: 186, endPoint x: 790, endPoint y: 189, distance: 9.6
click at [783, 186] on input "What are you looking for within air freshener products?" at bounding box center [683, 186] width 491 height 30
type input "candle"
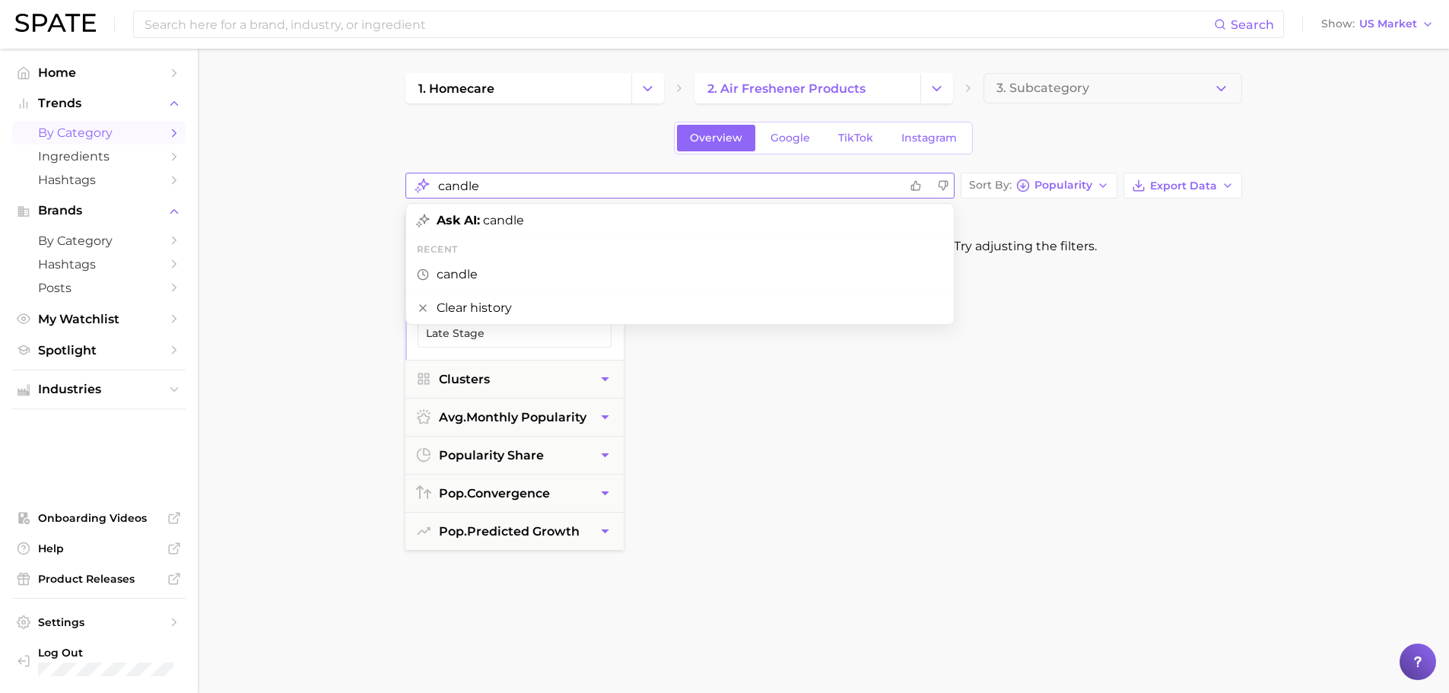
drag, startPoint x: 510, startPoint y: 191, endPoint x: 211, endPoint y: 159, distance: 300.6
click at [211, 159] on main "1. homecare 2. air freshener products 3. Subcategory Overview Google TikTok Ins…" at bounding box center [823, 642] width 1251 height 1187
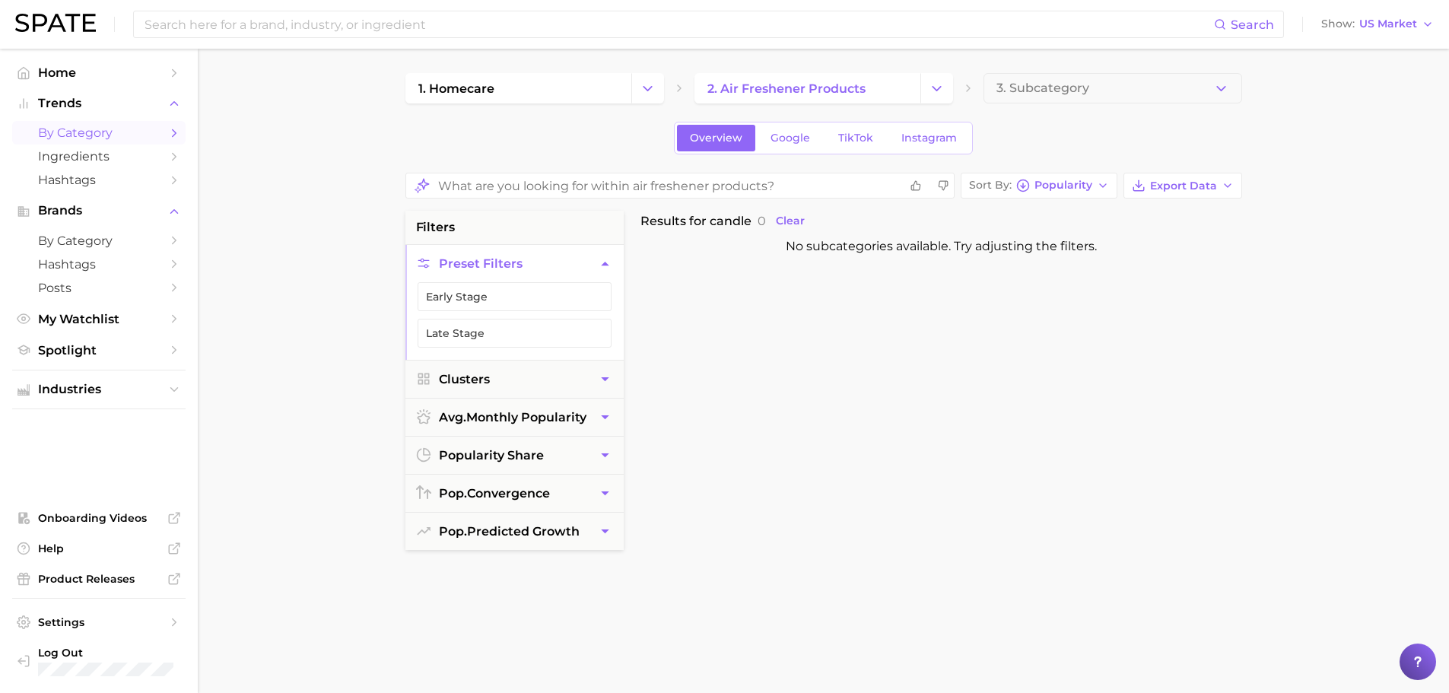
click at [265, 85] on main "1. homecare 2. air freshener products 3. Subcategory Overview Google TikTok Ins…" at bounding box center [823, 642] width 1251 height 1187
click at [798, 224] on span "Clear" at bounding box center [790, 220] width 29 height 13
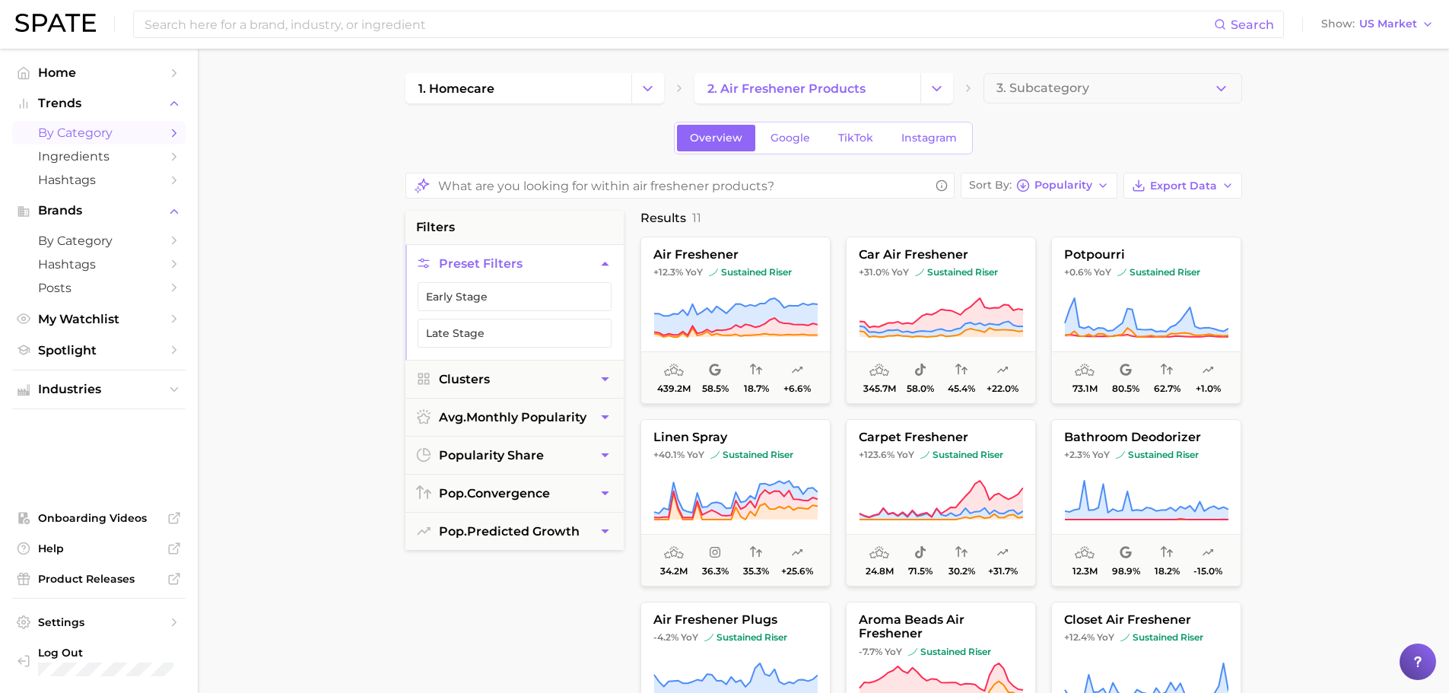
click at [1051, 172] on div "1. homecare 2. air freshener products 3. Subcategory Overview Google TikTok Ins…" at bounding box center [823, 613] width 837 height 1080
click at [1063, 183] on span "Popularity" at bounding box center [1063, 185] width 58 height 8
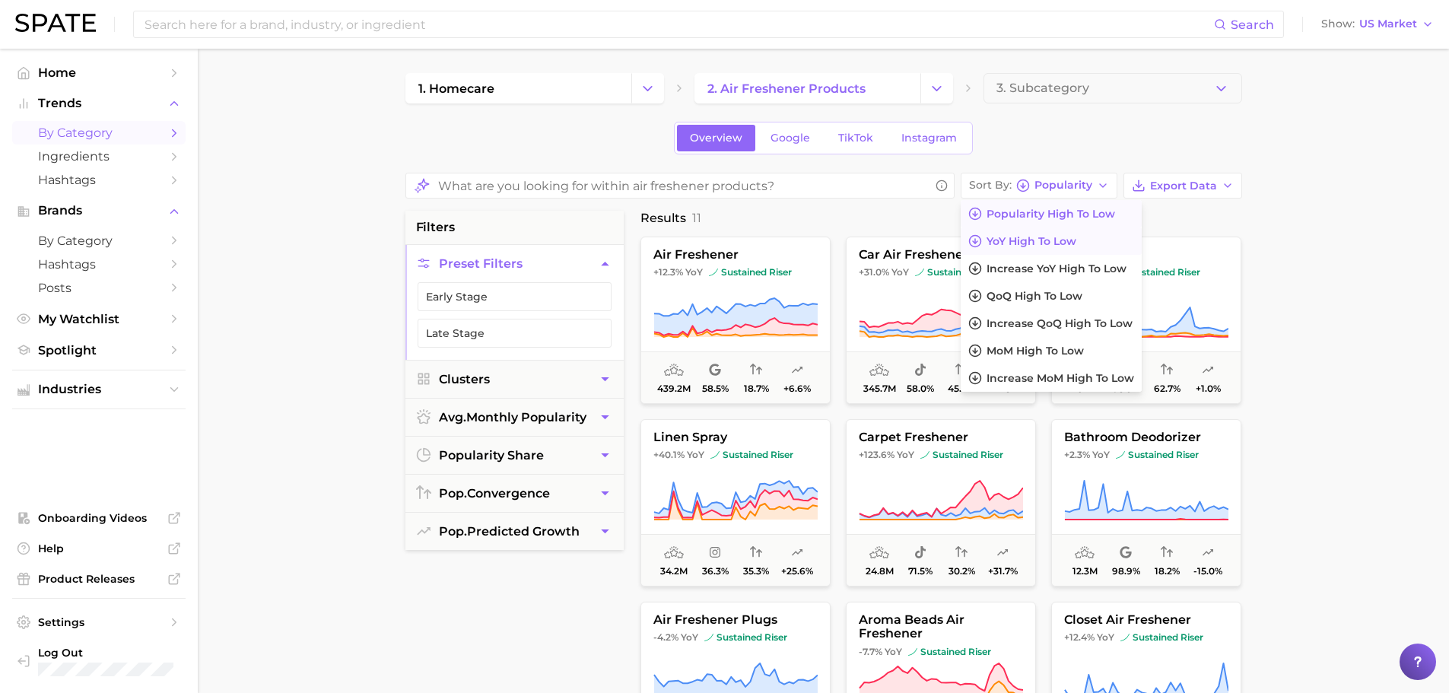
click at [1069, 244] on span "YoY high to low" at bounding box center [1032, 241] width 90 height 13
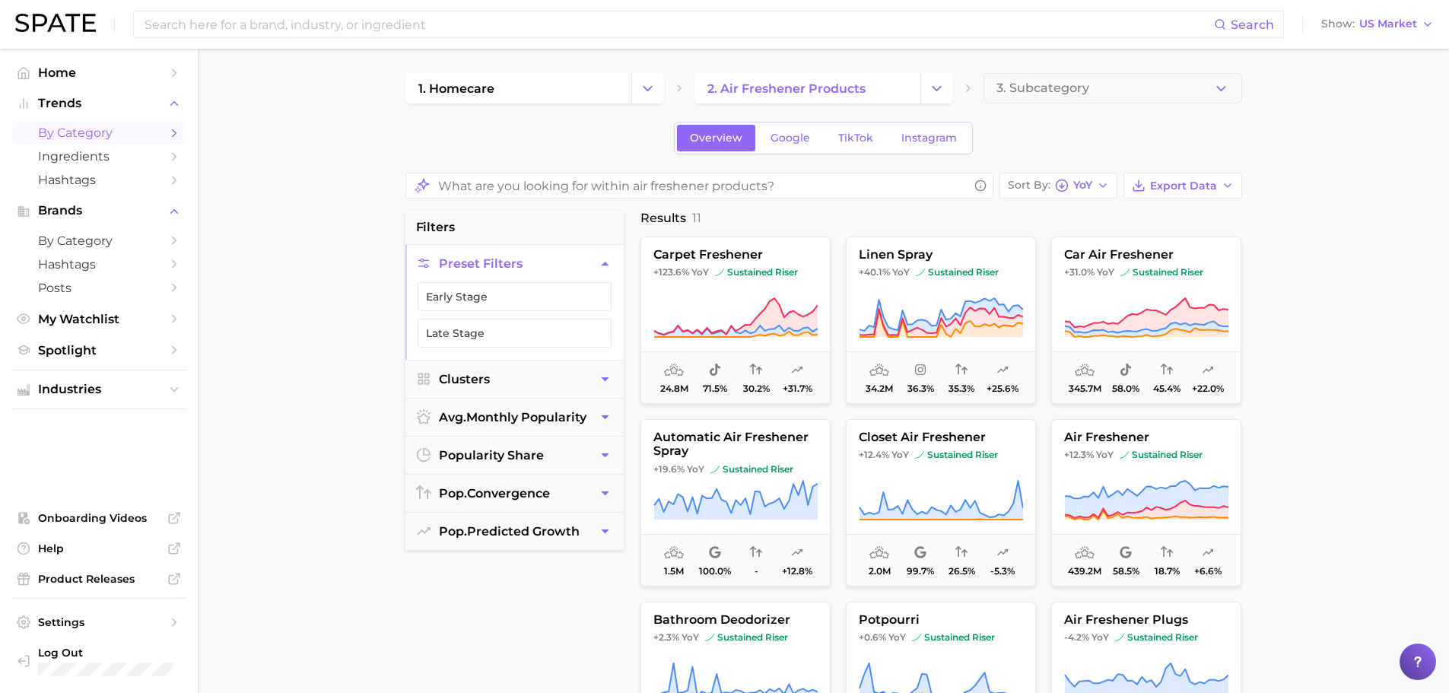
click at [1379, 331] on main "1. homecare 2. air freshener products 3. Subcategory Overview Google TikTok Ins…" at bounding box center [823, 639] width 1251 height 1180
click at [1346, 342] on main "1. homecare 2. air freshener products 3. Subcategory Overview Google TikTok Ins…" at bounding box center [823, 639] width 1251 height 1180
click at [602, 90] on link "1. homecare" at bounding box center [518, 88] width 226 height 30
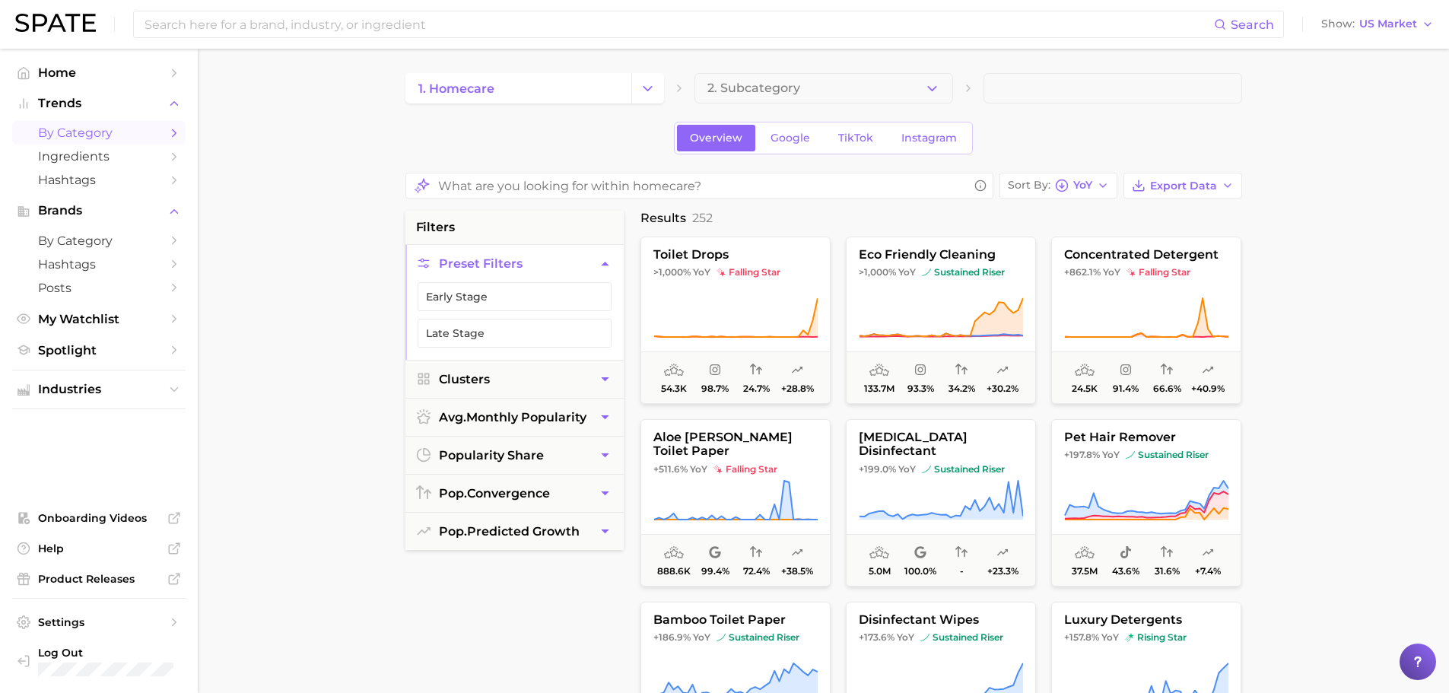
click at [1308, 341] on main "1. homecare 2. Subcategory Overview Google TikTok Instagram Sort By YoY Export …" at bounding box center [823, 639] width 1251 height 1180
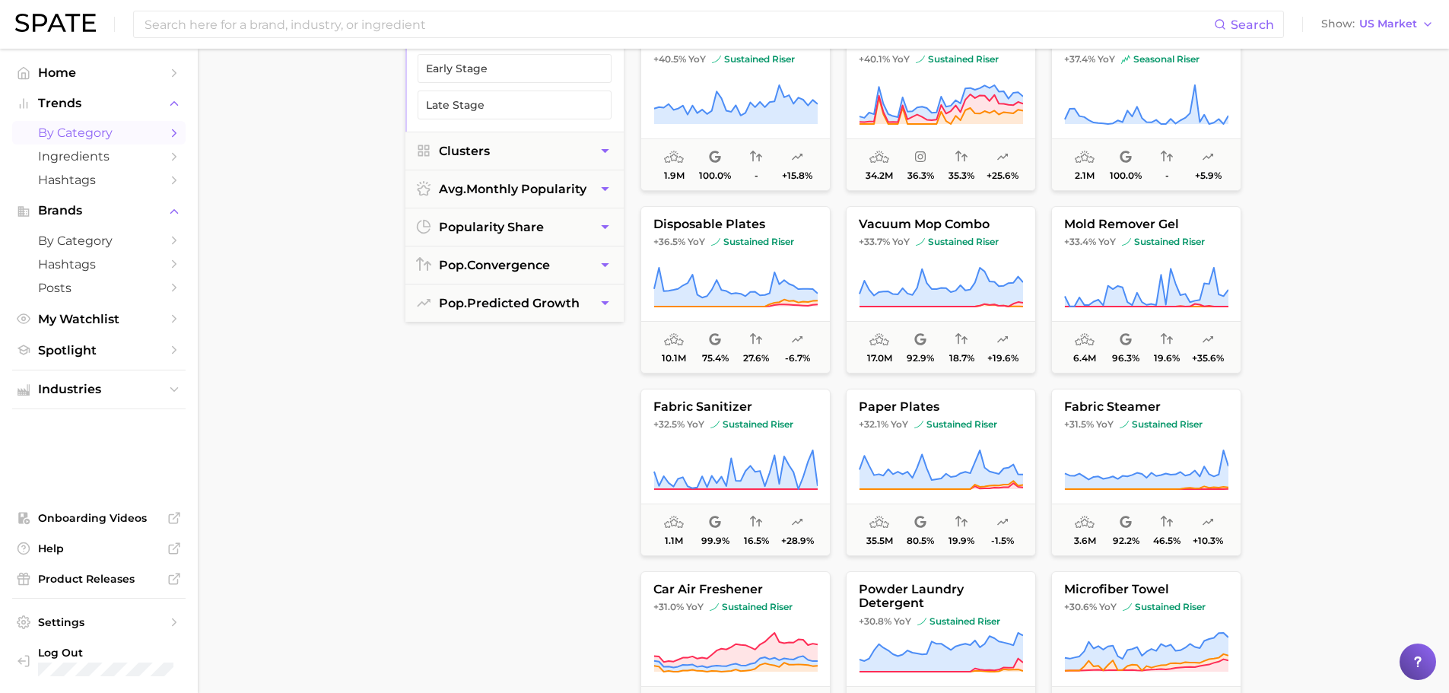
scroll to position [3499, 0]
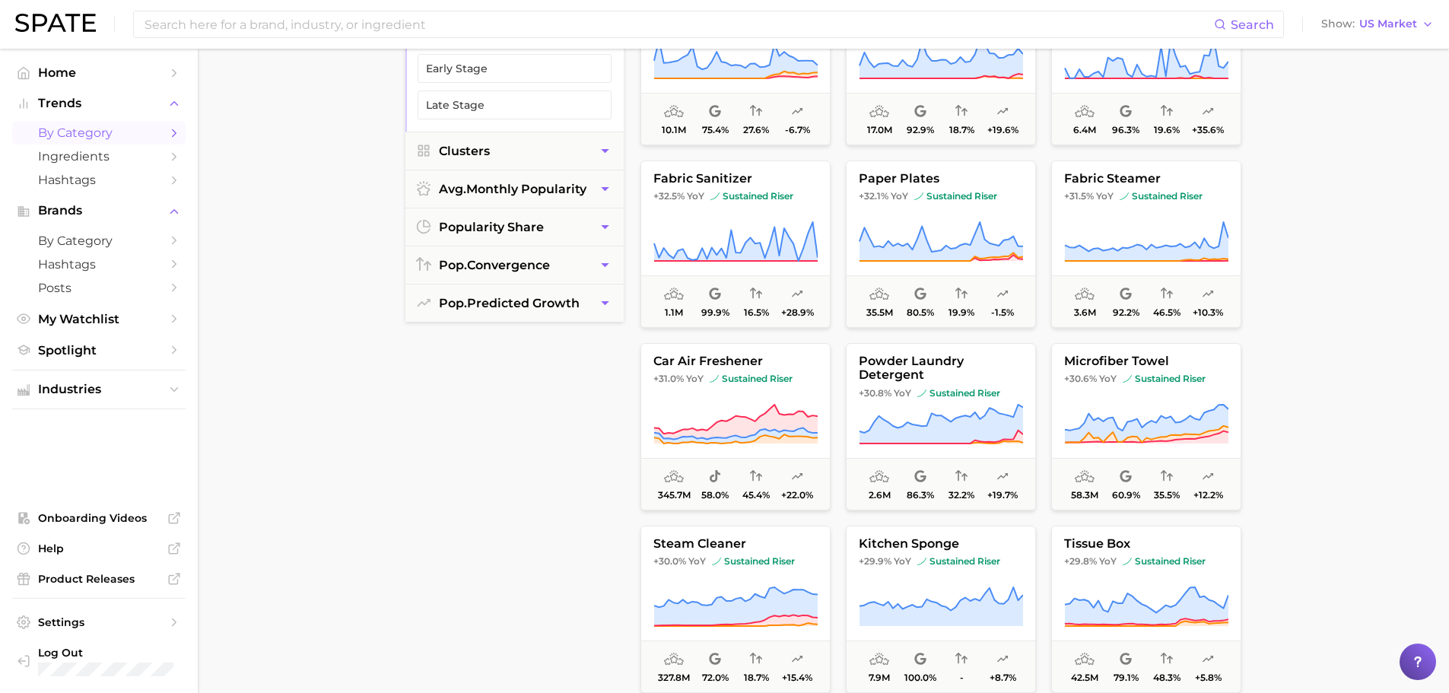
click at [1308, 450] on main "1. homecare 2. Subcategory Overview Google TikTok Instagram Sort By YoY Export …" at bounding box center [823, 410] width 1251 height 1180
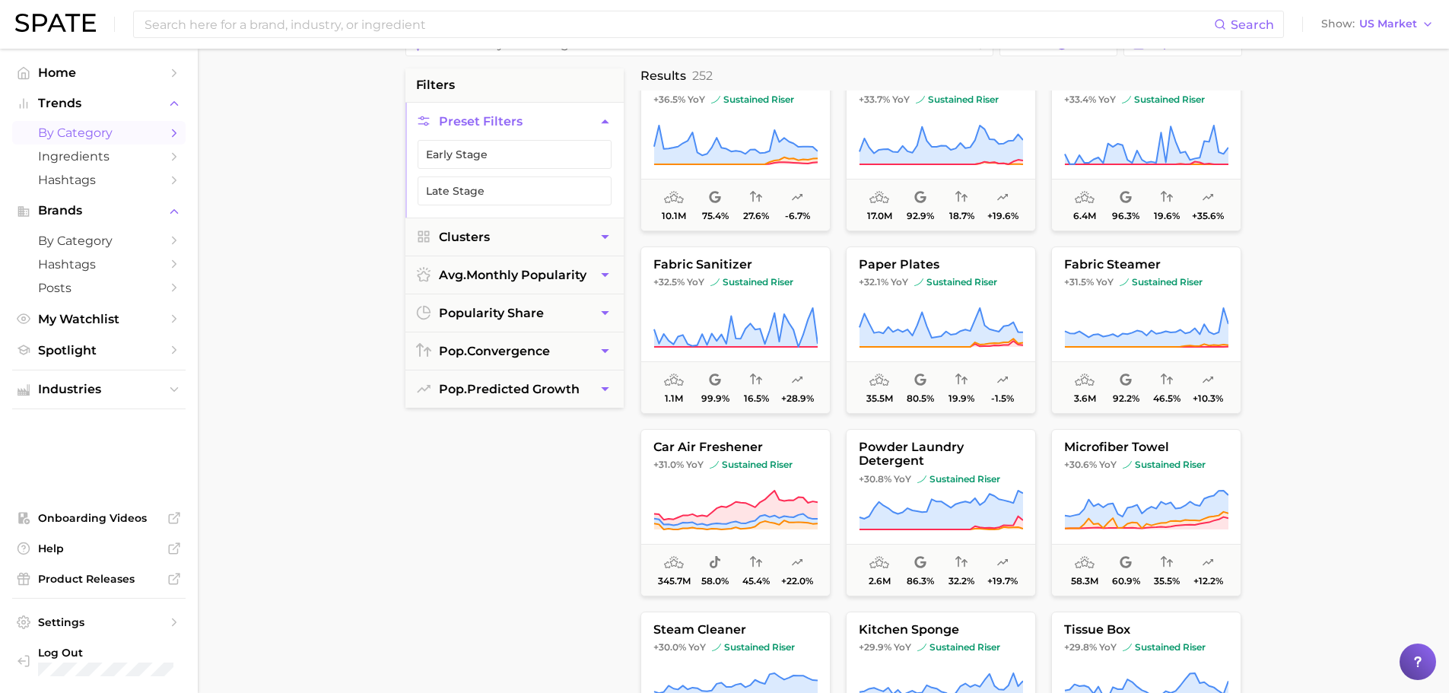
scroll to position [0, 0]
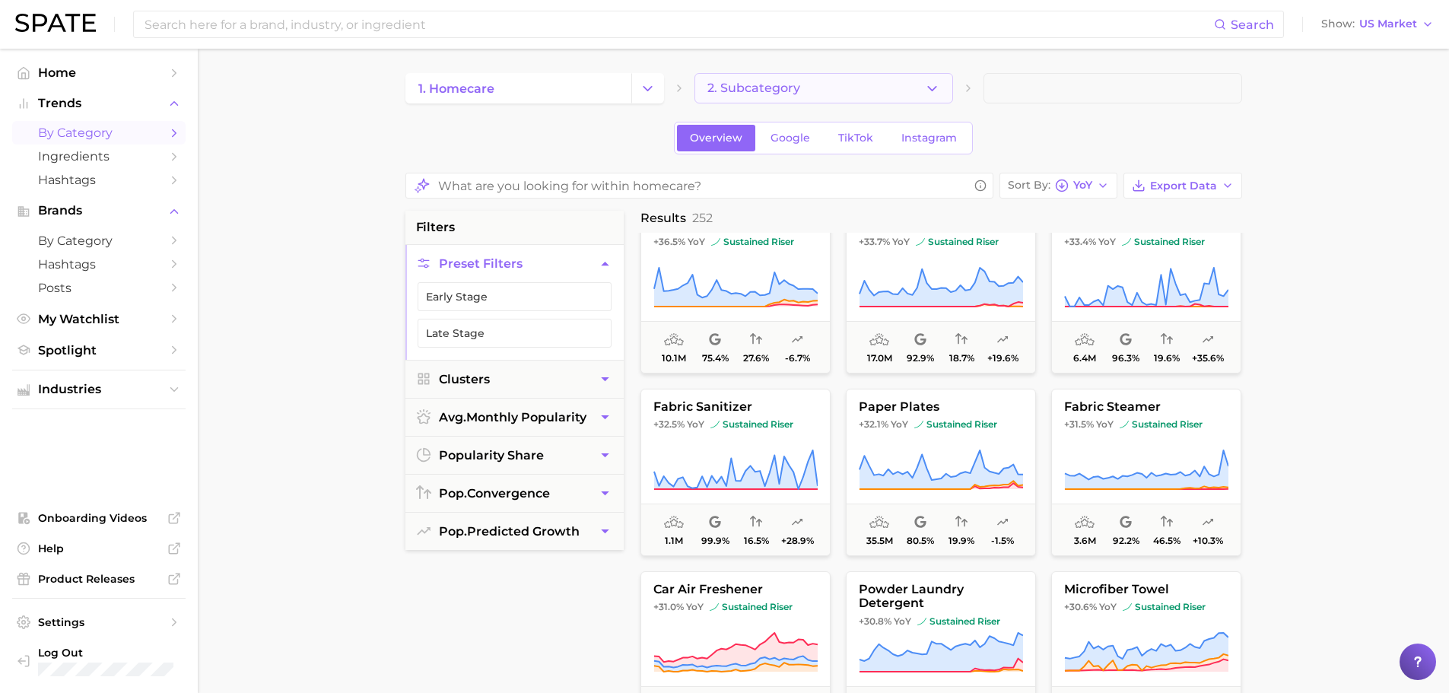
click at [900, 93] on button "2. Subcategory" at bounding box center [823, 88] width 259 height 30
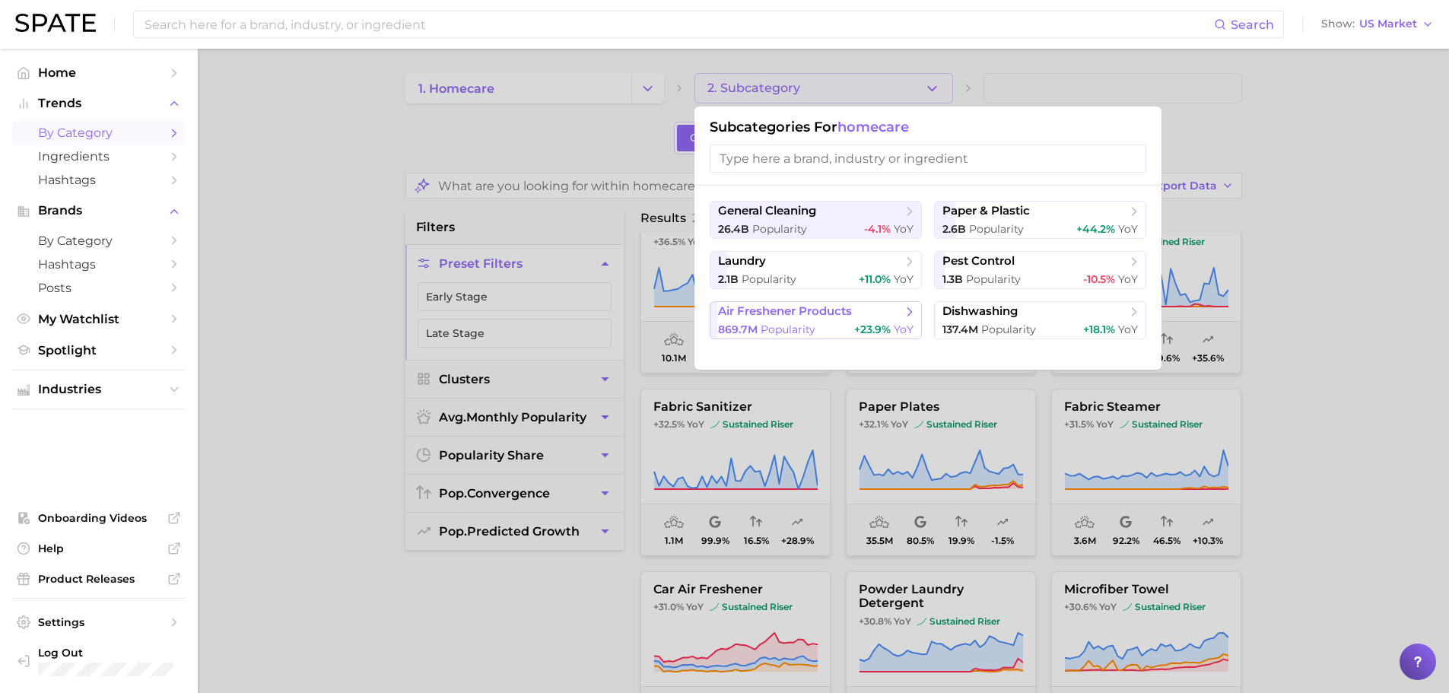
click at [825, 323] on div "869.7m Popularity +23.9% YoY" at bounding box center [815, 330] width 195 height 14
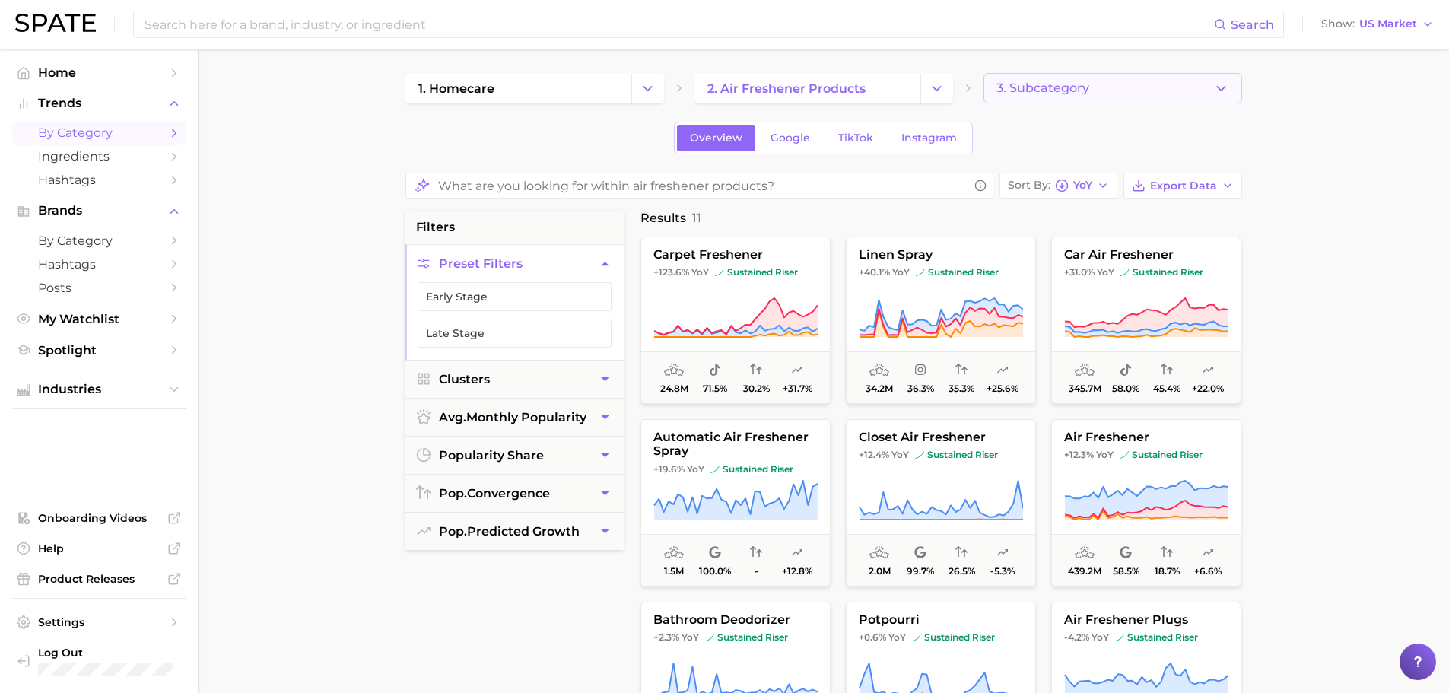
click at [1150, 84] on button "3. Subcategory" at bounding box center [1112, 88] width 259 height 30
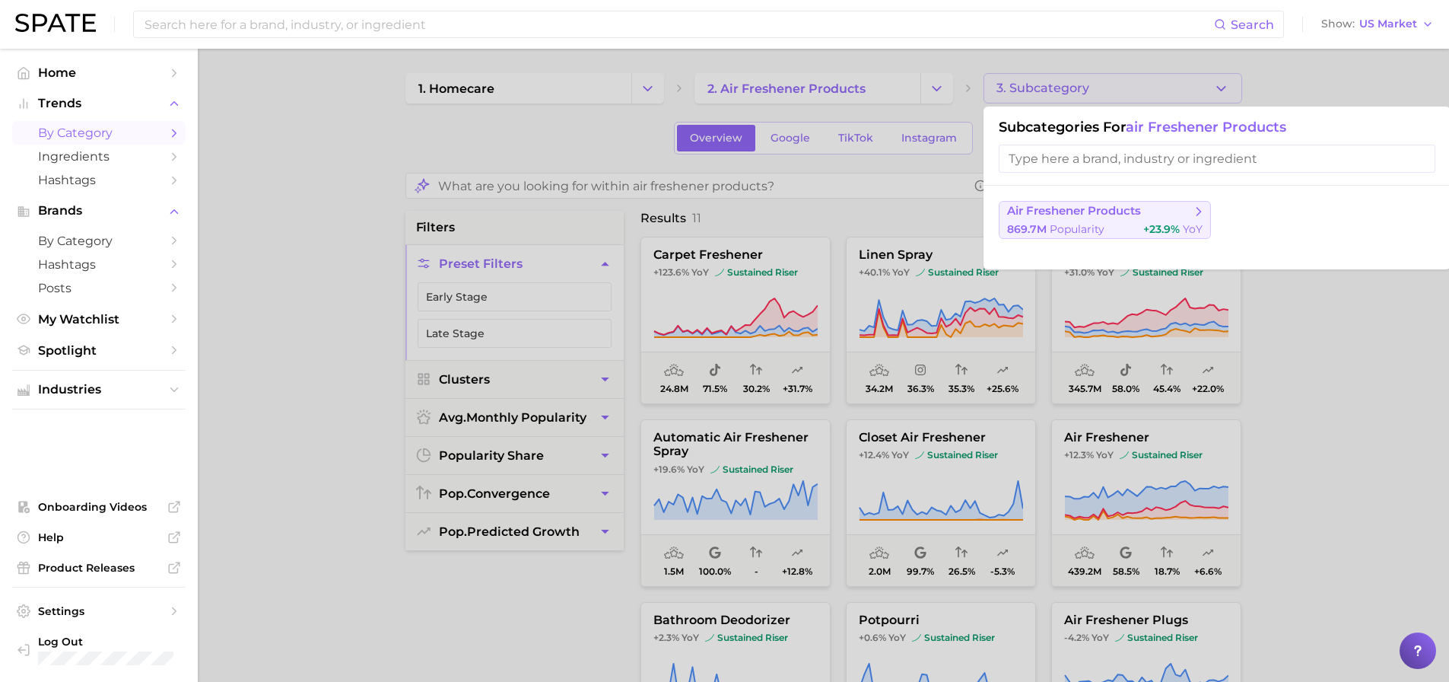
click at [1099, 237] on button "air freshener products 869.7m Popularity +23.9% YoY" at bounding box center [1105, 220] width 212 height 38
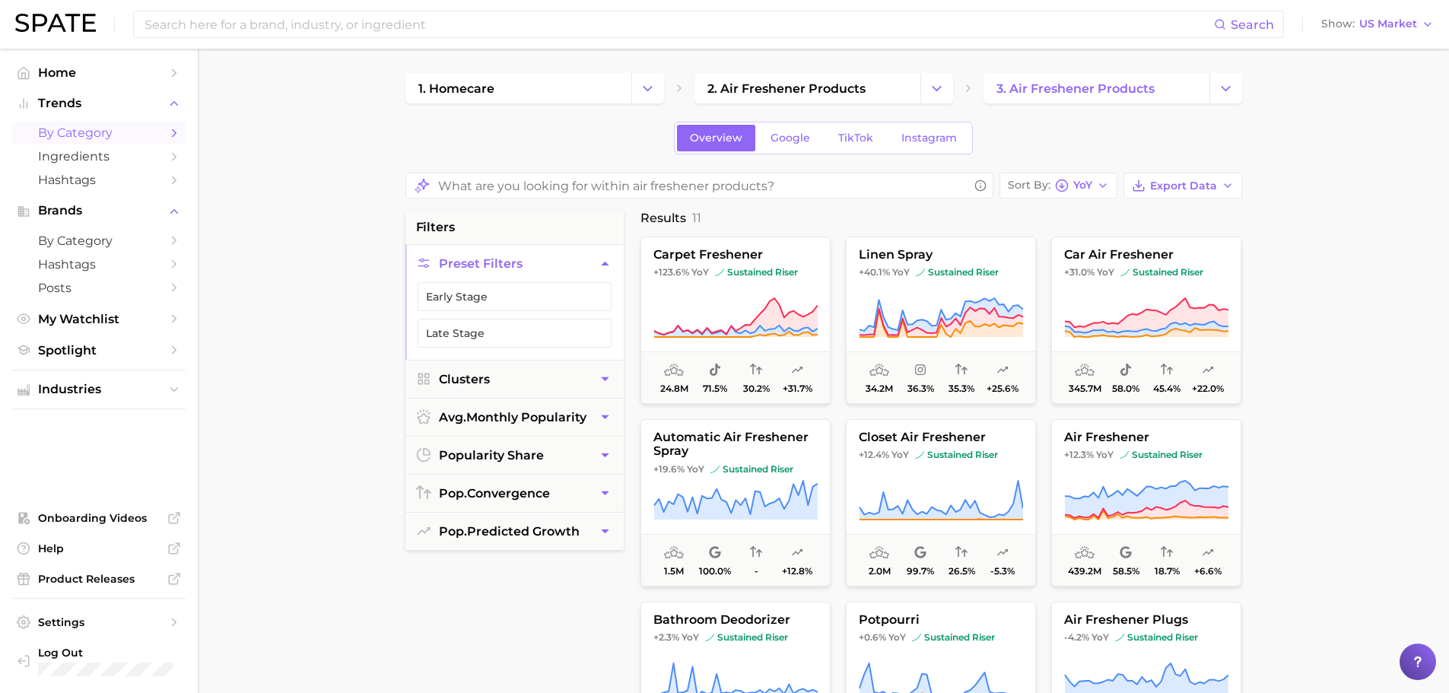
click at [1333, 357] on main "1. homecare 2. air freshener products 3. air freshener products Overview Google…" at bounding box center [823, 639] width 1251 height 1180
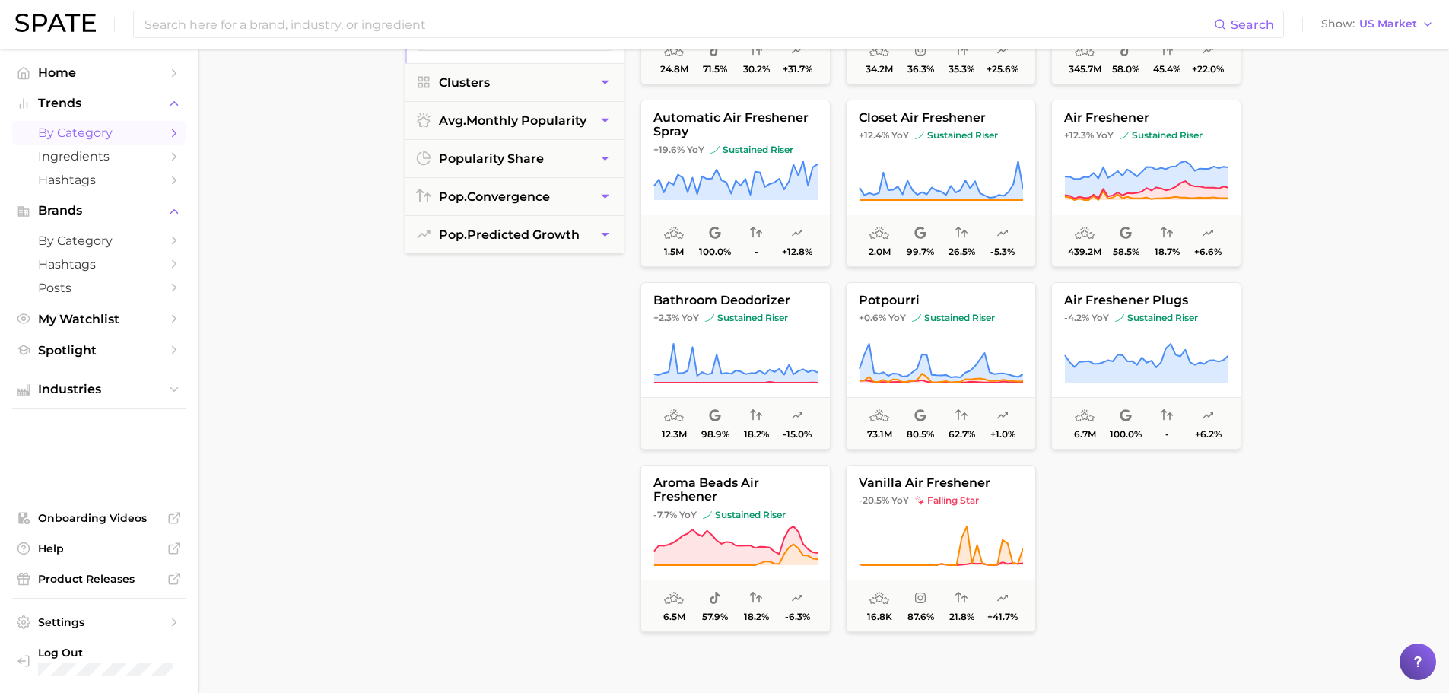
scroll to position [304, 0]
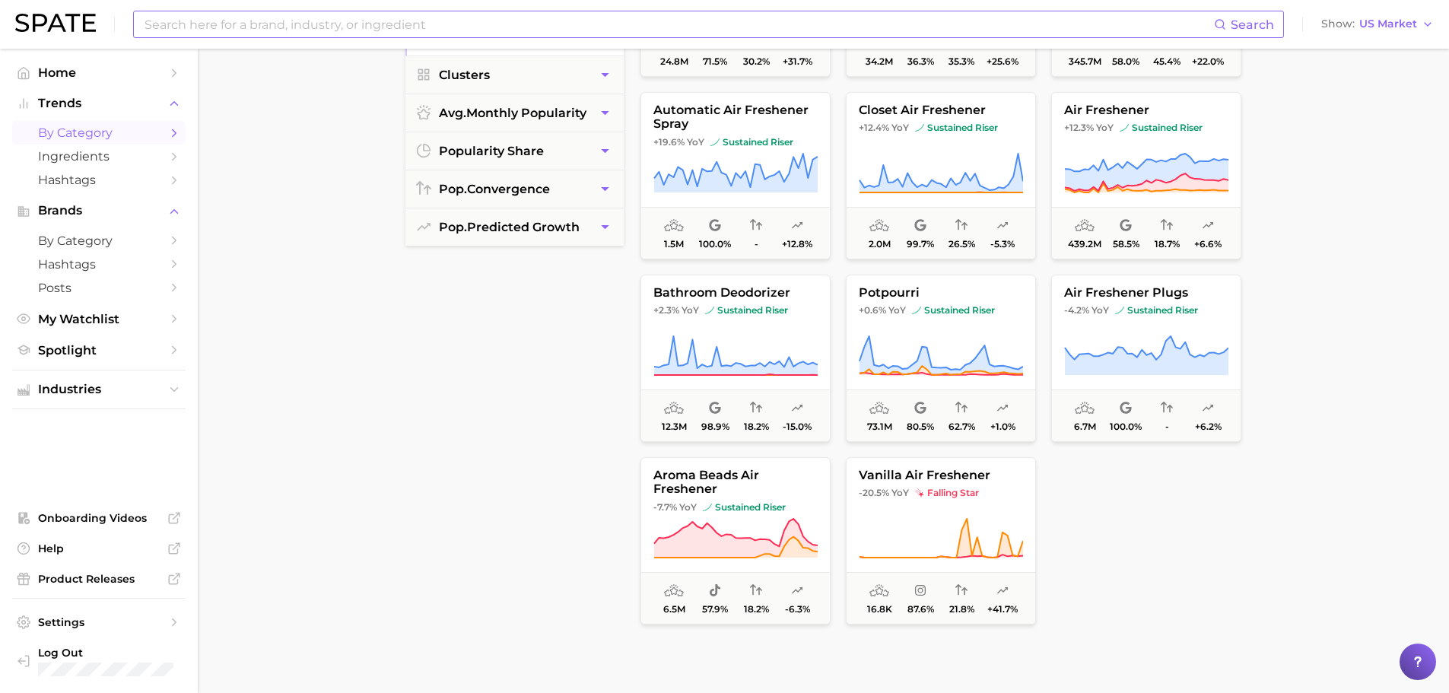
click at [323, 10] on div "Search Show US Market" at bounding box center [724, 24] width 1419 height 49
click at [325, 19] on input at bounding box center [678, 24] width 1071 height 26
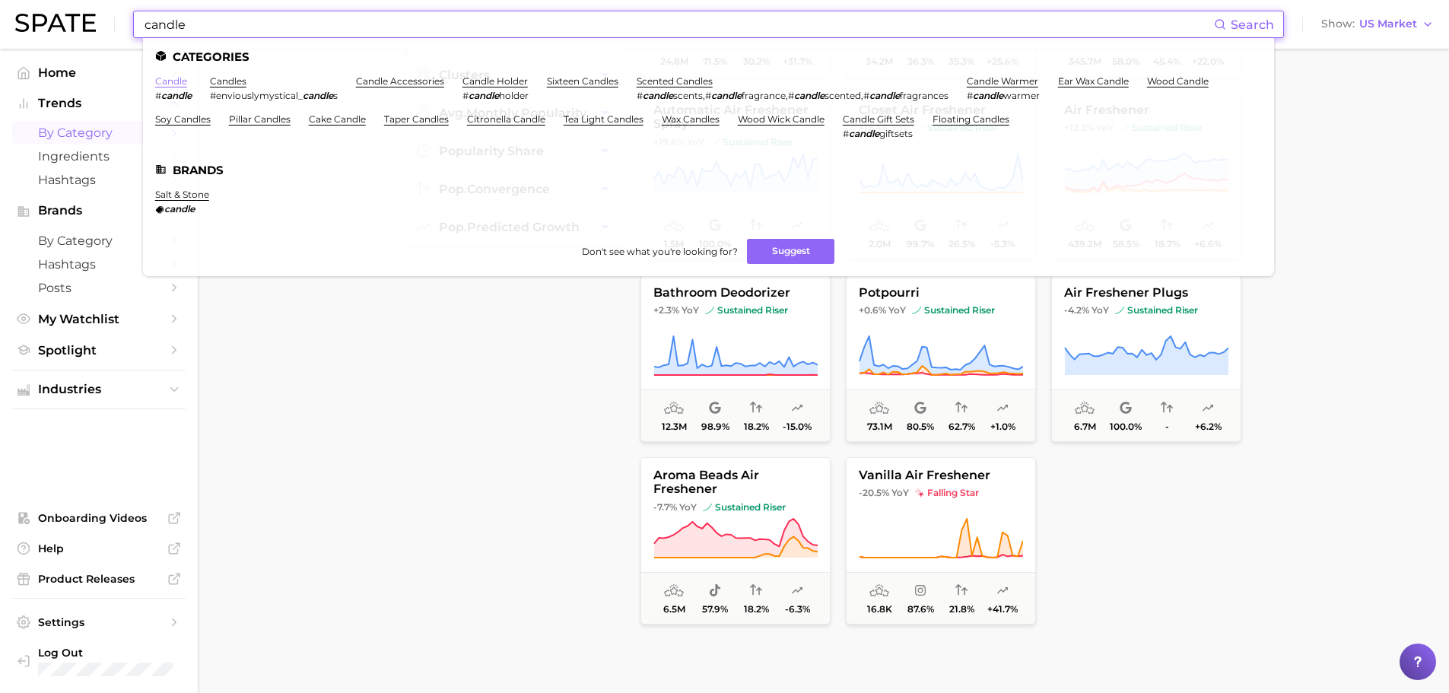
type input "candle"
click at [179, 75] on ul "Categories candle # candle candles #enviouslymystical_ candle s candle accessor…" at bounding box center [708, 157] width 1131 height 238
click at [180, 79] on link "candle" at bounding box center [171, 80] width 32 height 11
